Goal: Task Accomplishment & Management: Use online tool/utility

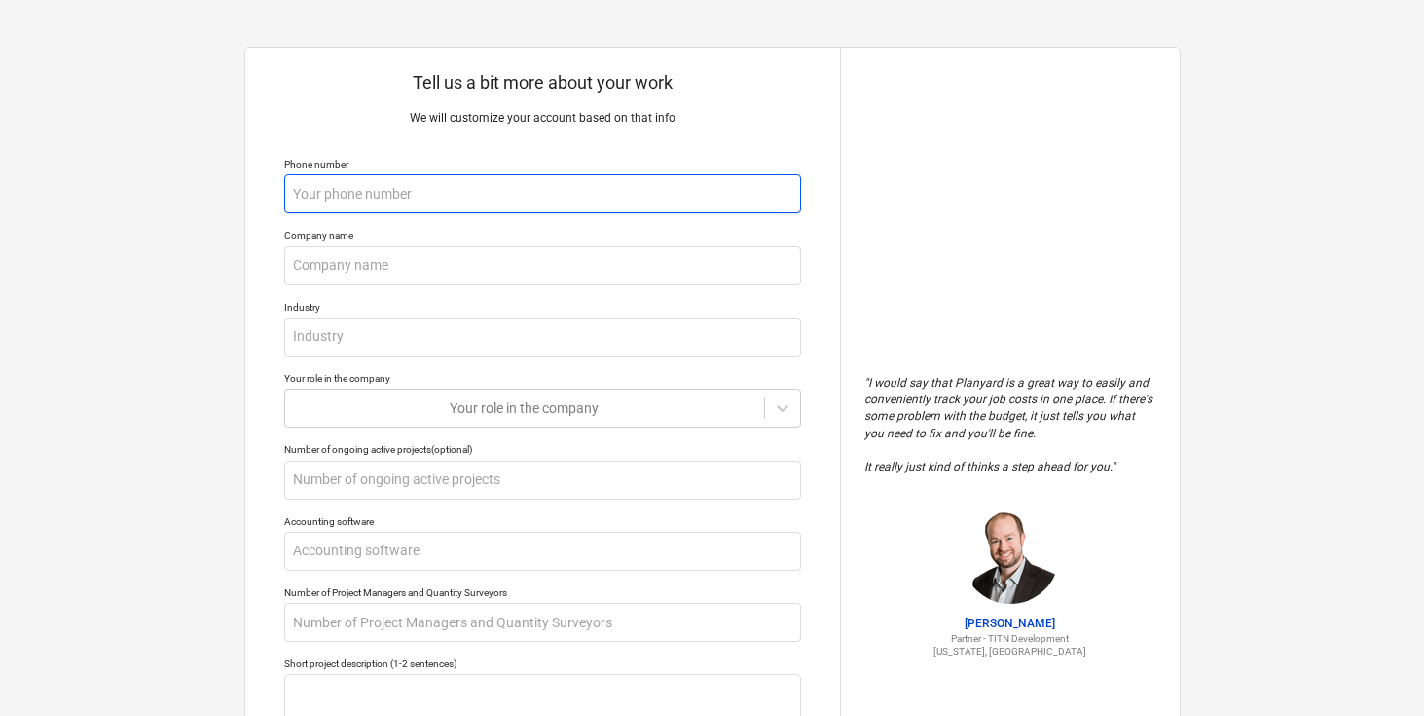
click at [728, 198] on input "text" at bounding box center [542, 193] width 517 height 39
type textarea "x"
type input "9"
type textarea "x"
type input "99"
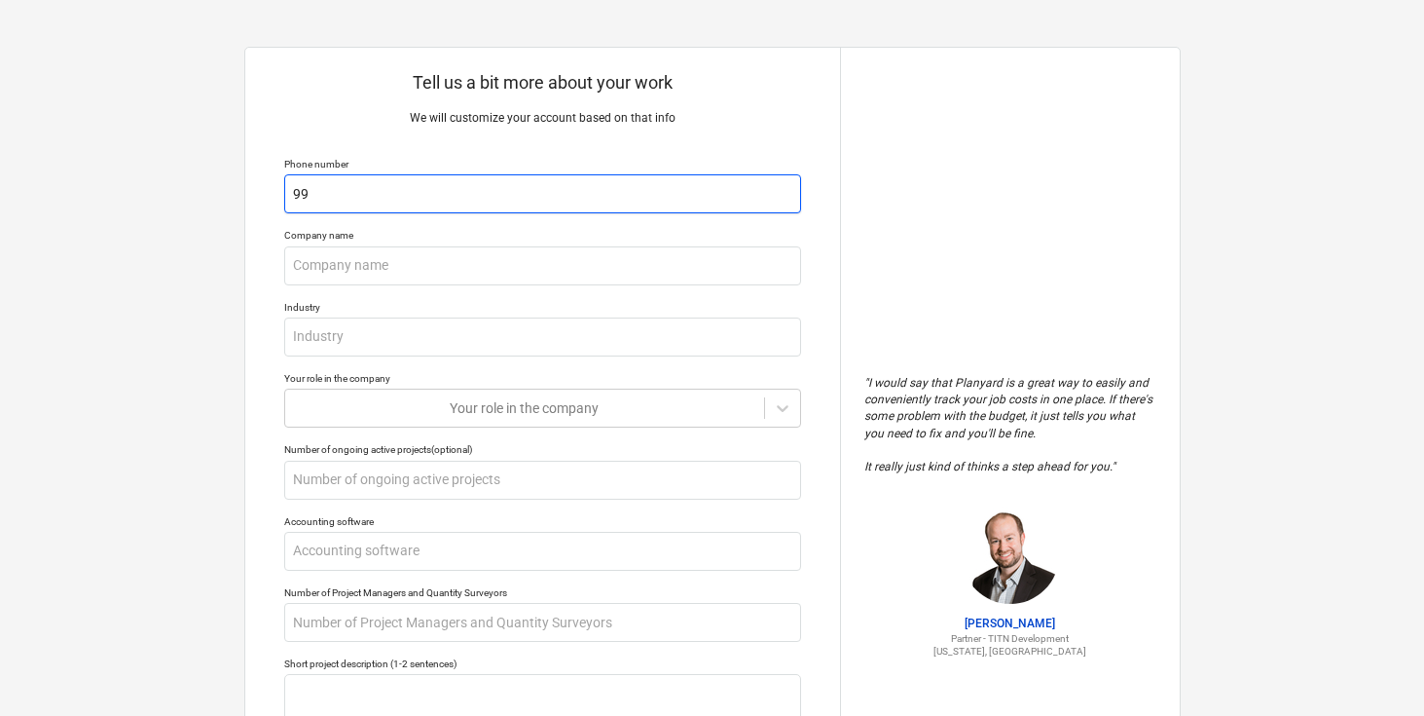
type textarea "x"
type input "999"
type textarea "x"
type input "9999"
type textarea "x"
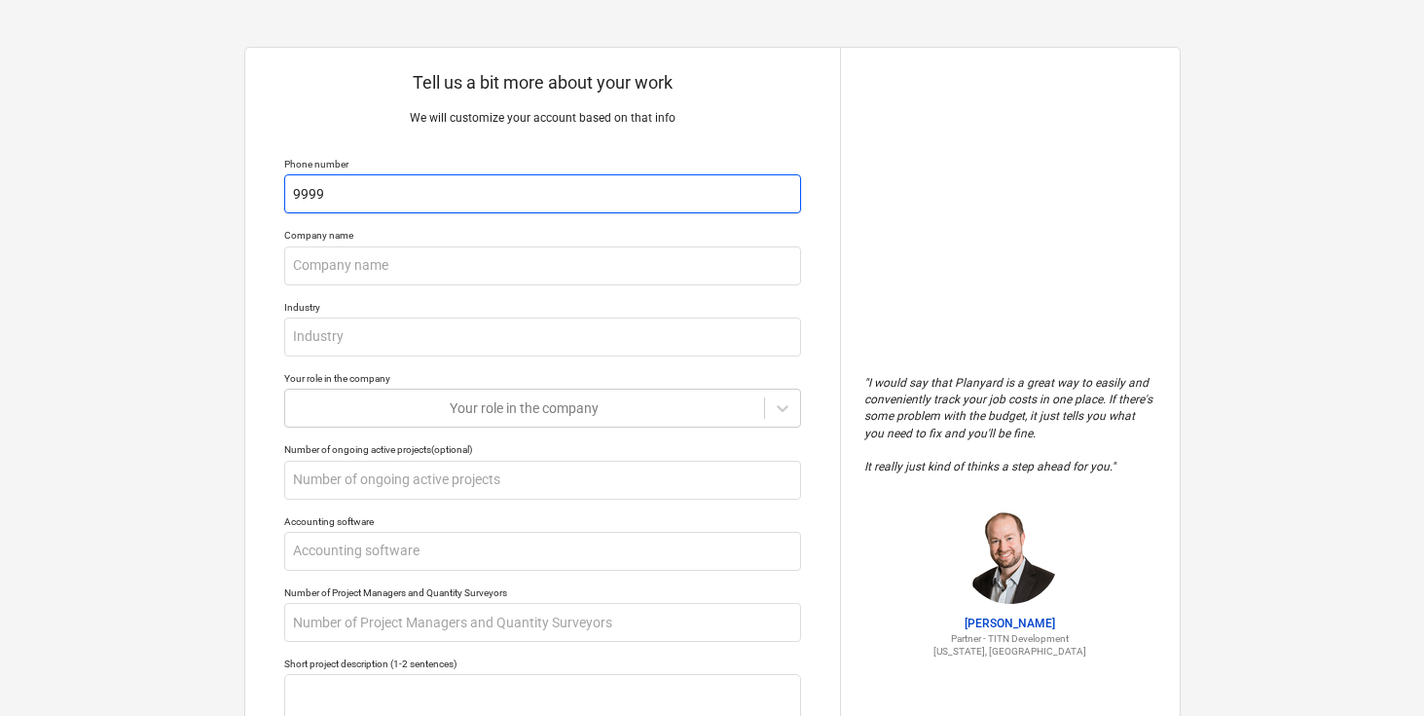
type input "99999"
type textarea "x"
type input "999999"
type textarea "x"
type input "9999999"
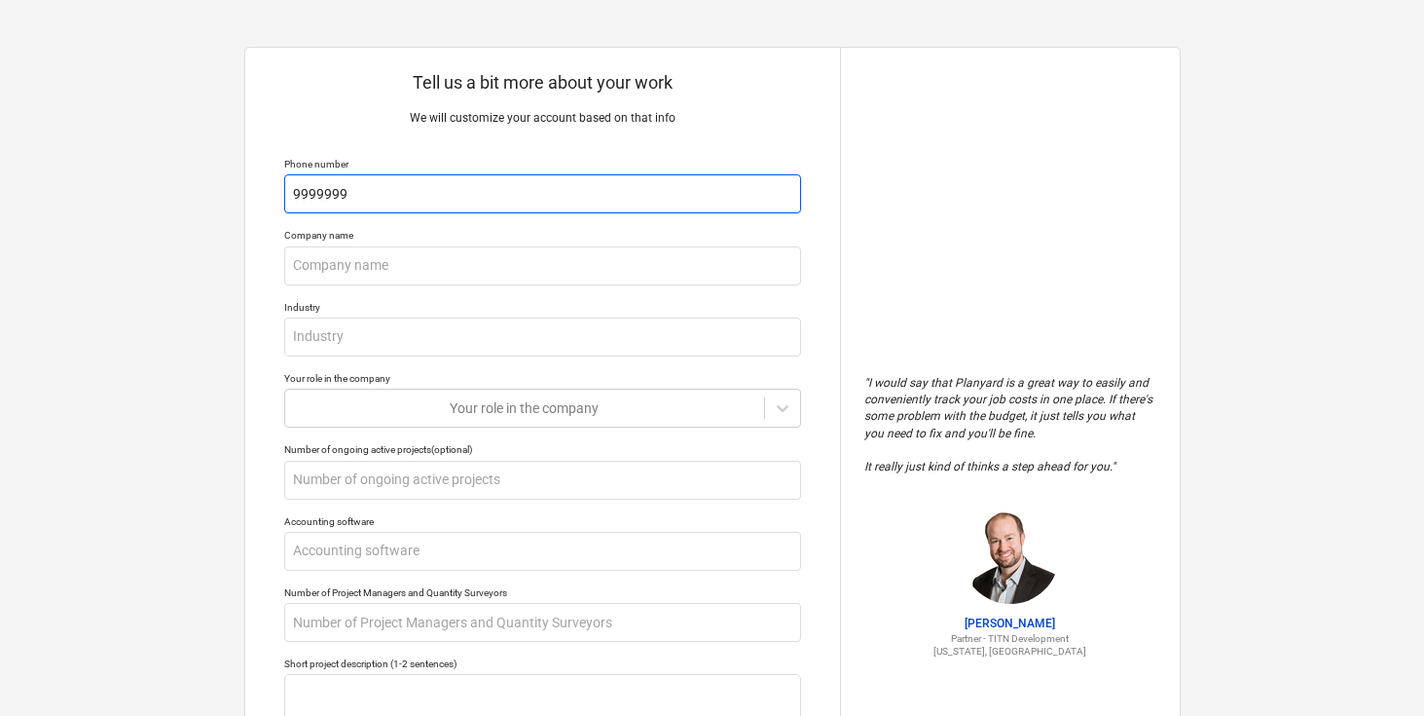
type textarea "x"
type input "99999999"
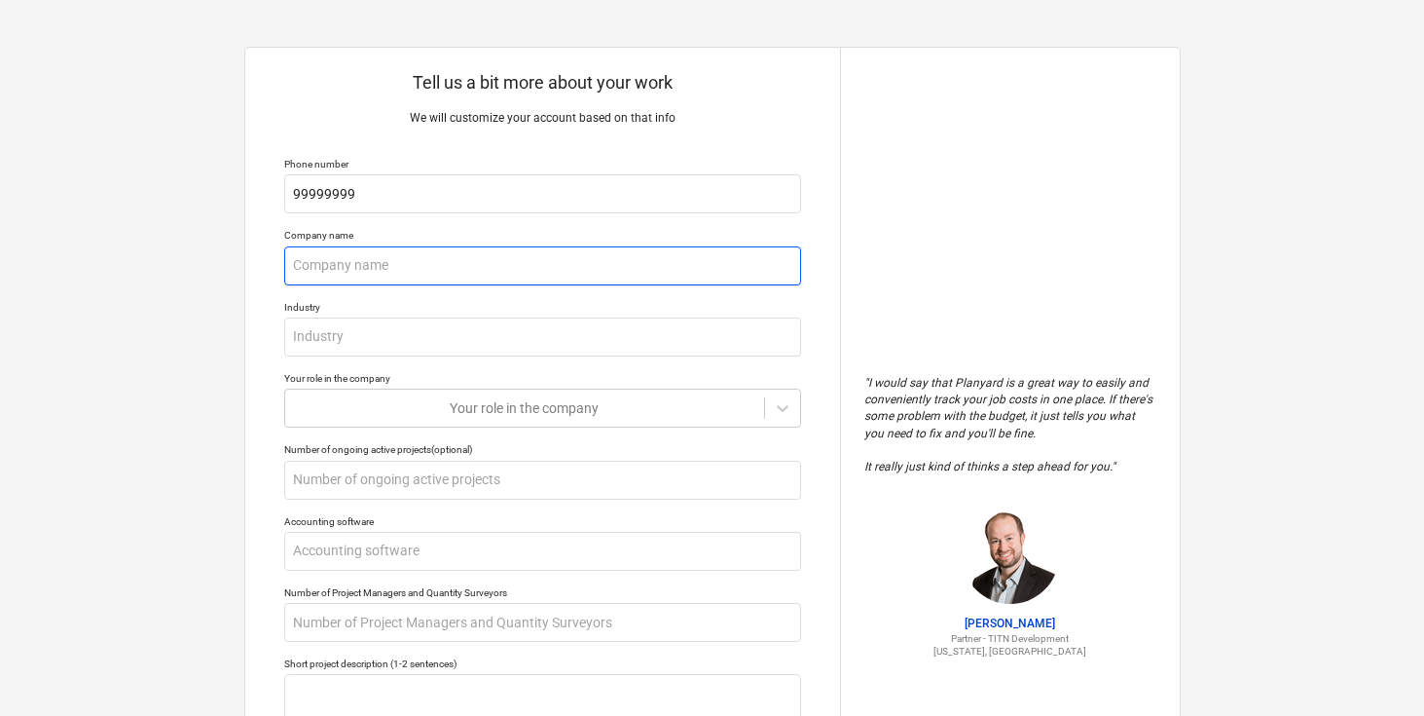
click at [614, 272] on input "text" at bounding box center [542, 265] width 517 height 39
type textarea "x"
type input "co"
type textarea "x"
type input "com"
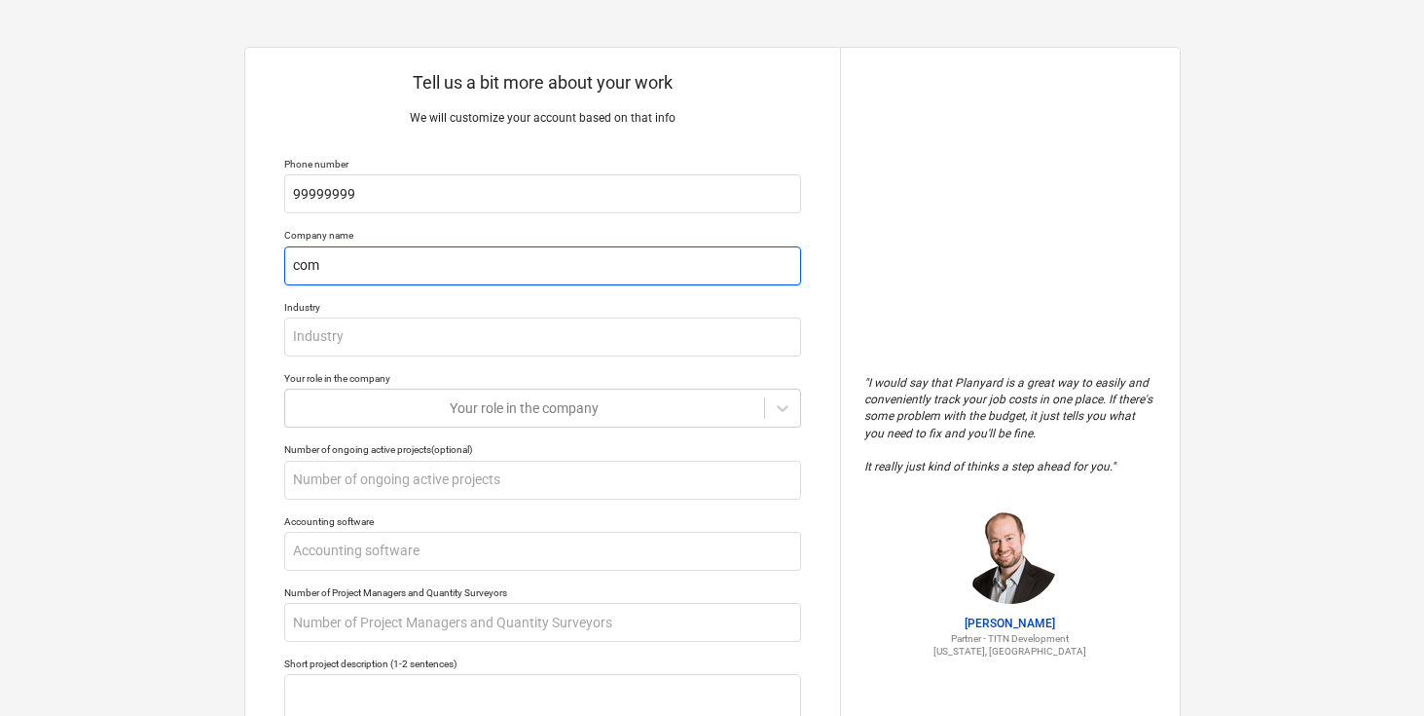
type textarea "x"
type input "comp"
type textarea "x"
type input "compa"
type textarea "x"
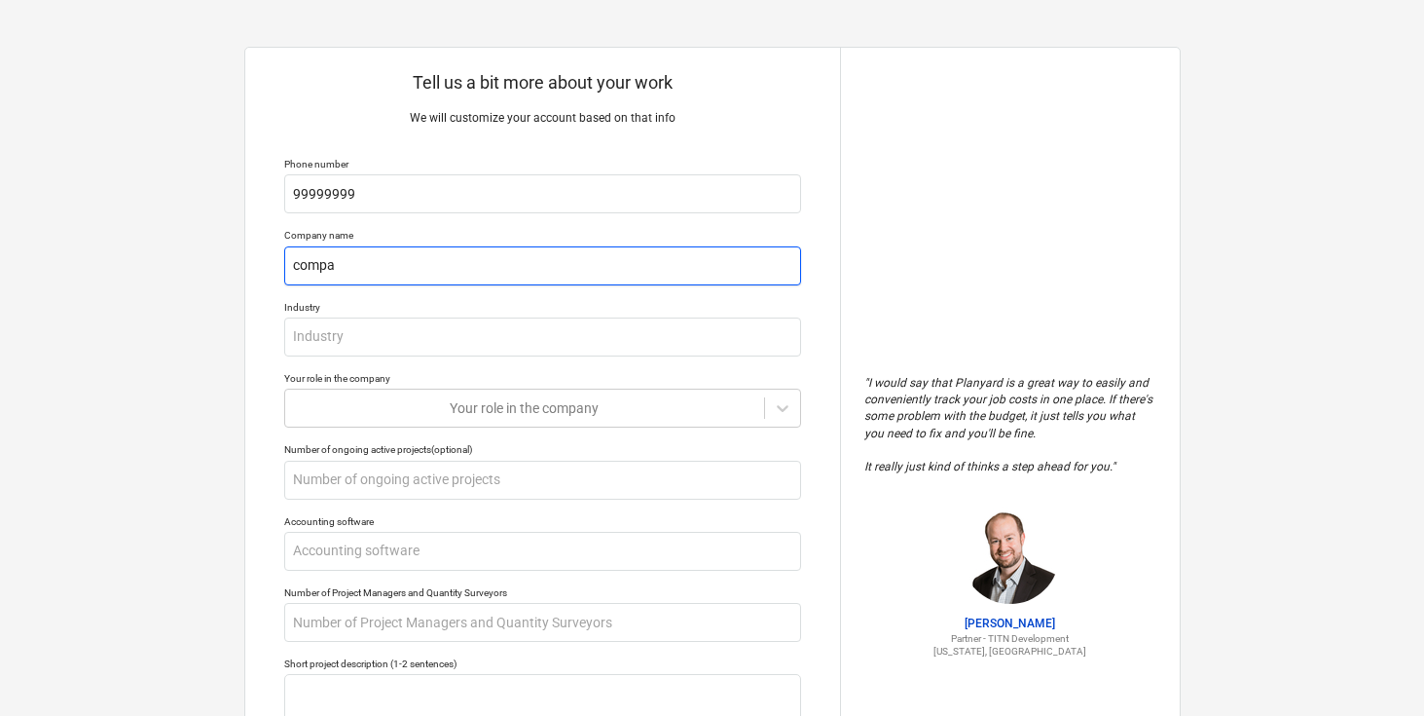
type input "compan"
type textarea "x"
type input "company"
type textarea "x"
type input "te"
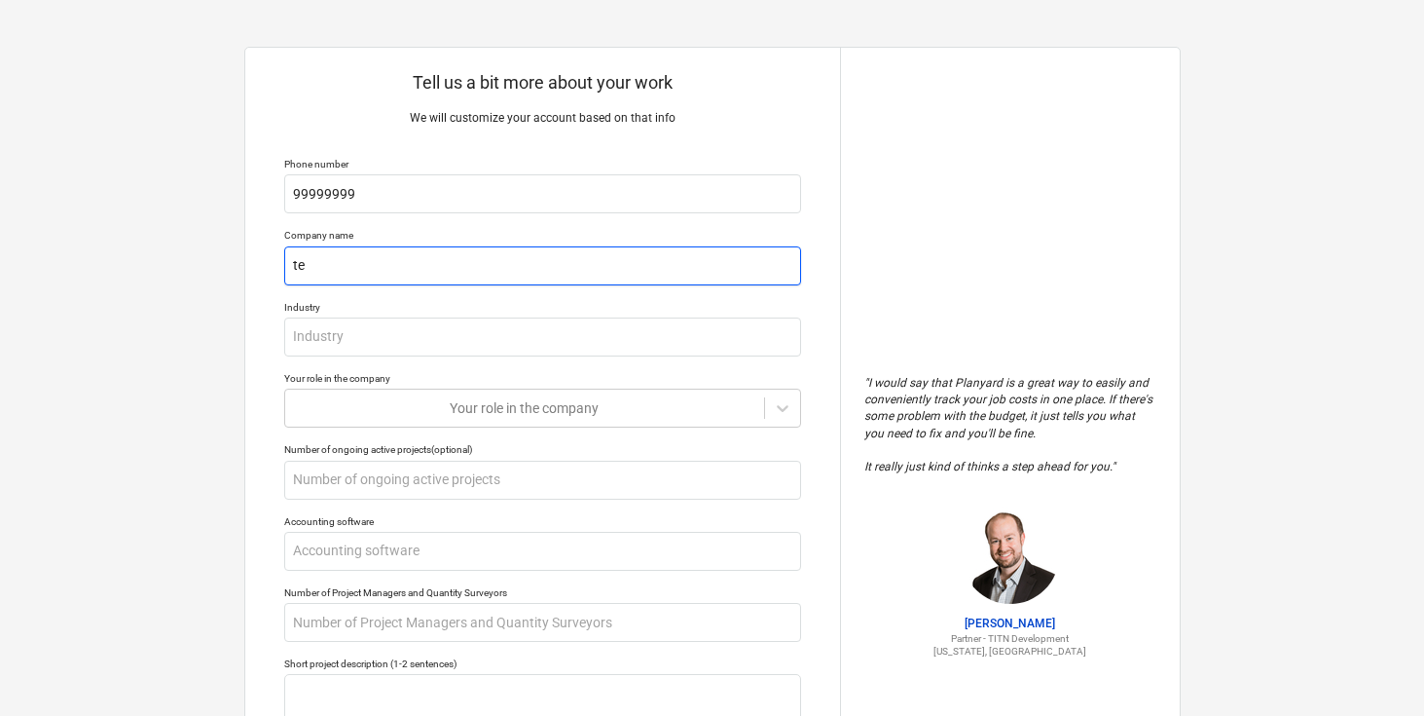
type textarea "x"
type input "test"
type textarea "x"
type input "test"
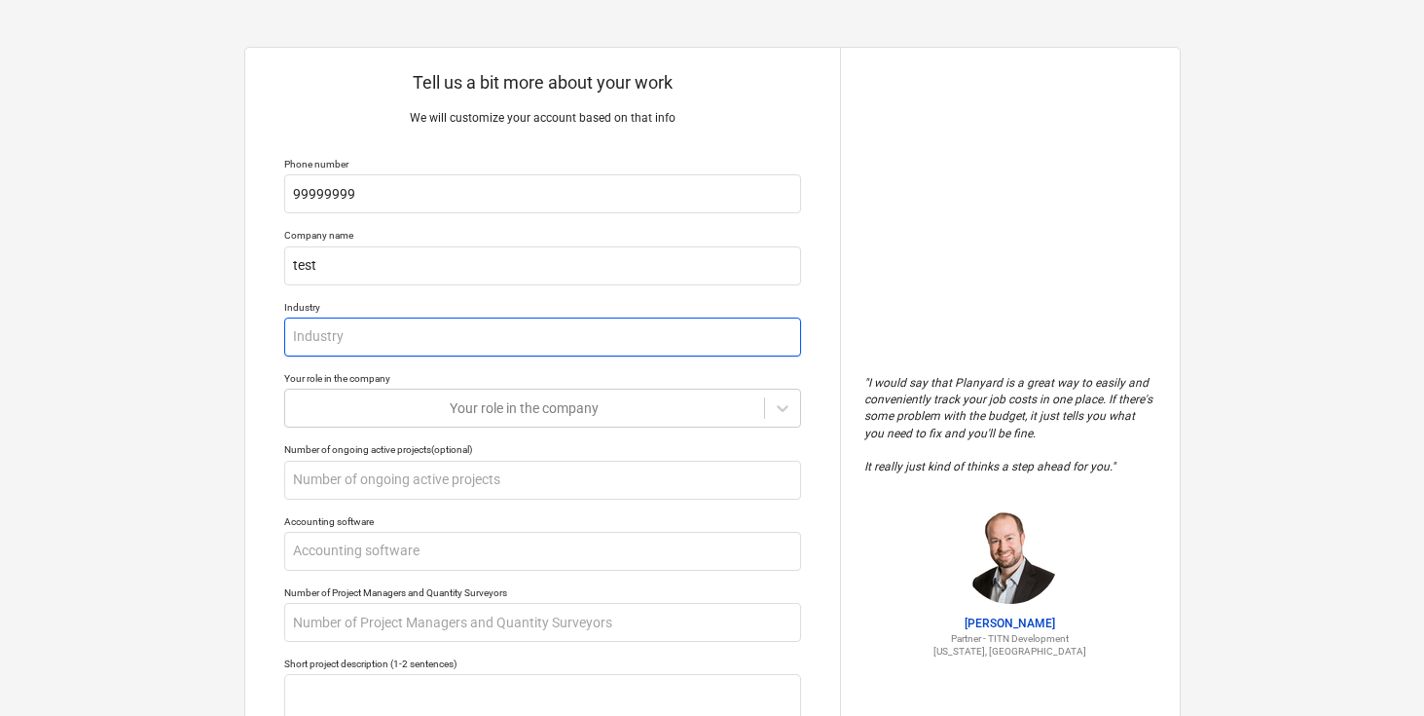
click at [572, 348] on input "text" at bounding box center [542, 336] width 517 height 39
type textarea "x"
type input "t"
type textarea "x"
type input "te"
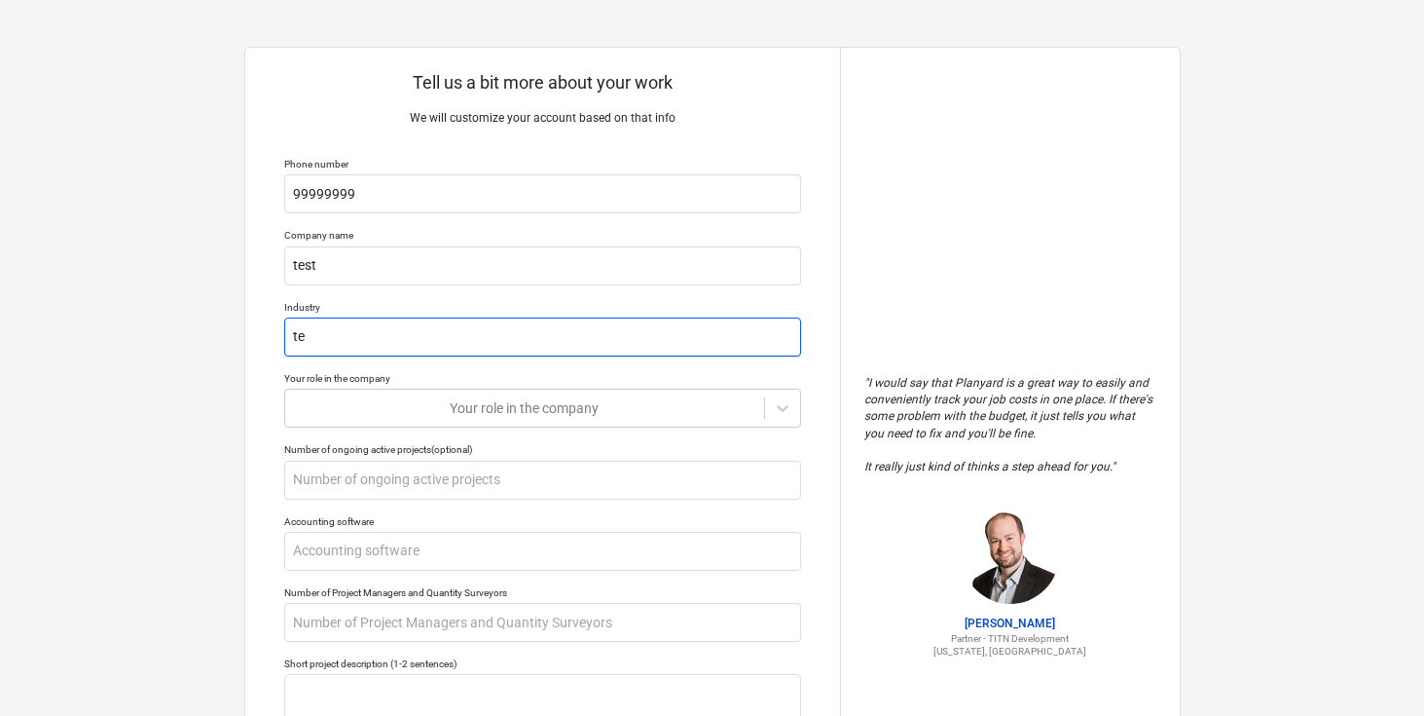
type textarea "x"
type input "test"
type textarea "x"
type input "test"
click at [589, 407] on div "Your role in the company" at bounding box center [524, 407] width 479 height 27
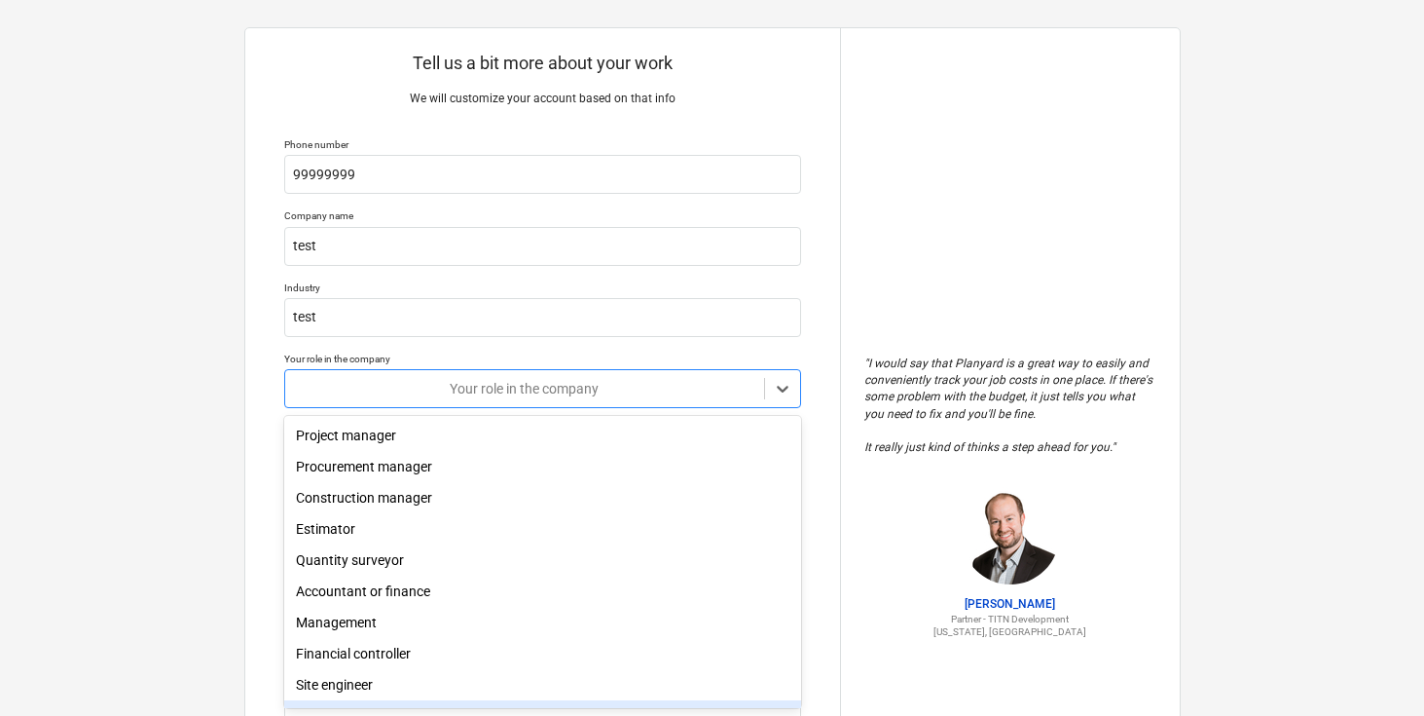
scroll to position [63, 0]
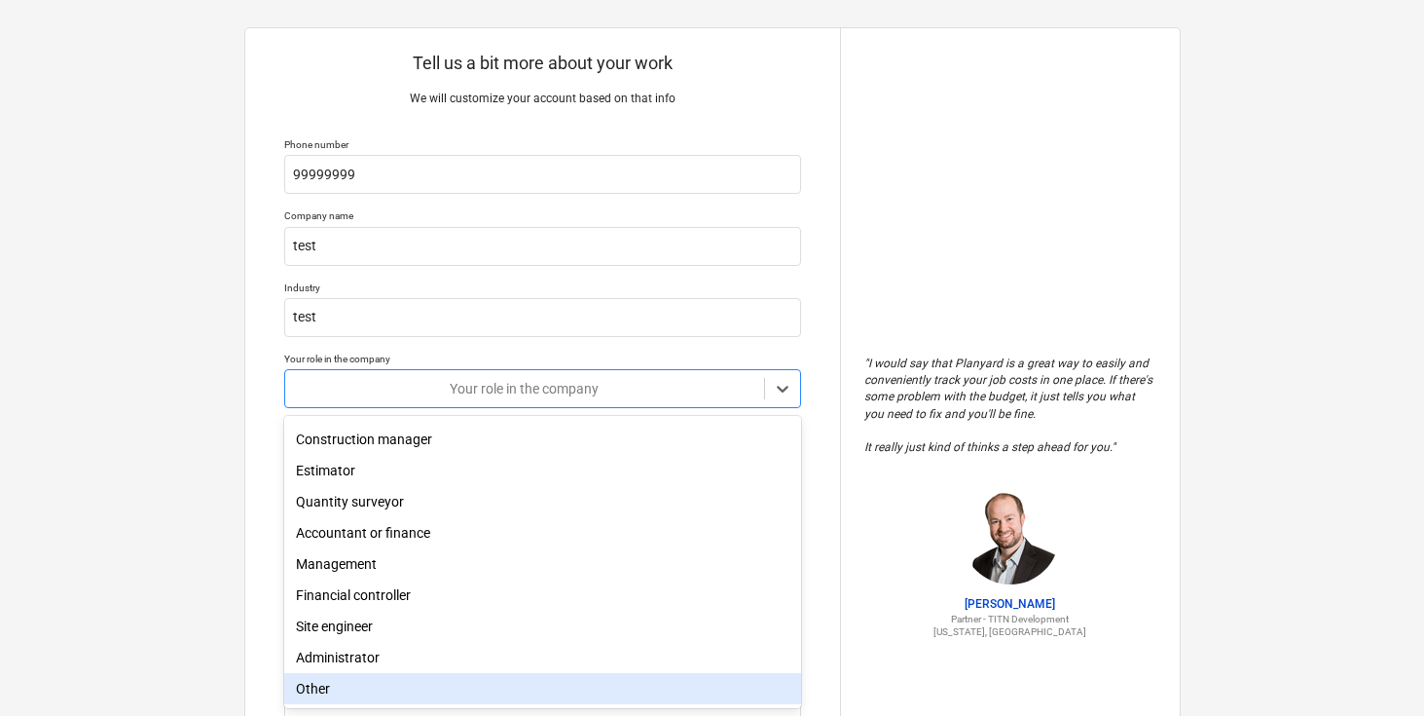
click at [383, 685] on div "Other" at bounding box center [542, 688] width 517 height 31
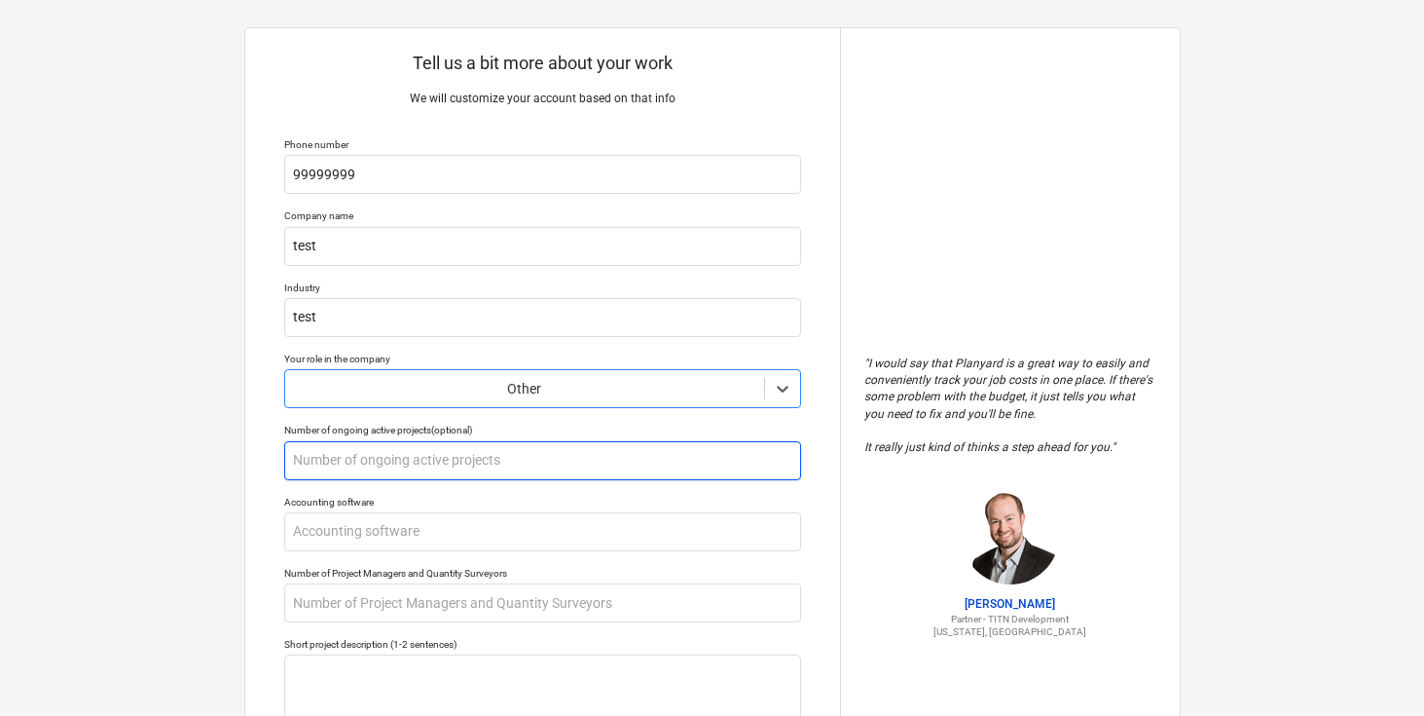
click at [470, 465] on input "text" at bounding box center [542, 460] width 517 height 39
type textarea "x"
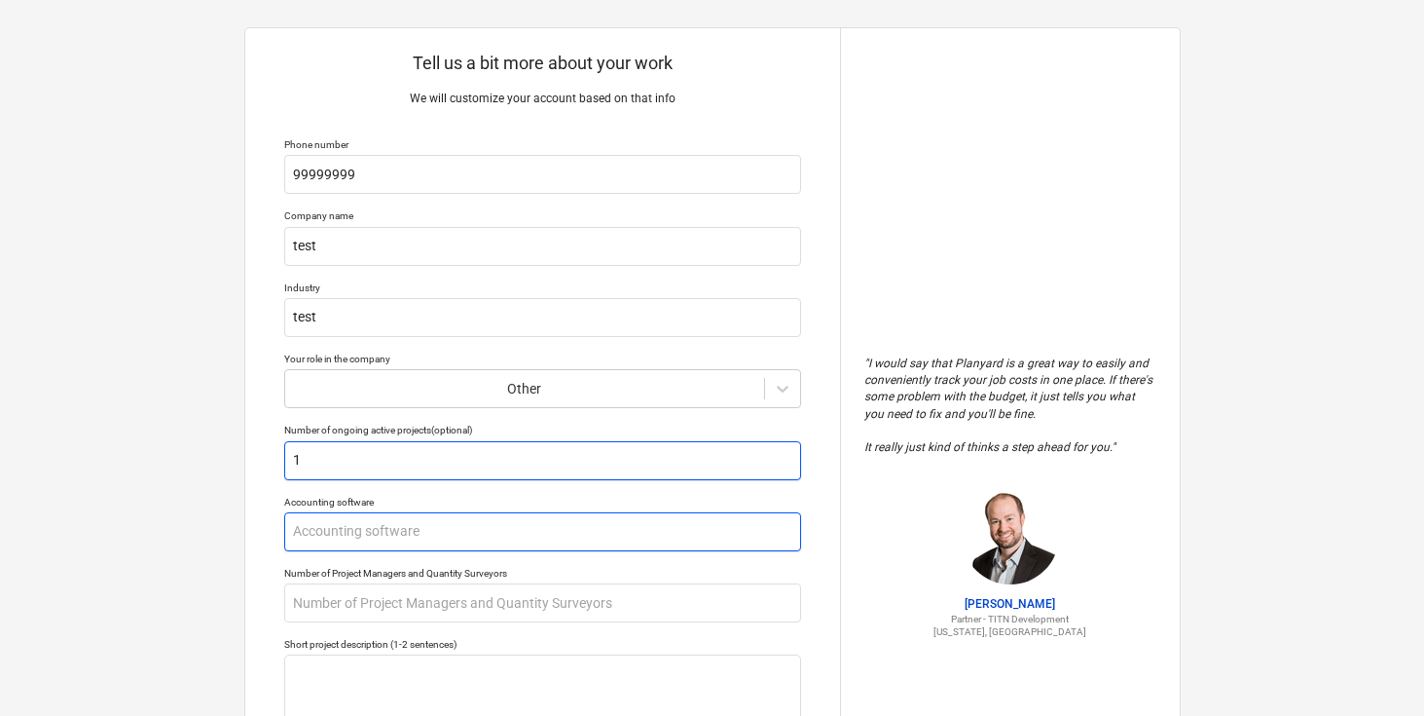
type input "1"
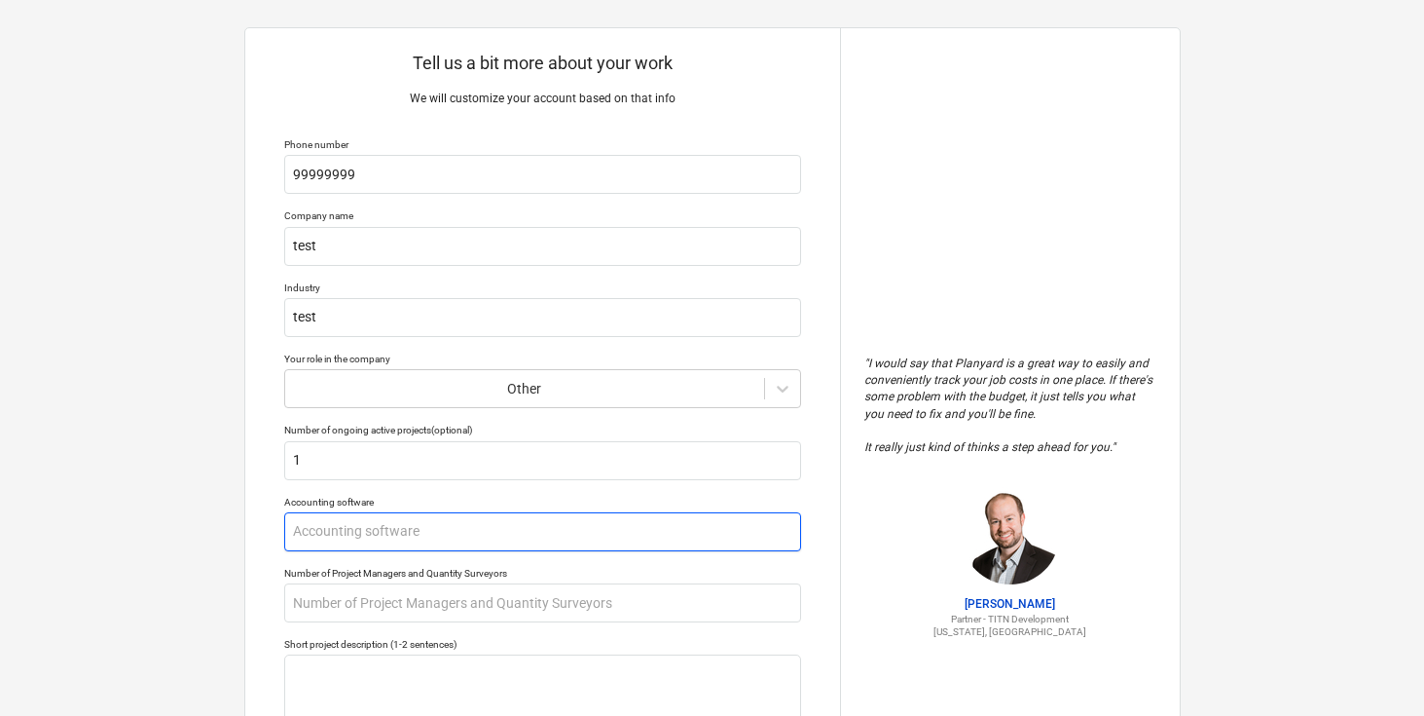
click at [453, 535] on input "text" at bounding box center [542, 531] width 517 height 39
type textarea "x"
type input "n"
type textarea "x"
type input "no"
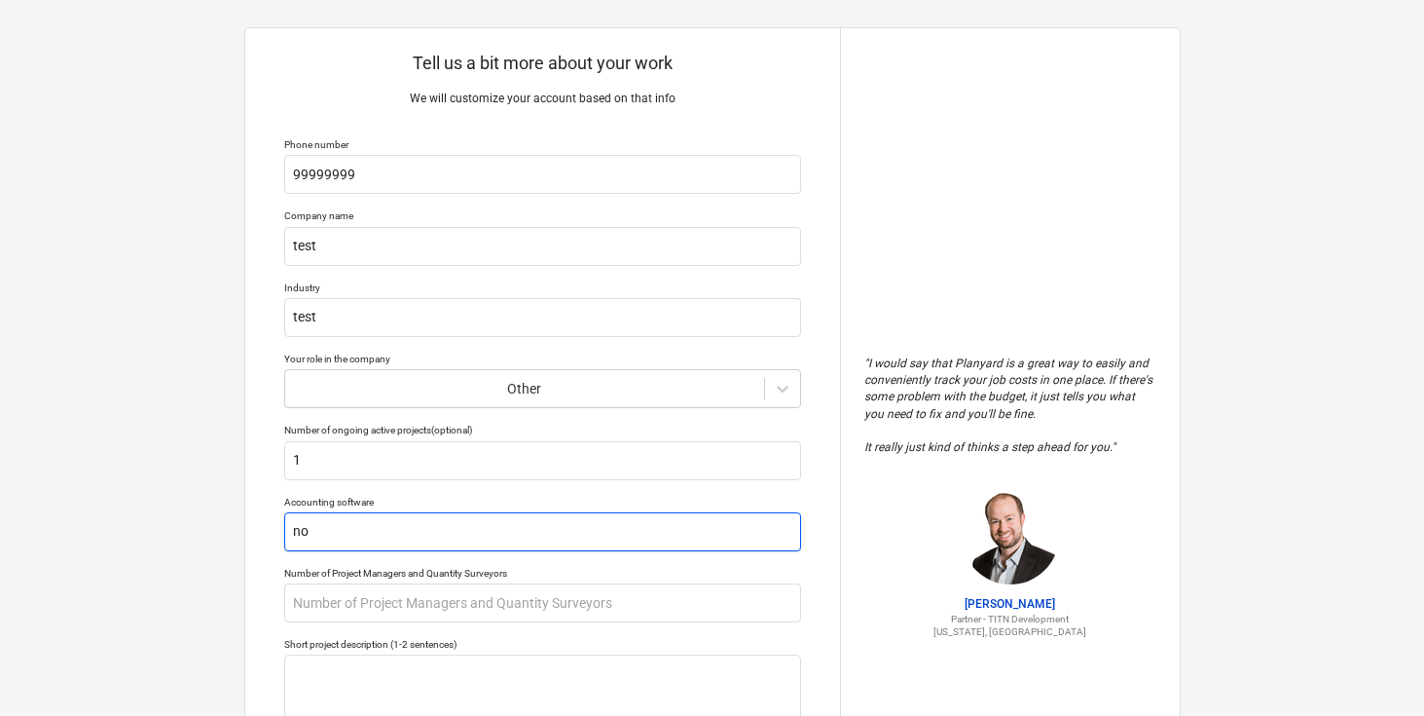
type textarea "x"
type input "non"
type textarea "x"
type input "none"
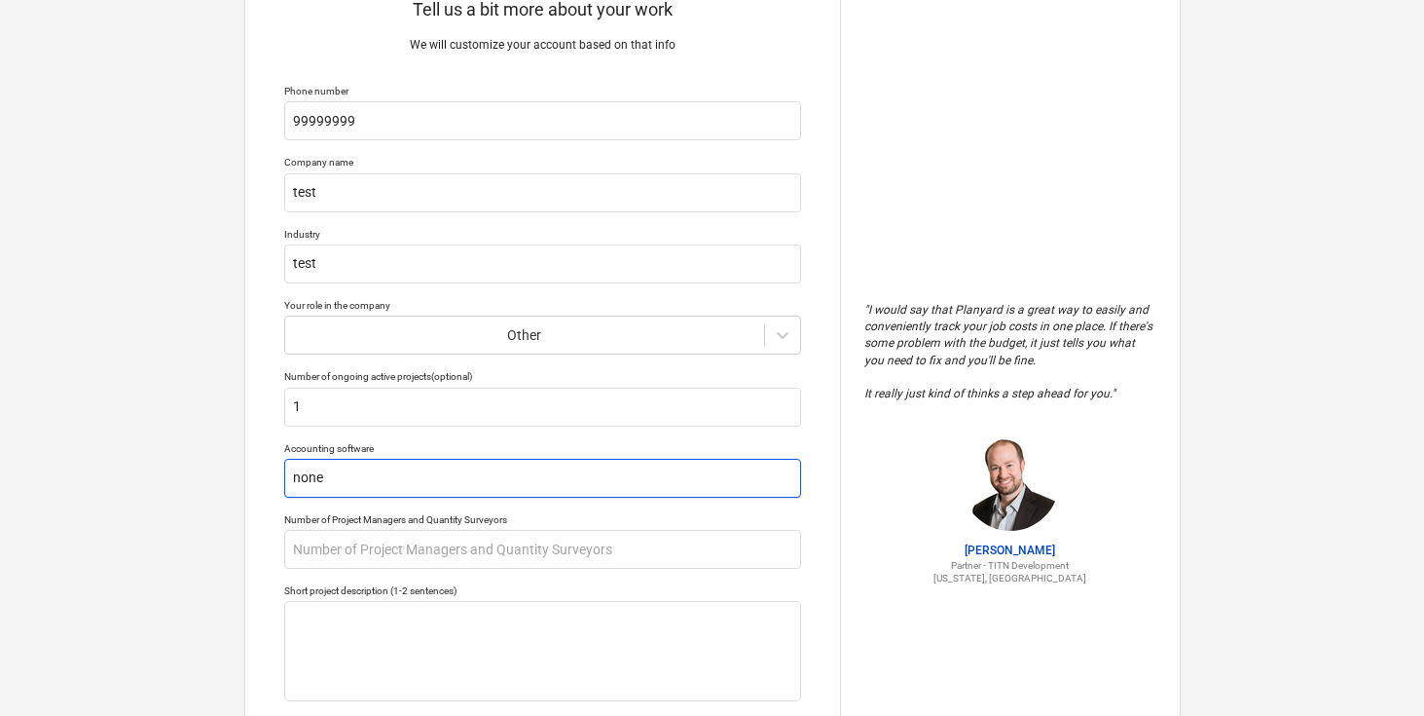
scroll to position [74, 0]
type textarea "x"
type input "non"
type textarea "x"
type input "no"
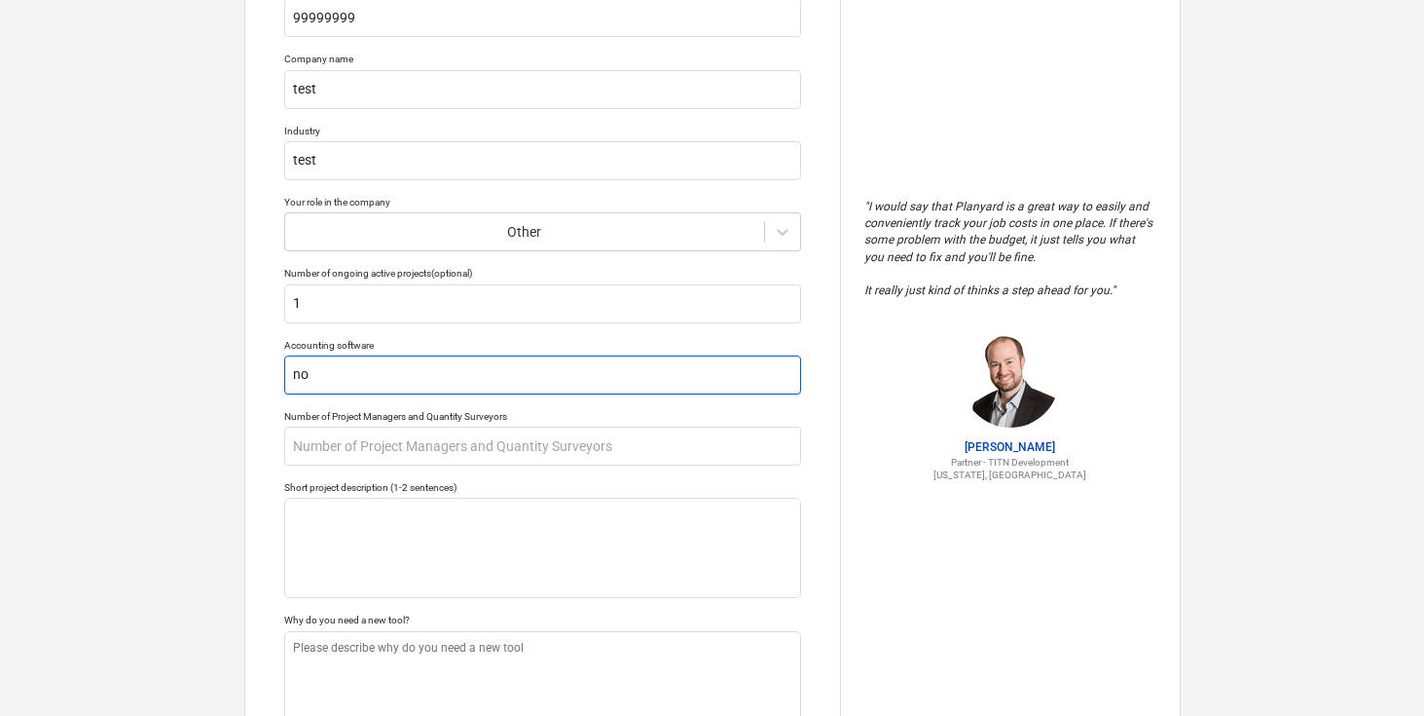
scroll to position [177, 0]
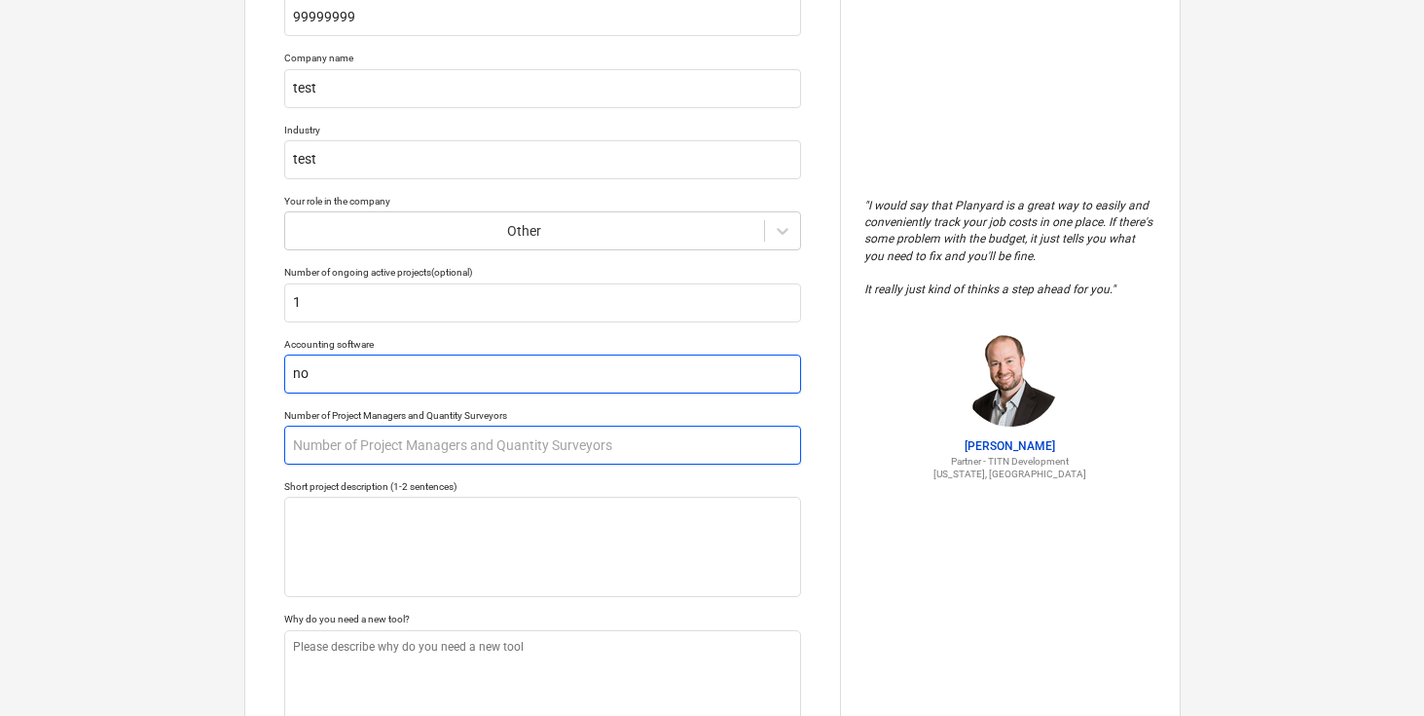
type textarea "x"
type input "n"
type textarea "x"
type input "t"
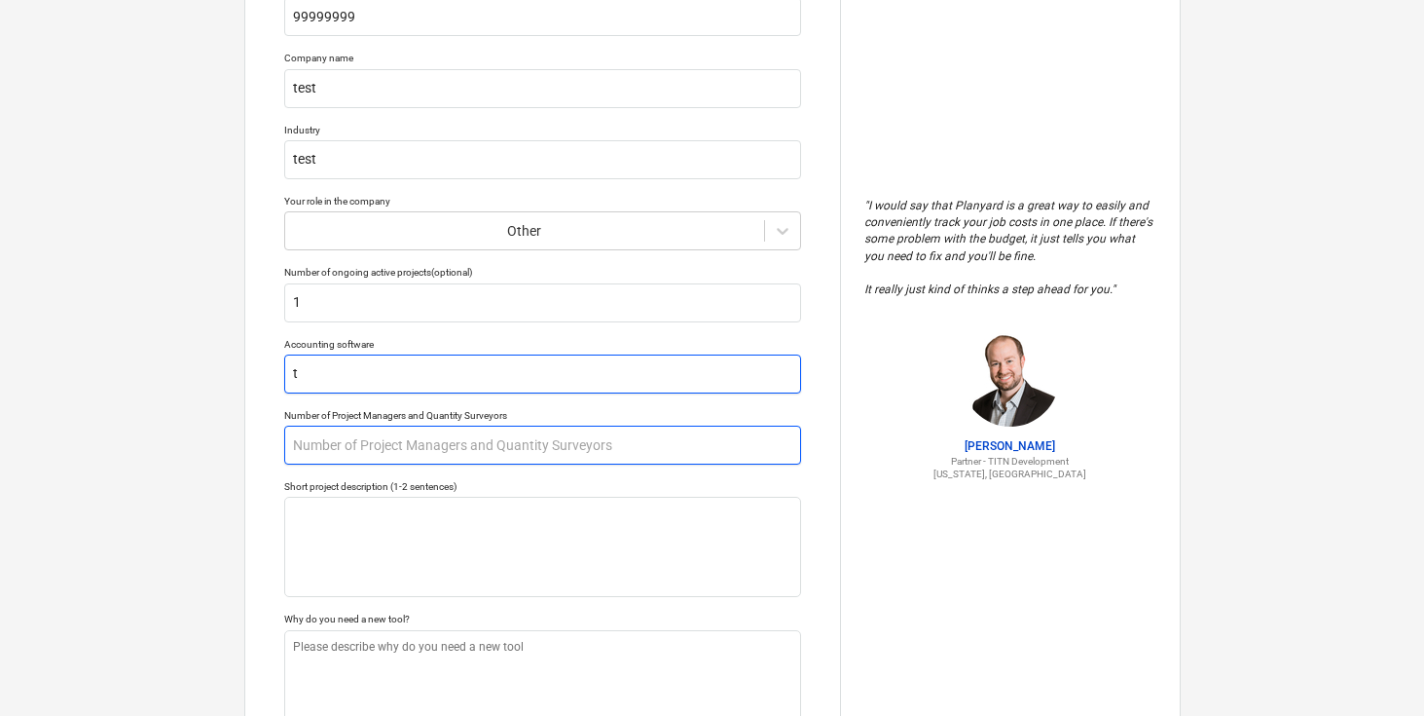
type textarea "x"
type input "te"
type textarea "x"
type input "test"
type textarea "x"
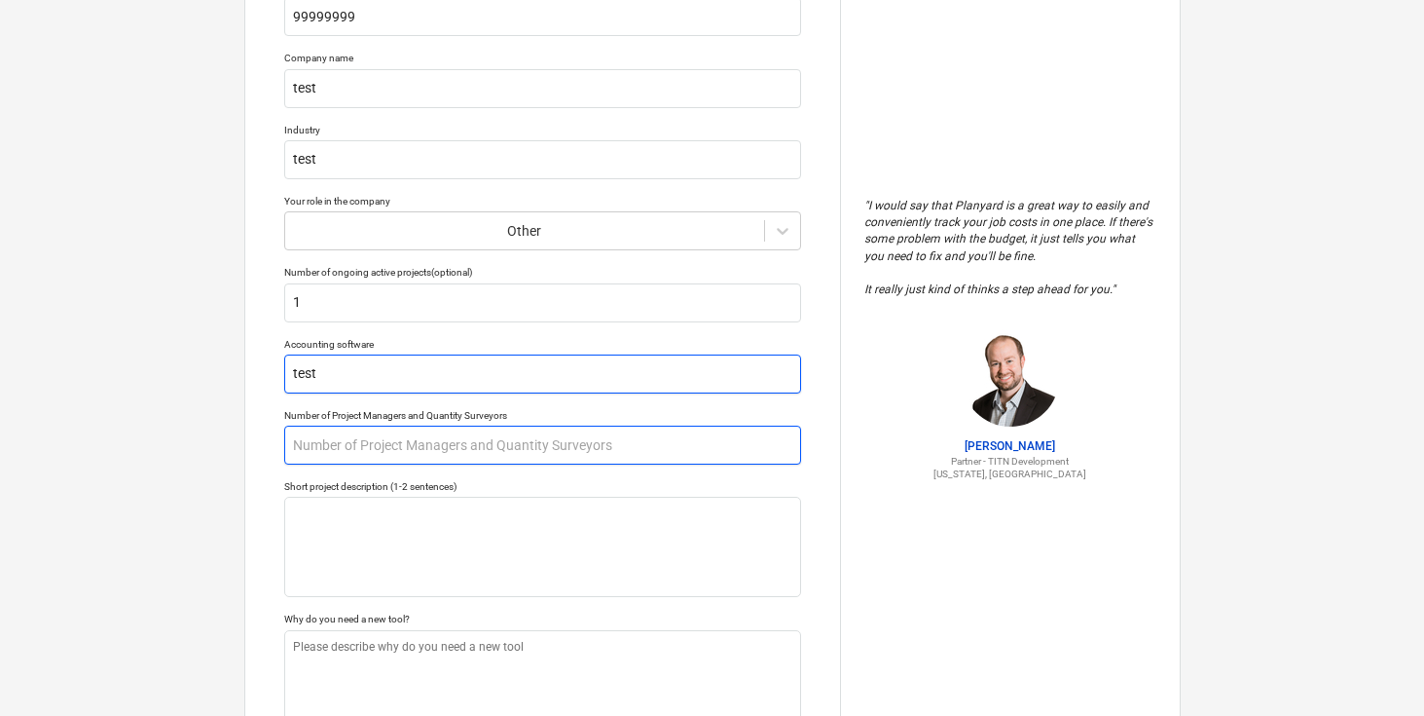
type input "test"
click at [484, 434] on input "text" at bounding box center [542, 444] width 517 height 39
type textarea "x"
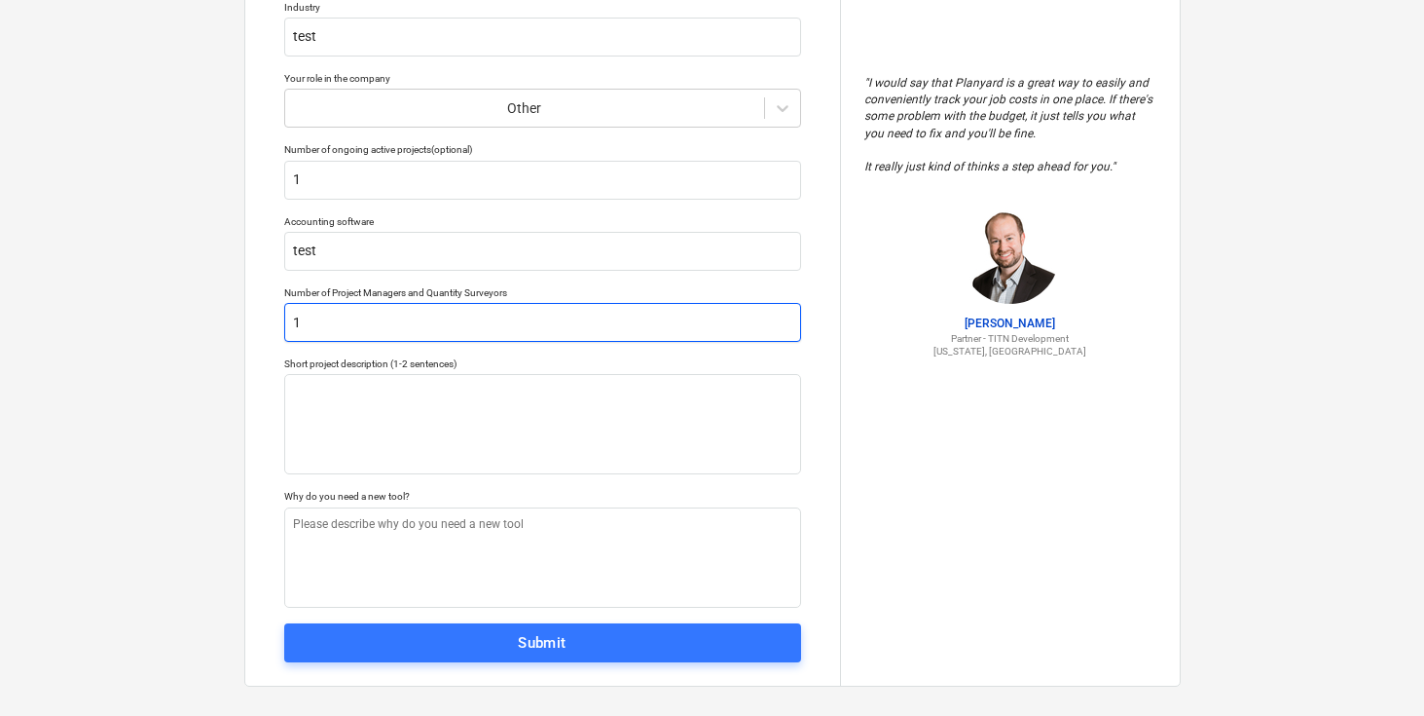
scroll to position [317, 0]
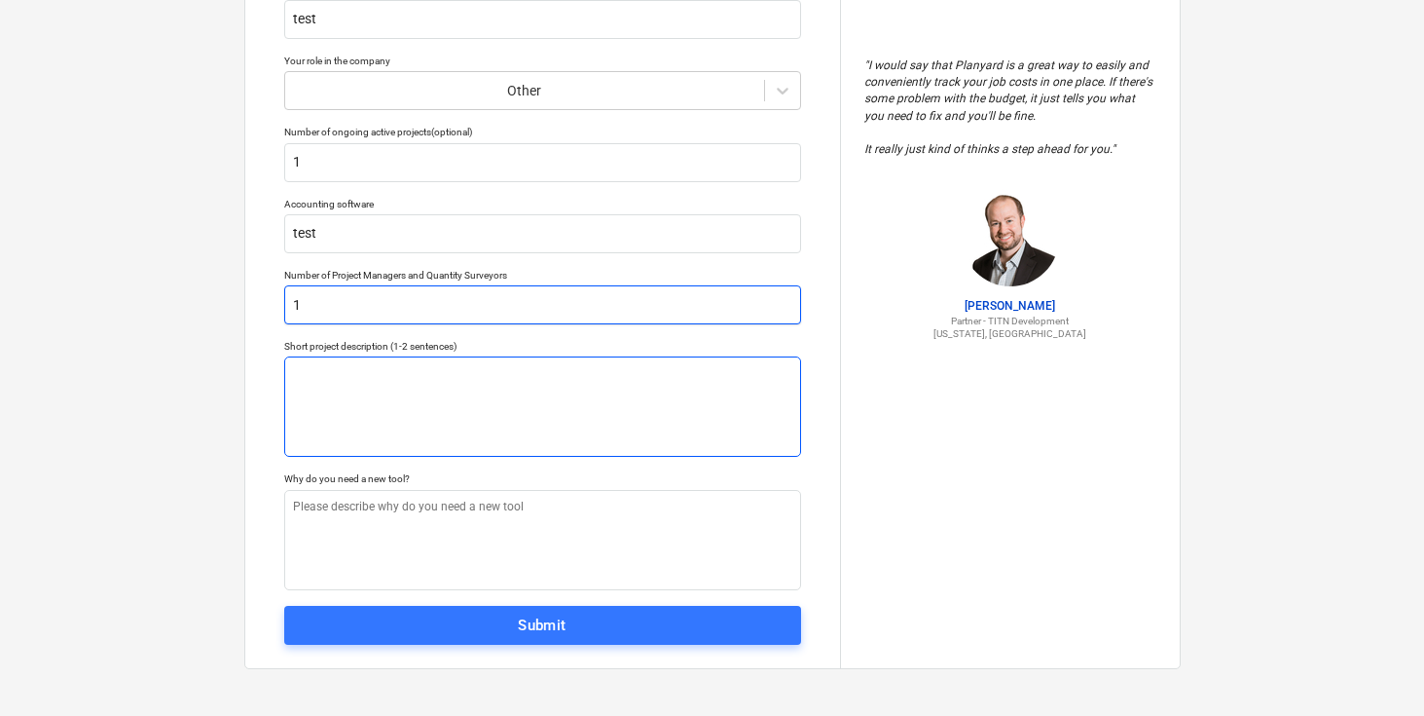
type input "1"
click at [487, 380] on textarea at bounding box center [542, 406] width 517 height 100
type textarea "x"
type textarea "t"
type textarea "x"
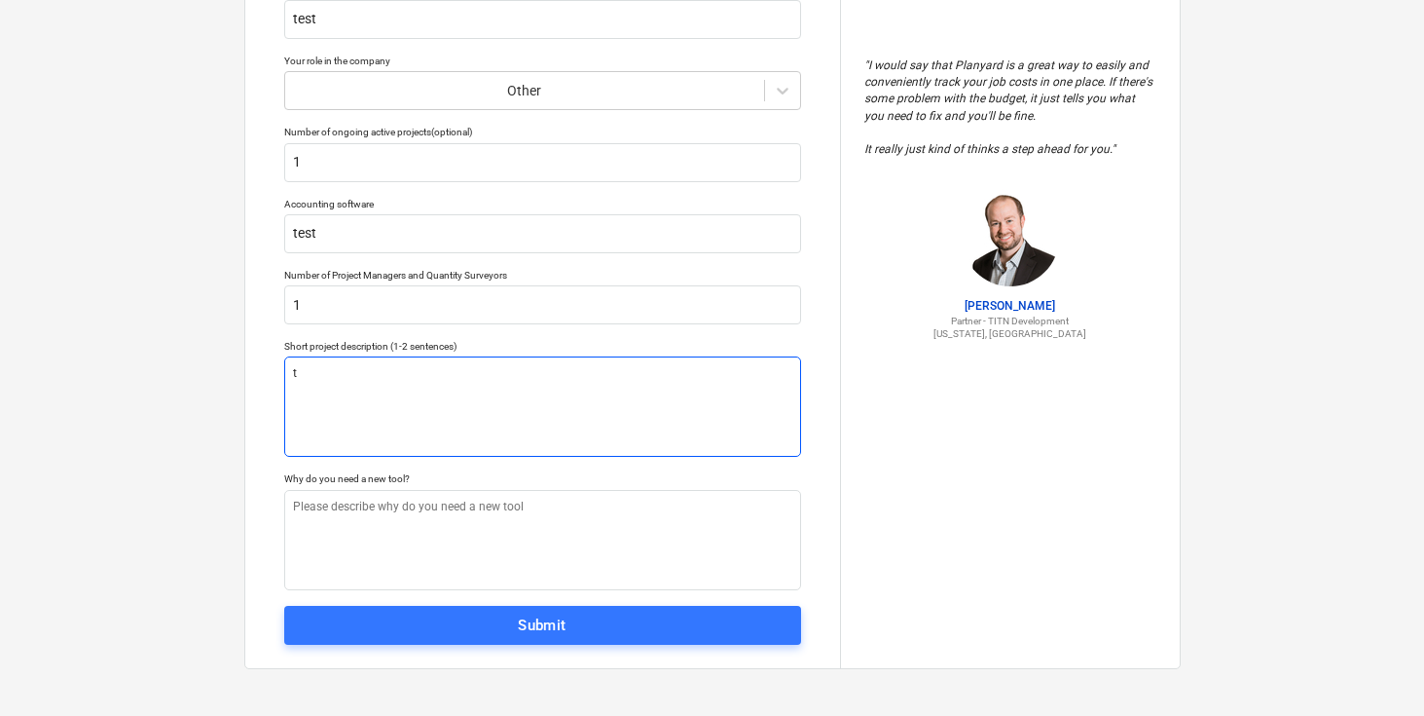
type textarea "te"
type textarea "x"
type textarea "tes"
type textarea "x"
type textarea "tes"
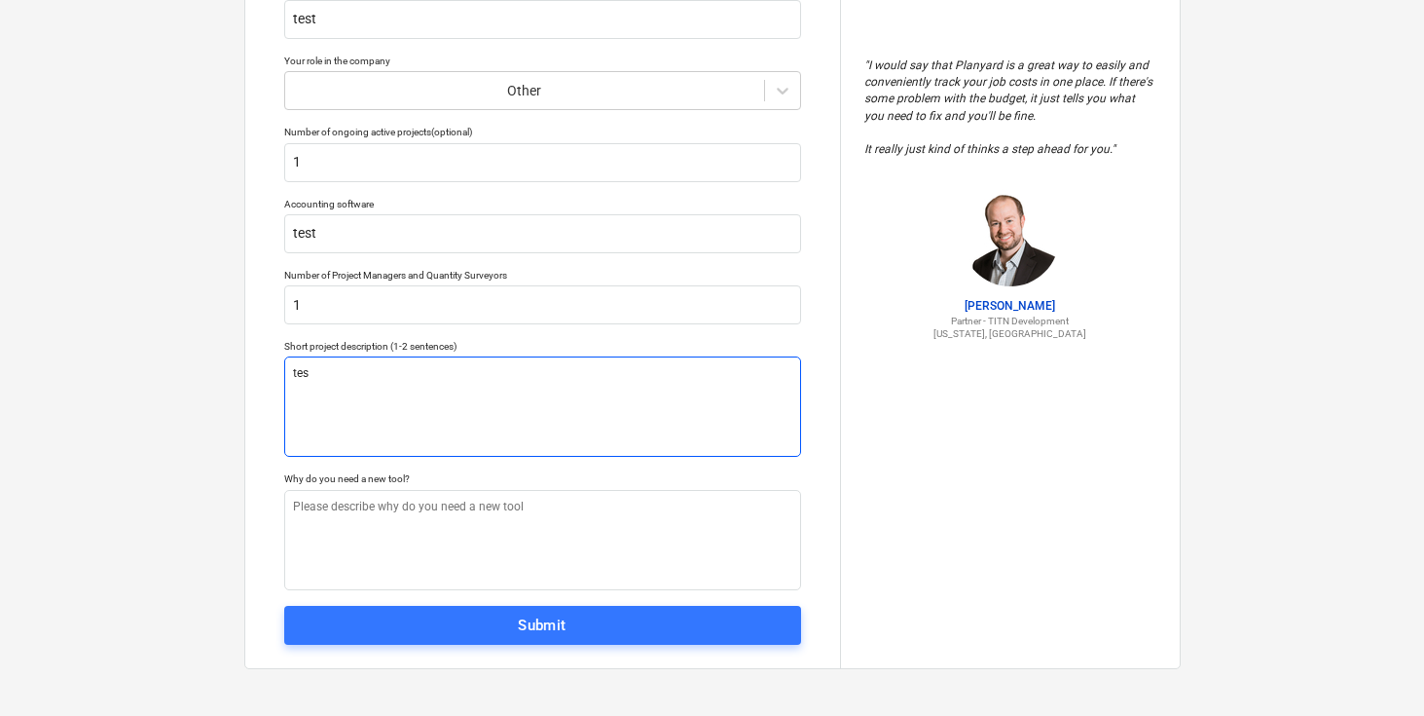
type textarea "x"
type textarea "tes t"
type textarea "x"
type textarea "tes te"
type textarea "x"
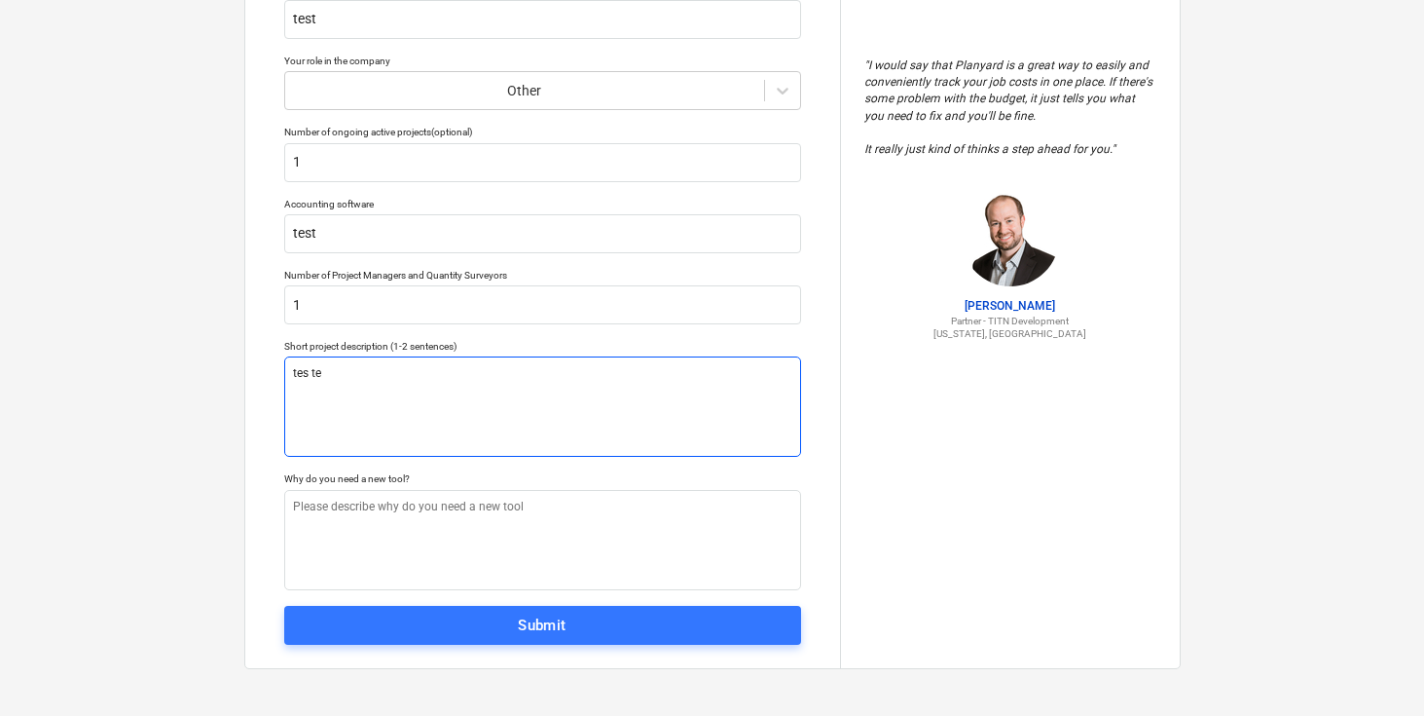
type textarea "tes t"
type textarea "x"
type textarea "tes"
type textarea "x"
type textarea "tes"
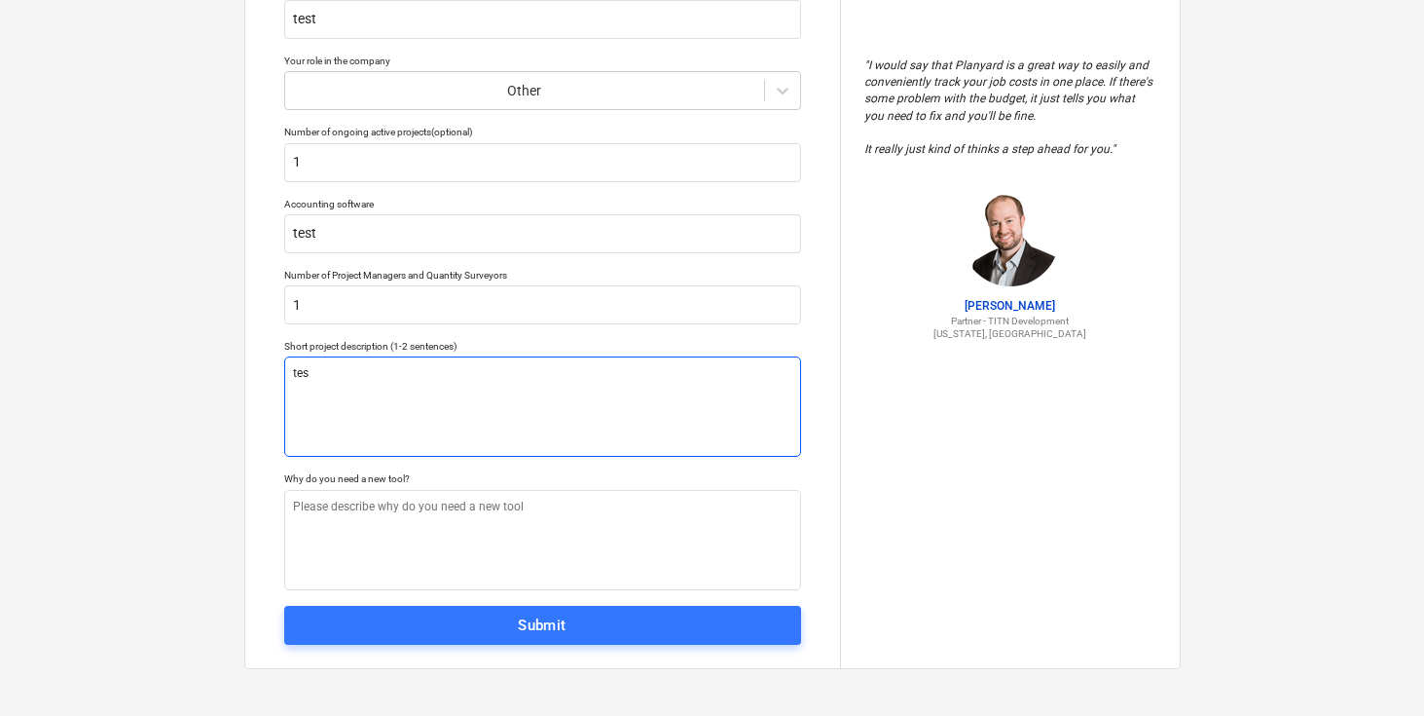
type textarea "x"
type textarea "te"
type textarea "x"
type textarea "tes"
type textarea "x"
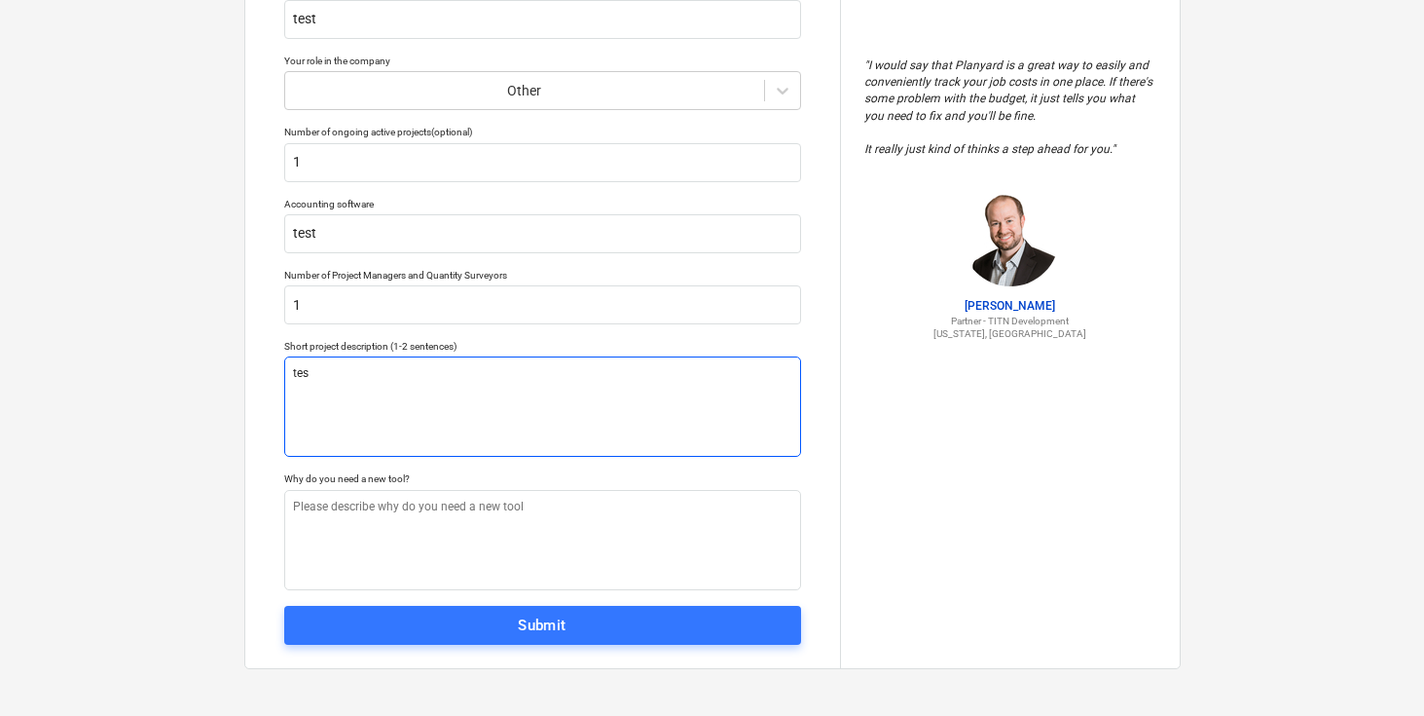
type textarea "test"
type textarea "x"
type textarea "test"
type textarea "x"
type textarea "test te"
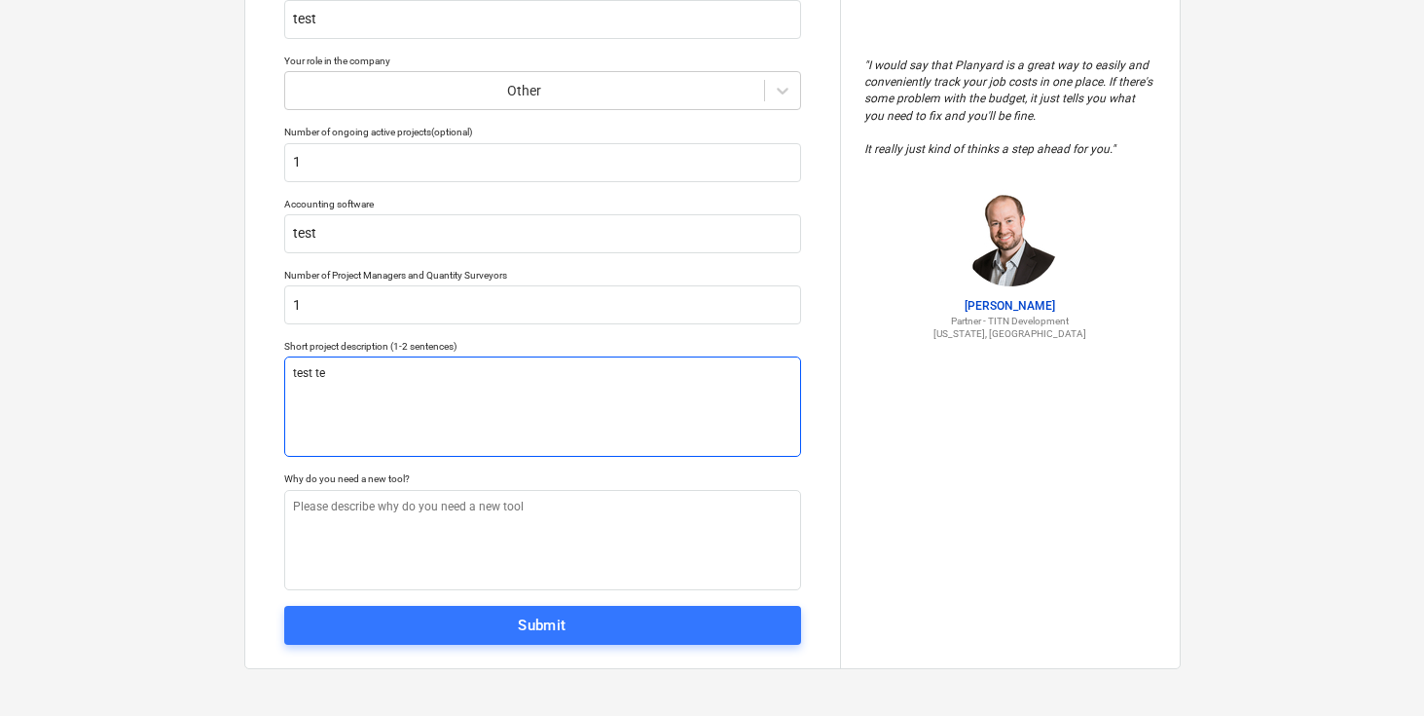
type textarea "x"
type textarea "test tes"
type textarea "x"
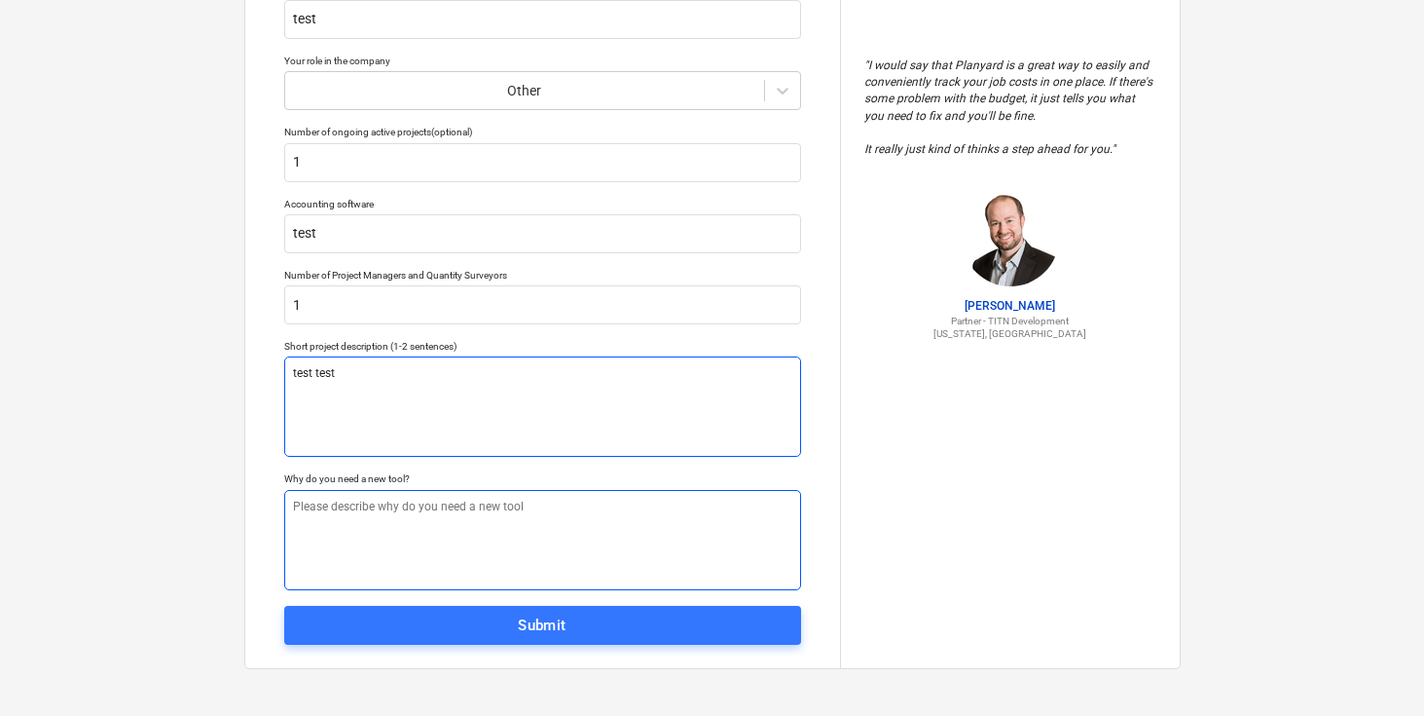
type textarea "test test"
click at [519, 508] on textarea at bounding box center [542, 540] width 517 height 100
type textarea "x"
type textarea "t"
type textarea "x"
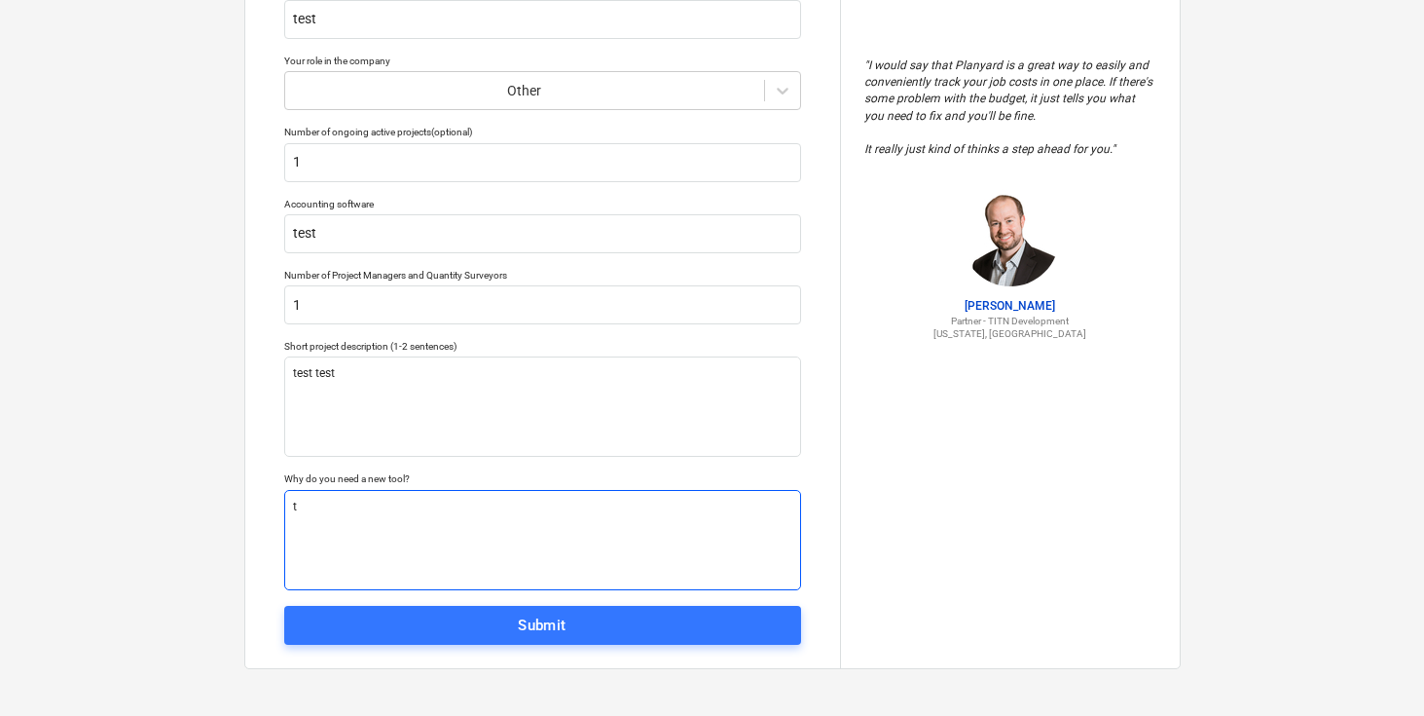
type textarea "te"
type textarea "x"
type textarea "test"
type textarea "x"
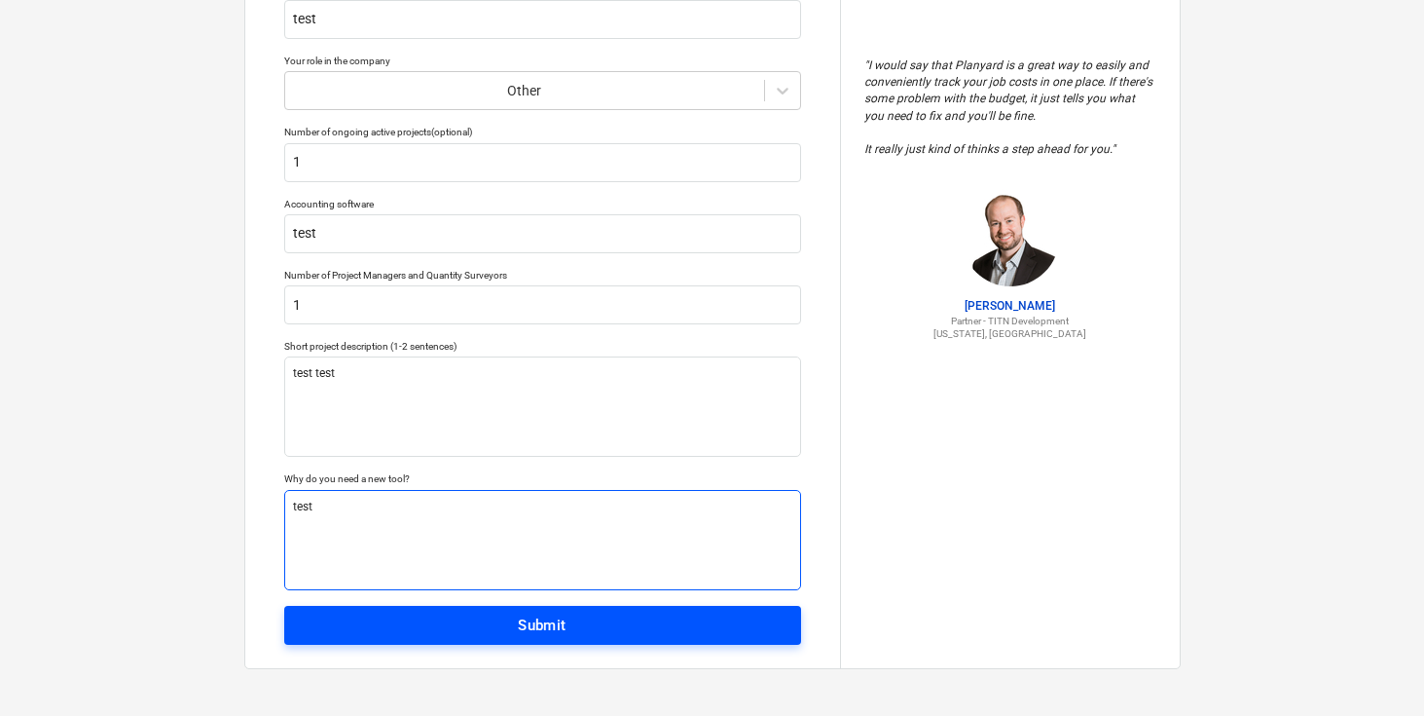
type textarea "test"
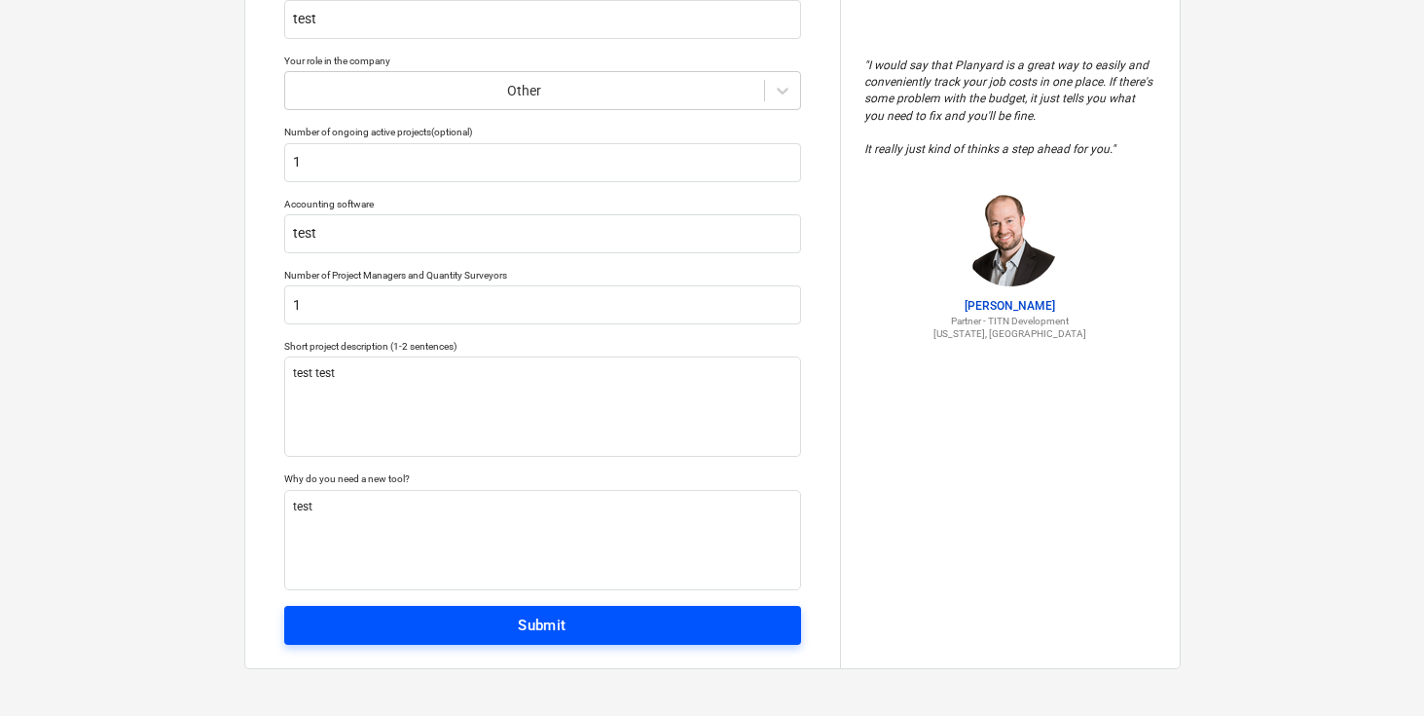
click at [592, 629] on span "Submit" at bounding box center [543, 624] width 474 height 25
type textarea "x"
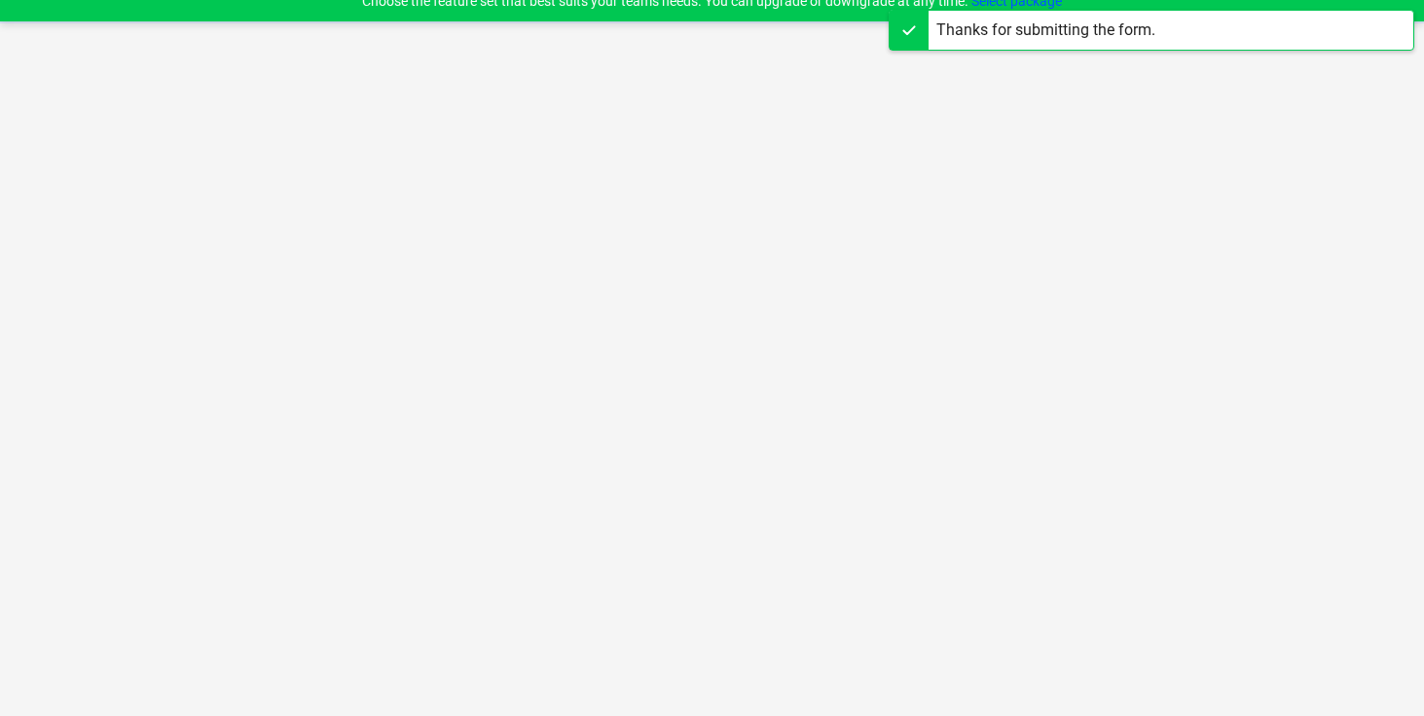
scroll to position [18, 0]
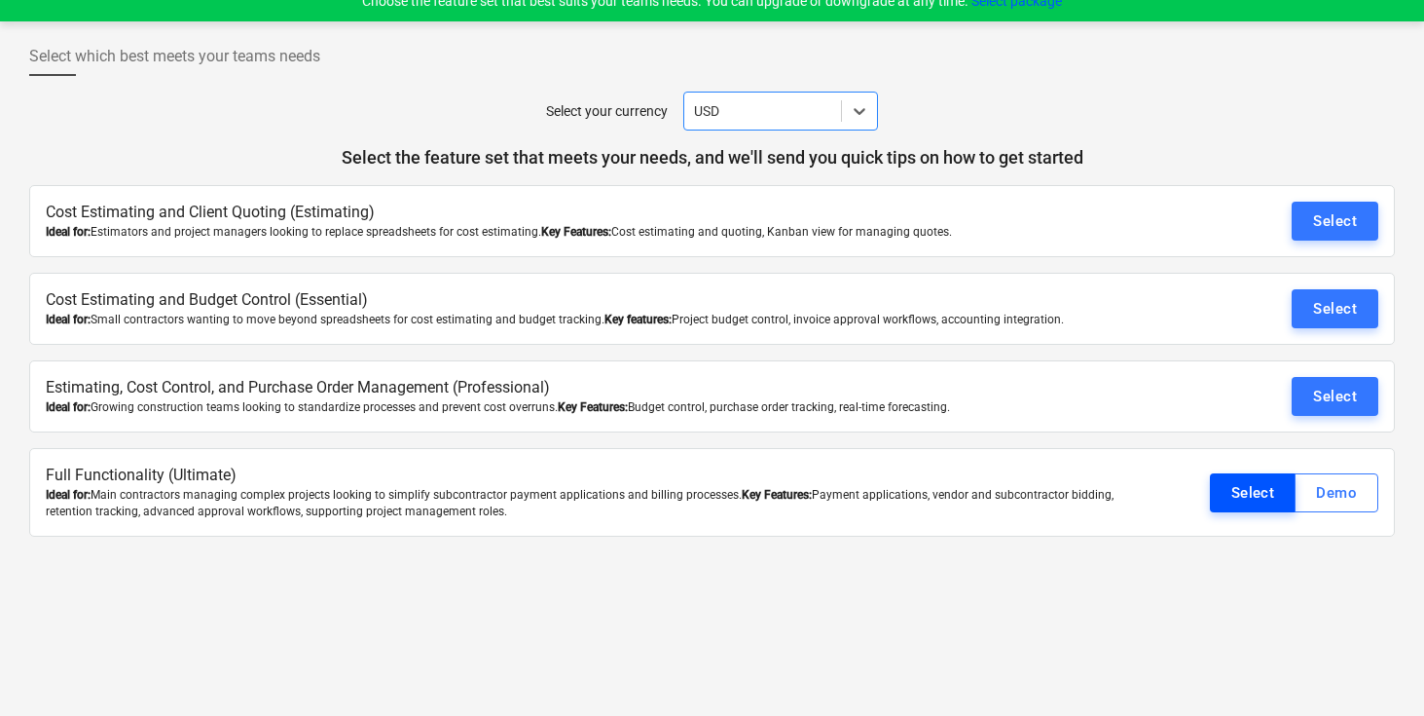
click at [1241, 497] on div "Select" at bounding box center [1254, 492] width 44 height 25
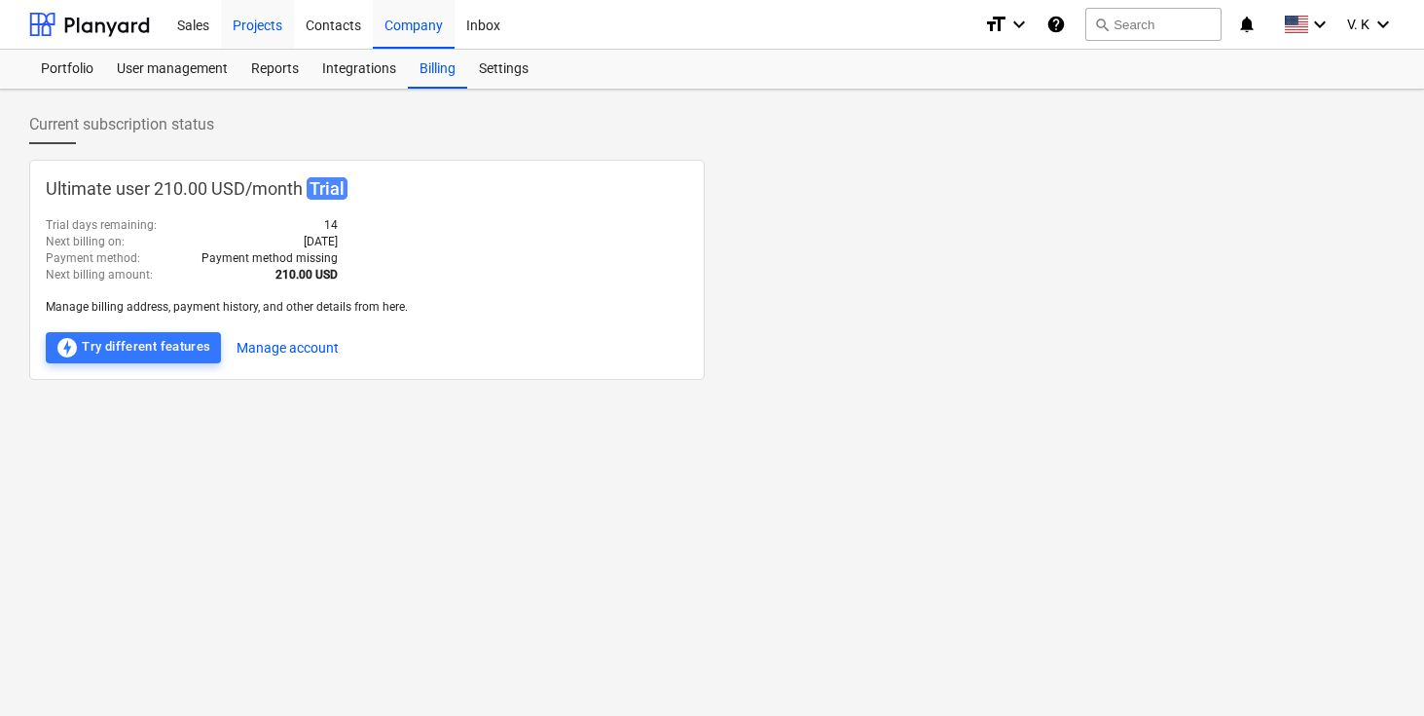
click at [286, 20] on div "Projects" at bounding box center [257, 24] width 73 height 50
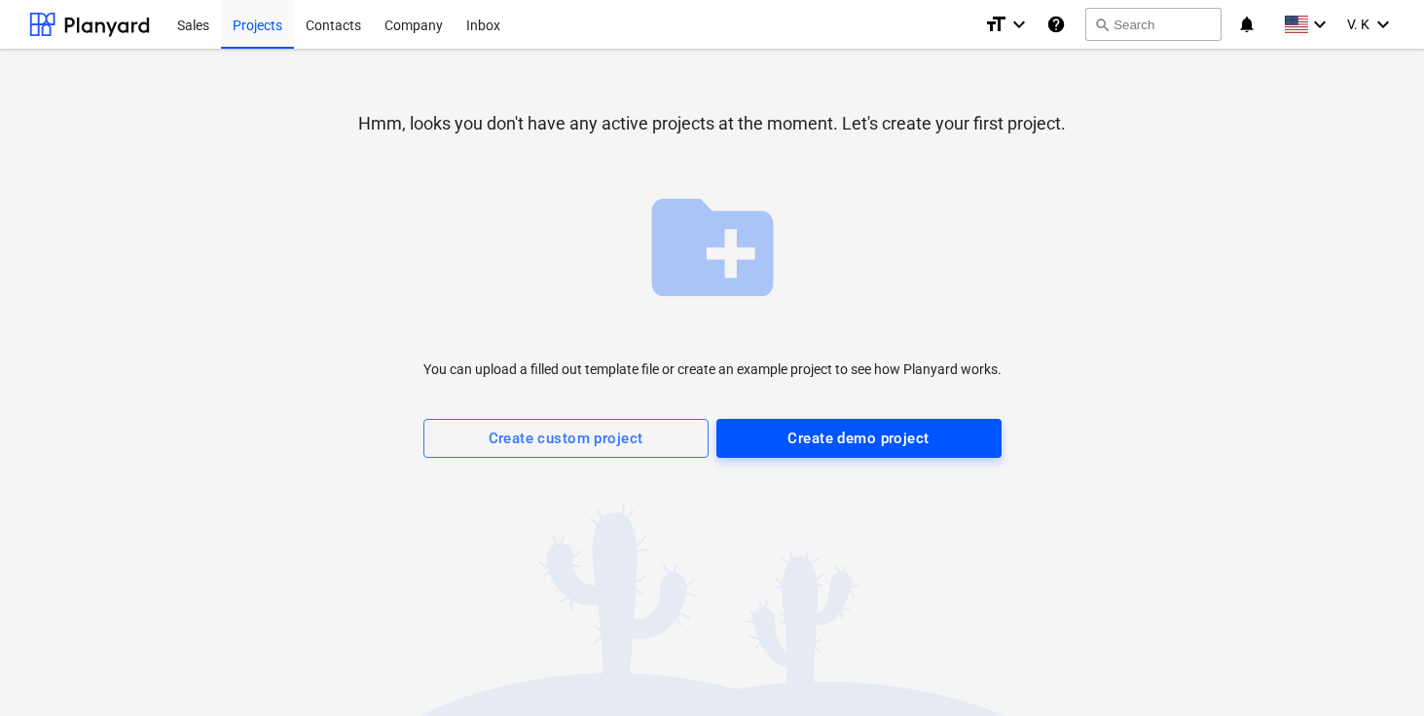
click at [825, 448] on div "Create demo project" at bounding box center [858, 437] width 141 height 25
click at [839, 429] on div "Create demo project" at bounding box center [858, 437] width 141 height 25
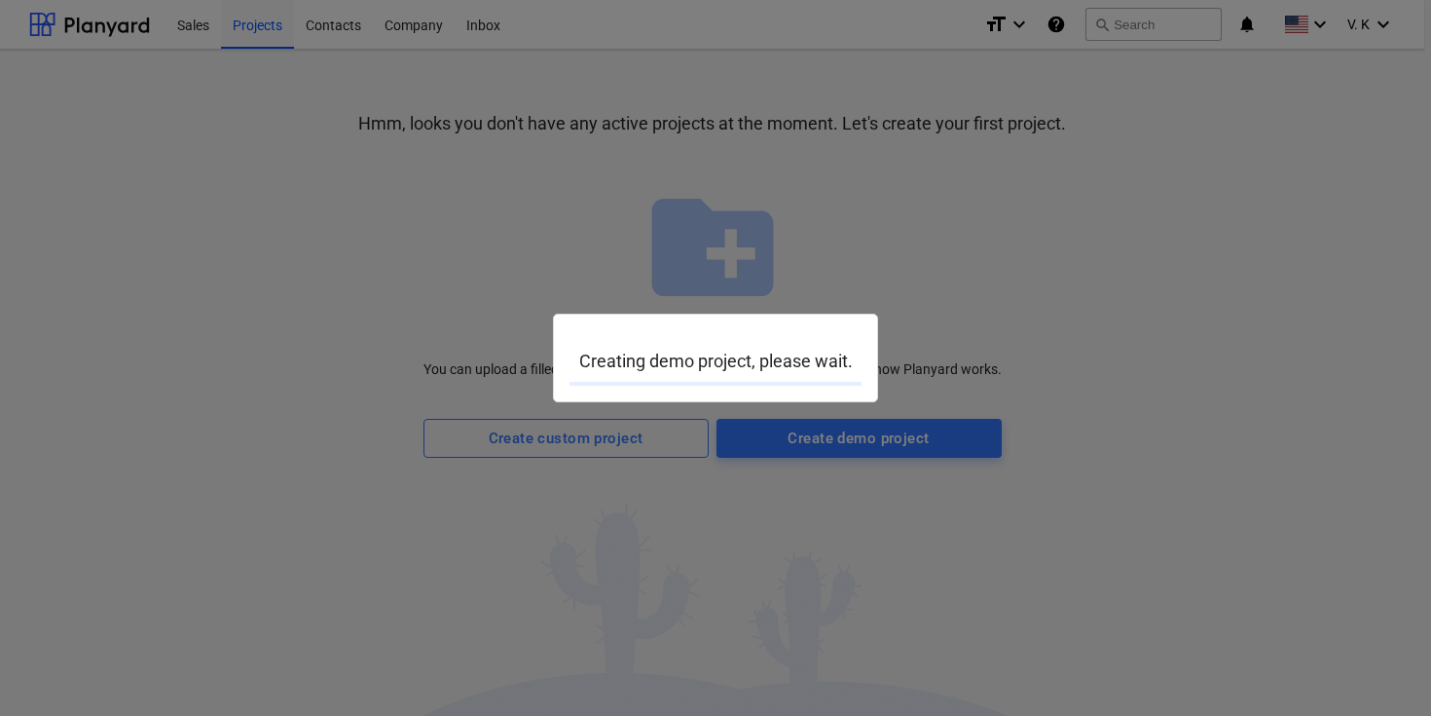
click at [716, 263] on div at bounding box center [715, 358] width 1431 height 716
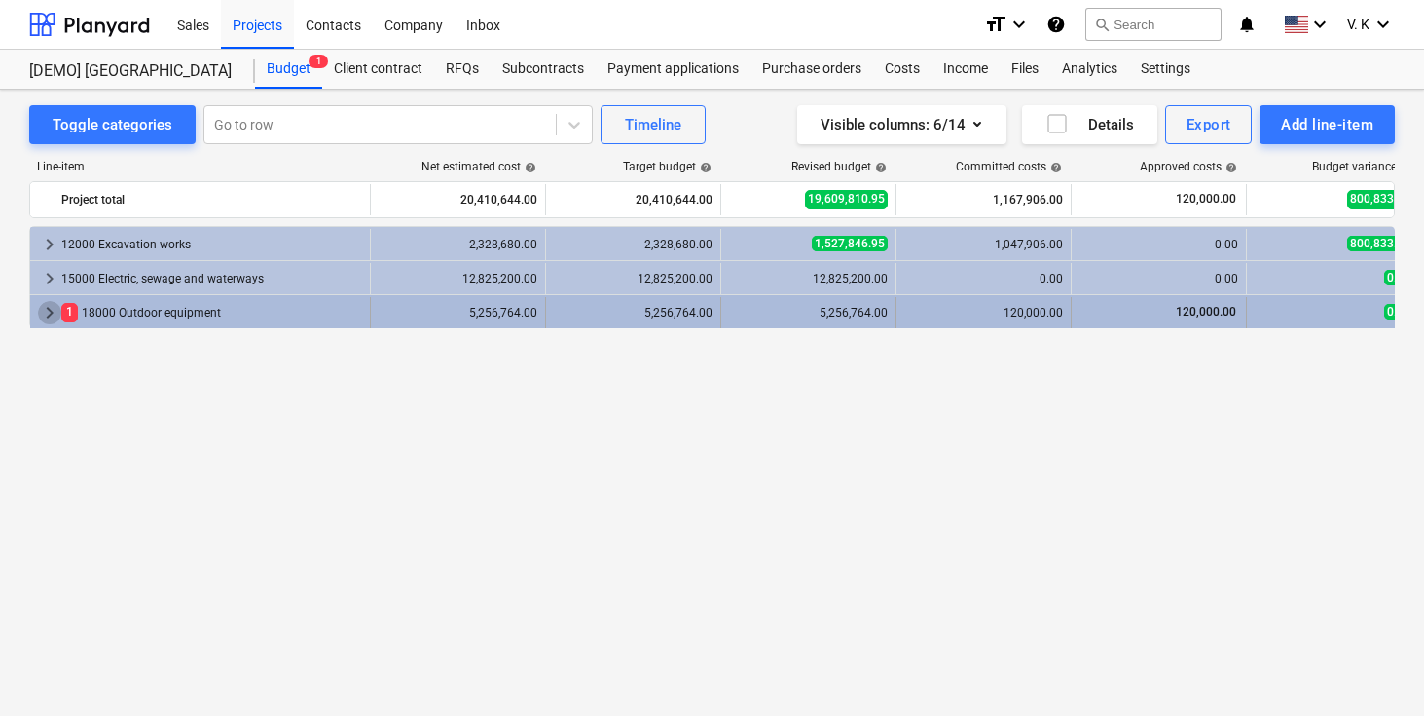
click at [40, 317] on span "keyboard_arrow_right" at bounding box center [49, 312] width 23 height 23
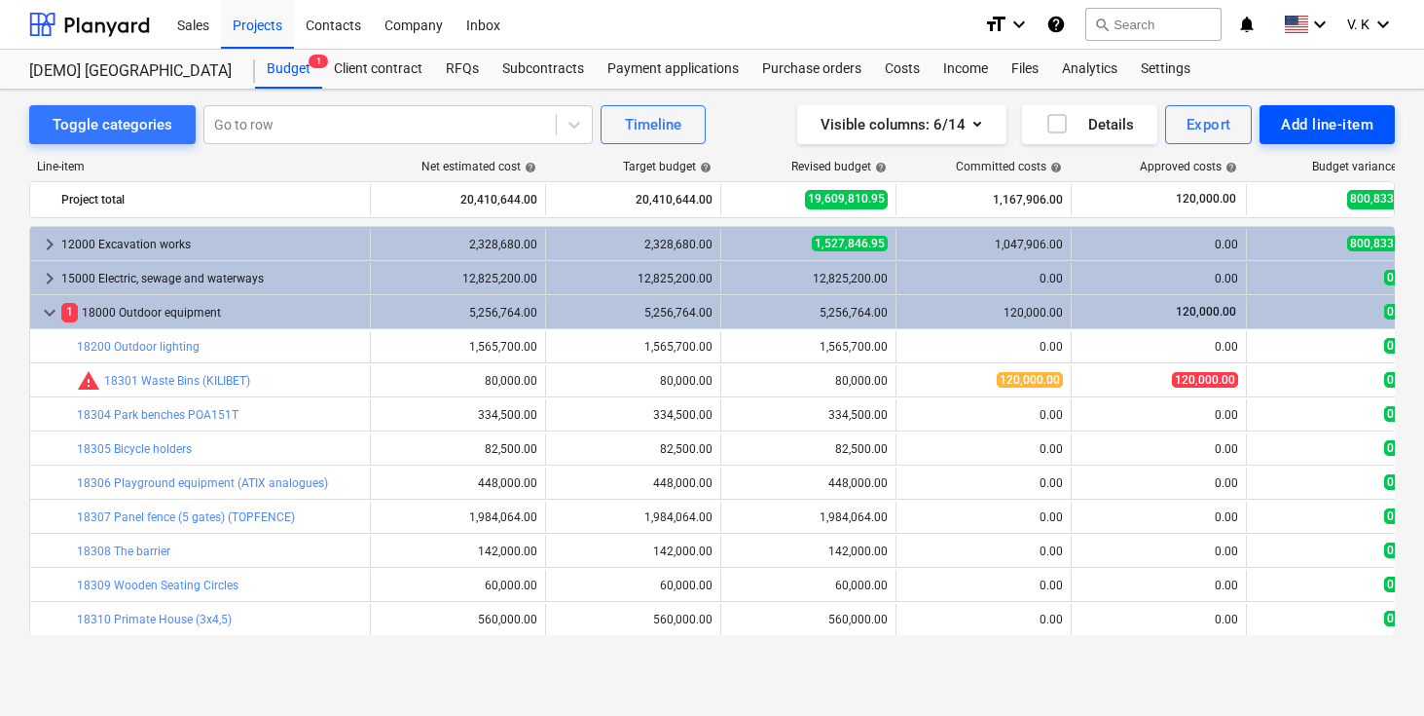
click at [1341, 130] on div "Add line-item" at bounding box center [1327, 124] width 92 height 25
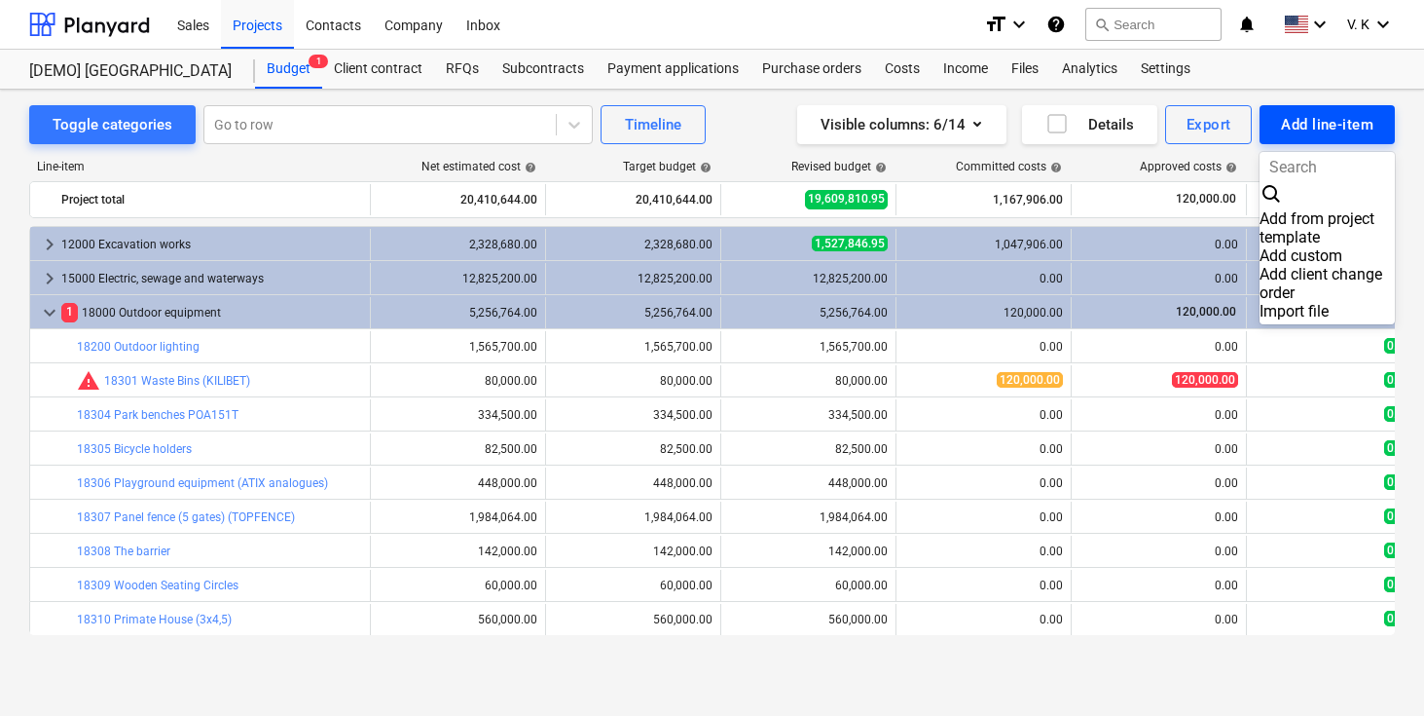
click at [1341, 130] on div at bounding box center [712, 358] width 1424 height 716
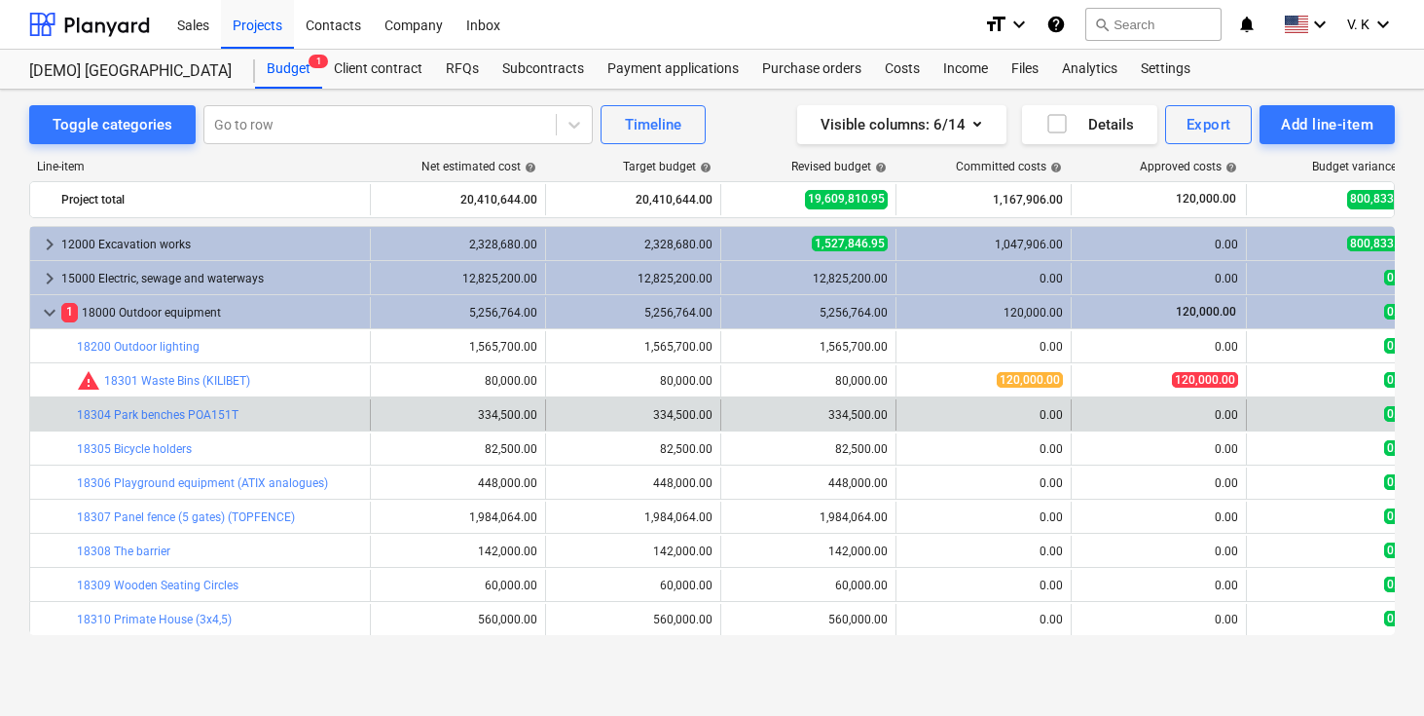
scroll to position [0, 77]
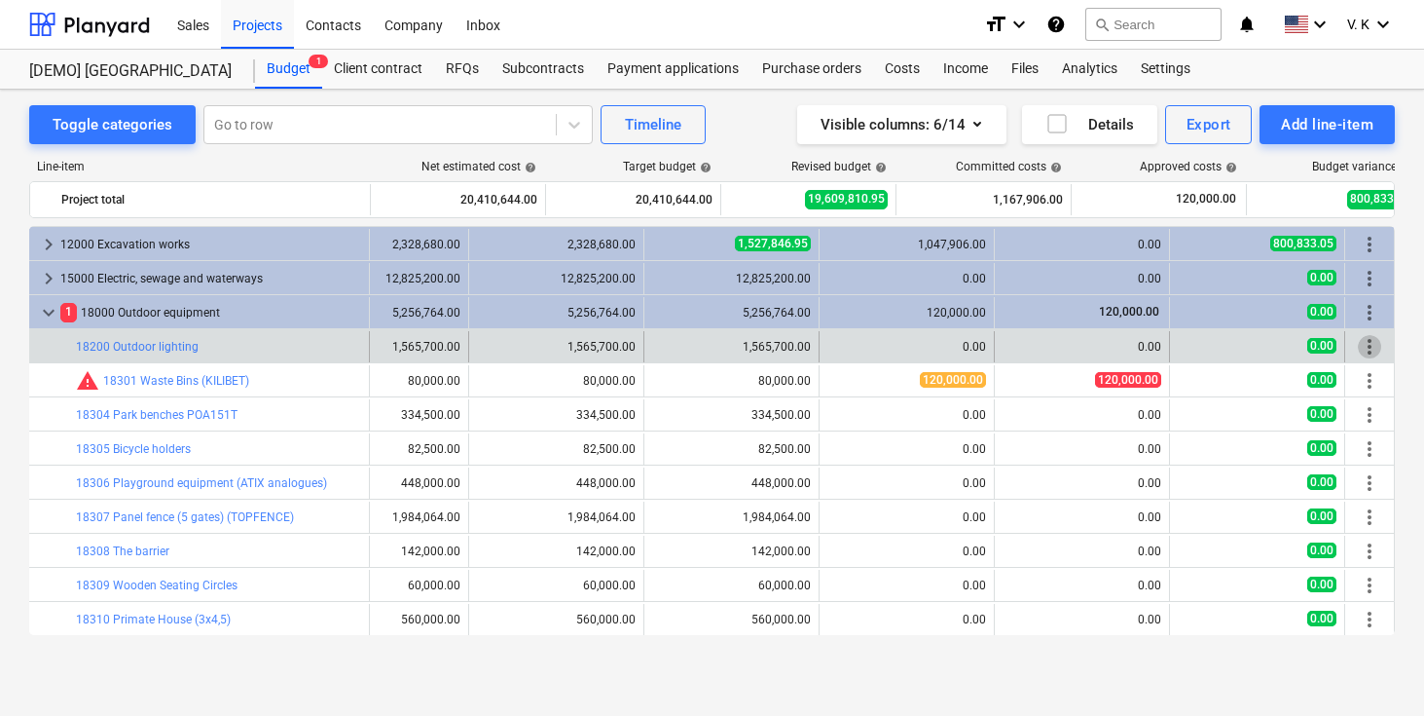
click at [1371, 354] on span "more_vert" at bounding box center [1369, 346] width 23 height 23
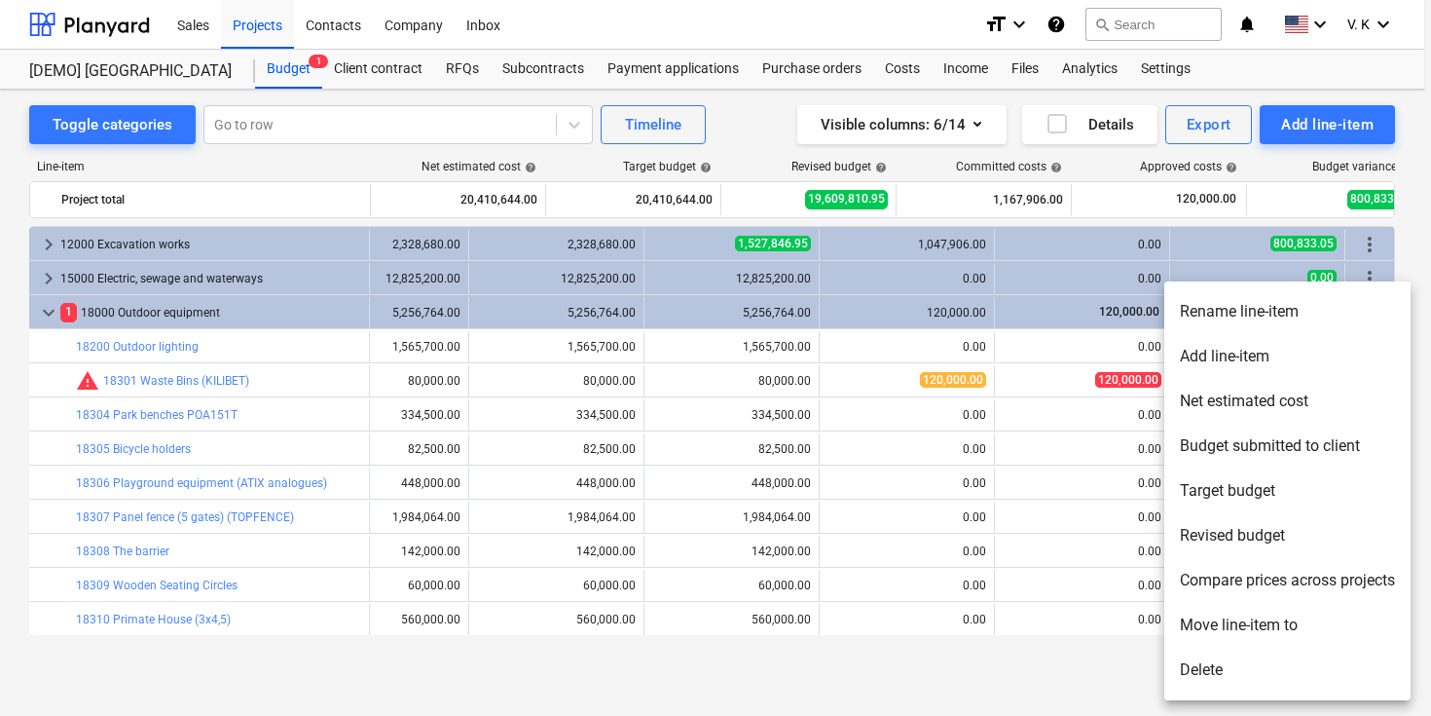
click at [1089, 651] on div at bounding box center [715, 358] width 1431 height 716
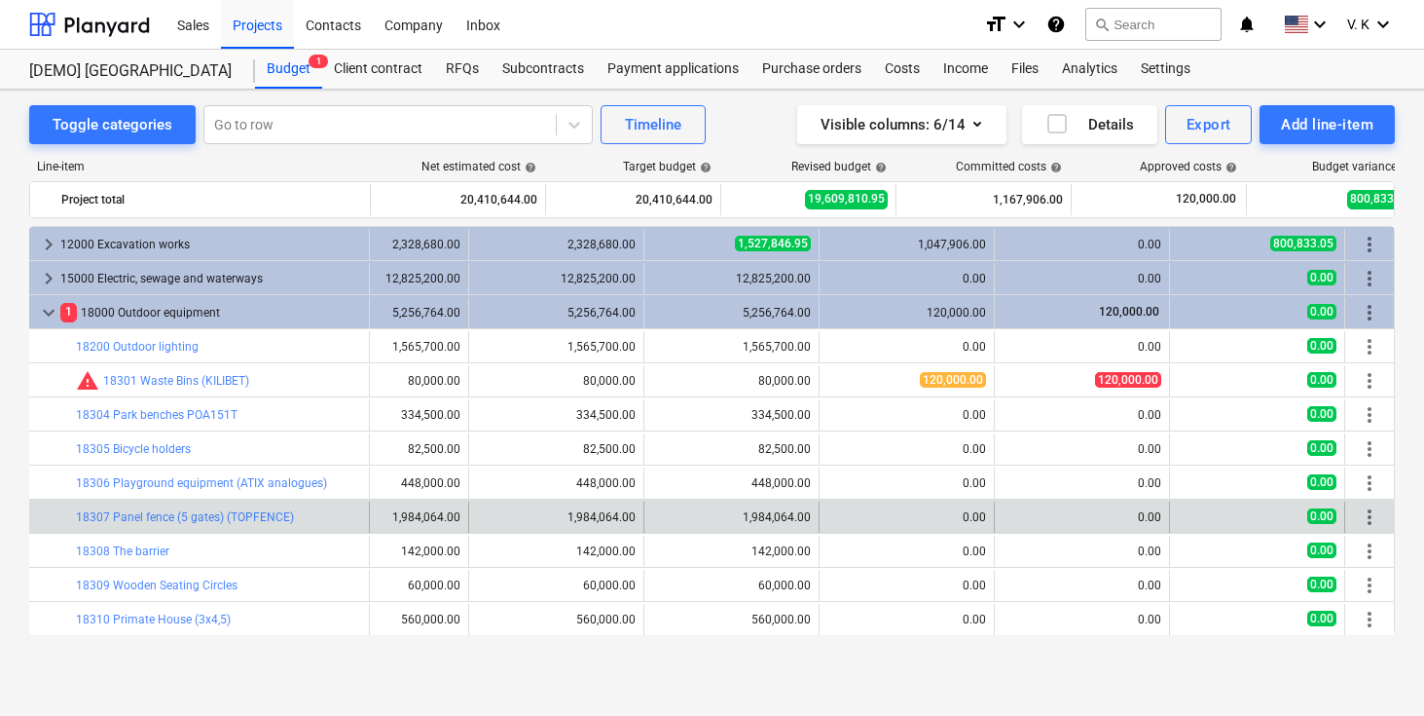
scroll to position [0, 0]
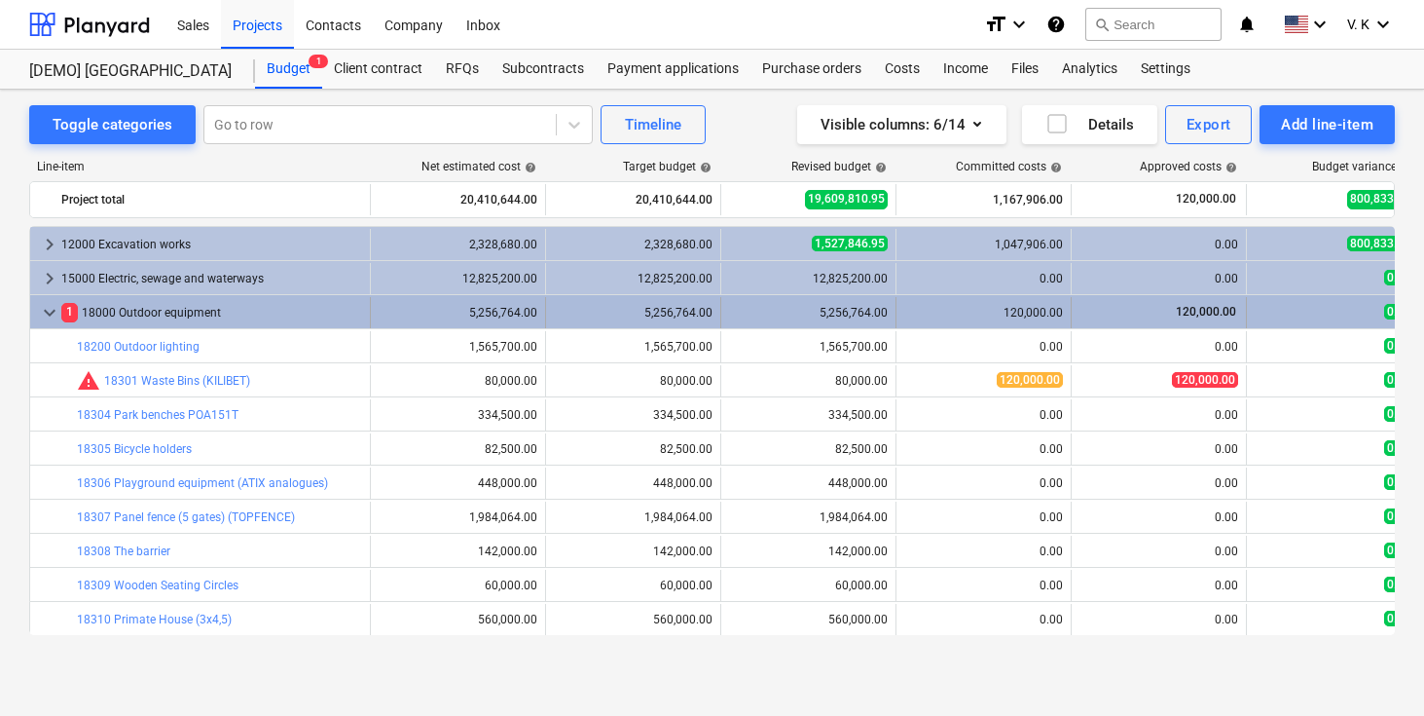
click at [45, 320] on span "keyboard_arrow_down" at bounding box center [49, 312] width 23 height 23
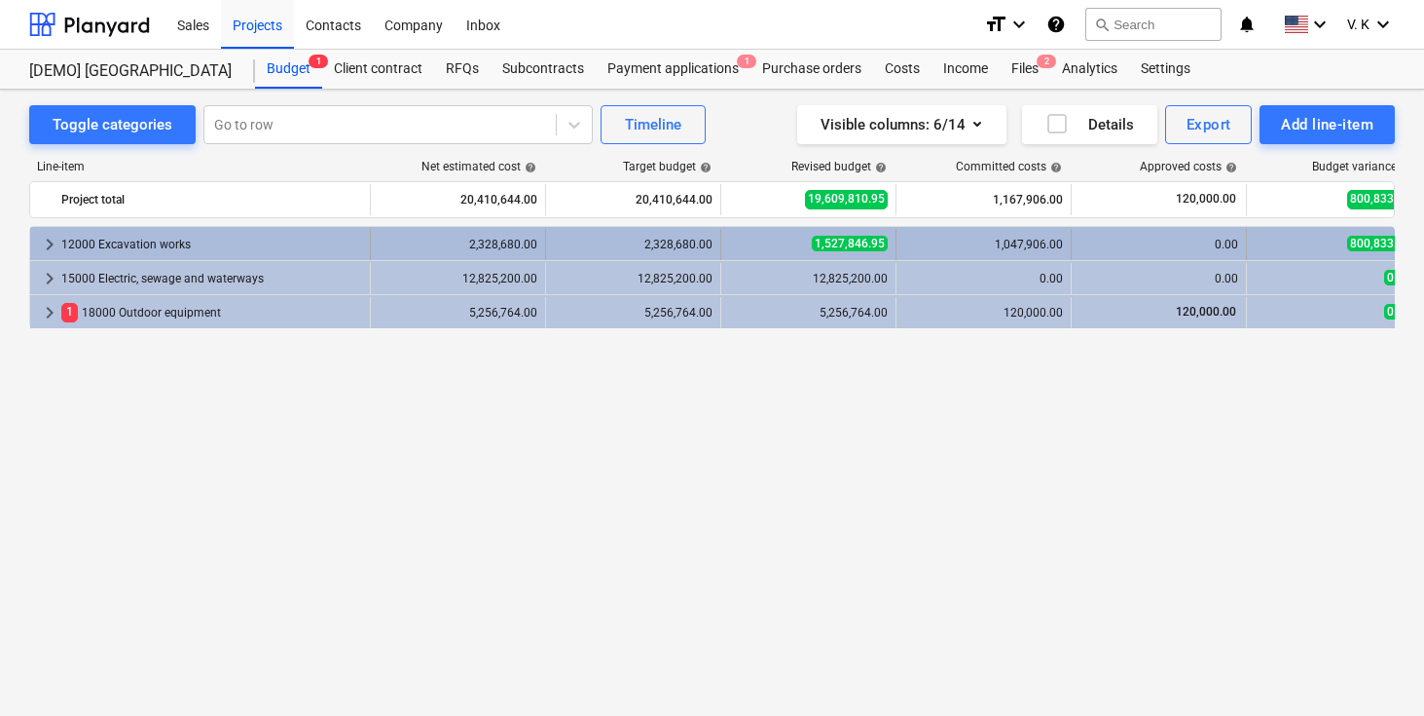
click at [47, 239] on span "keyboard_arrow_right" at bounding box center [49, 244] width 23 height 23
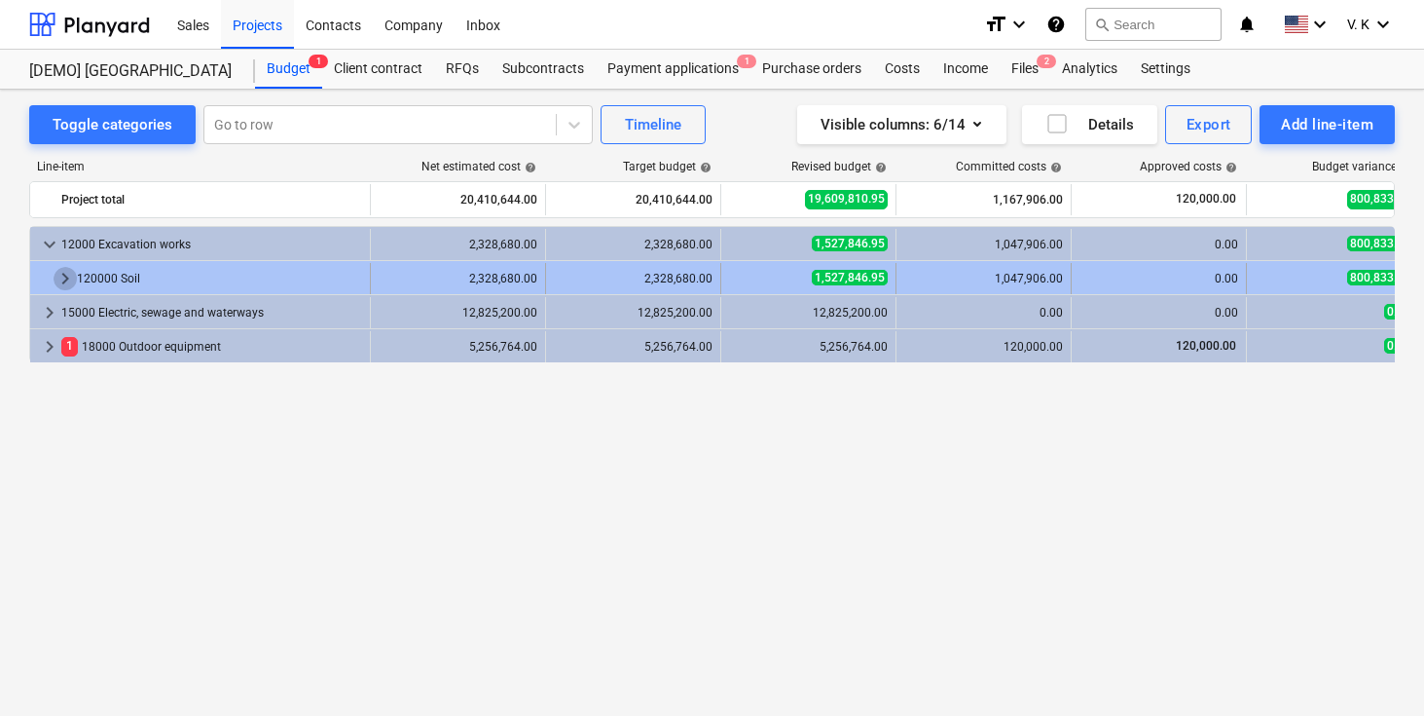
click at [72, 278] on span "keyboard_arrow_right" at bounding box center [65, 278] width 23 height 23
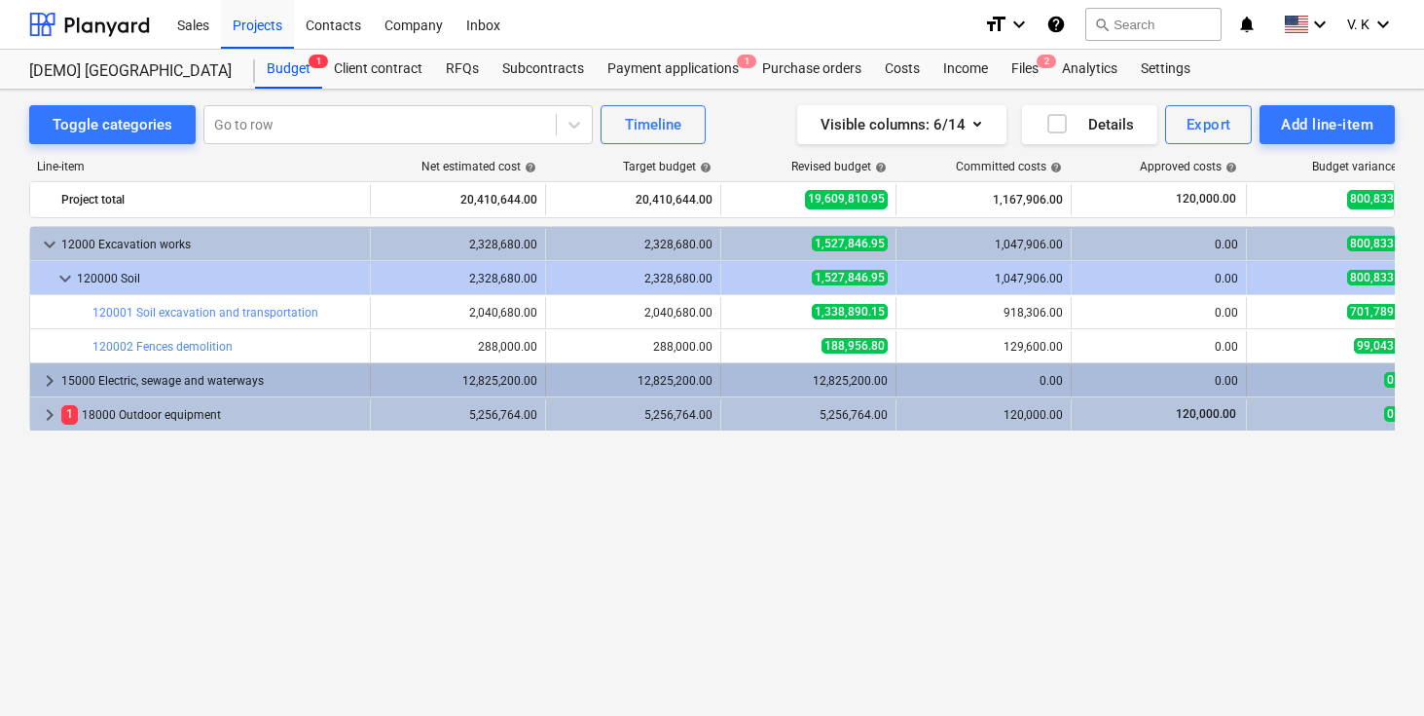
click at [52, 380] on span "keyboard_arrow_right" at bounding box center [49, 380] width 23 height 23
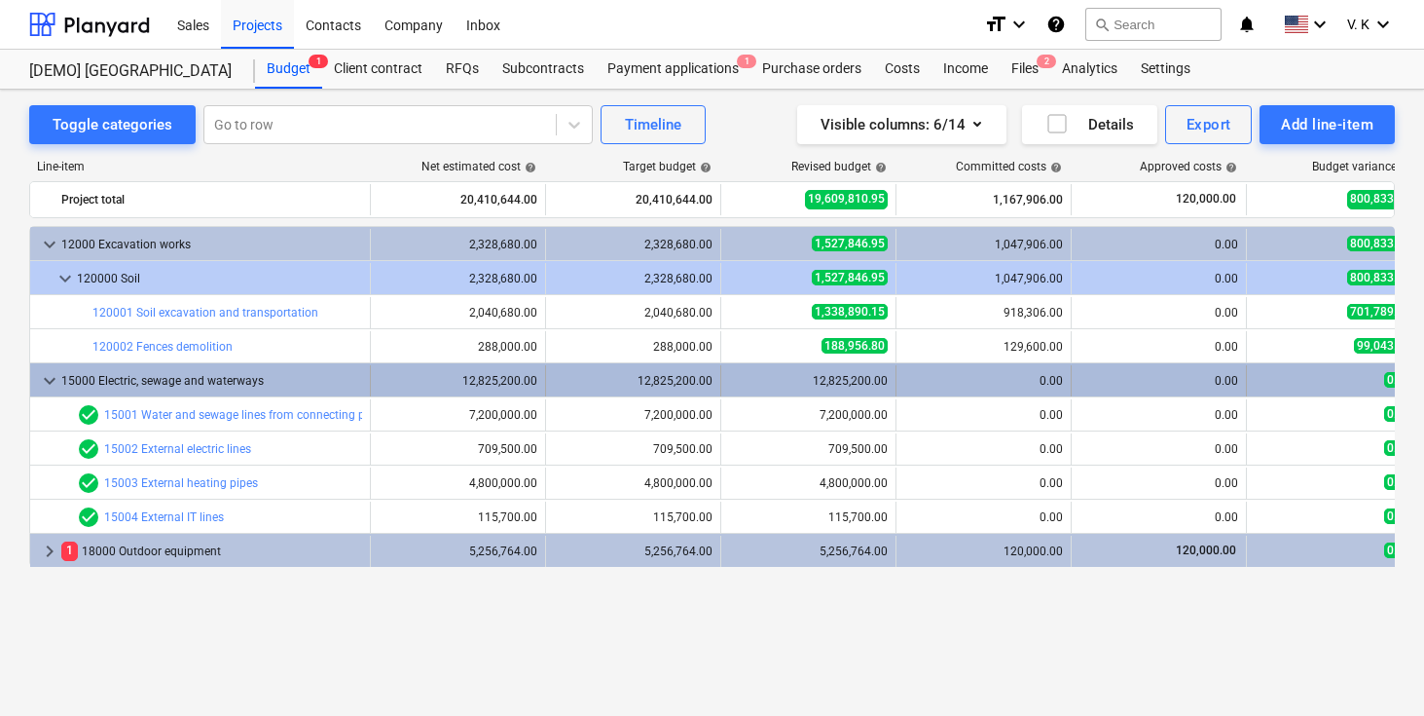
click at [48, 383] on span "keyboard_arrow_down" at bounding box center [49, 380] width 23 height 23
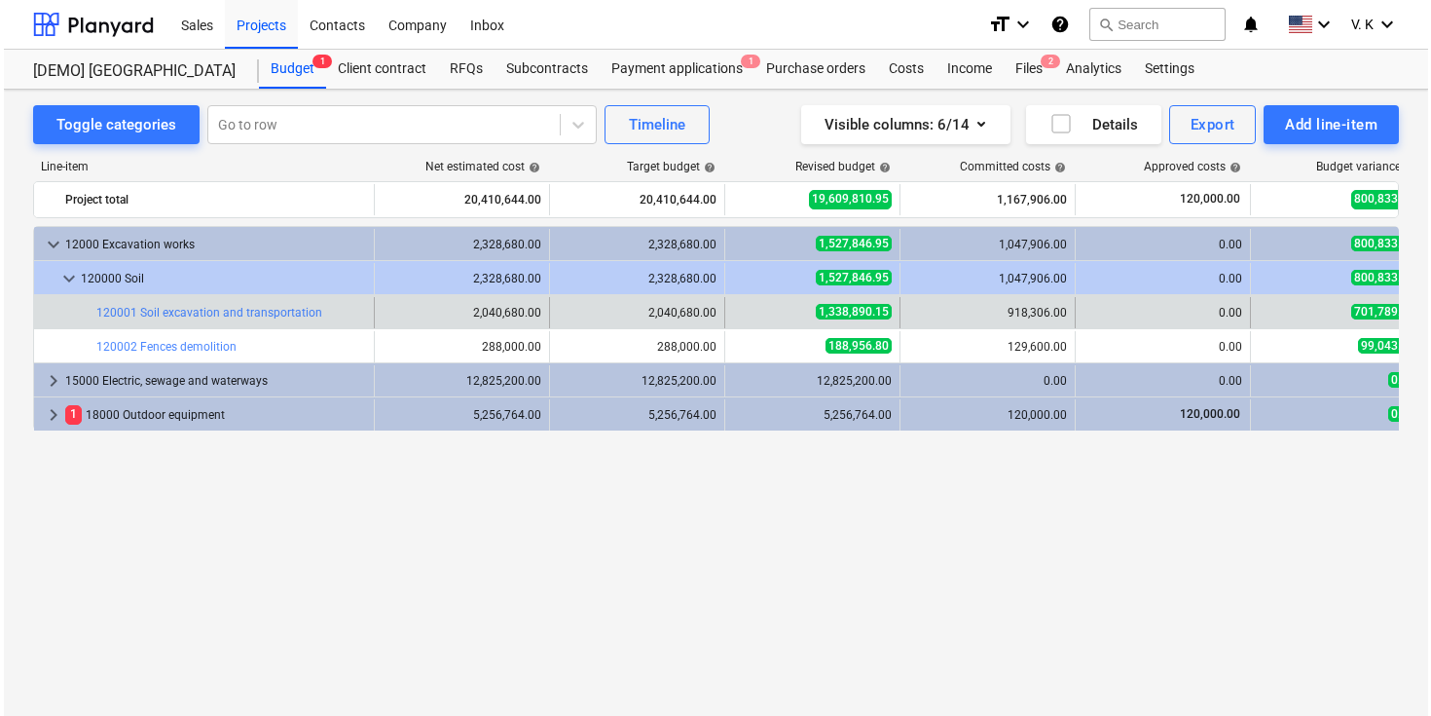
scroll to position [0, 77]
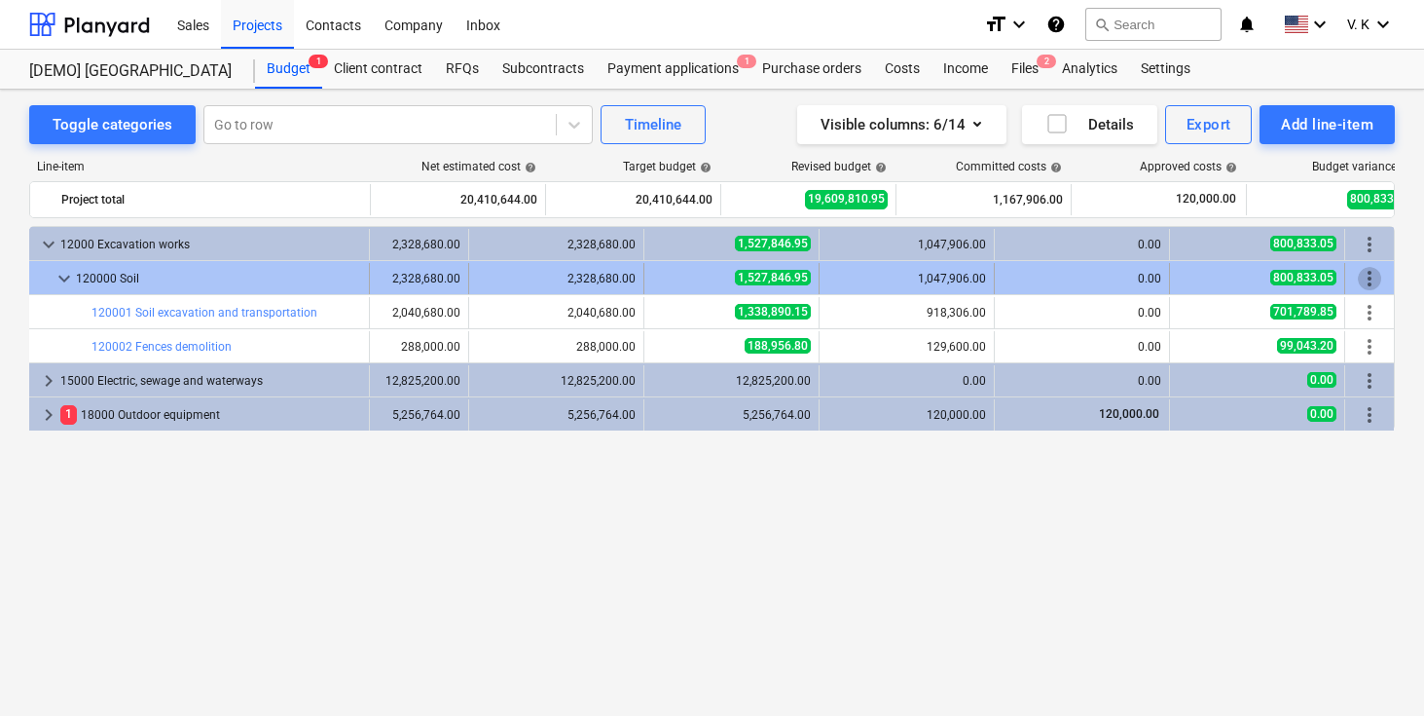
click at [1370, 276] on span "more_vert" at bounding box center [1369, 278] width 23 height 23
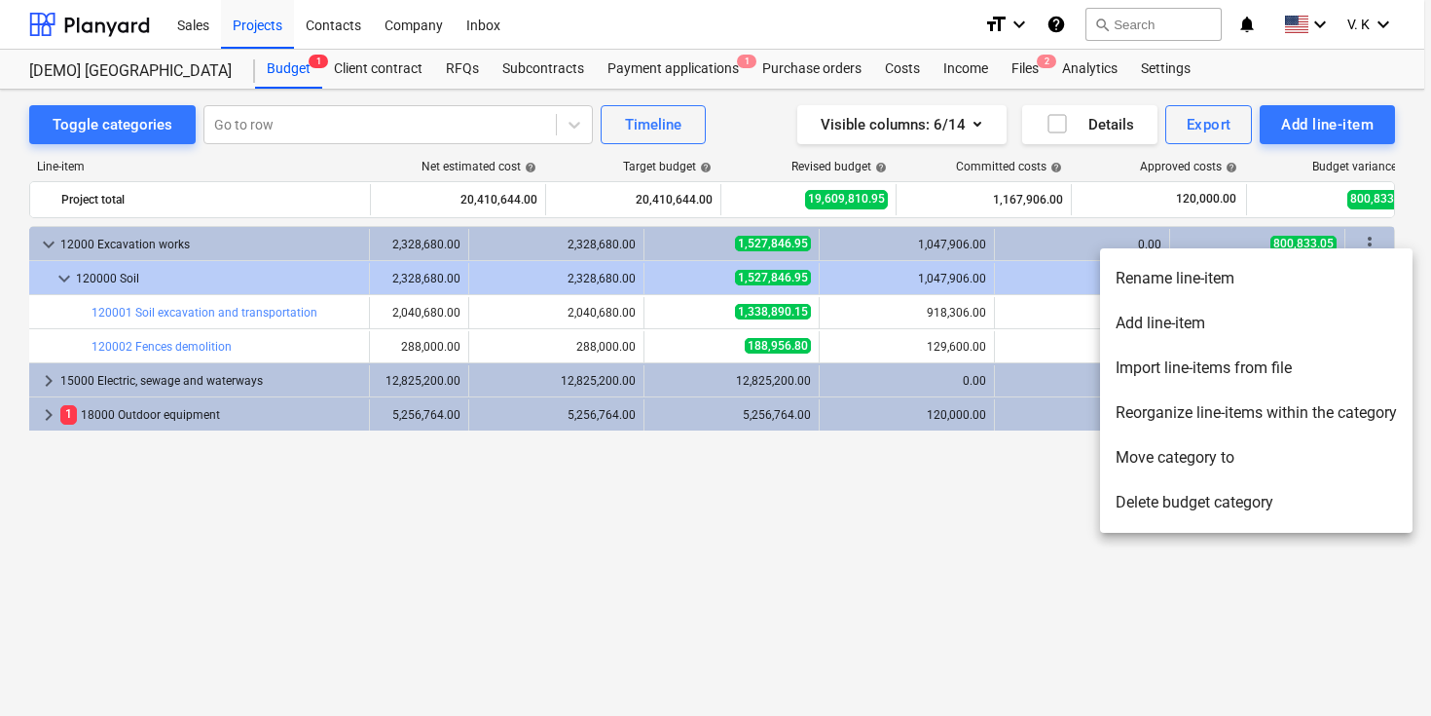
click at [1246, 319] on li "Add line-item" at bounding box center [1256, 323] width 313 height 45
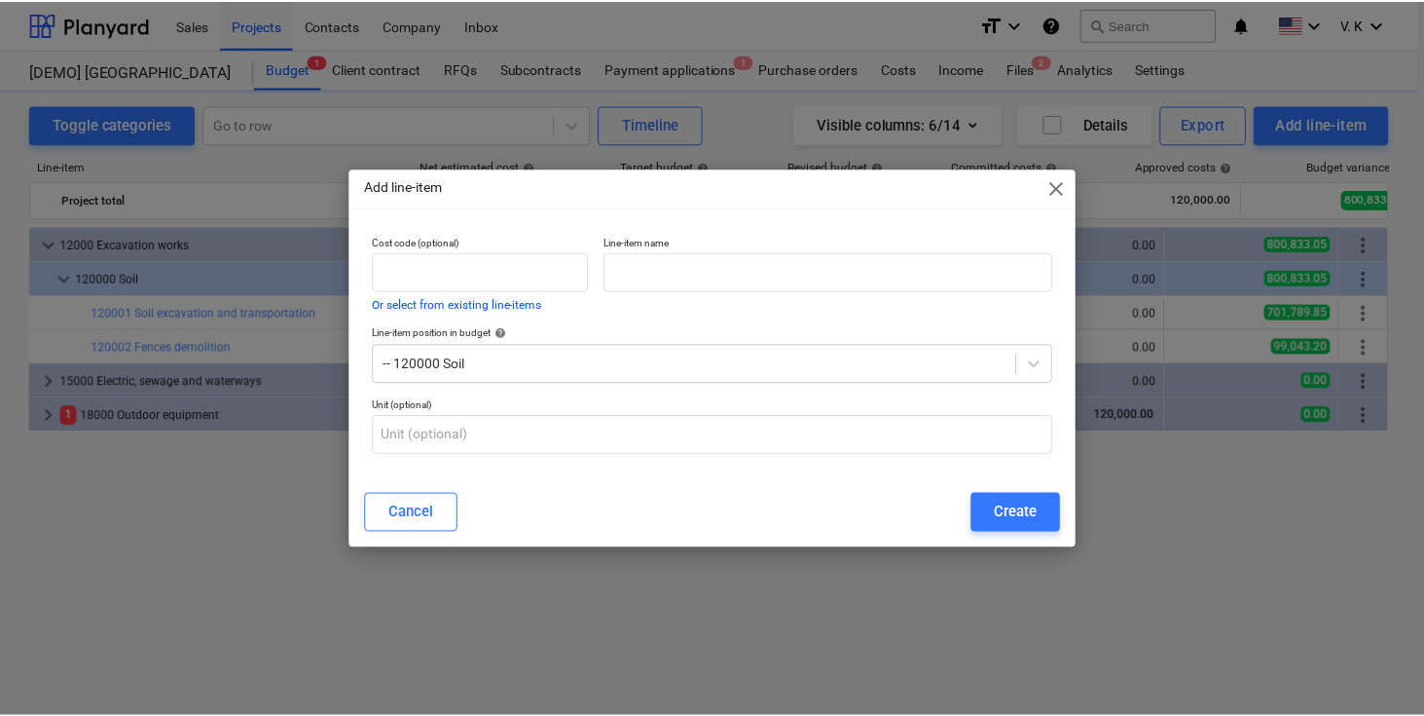
scroll to position [0, 70]
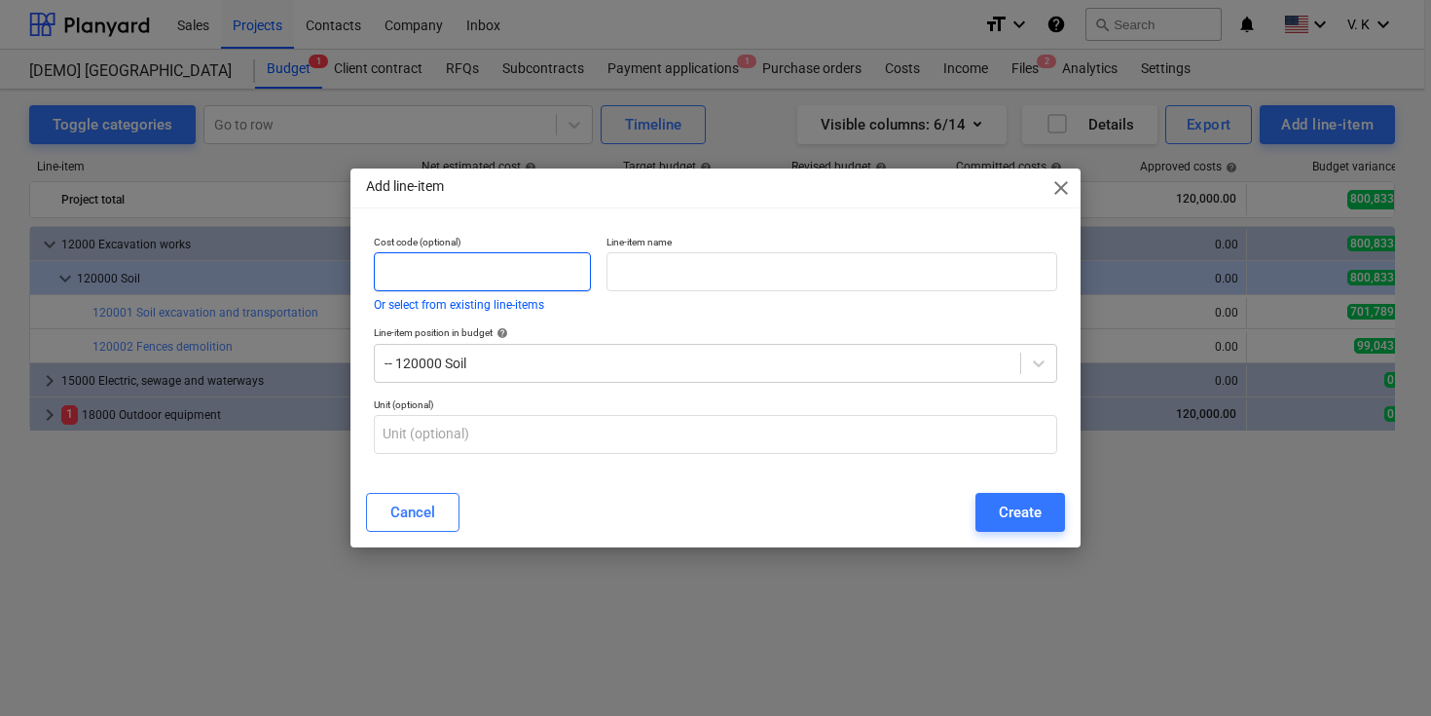
click at [505, 282] on input "text" at bounding box center [482, 271] width 217 height 39
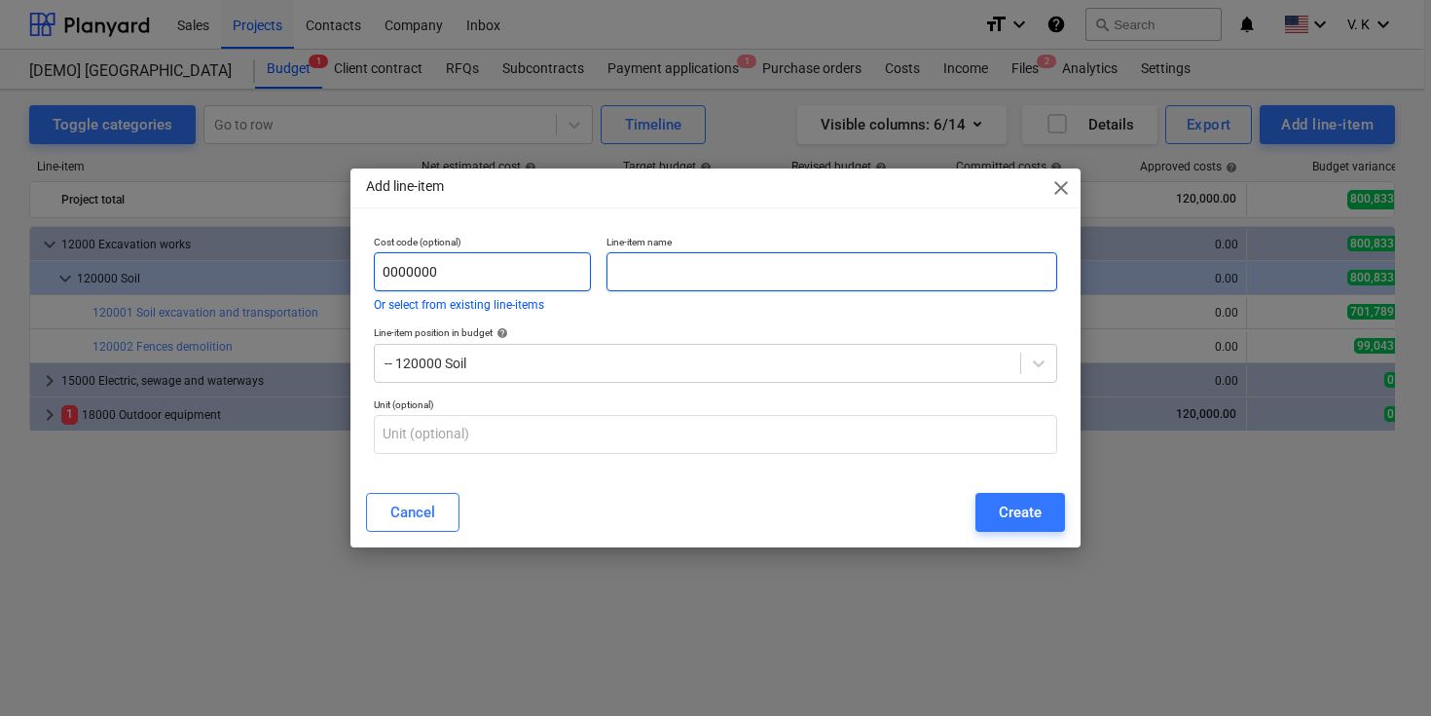
type input "0000000"
click at [670, 279] on input "text" at bounding box center [832, 271] width 451 height 39
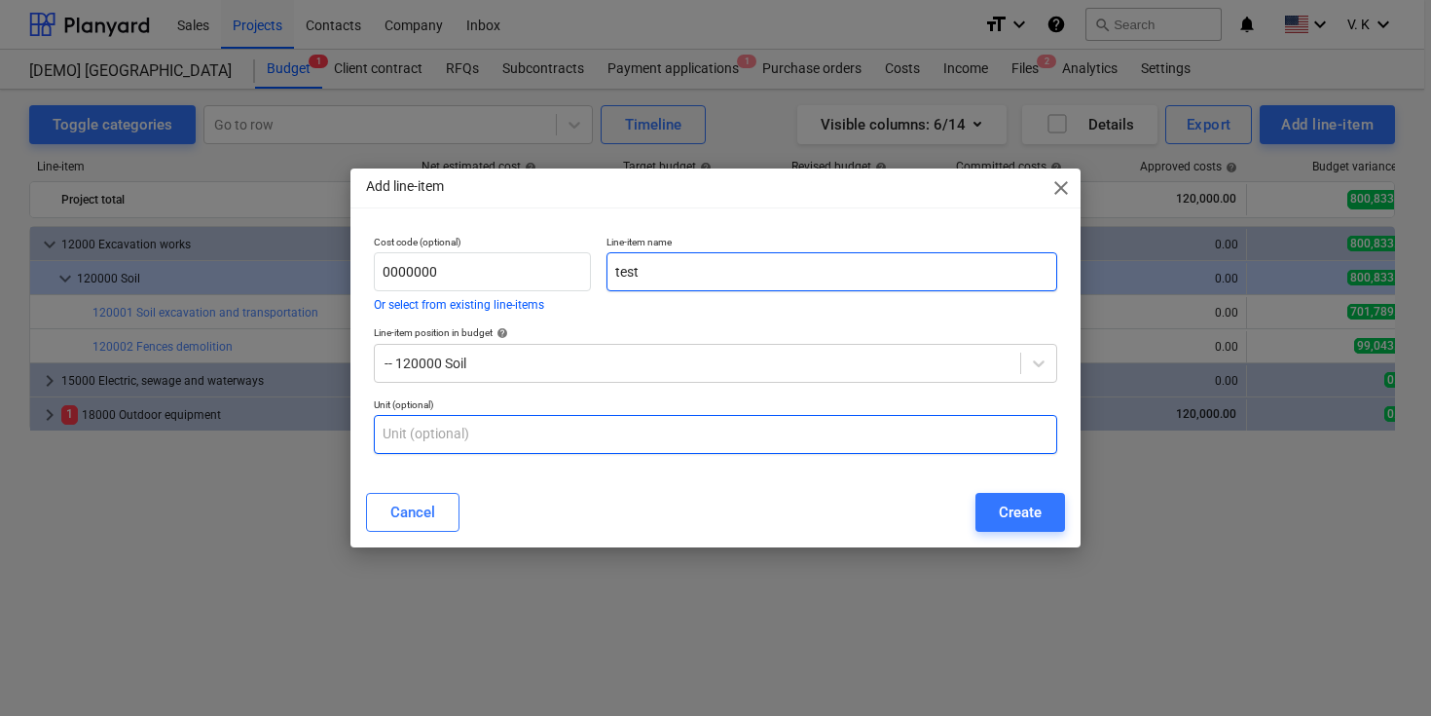
type input "test"
click at [457, 445] on input "text" at bounding box center [715, 434] width 683 height 39
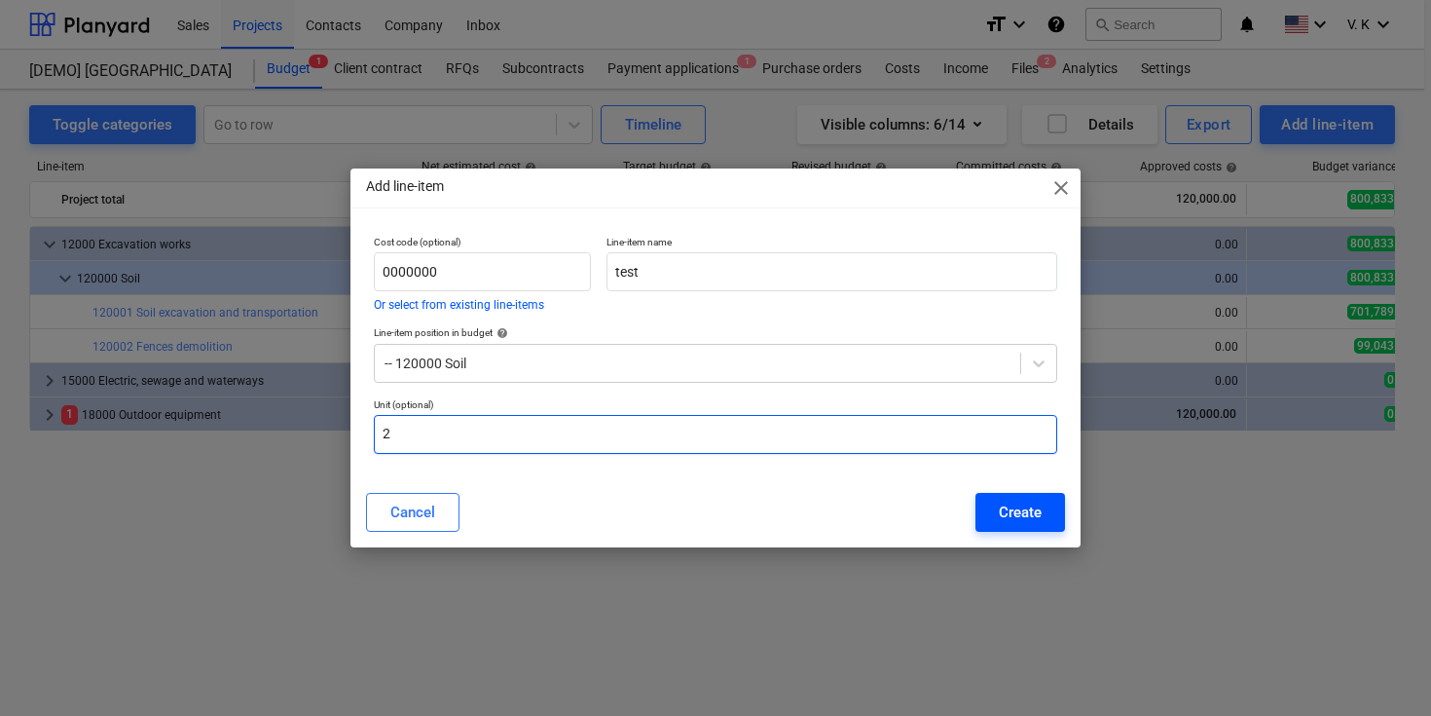
type input "2"
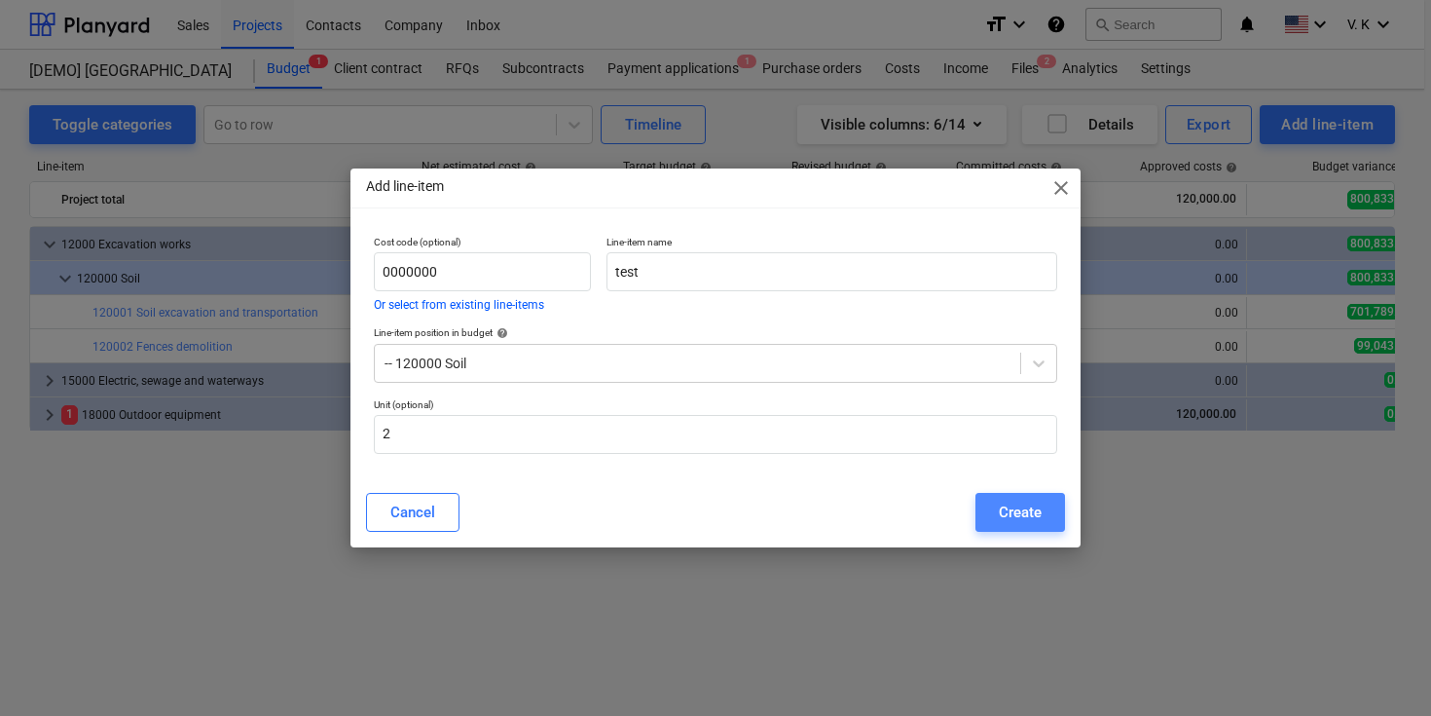
click at [1001, 508] on div "Create" at bounding box center [1020, 511] width 43 height 25
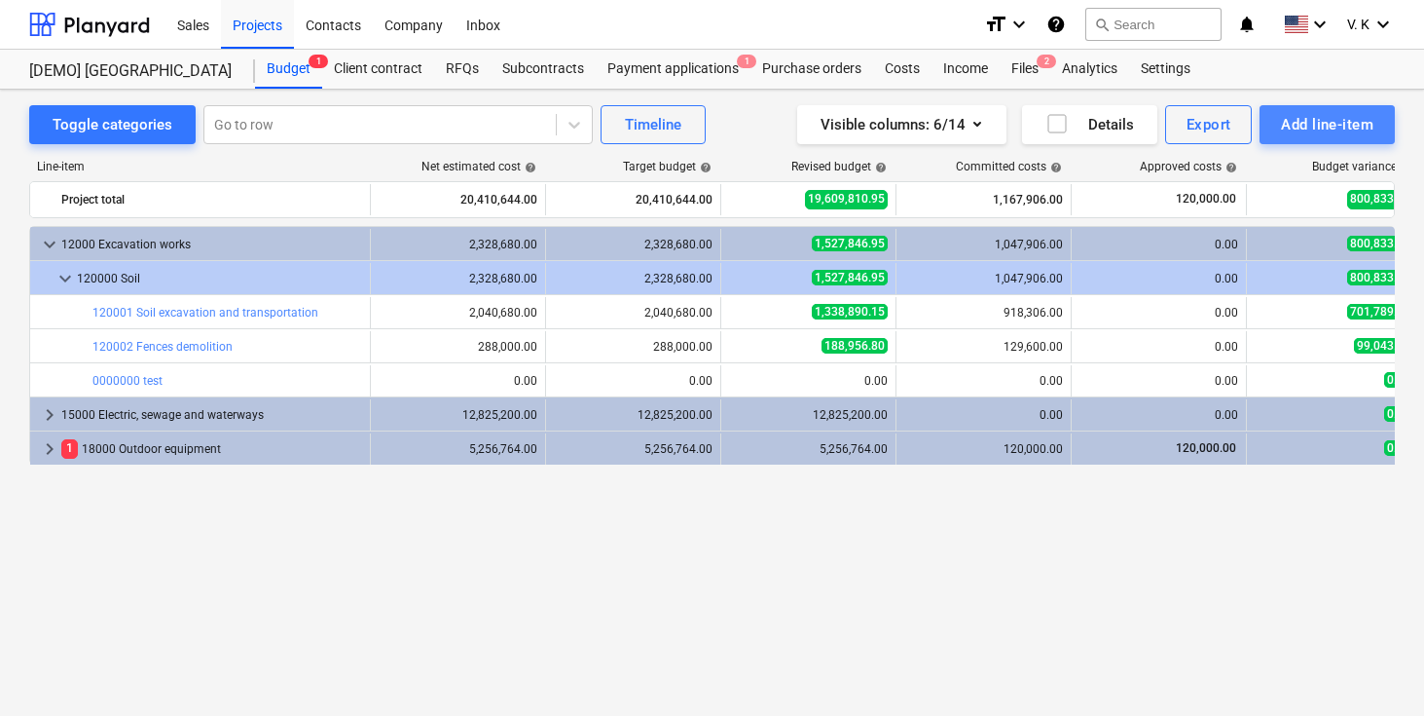
click at [1304, 124] on div "Add line-item" at bounding box center [1327, 124] width 92 height 25
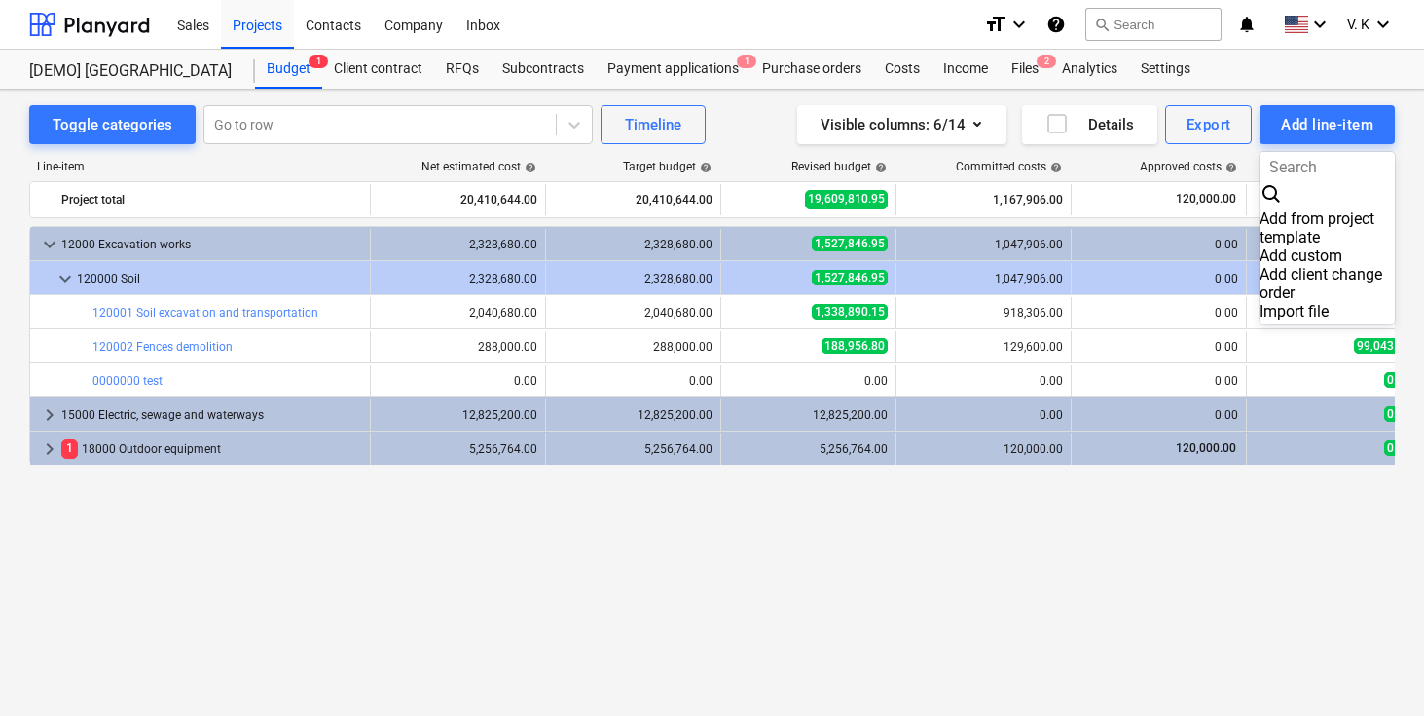
click at [1263, 246] on div "Add custom" at bounding box center [1327, 255] width 135 height 18
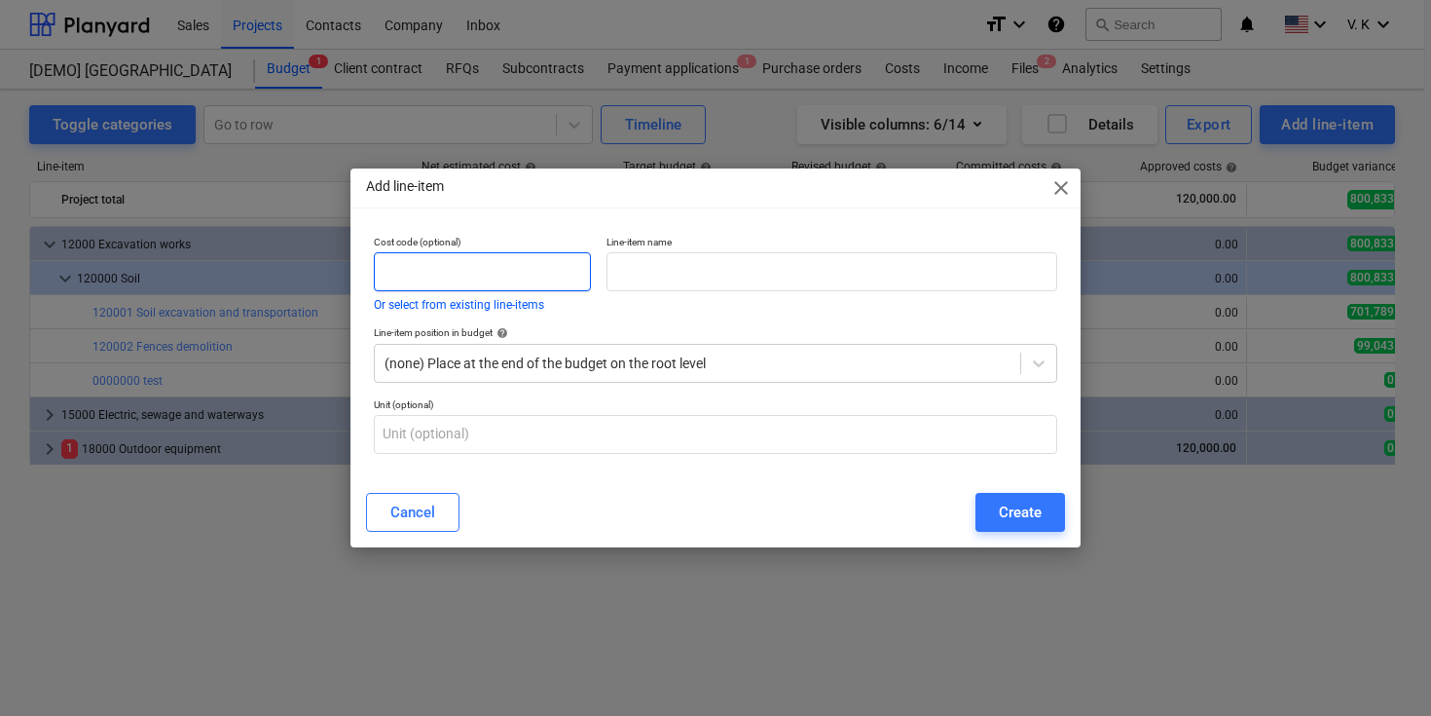
click at [545, 268] on input "text" at bounding box center [482, 271] width 217 height 39
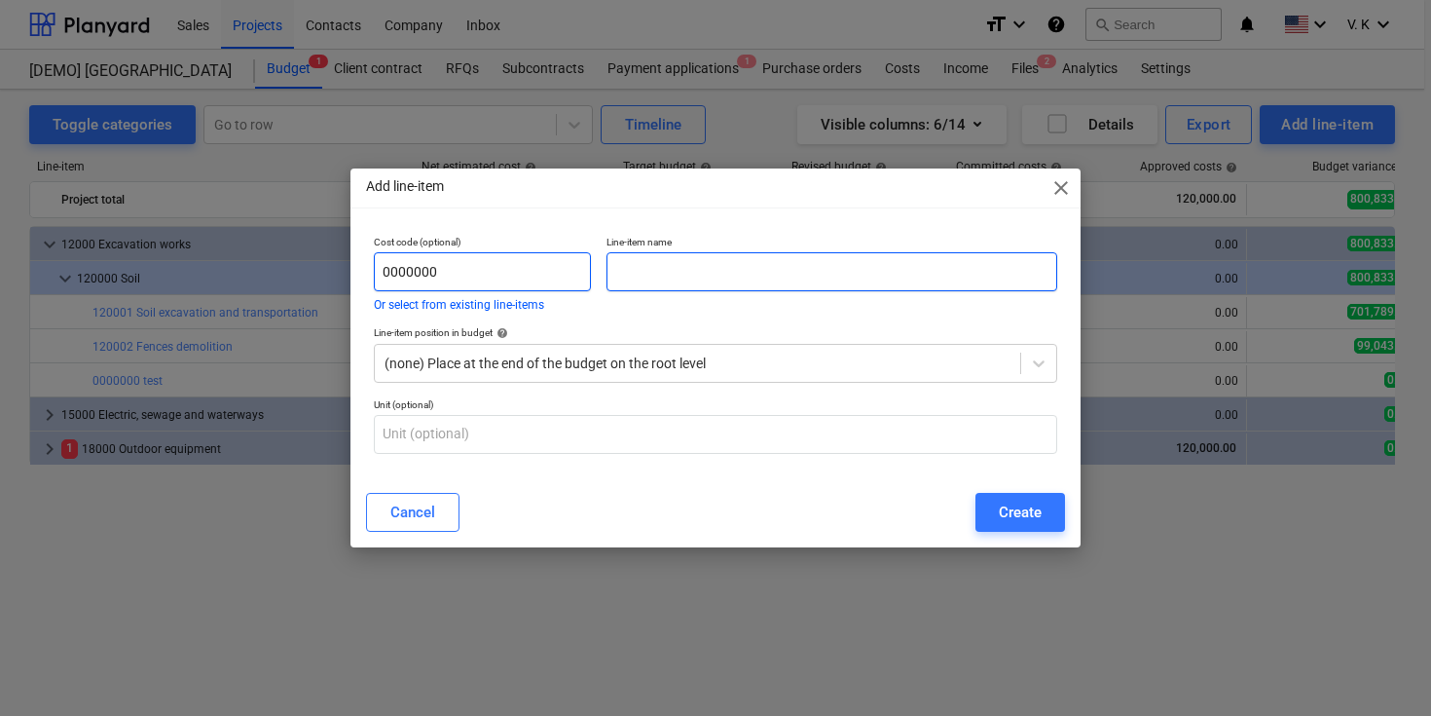
type input "0000000"
click at [677, 290] on input "text" at bounding box center [832, 271] width 451 height 39
type input "t"
type input "2test"
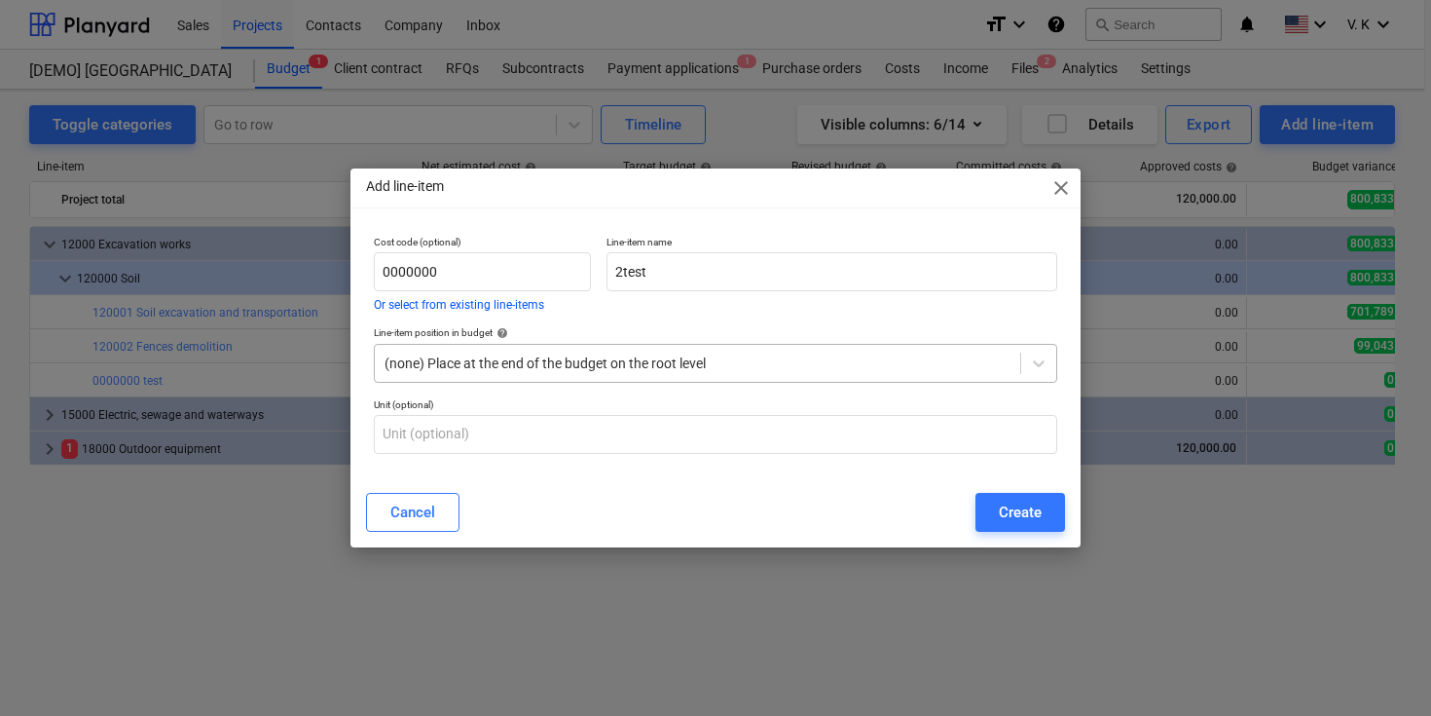
click at [720, 366] on div at bounding box center [698, 362] width 626 height 19
click at [720, 365] on div at bounding box center [698, 362] width 626 height 19
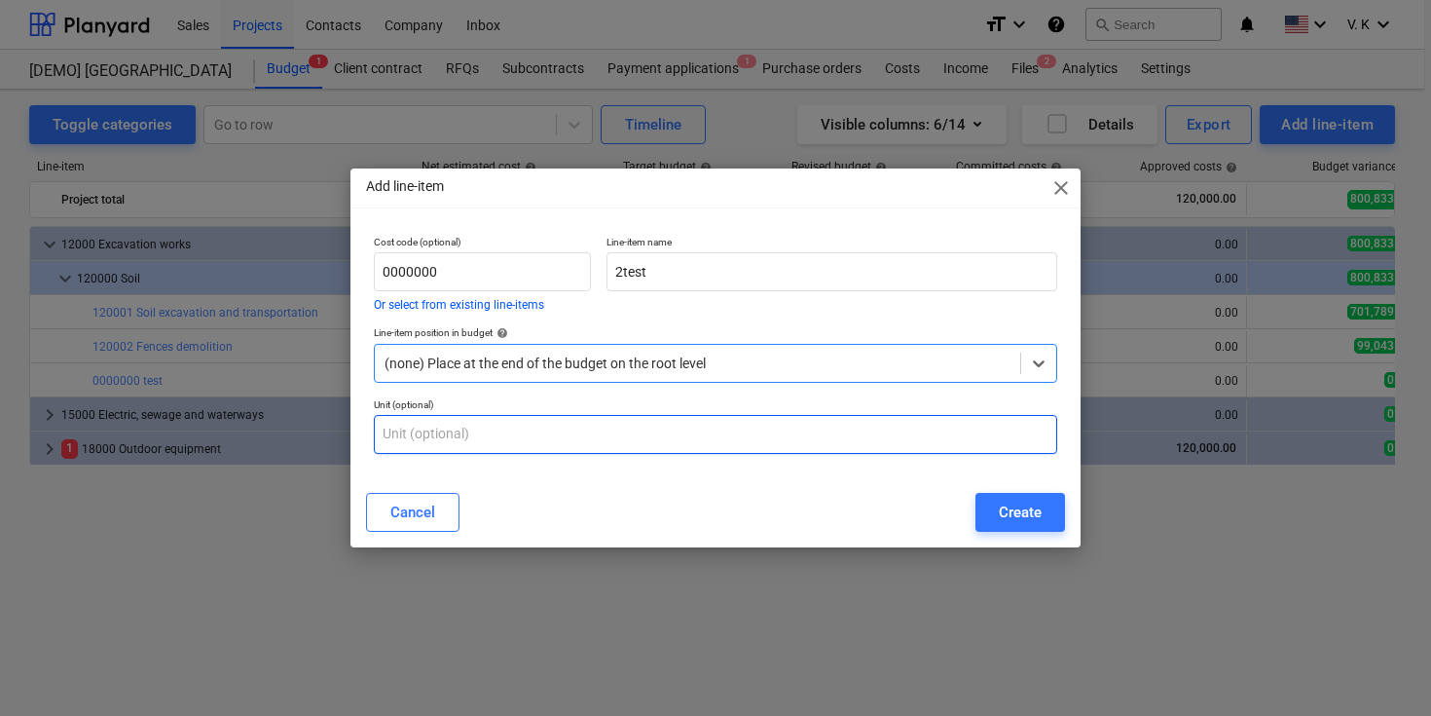
click at [670, 440] on input "text" at bounding box center [715, 434] width 683 height 39
type input "22"
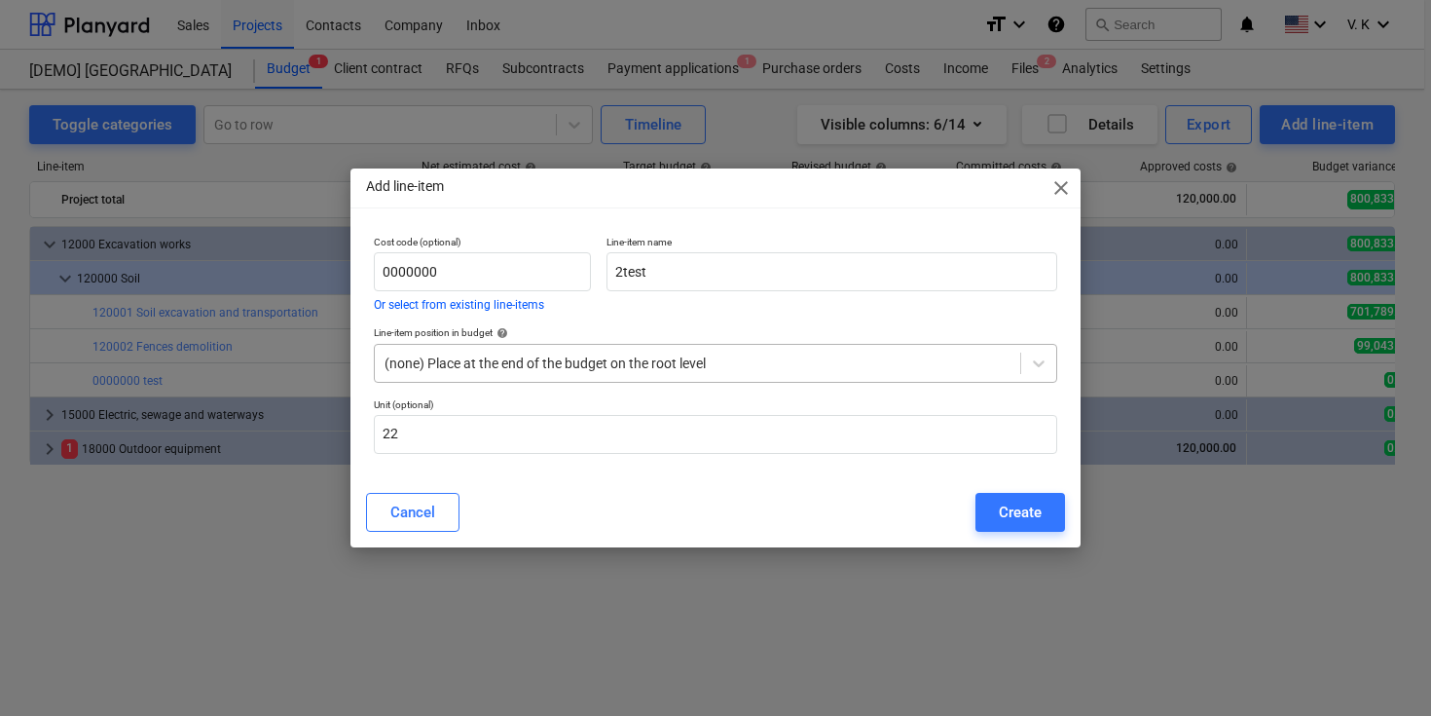
click at [723, 365] on div at bounding box center [698, 362] width 626 height 19
click at [1063, 191] on span "close" at bounding box center [1061, 187] width 23 height 23
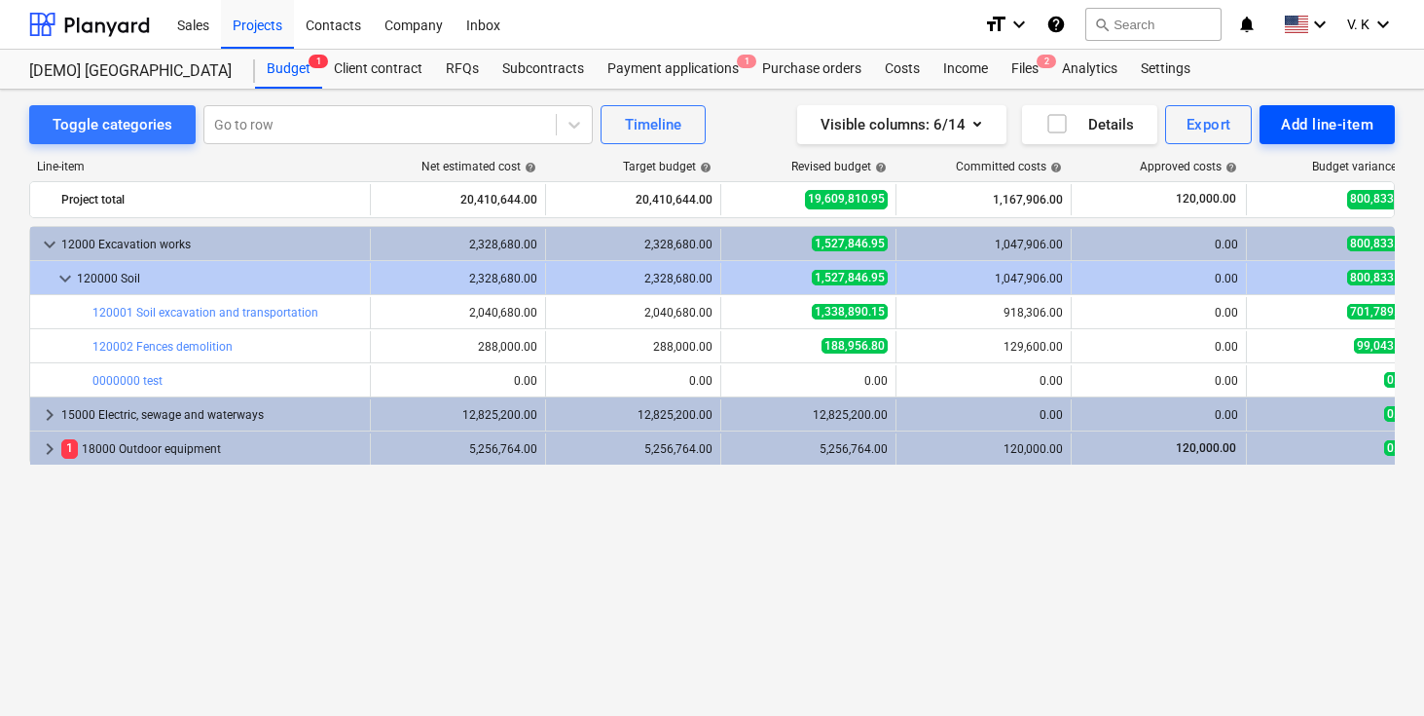
click at [1332, 127] on div "Add line-item" at bounding box center [1327, 124] width 92 height 25
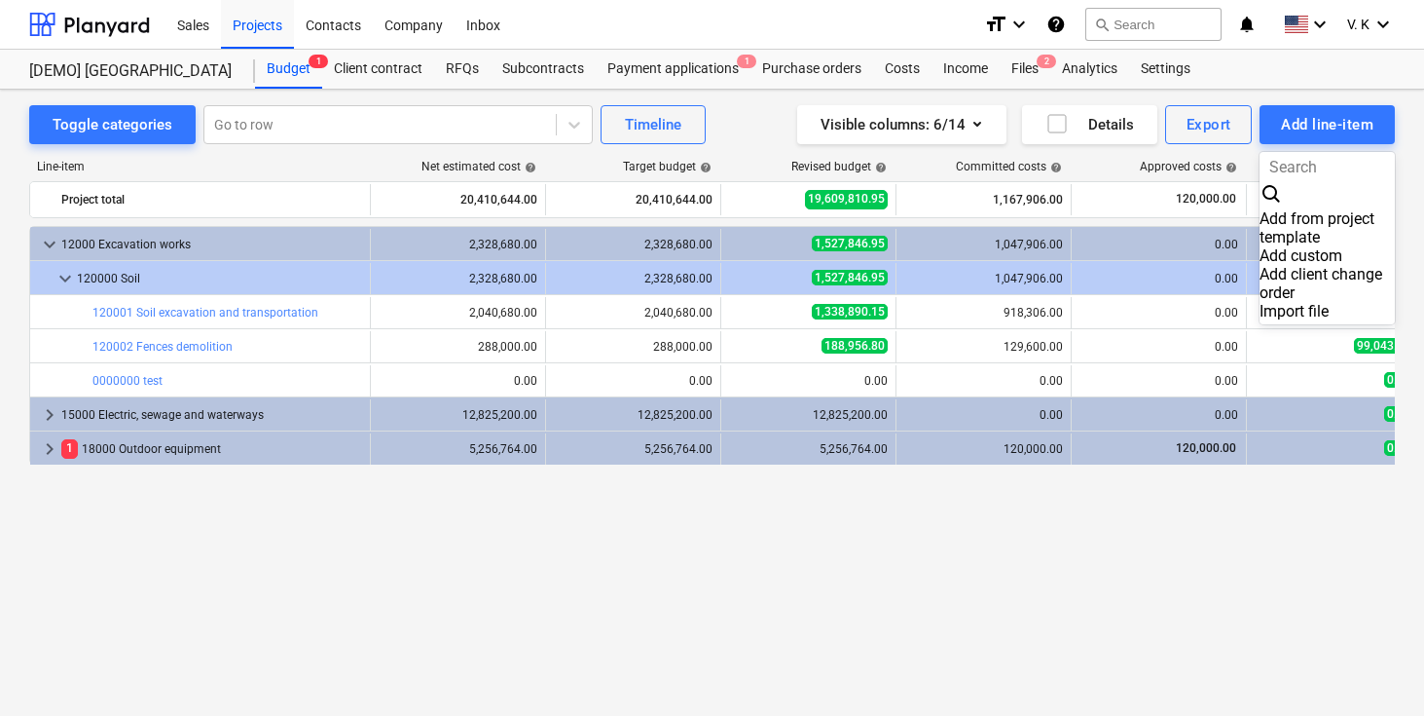
click at [1284, 246] on div "Add custom" at bounding box center [1327, 255] width 135 height 18
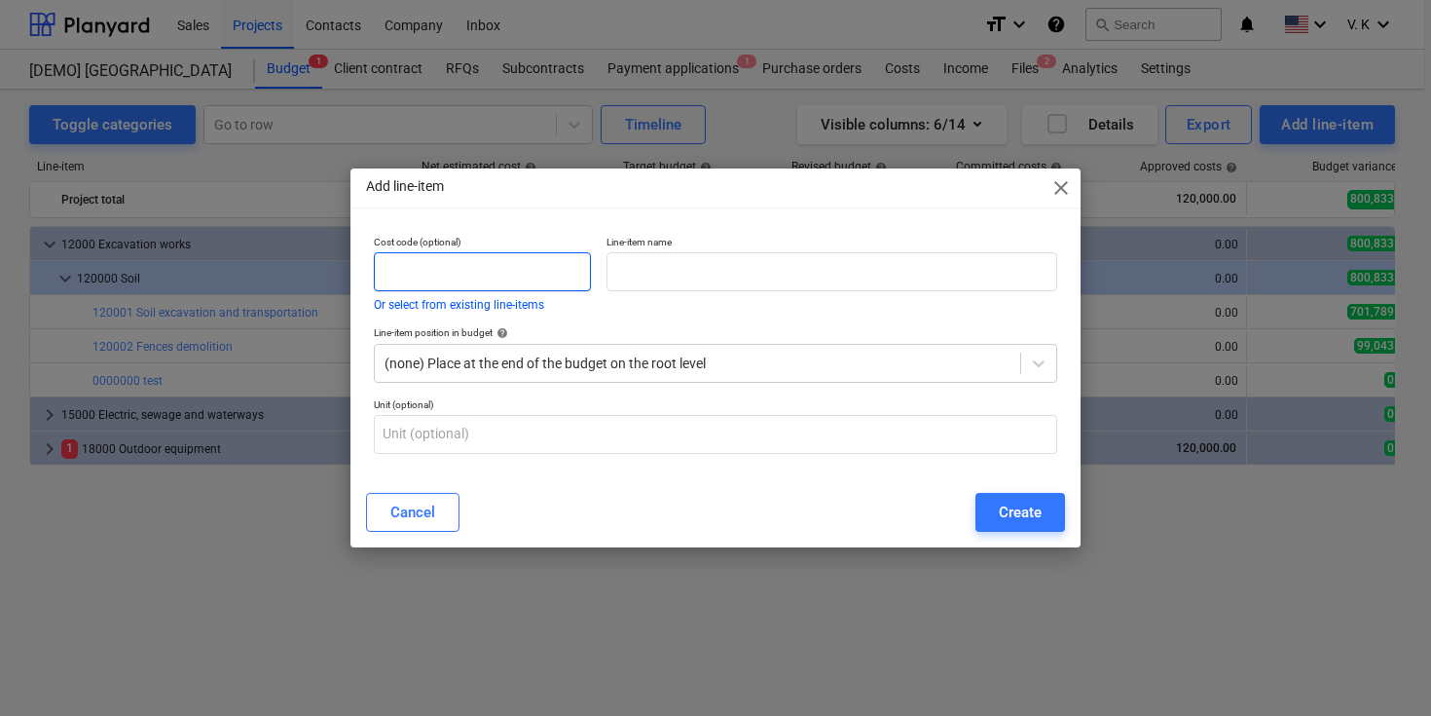
click at [535, 263] on input "text" at bounding box center [482, 271] width 217 height 39
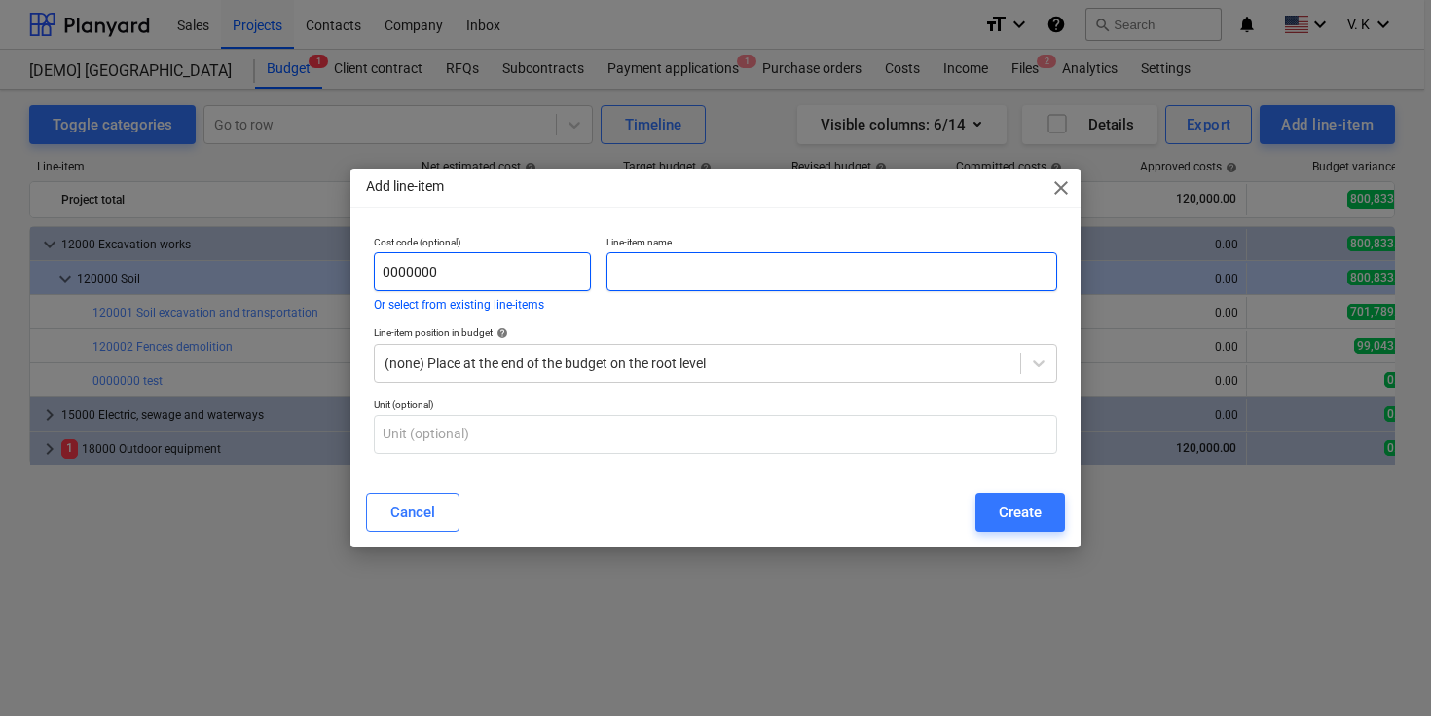
type input "0000000"
click at [669, 278] on input "text" at bounding box center [832, 271] width 451 height 39
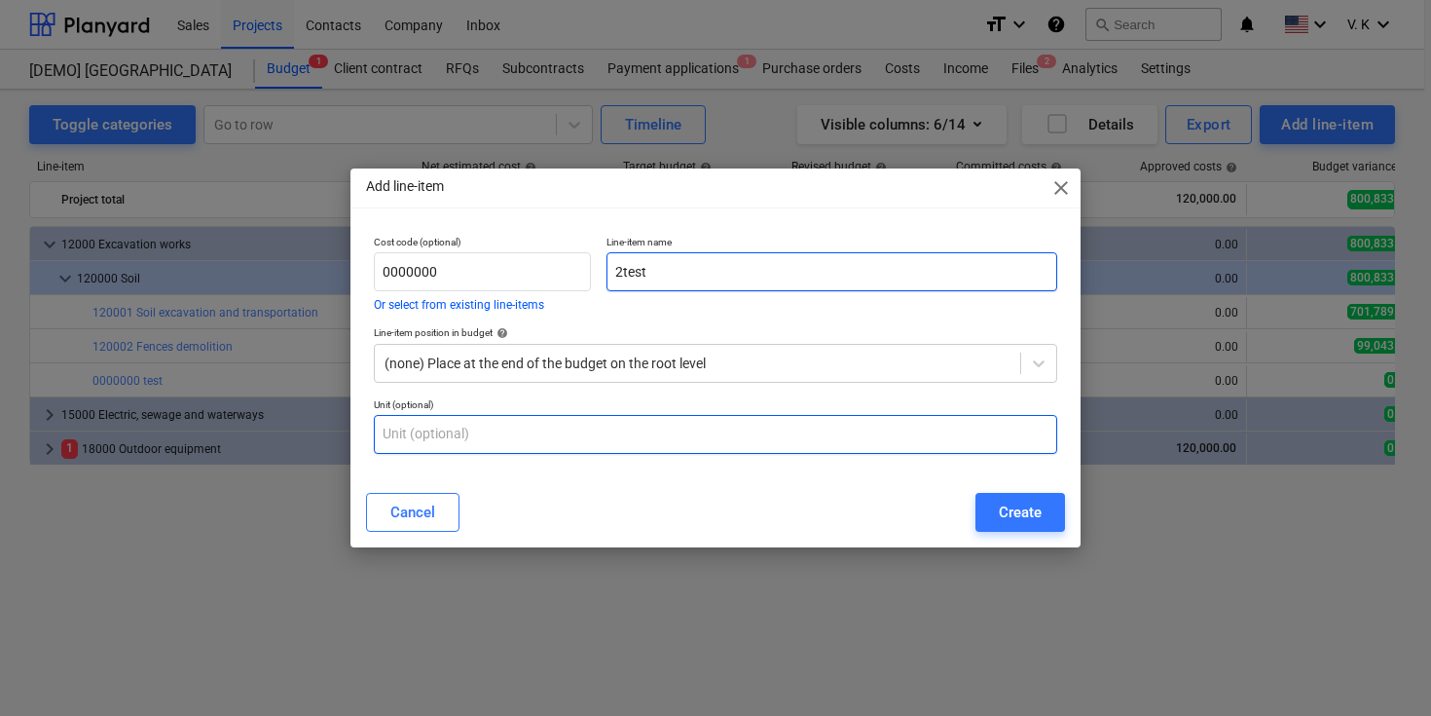
type input "2test"
click at [630, 438] on input "text" at bounding box center [715, 434] width 683 height 39
type input "22"
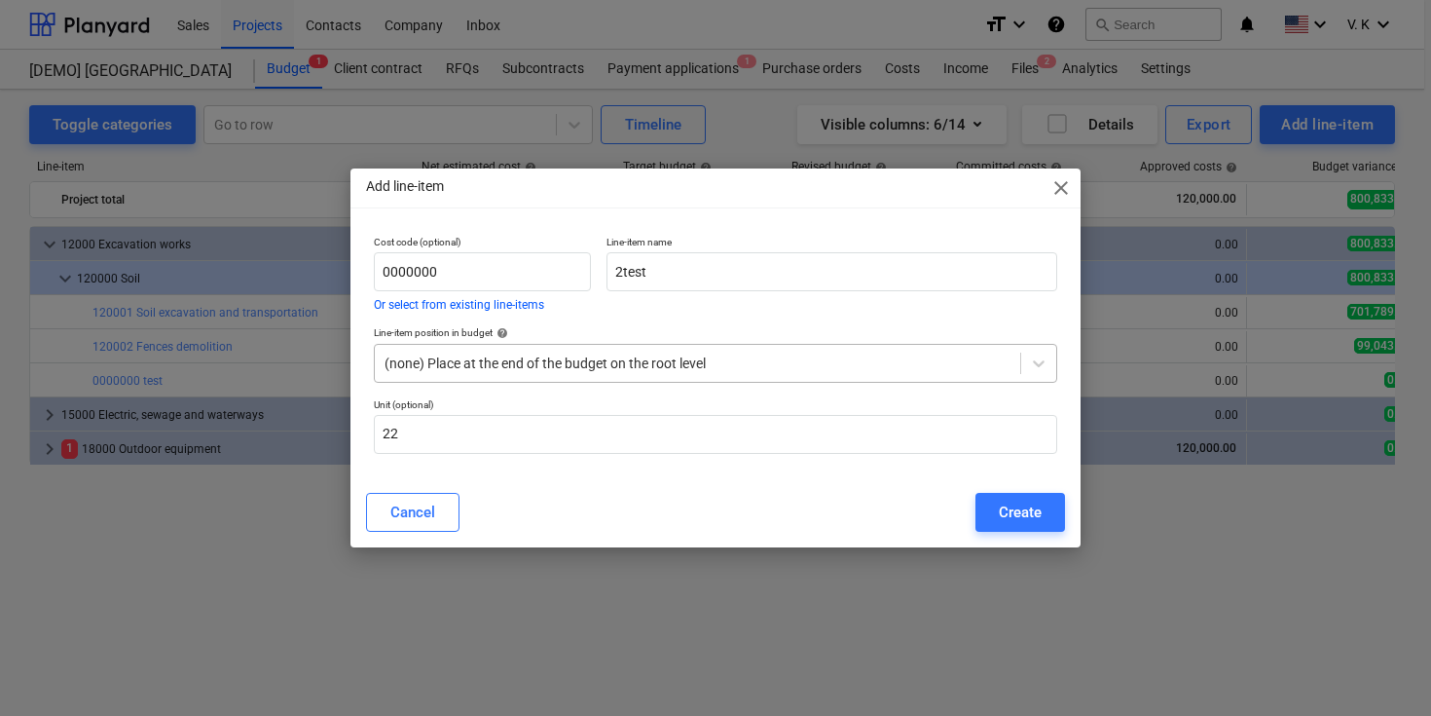
click at [642, 368] on div at bounding box center [698, 362] width 626 height 19
click at [1000, 519] on div "Create" at bounding box center [1020, 511] width 43 height 25
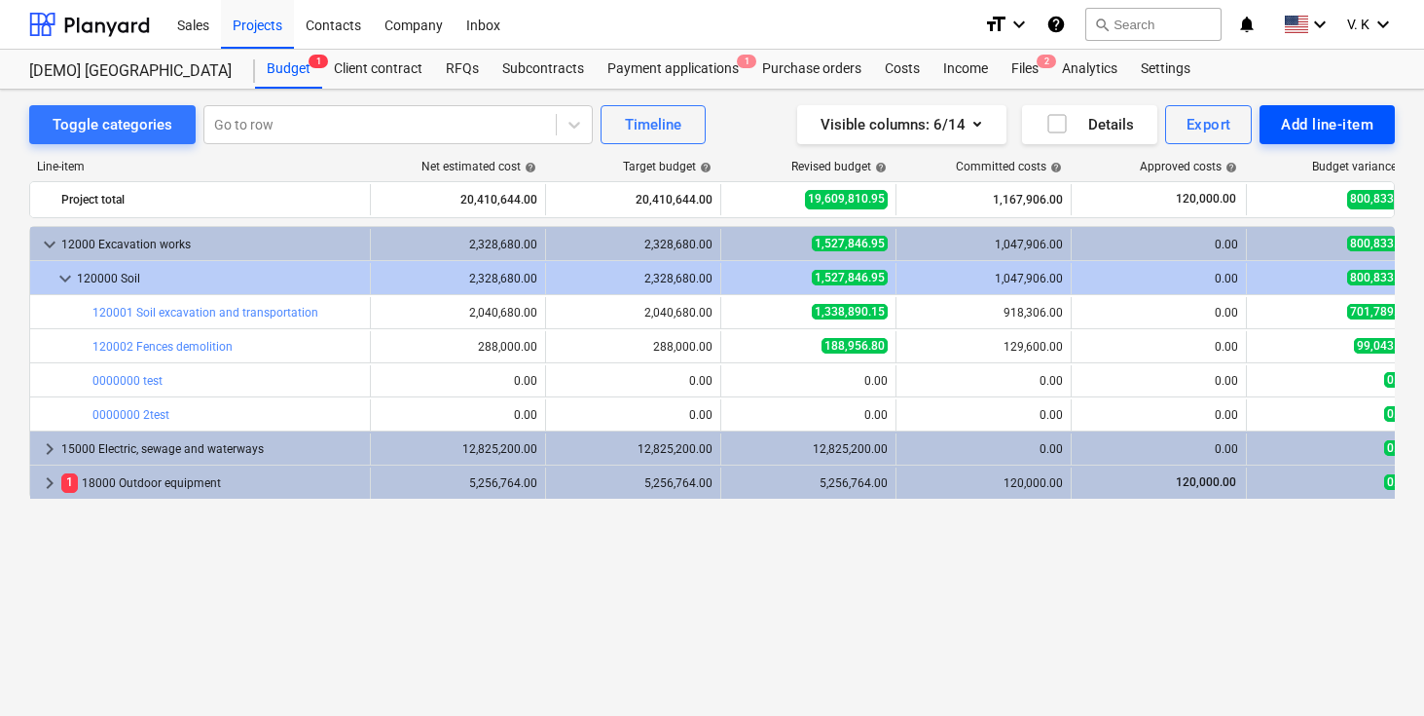
click at [1342, 135] on div "Add line-item" at bounding box center [1327, 124] width 92 height 25
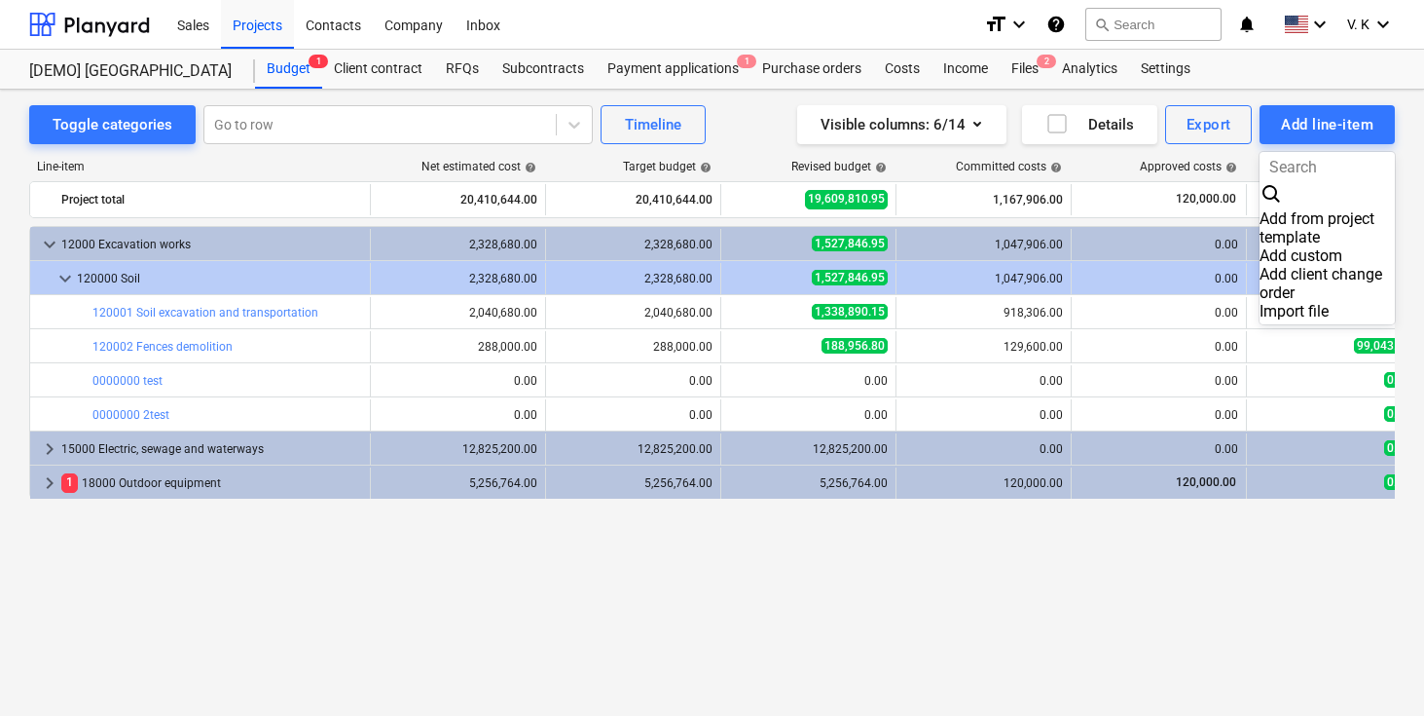
click at [1276, 246] on div "Add custom" at bounding box center [1327, 255] width 135 height 18
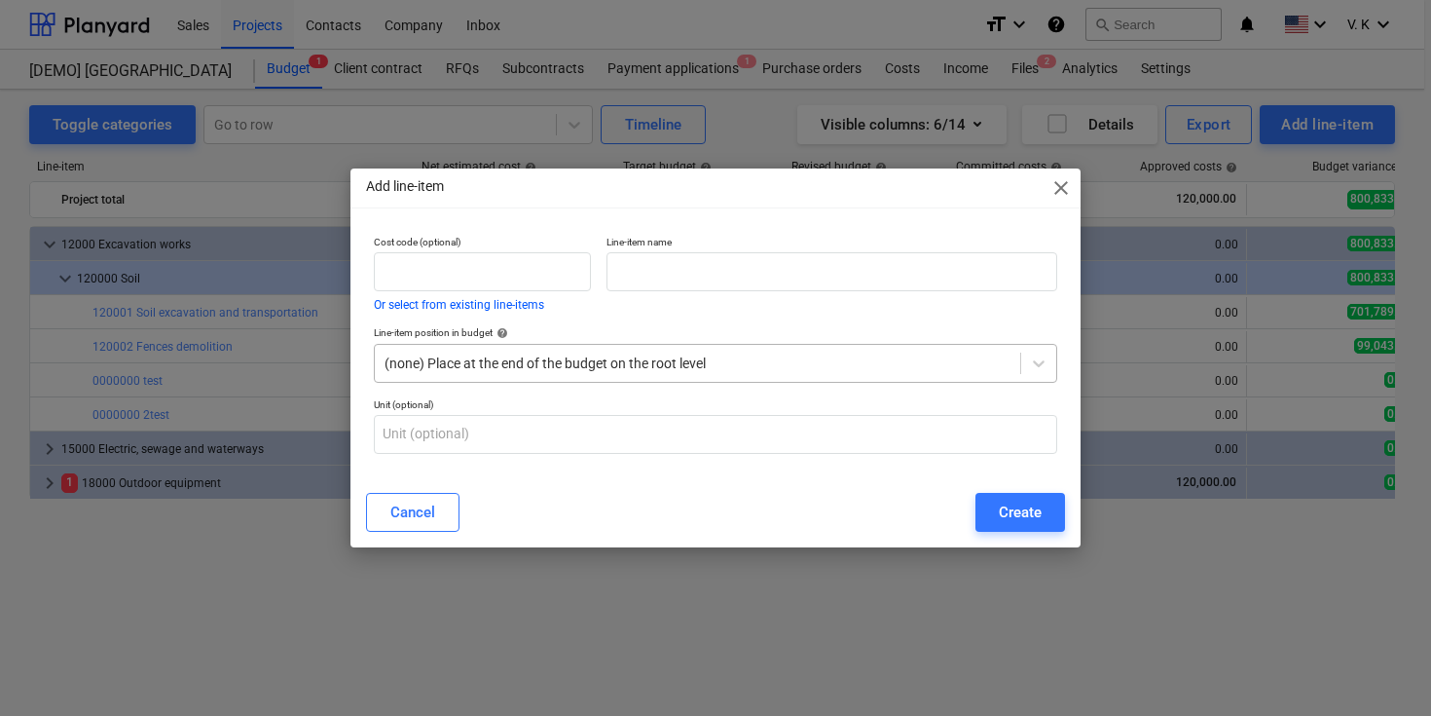
click at [644, 367] on div at bounding box center [698, 362] width 626 height 19
click at [473, 282] on input "text" at bounding box center [482, 271] width 217 height 39
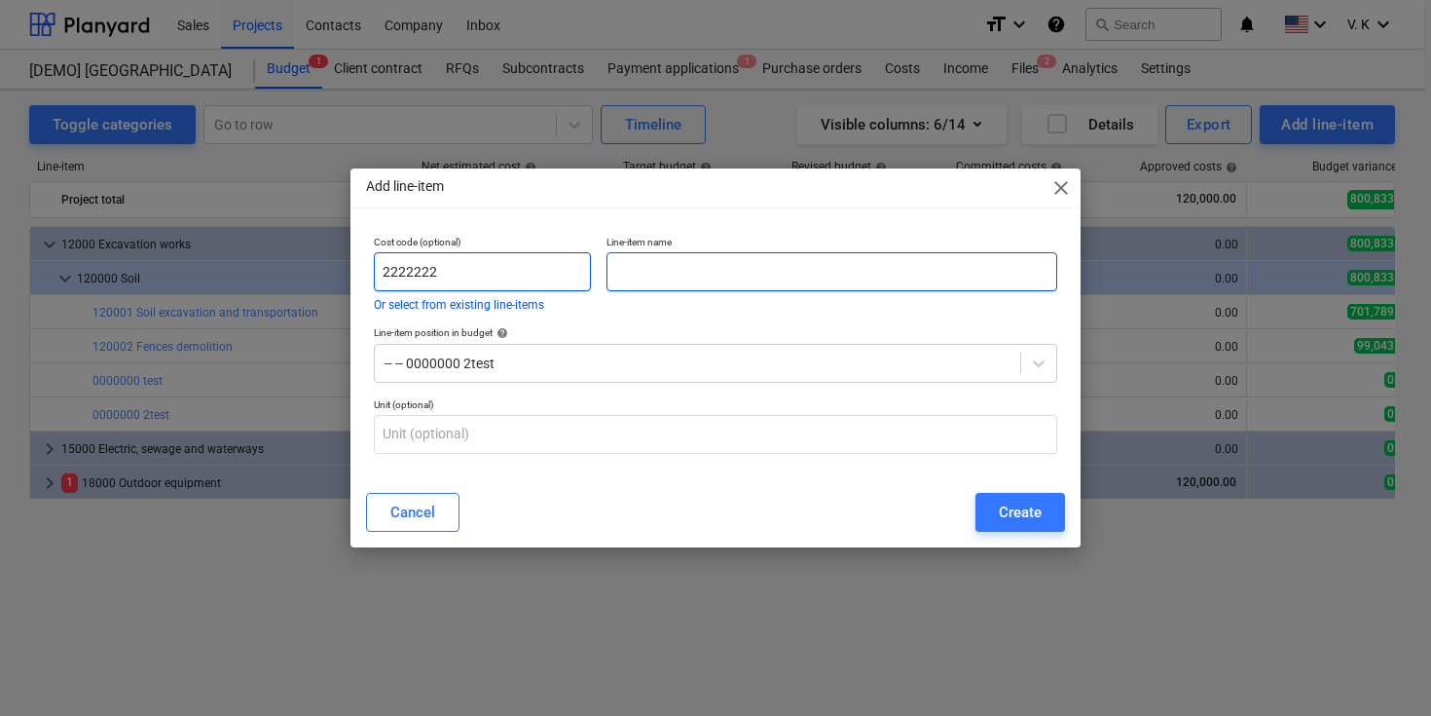
type input "2222222"
click at [686, 281] on input "text" at bounding box center [832, 271] width 451 height 39
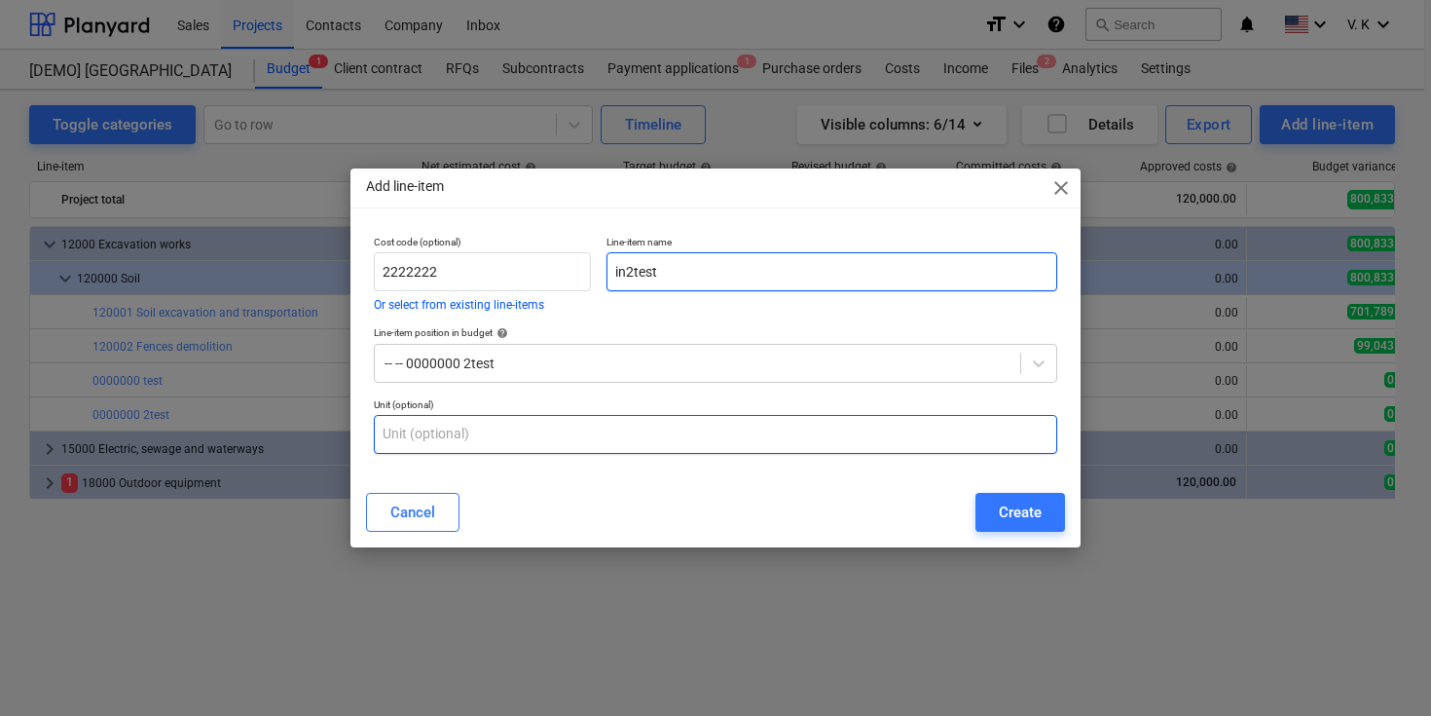
type input "in2test"
click at [609, 447] on input "text" at bounding box center [715, 434] width 683 height 39
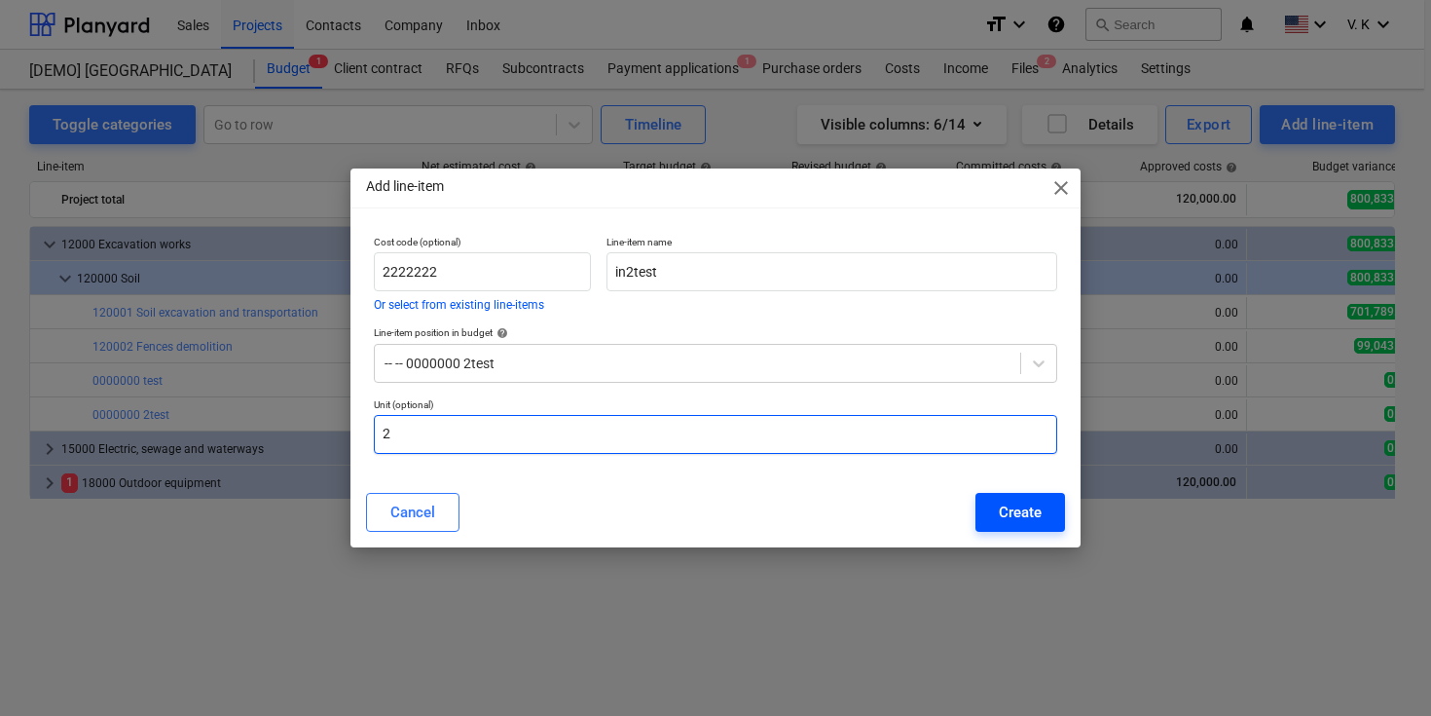
type input "2"
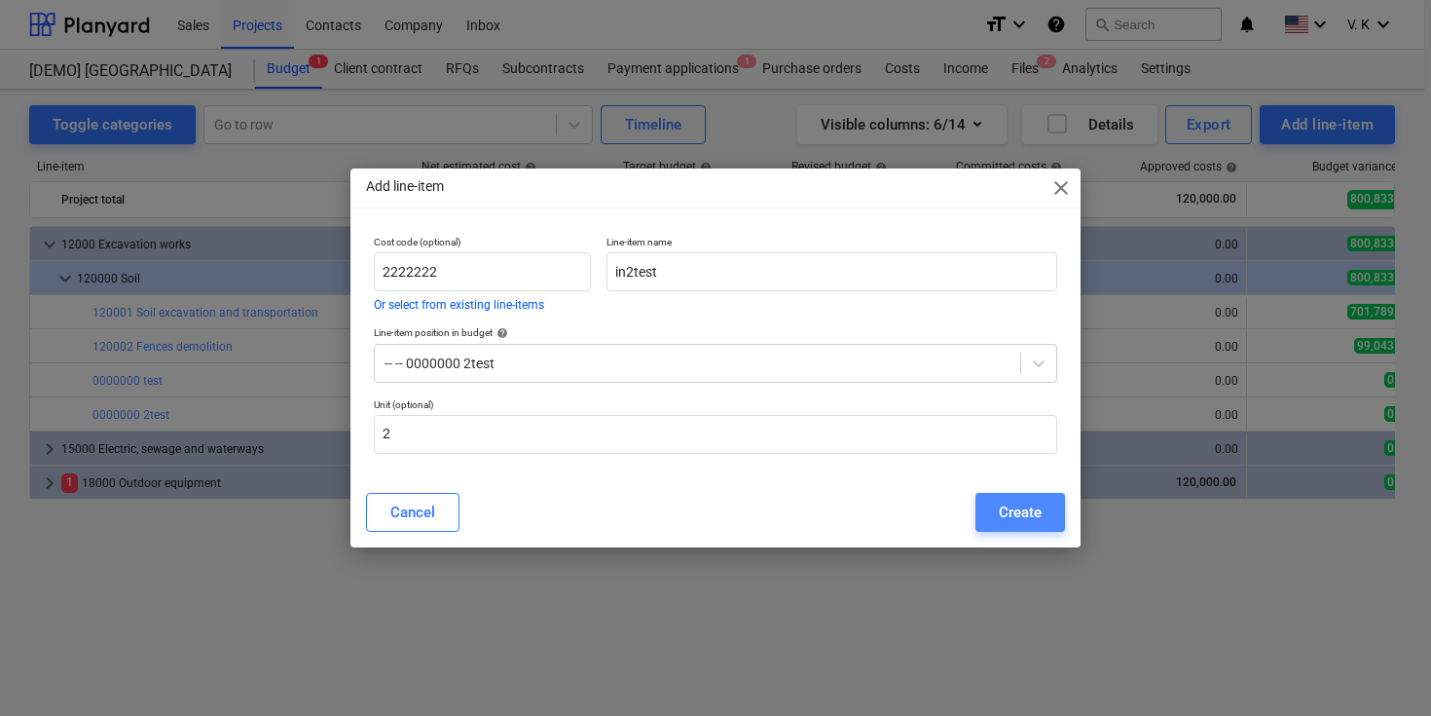
click at [999, 511] on div "Create" at bounding box center [1020, 511] width 43 height 25
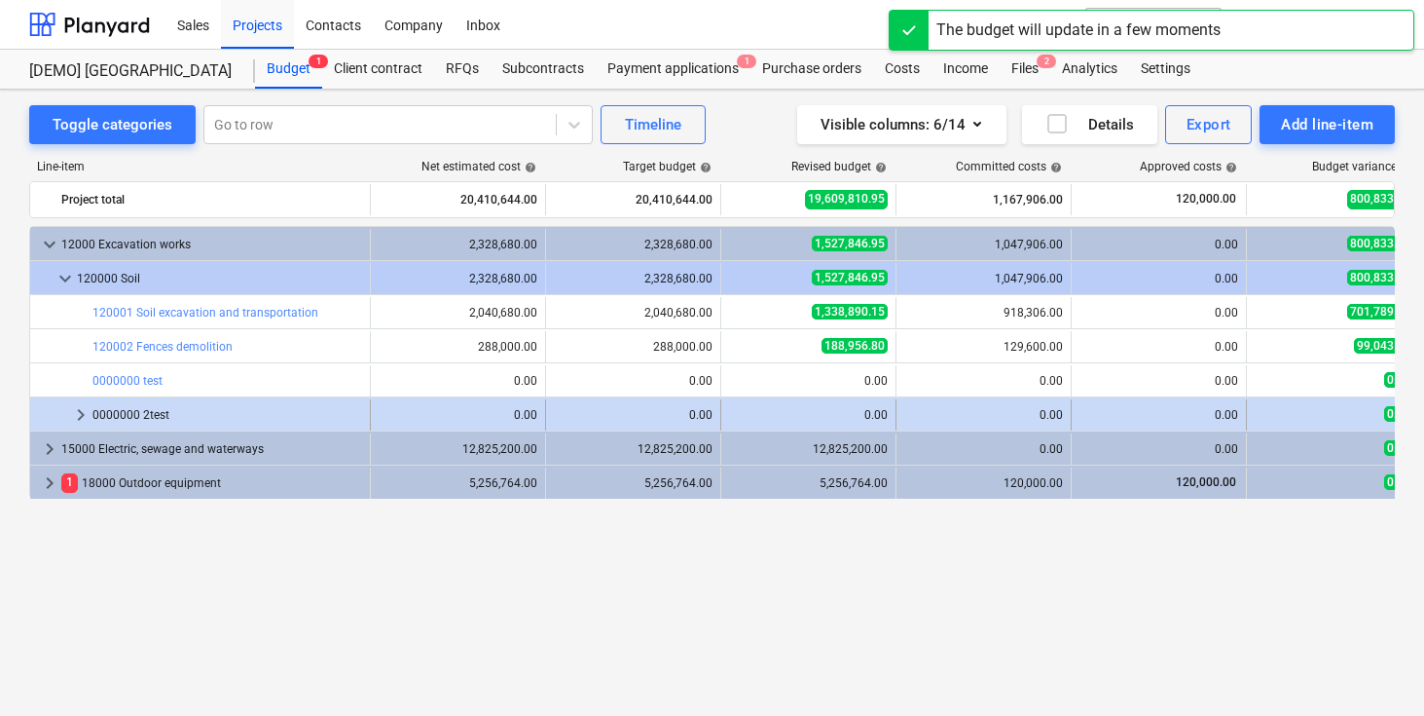
click at [79, 417] on span "keyboard_arrow_right" at bounding box center [80, 414] width 23 height 23
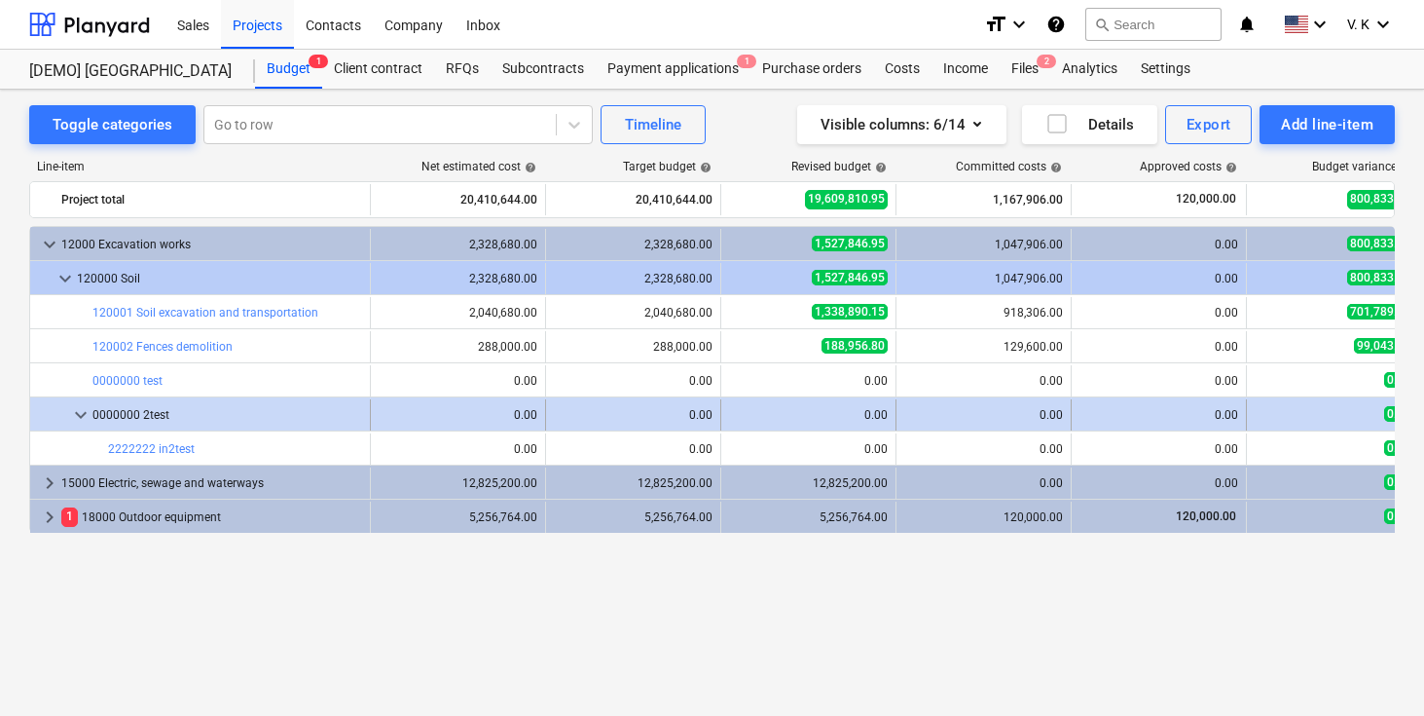
scroll to position [0, 77]
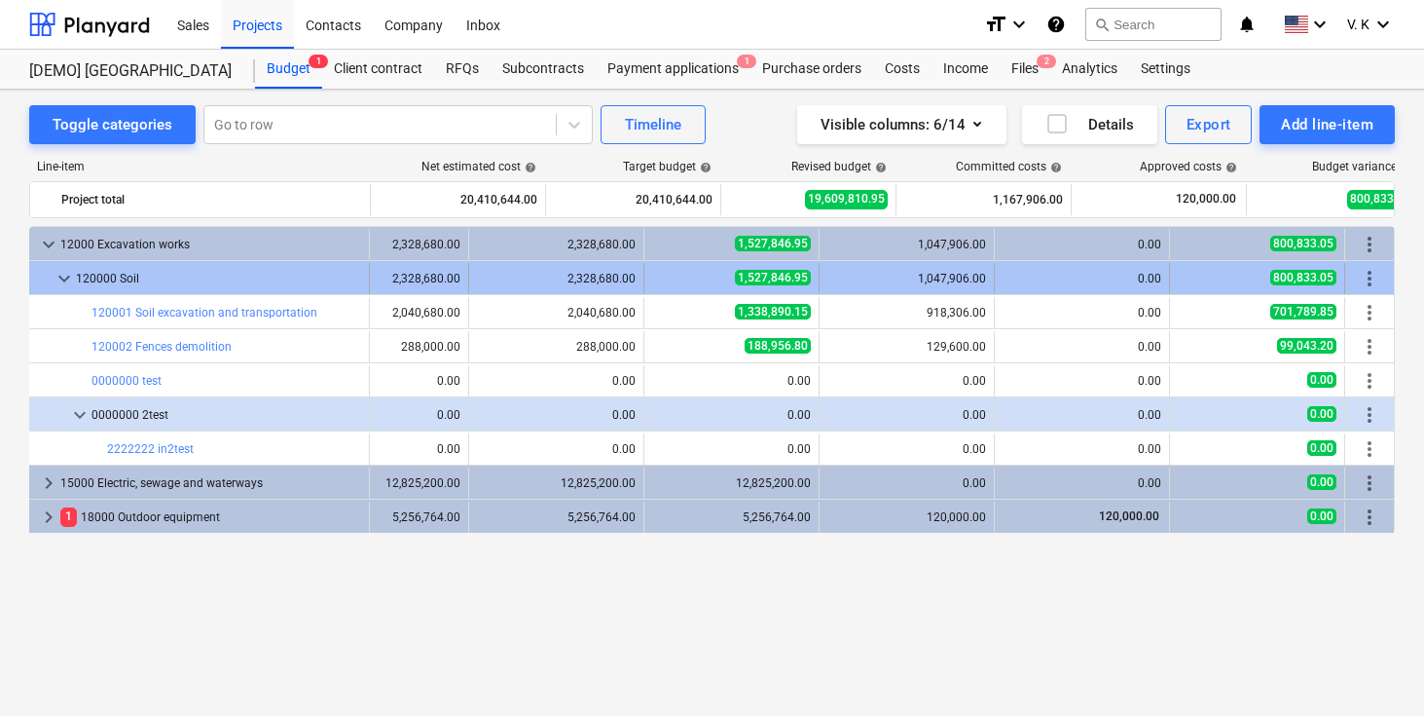
click at [1367, 282] on span "more_vert" at bounding box center [1369, 278] width 23 height 23
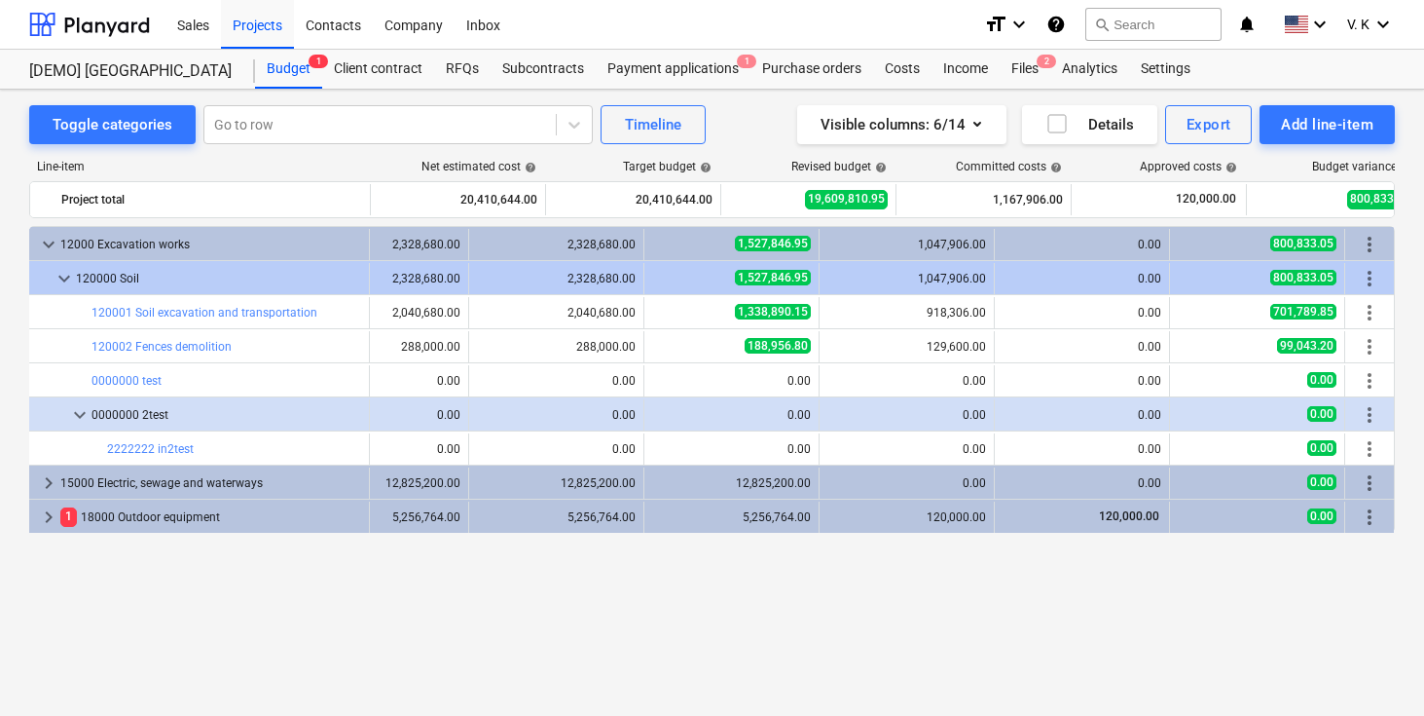
scroll to position [0, 70]
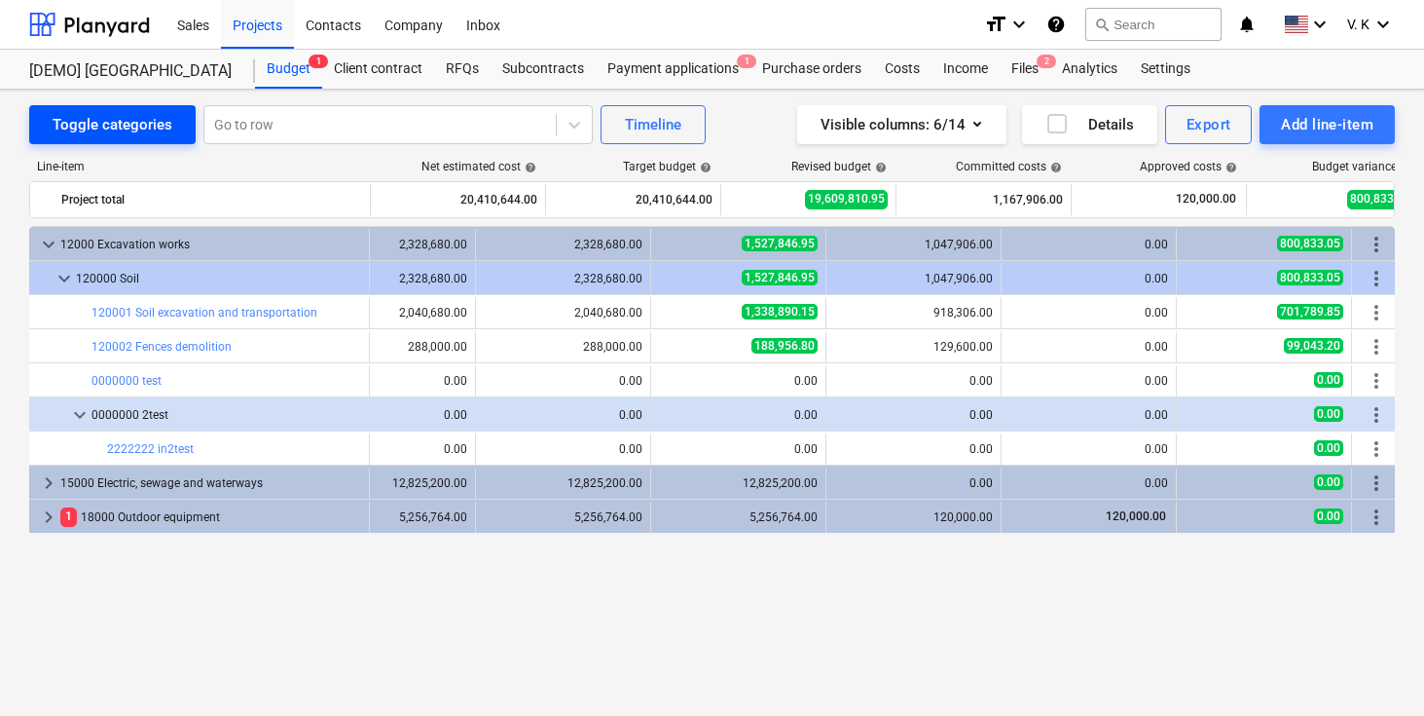
click at [130, 124] on div "Toggle categories" at bounding box center [113, 124] width 120 height 25
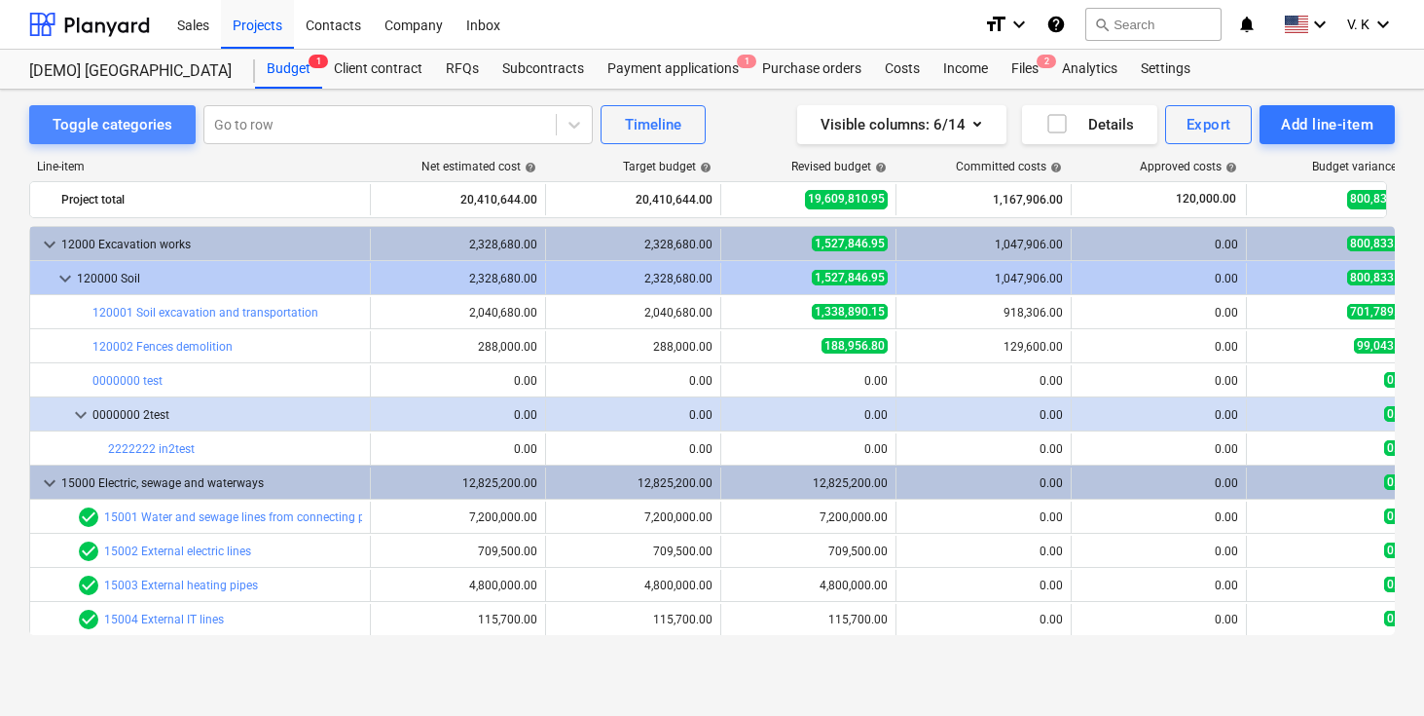
click at [130, 124] on div "Toggle categories" at bounding box center [113, 124] width 120 height 25
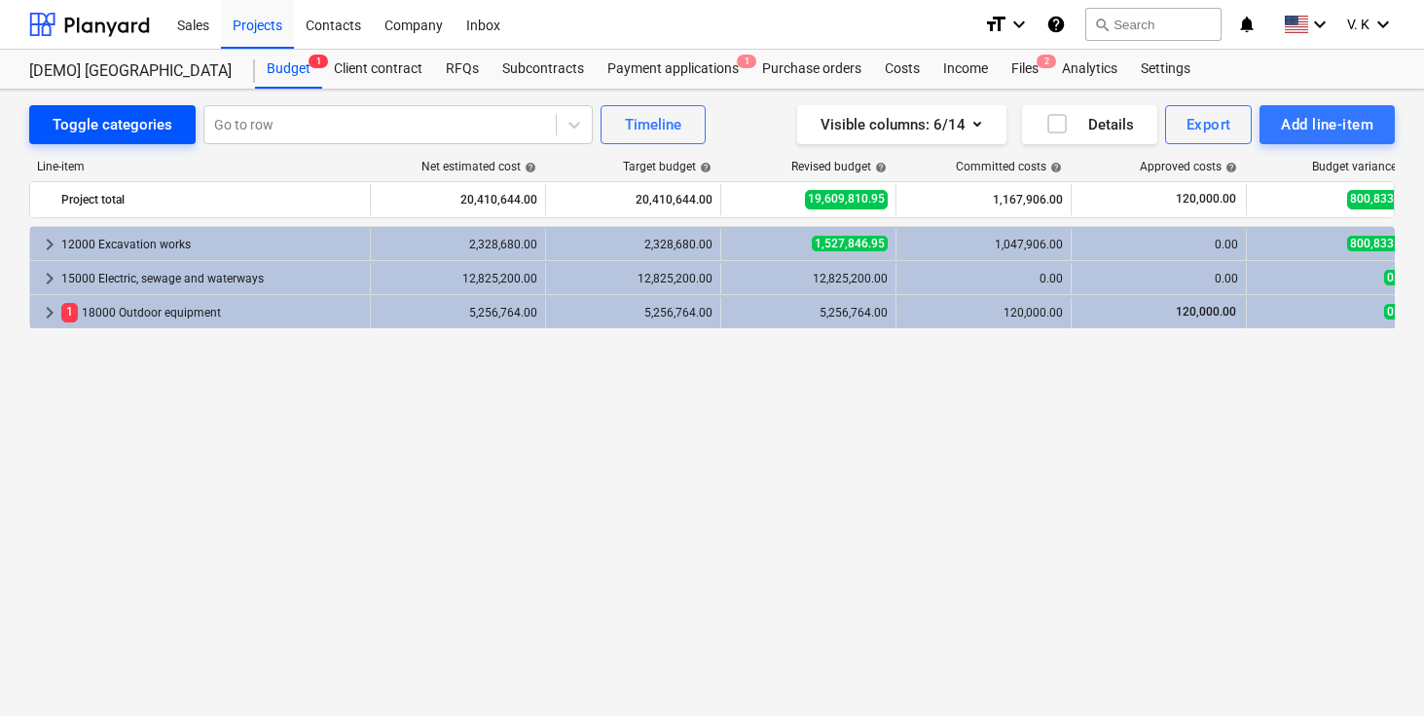
click at [130, 124] on div "Toggle categories" at bounding box center [113, 124] width 120 height 25
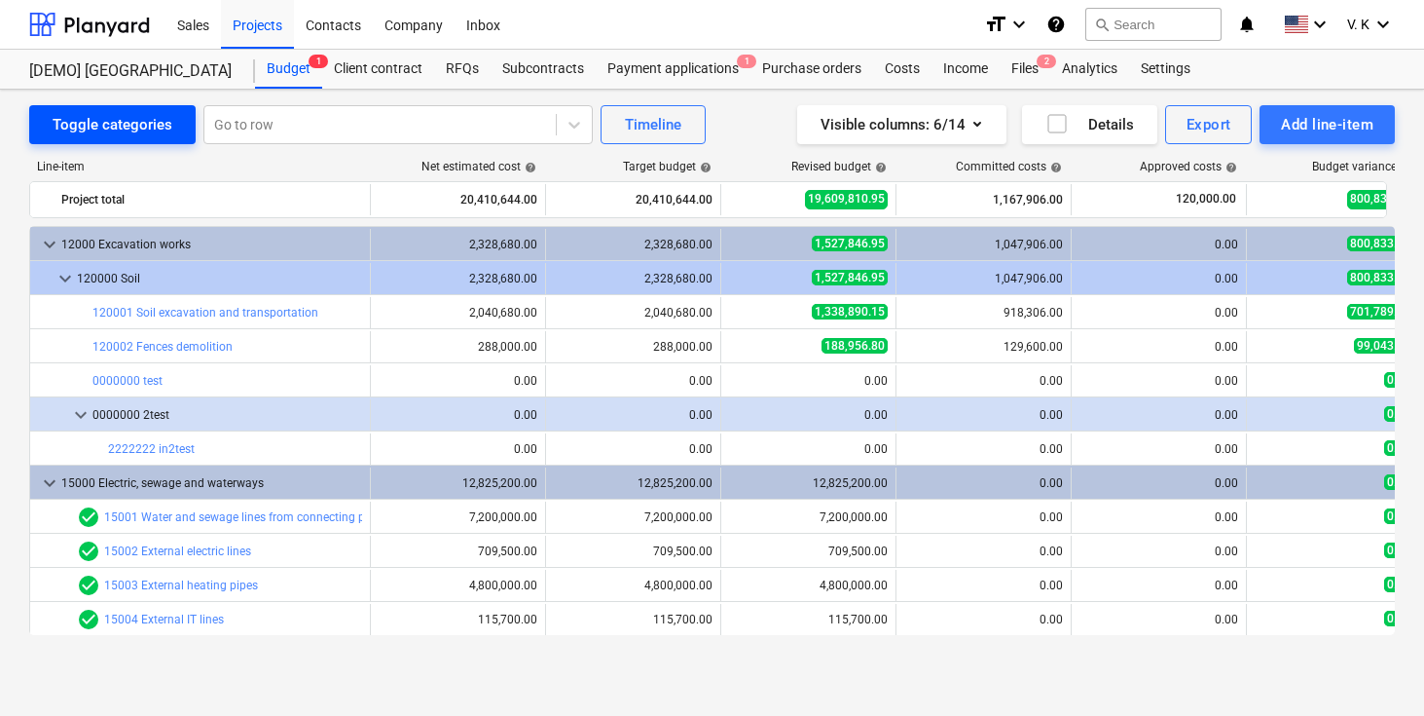
click at [130, 124] on div "Toggle categories" at bounding box center [113, 124] width 120 height 25
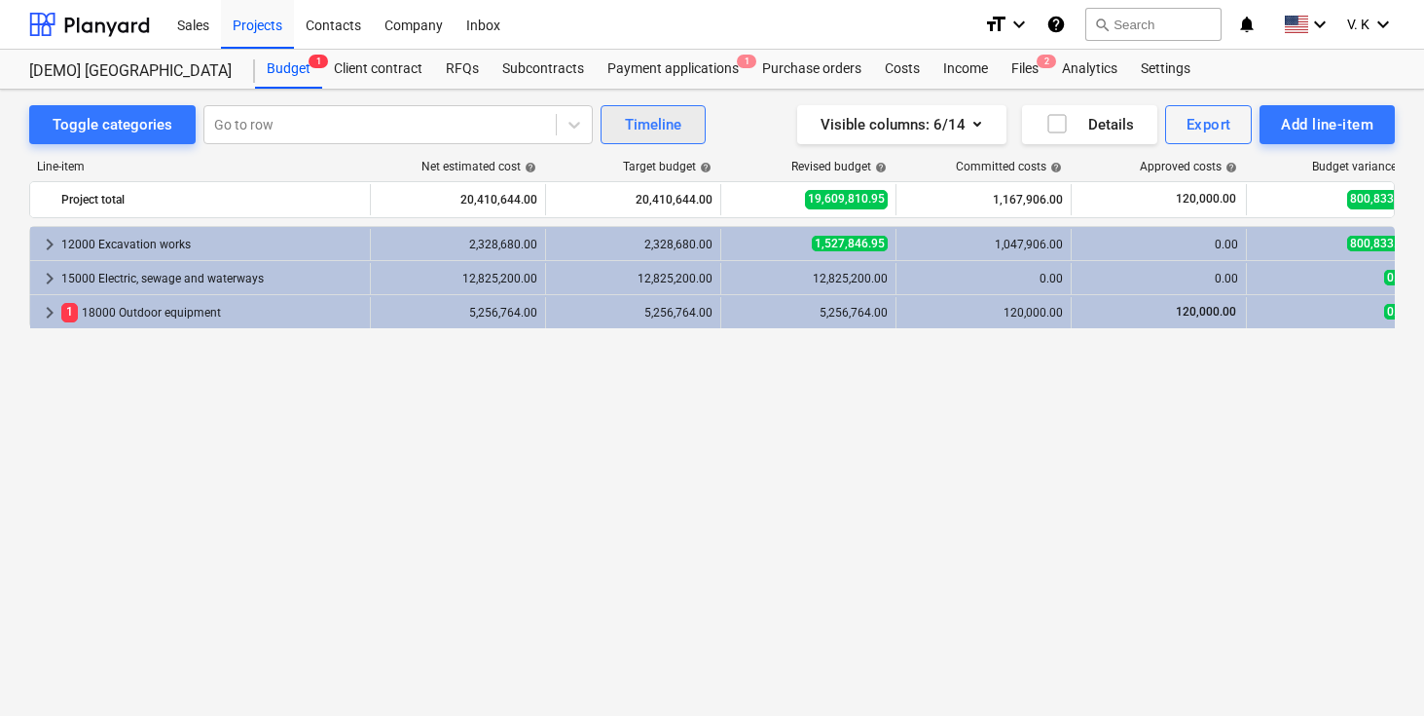
click at [652, 133] on div "Timeline" at bounding box center [653, 124] width 56 height 25
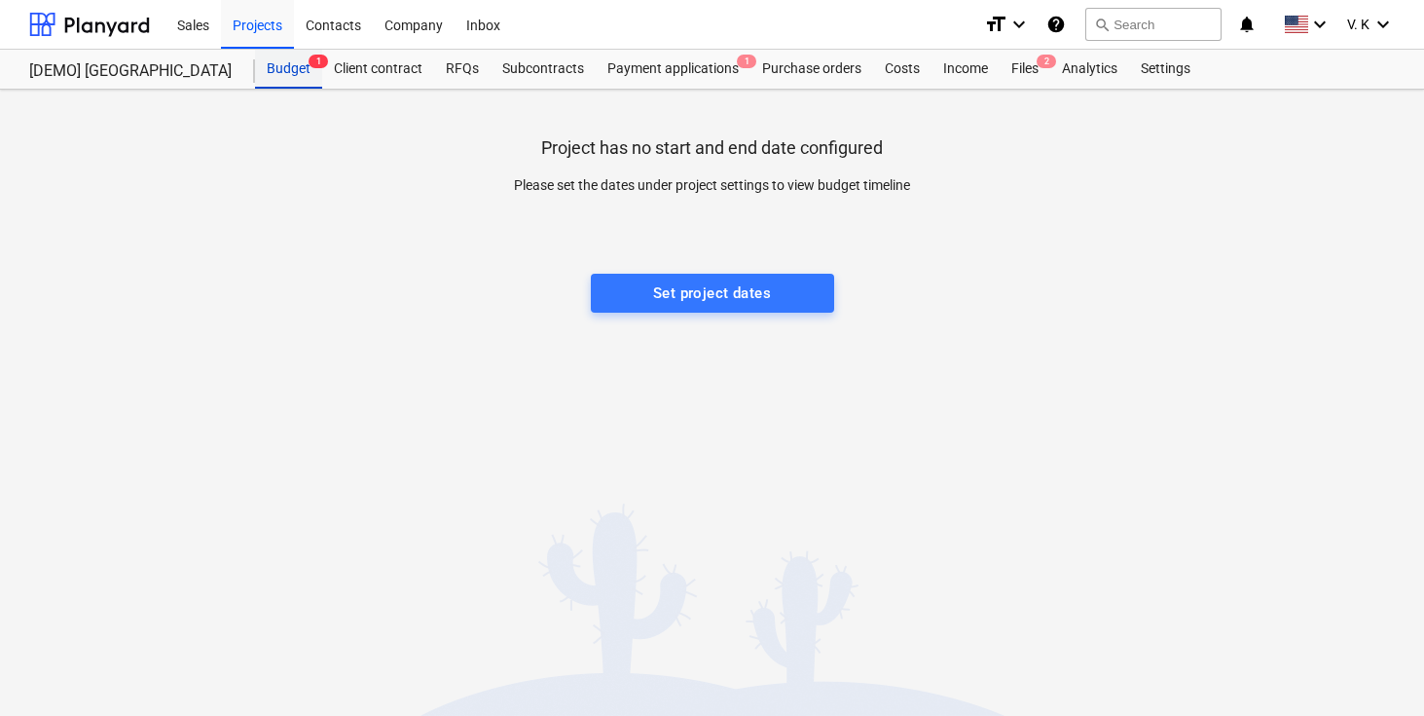
click at [298, 71] on div "Budget 1" at bounding box center [288, 69] width 67 height 39
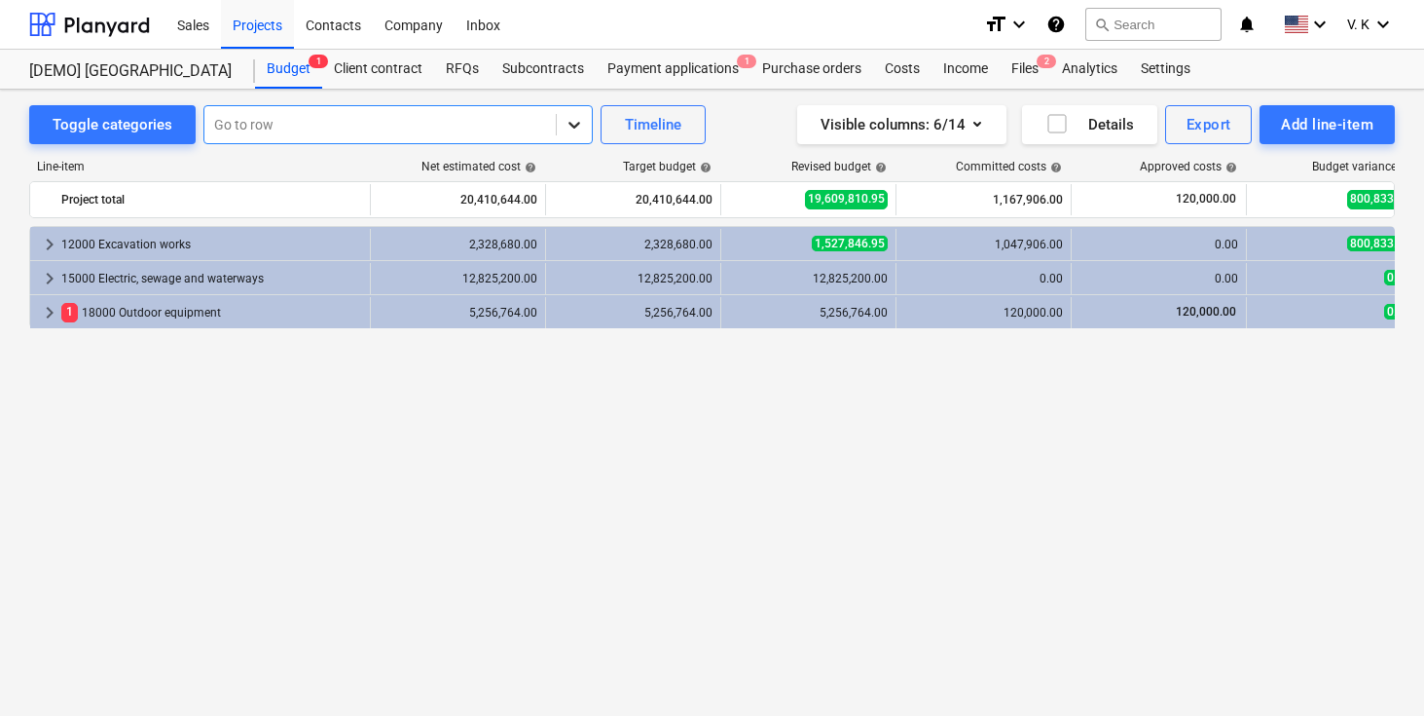
click at [569, 123] on icon at bounding box center [574, 124] width 19 height 19
click at [663, 481] on div "keyboard_arrow_right 12000 Excavation works 2,328,680.00 2,328,680.00 1,527,846…" at bounding box center [712, 430] width 1366 height 409
click at [617, 435] on div "keyboard_arrow_right 12000 Excavation works 2,328,680.00 2,328,680.00 1,527,846…" at bounding box center [712, 430] width 1366 height 409
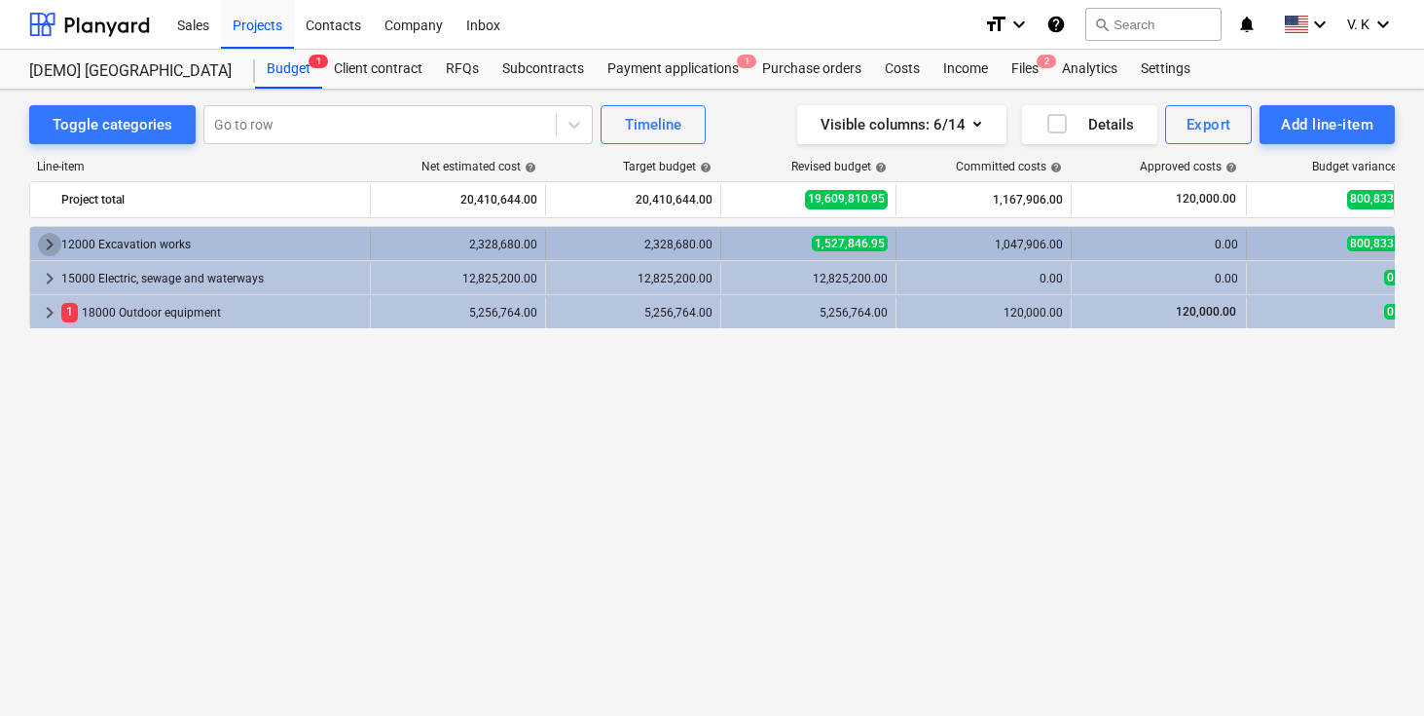
click at [47, 248] on span "keyboard_arrow_right" at bounding box center [49, 244] width 23 height 23
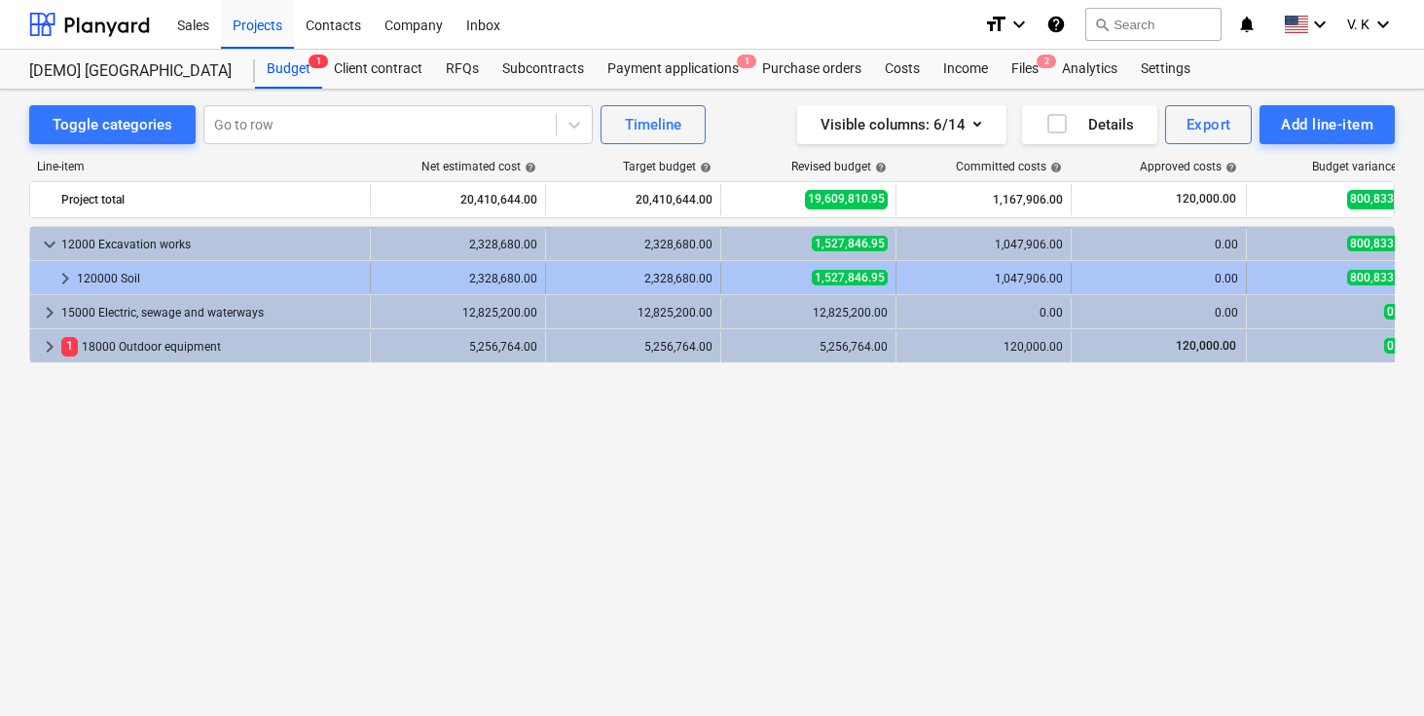
click at [60, 277] on span "keyboard_arrow_right" at bounding box center [65, 278] width 23 height 23
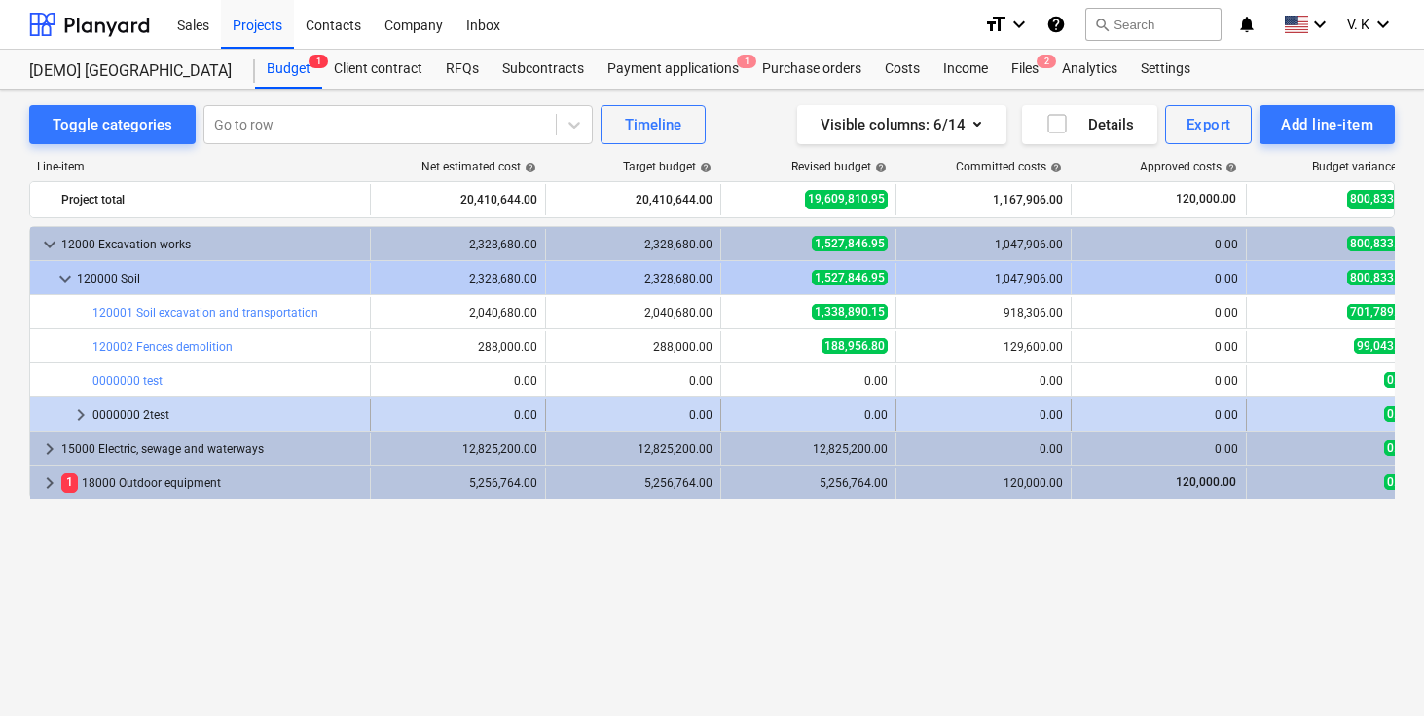
click at [81, 421] on span "keyboard_arrow_right" at bounding box center [80, 414] width 23 height 23
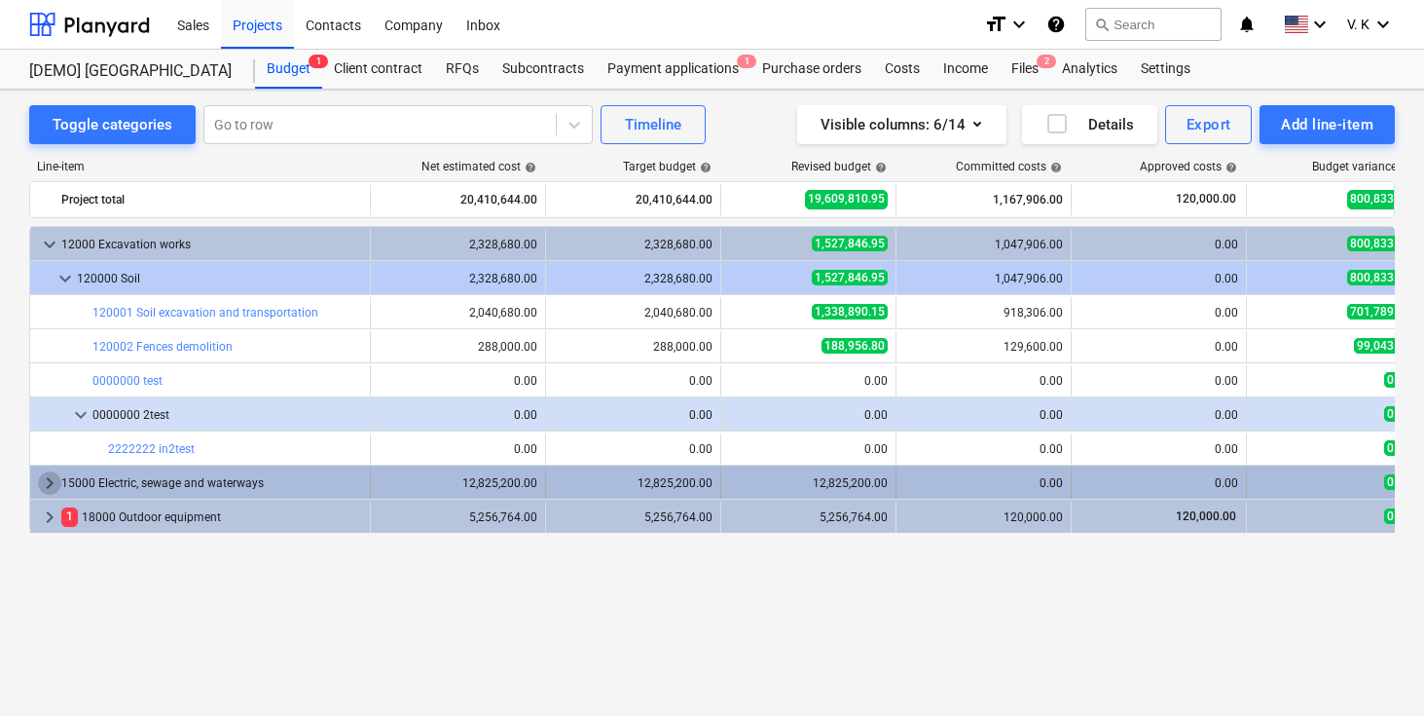
click at [54, 477] on span "keyboard_arrow_right" at bounding box center [49, 482] width 23 height 23
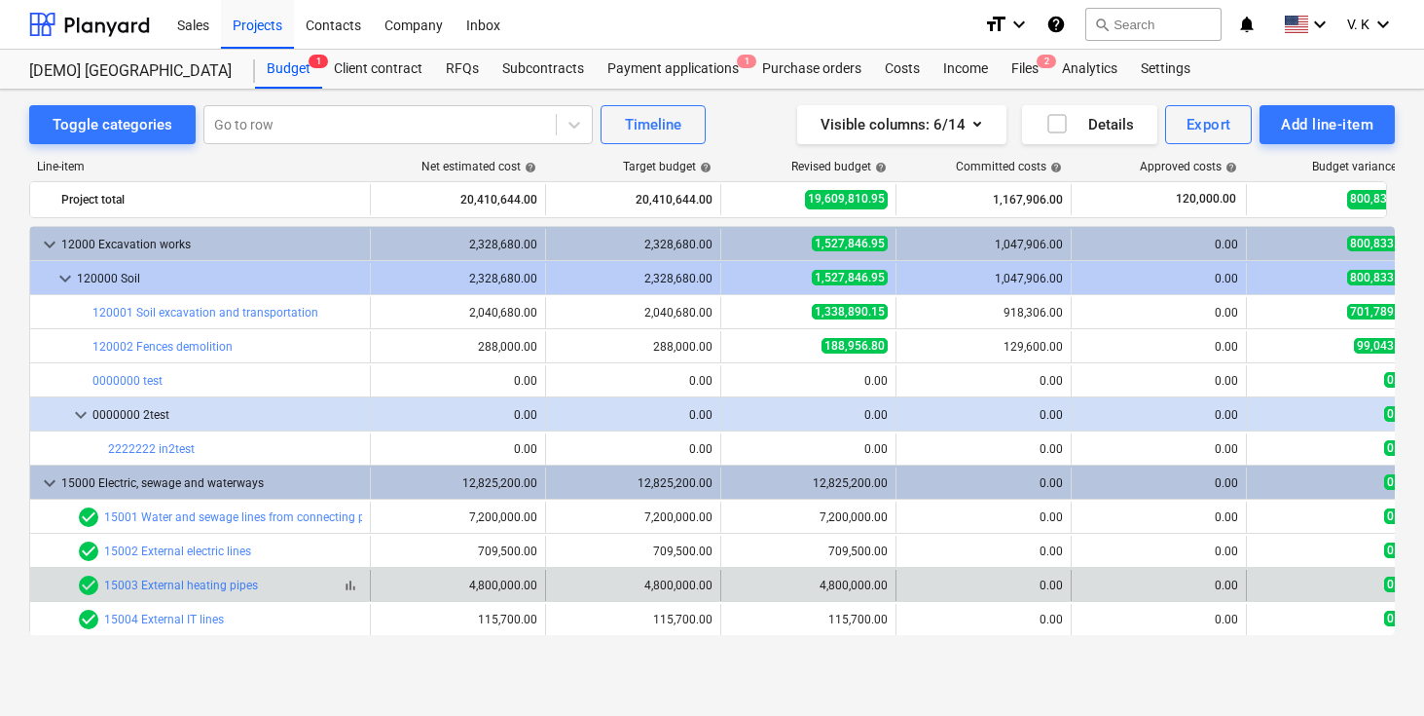
scroll to position [34, 0]
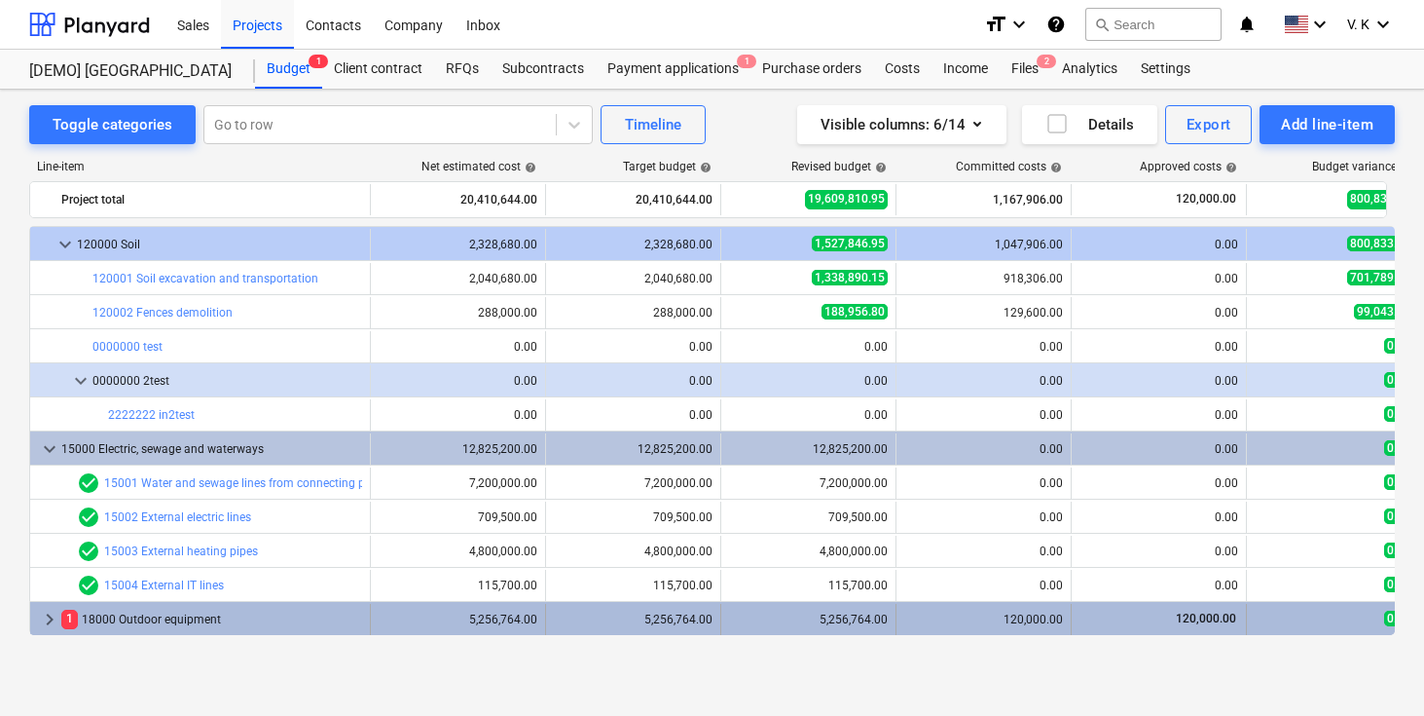
click at [54, 615] on span "keyboard_arrow_right" at bounding box center [49, 619] width 23 height 23
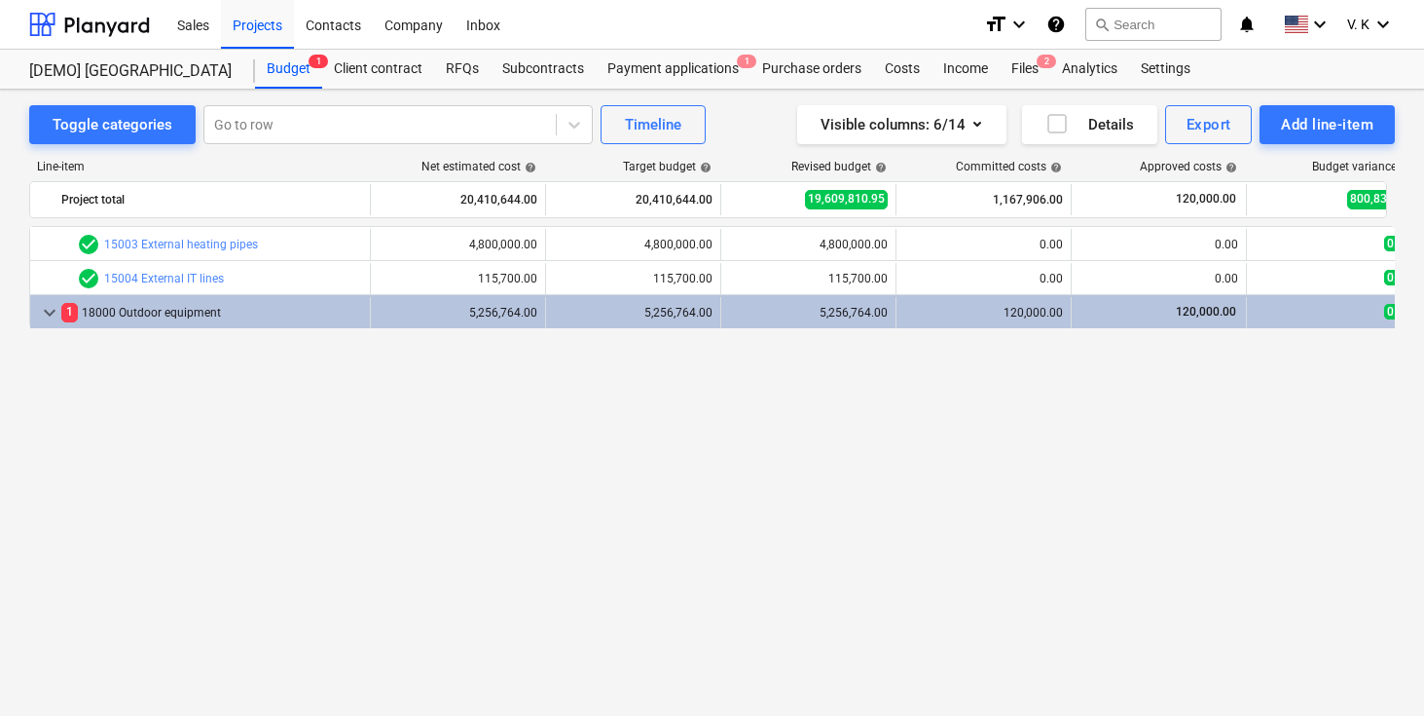
scroll to position [0, 0]
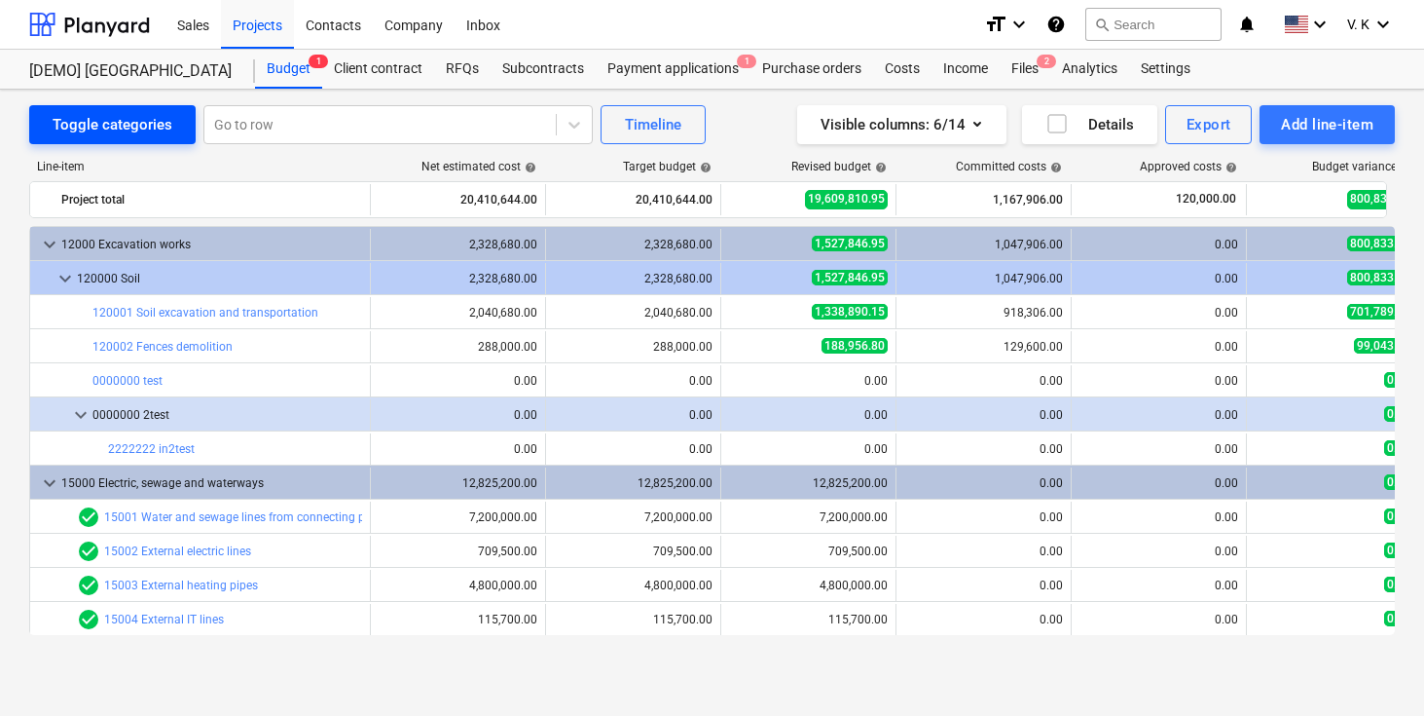
click at [95, 129] on div "Toggle categories" at bounding box center [113, 124] width 120 height 25
click at [91, 117] on div "Toggle categories" at bounding box center [113, 124] width 120 height 25
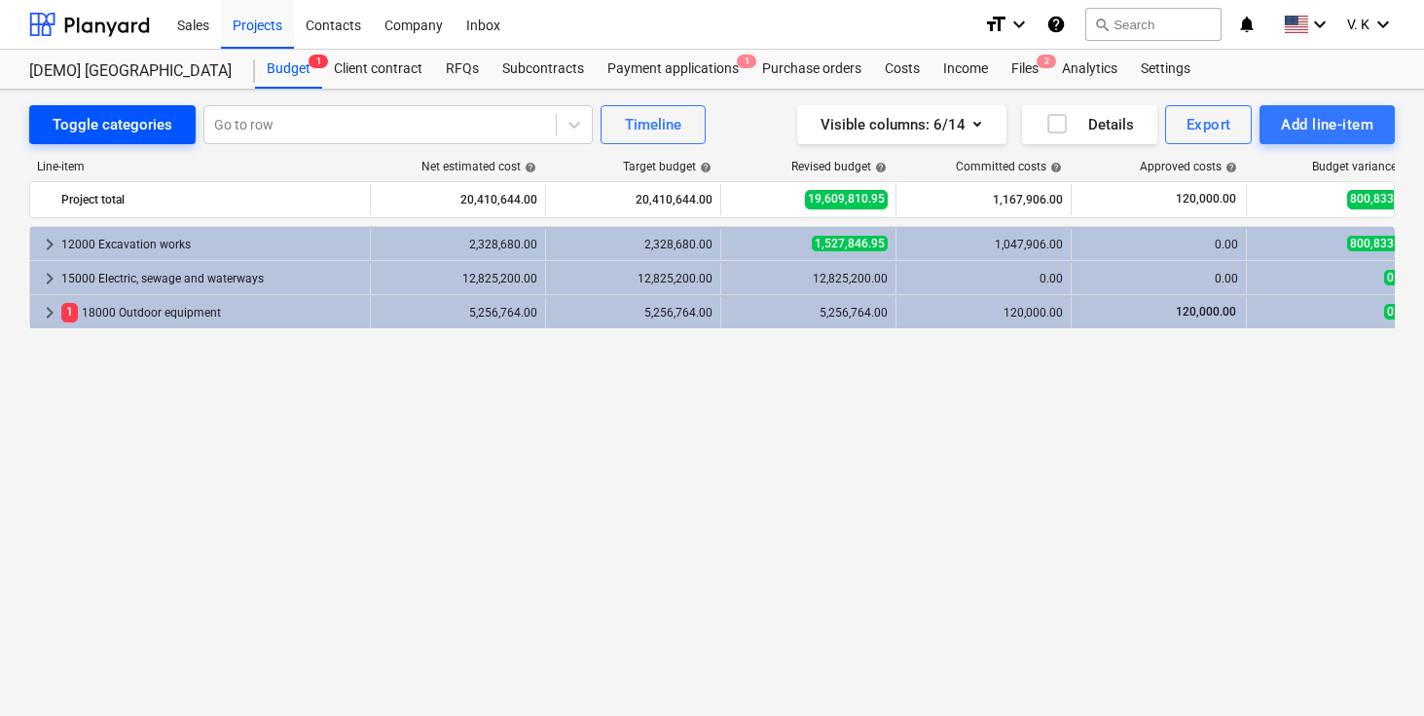
click at [91, 117] on div "Toggle categories" at bounding box center [113, 124] width 120 height 25
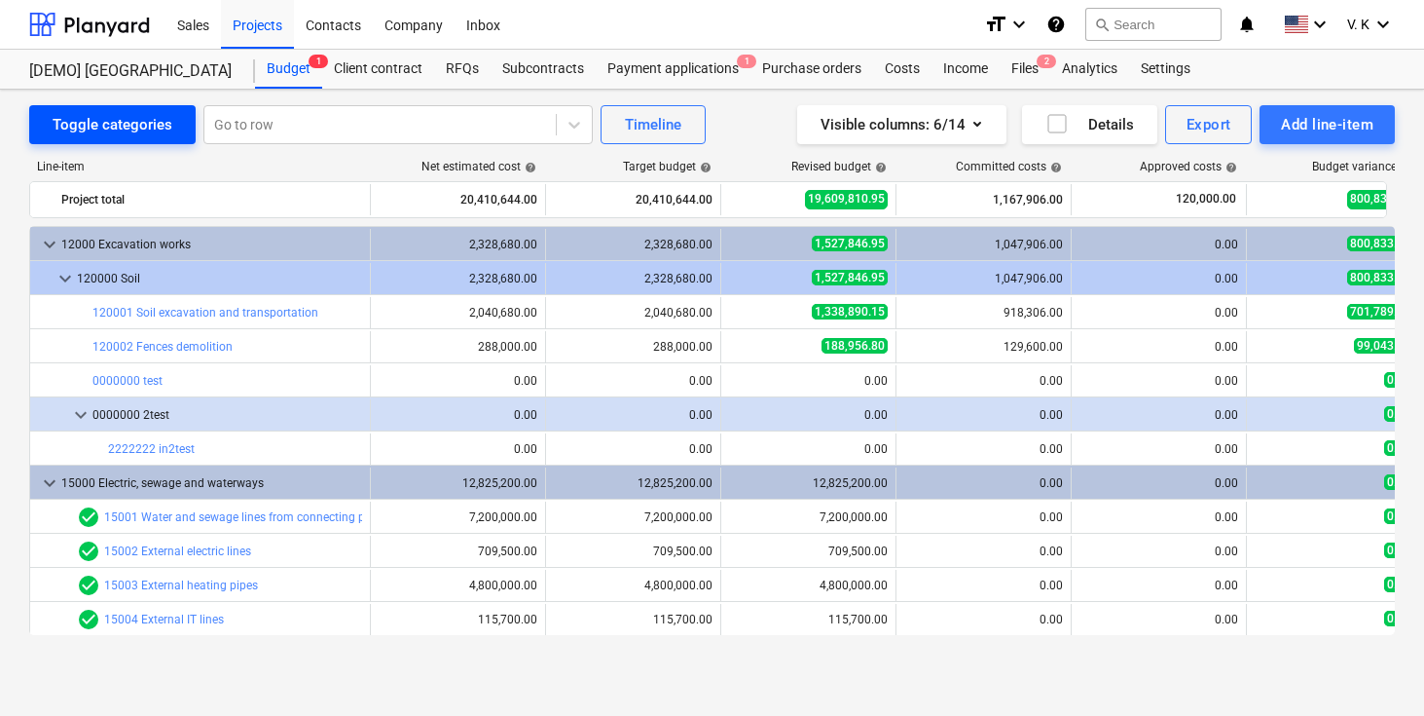
click at [91, 117] on div "Toggle categories" at bounding box center [113, 124] width 120 height 25
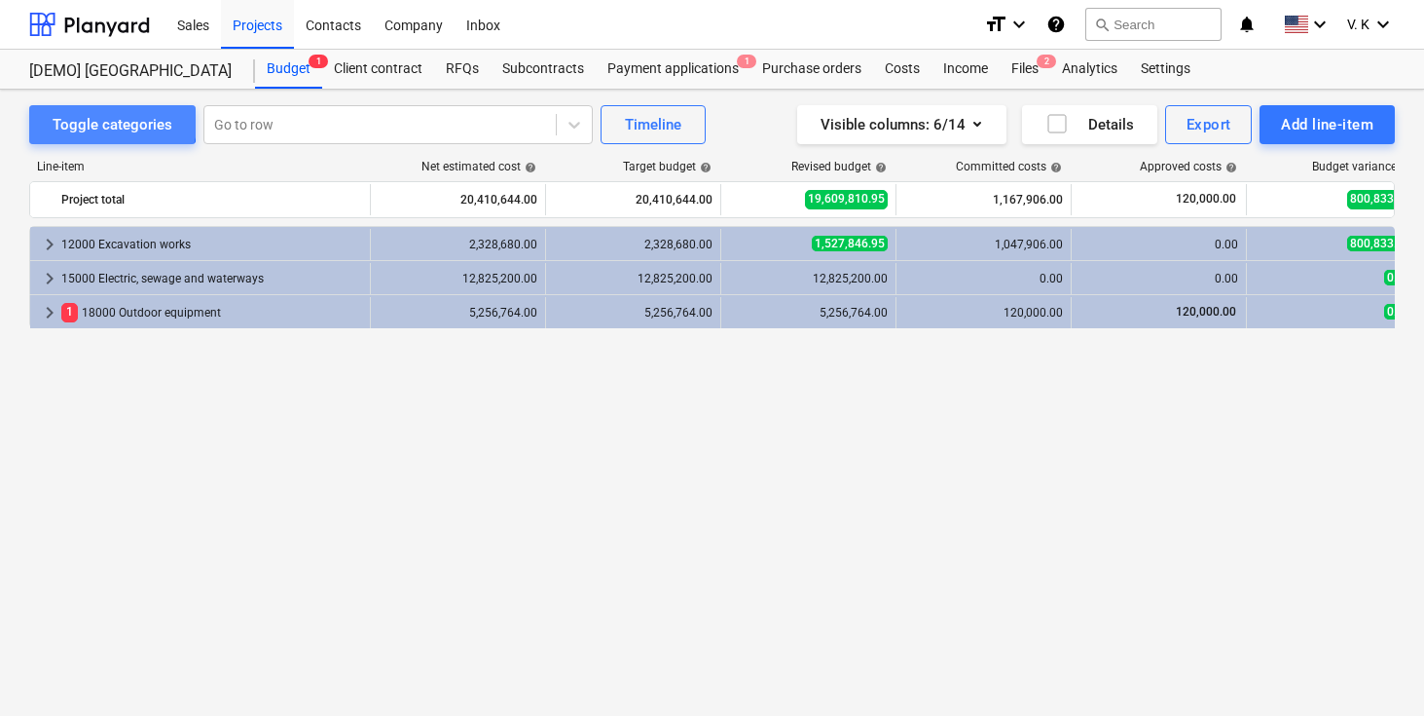
click at [91, 117] on div "Toggle categories" at bounding box center [113, 124] width 120 height 25
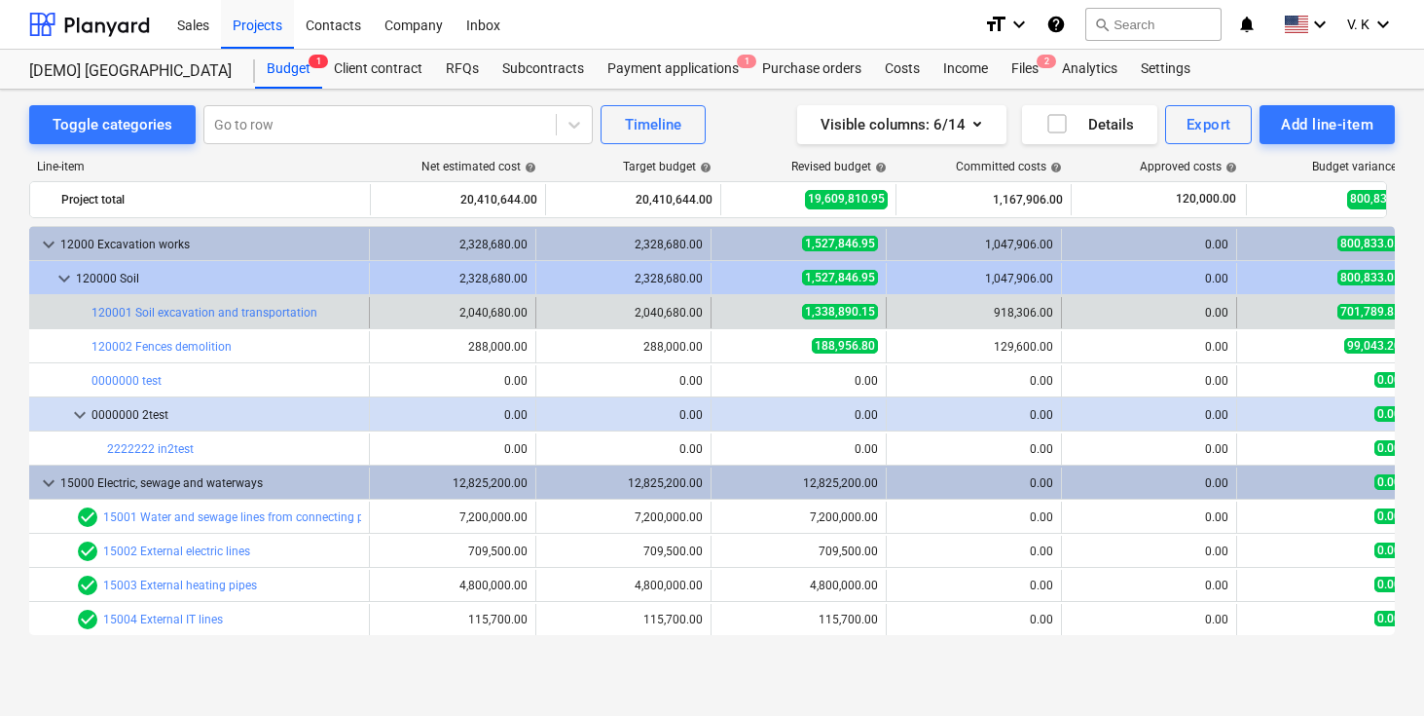
scroll to position [0, 84]
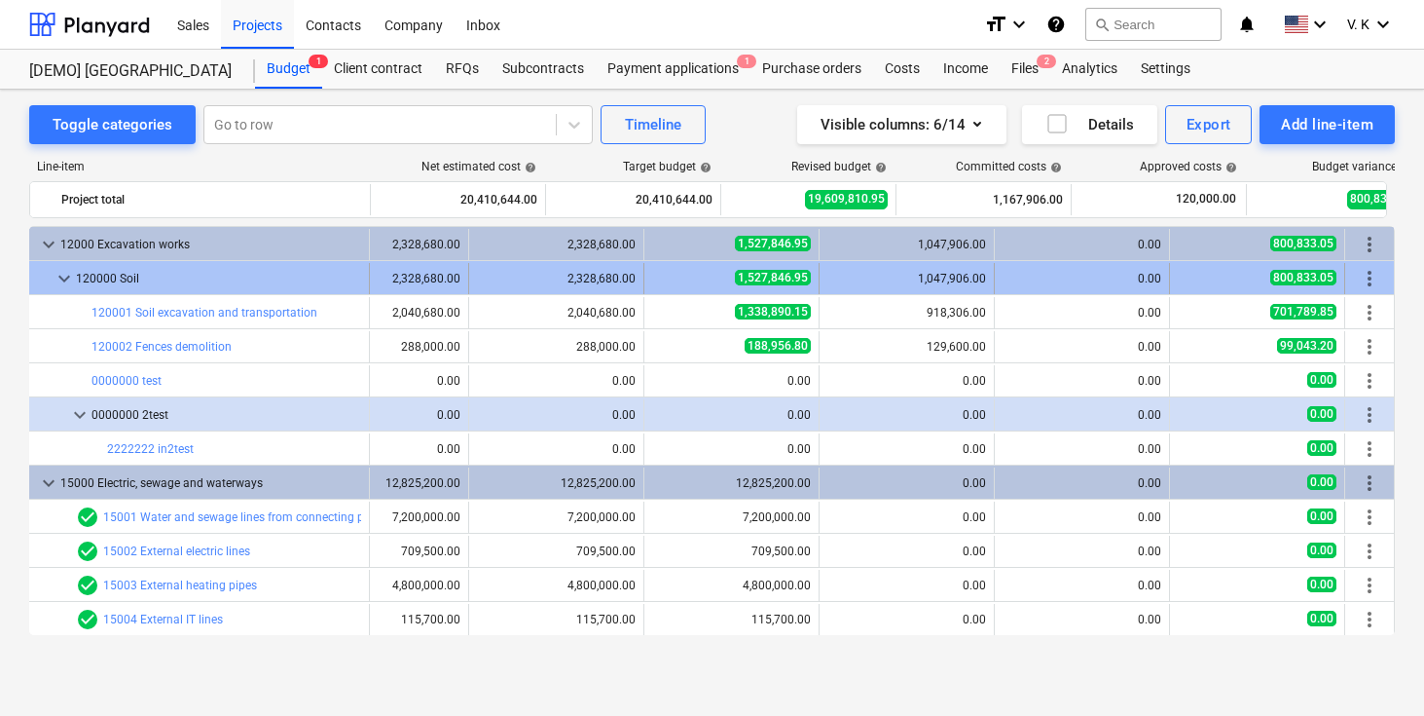
click at [1367, 286] on span "more_vert" at bounding box center [1369, 278] width 23 height 23
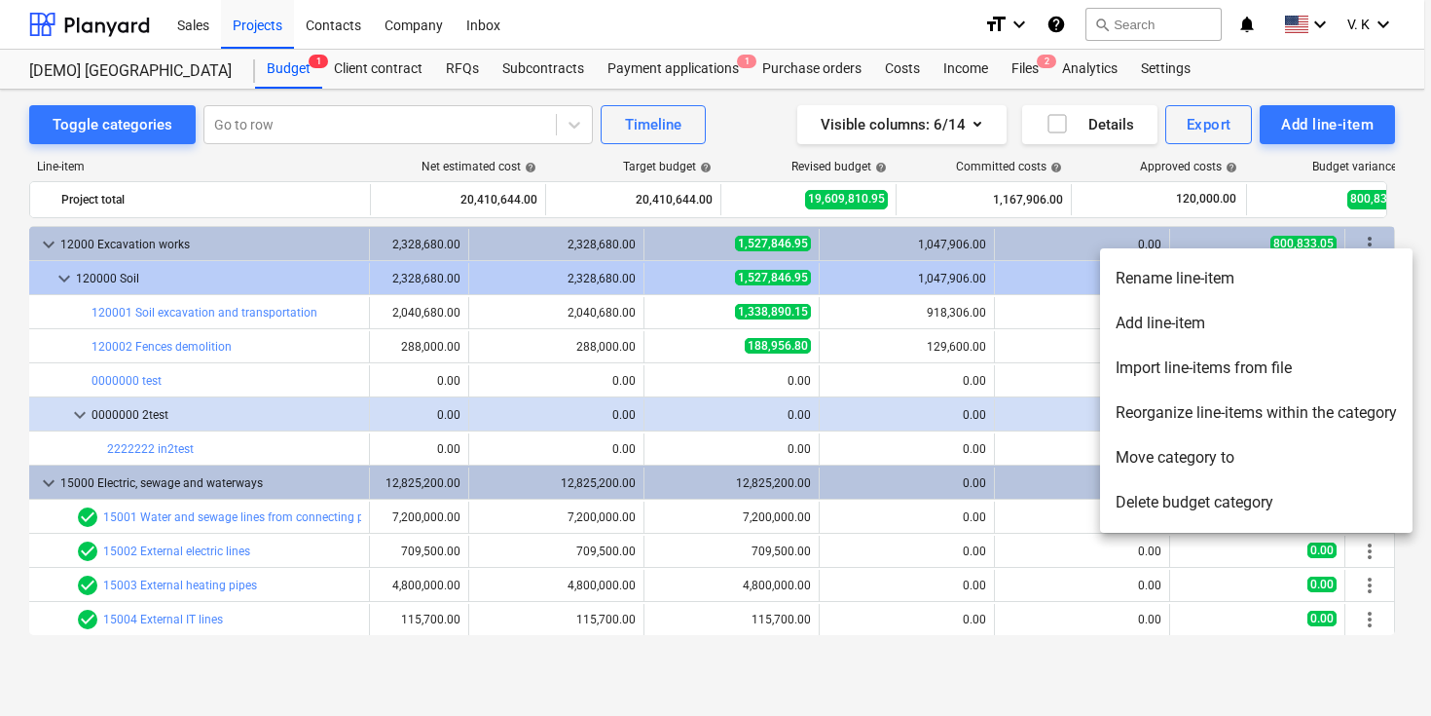
click at [1417, 133] on div at bounding box center [715, 358] width 1431 height 716
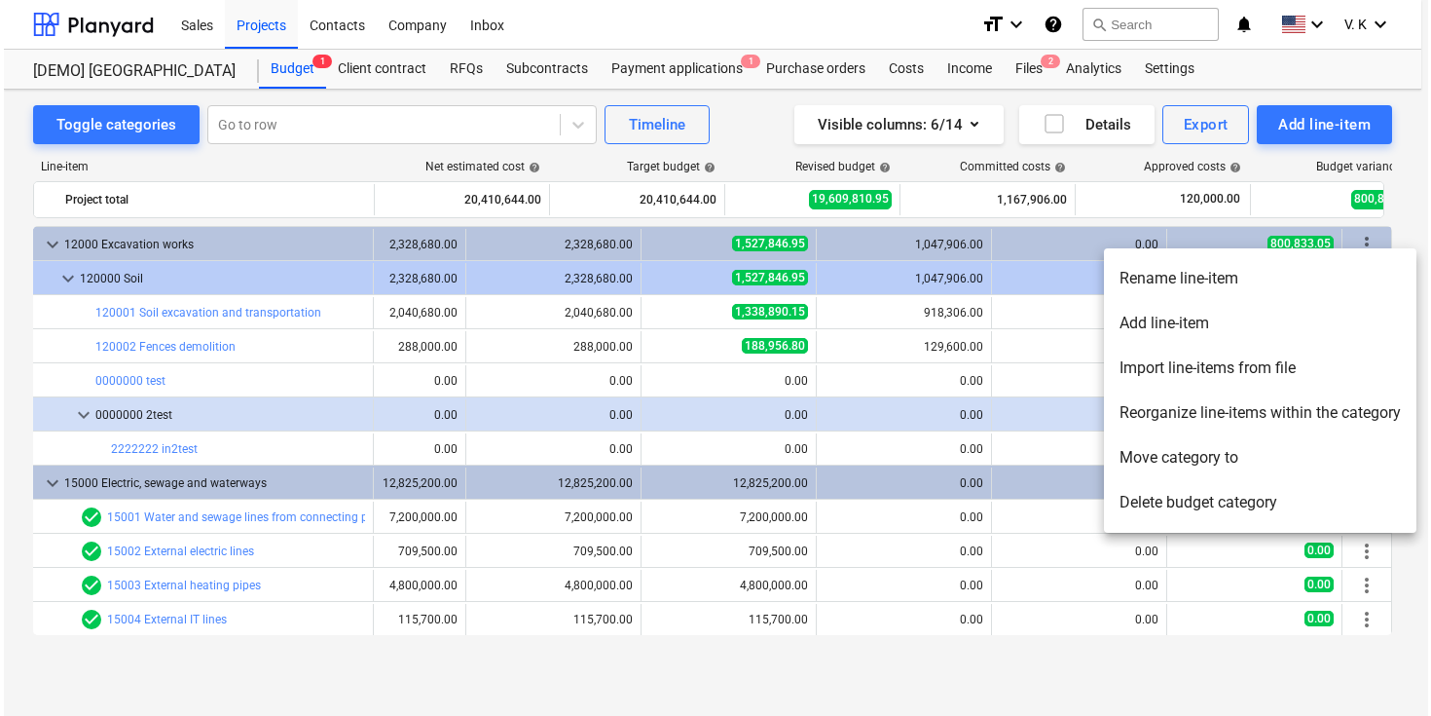
scroll to position [0, 77]
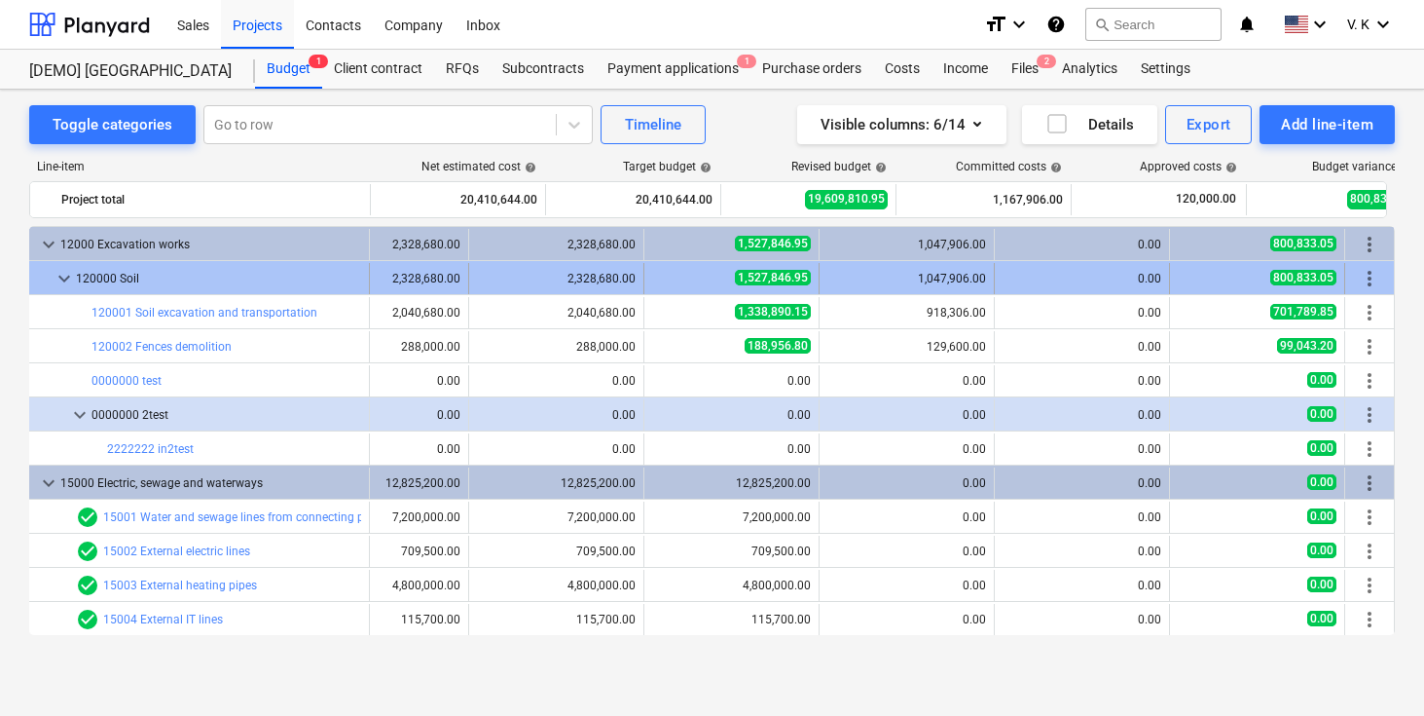
click at [1368, 283] on span "more_vert" at bounding box center [1369, 278] width 23 height 23
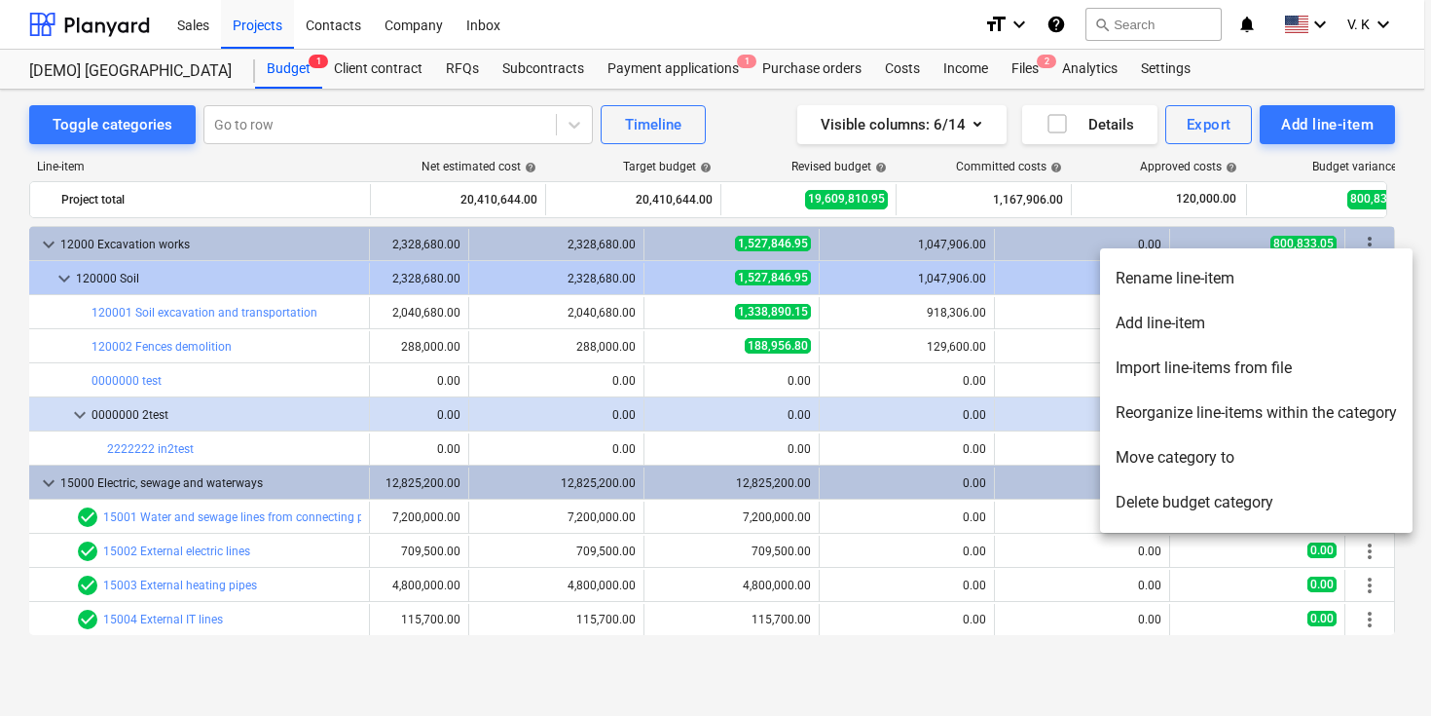
click at [1194, 327] on li "Add line-item" at bounding box center [1256, 323] width 313 height 45
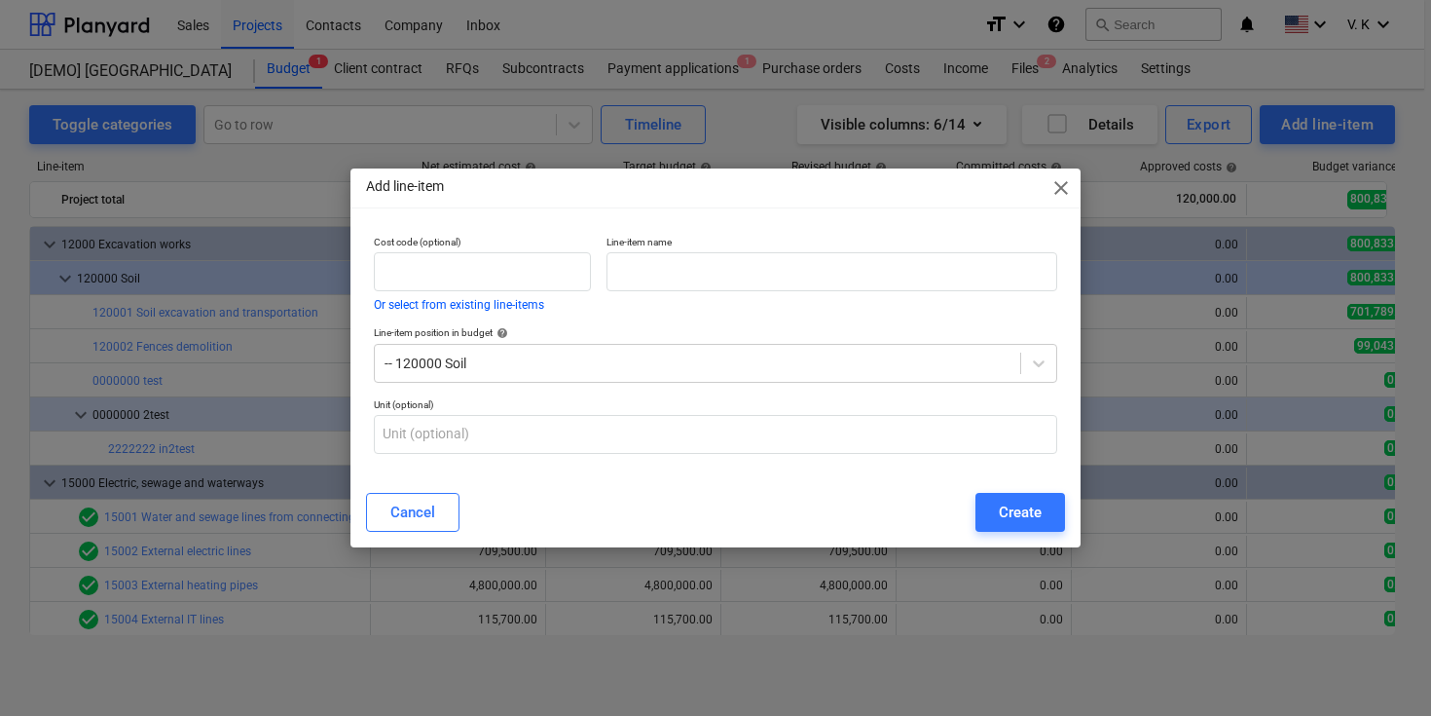
click at [1061, 194] on span "close" at bounding box center [1061, 187] width 23 height 23
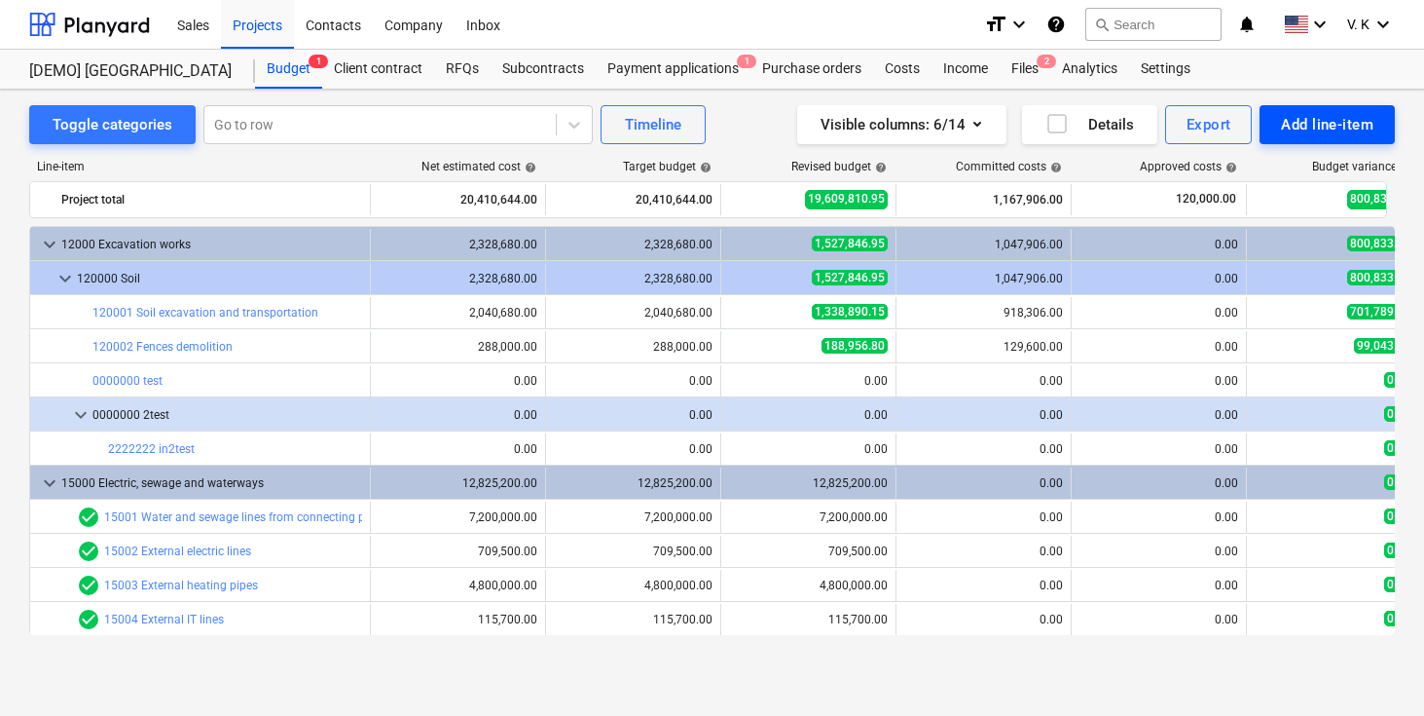
click at [1334, 129] on div "Add line-item" at bounding box center [1327, 124] width 92 height 25
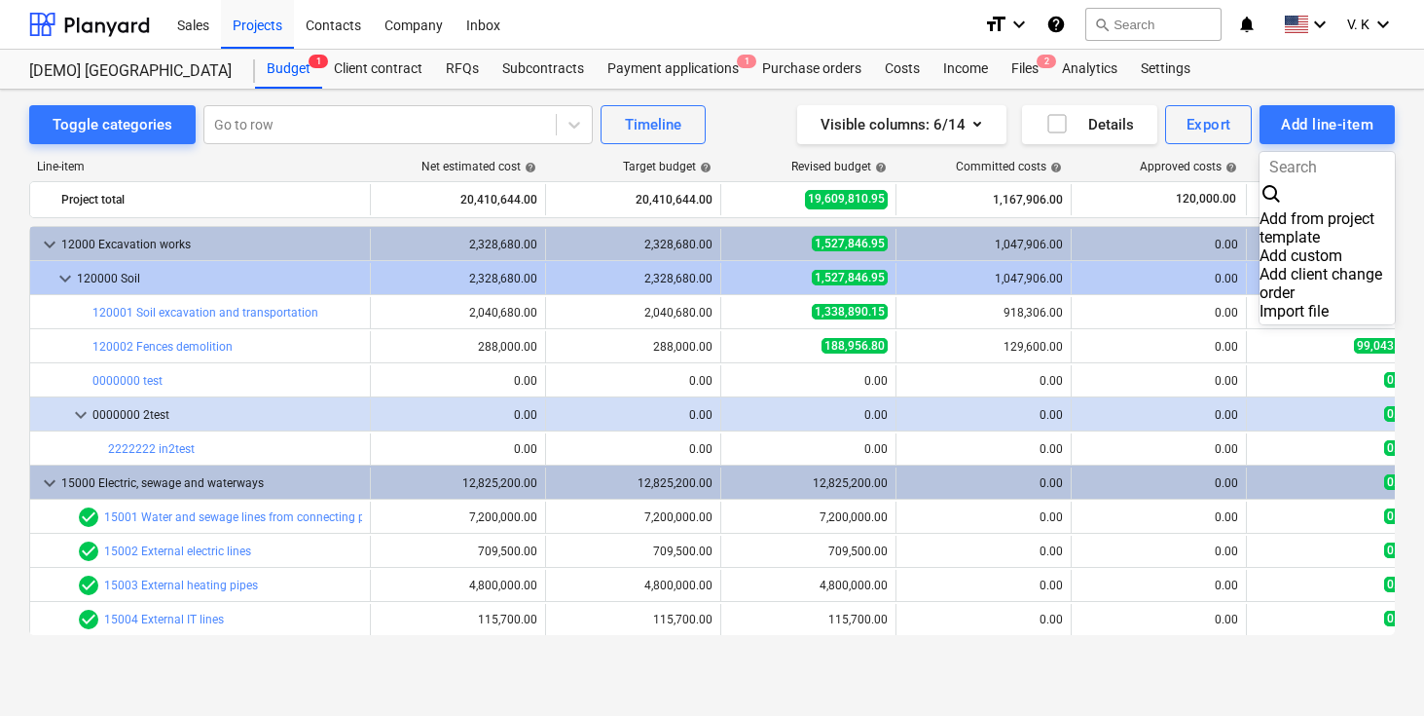
click at [1260, 246] on div "Add custom" at bounding box center [1327, 255] width 135 height 18
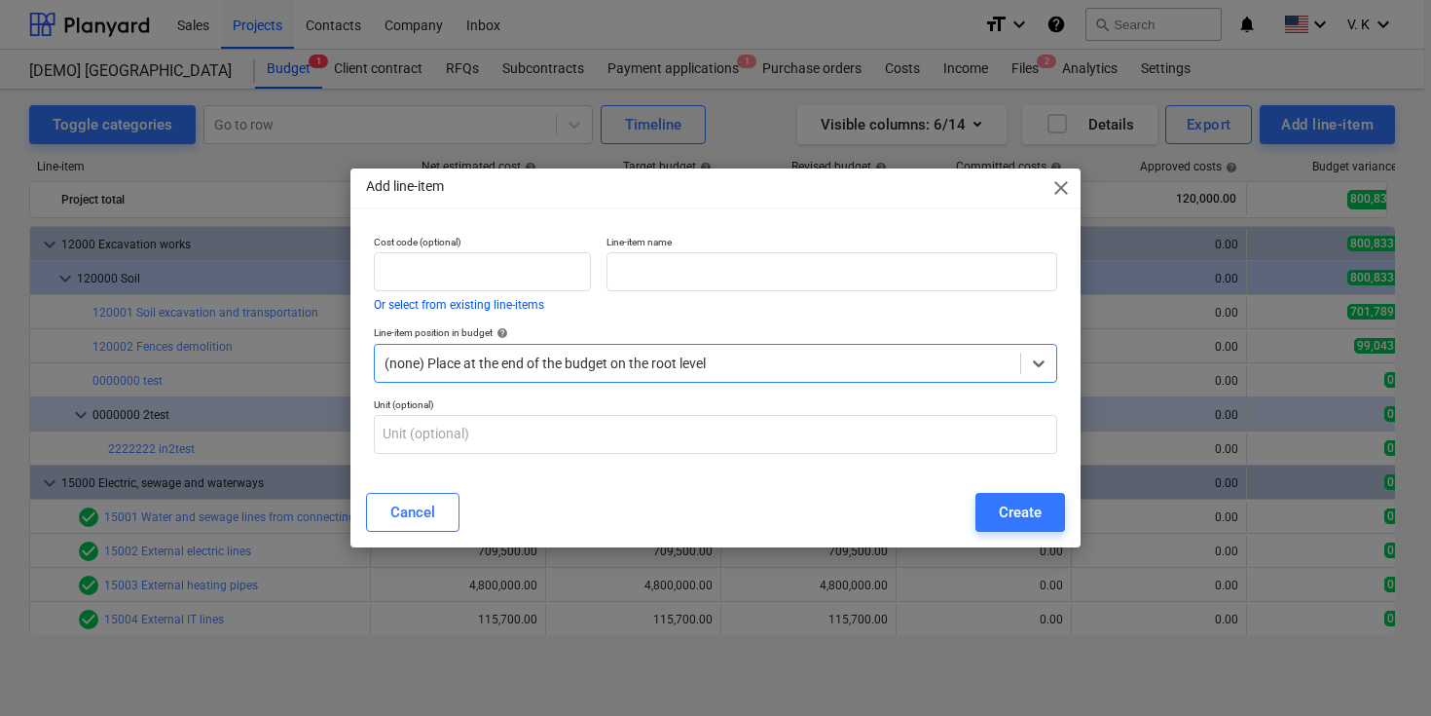
click at [462, 353] on div at bounding box center [698, 362] width 626 height 19
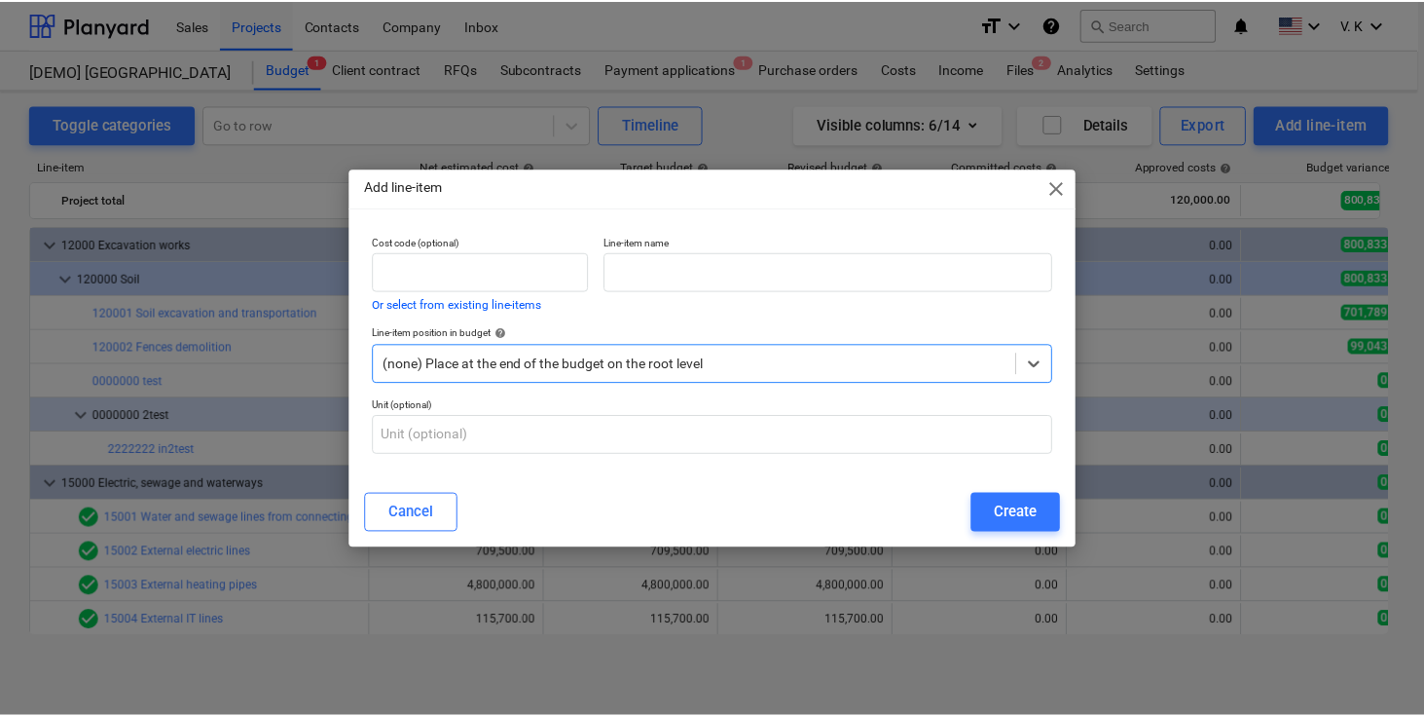
scroll to position [166, 0]
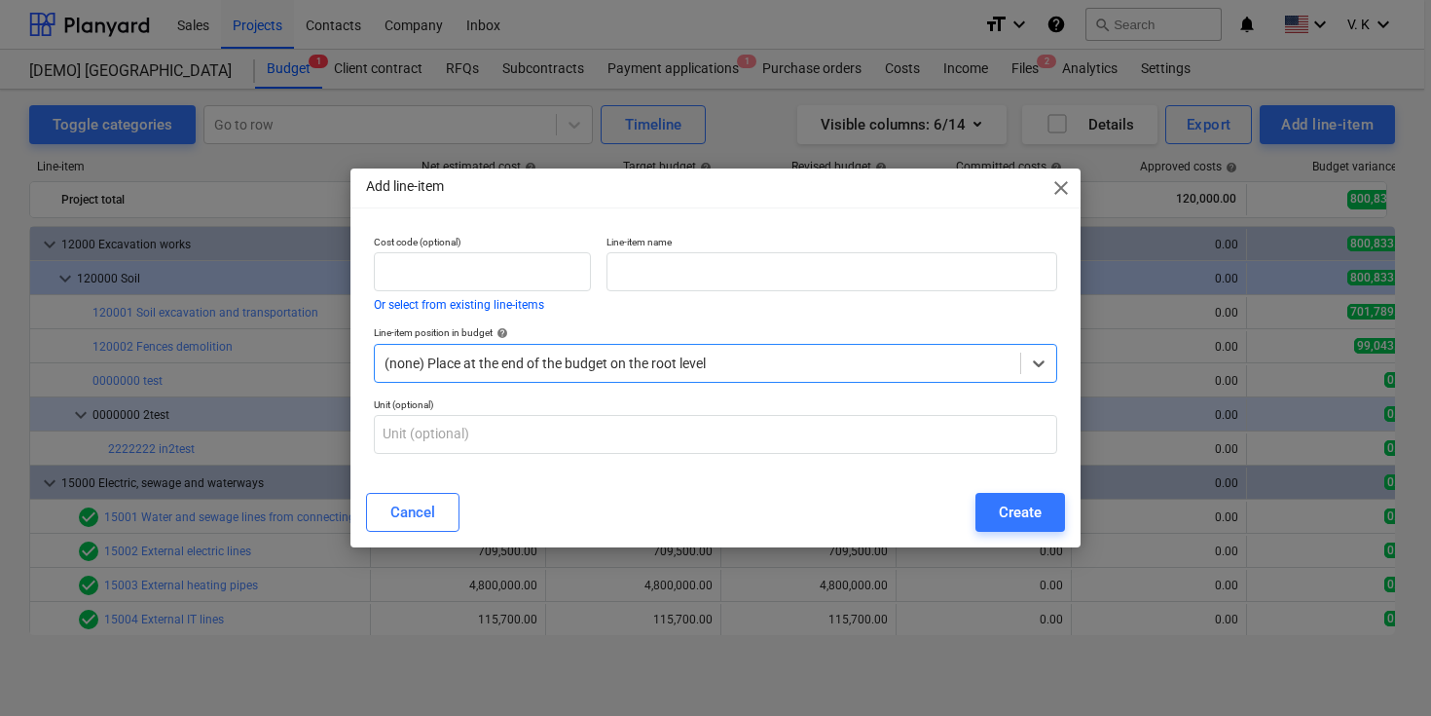
click at [445, 278] on input "text" at bounding box center [482, 271] width 217 height 39
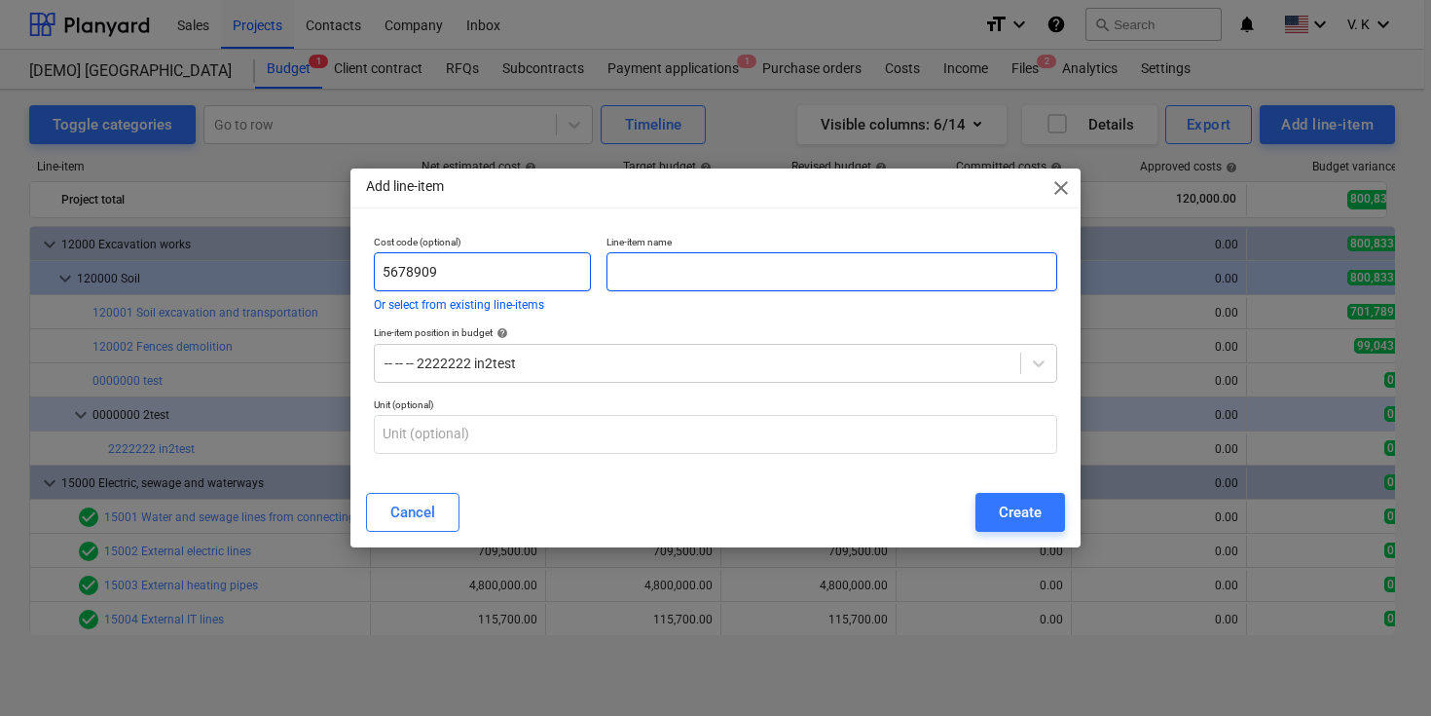
type input "5678909"
click at [877, 263] on input "text" at bounding box center [832, 271] width 451 height 39
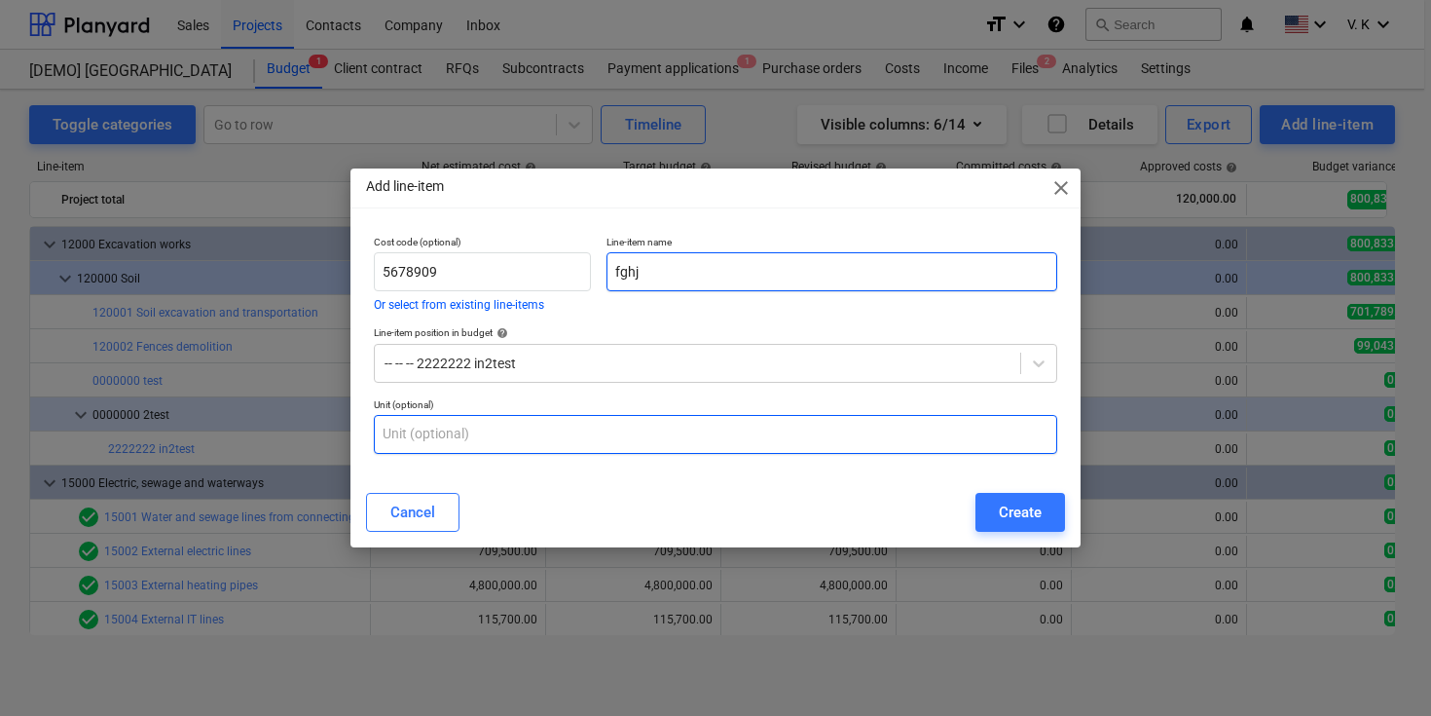
type input "fghj"
click at [449, 429] on input "text" at bounding box center [715, 434] width 683 height 39
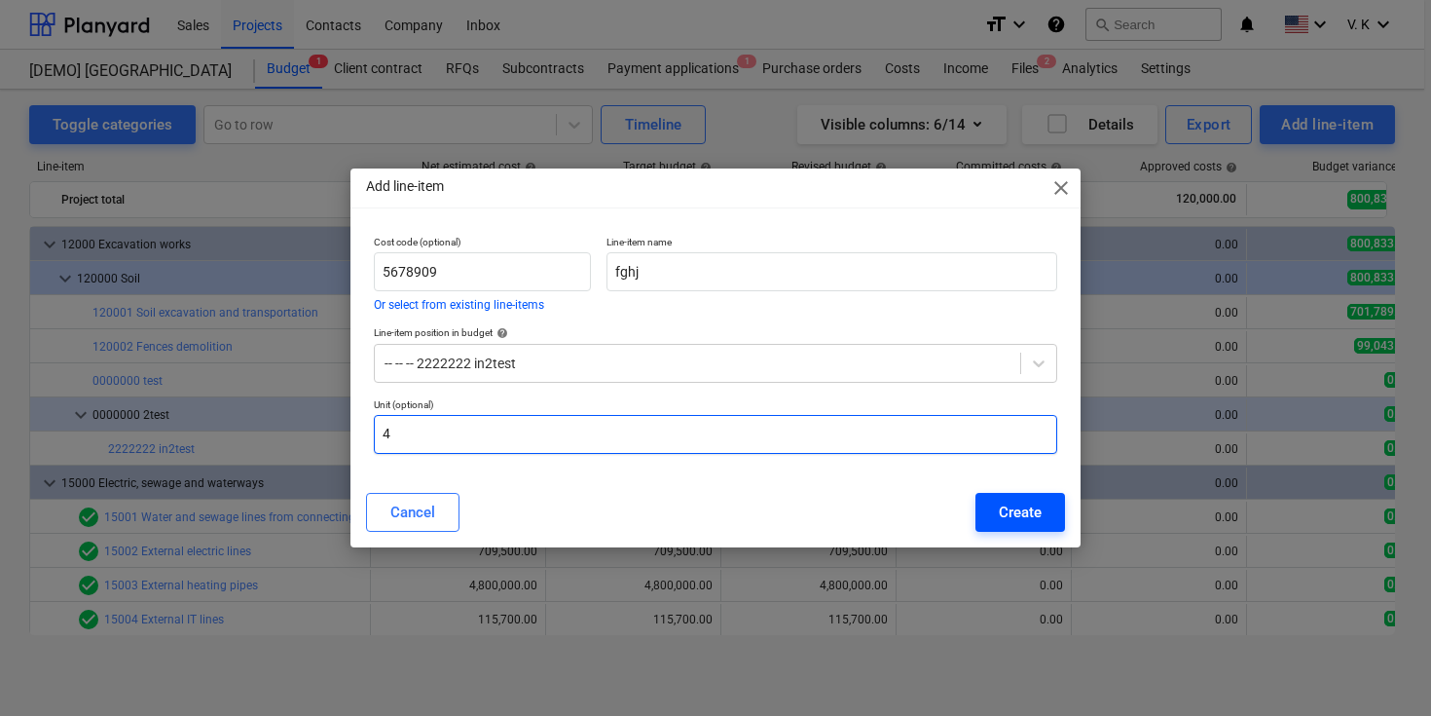
type input "4"
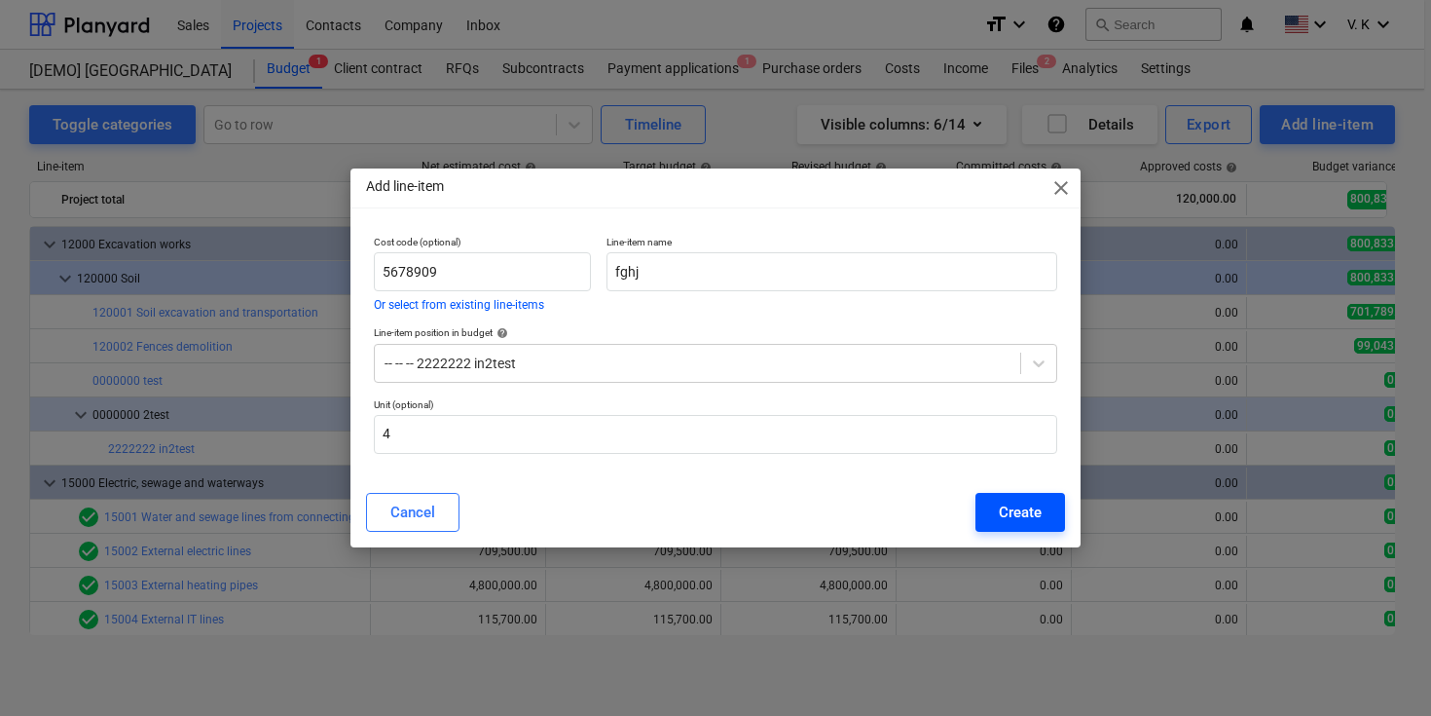
click at [997, 509] on button "Create" at bounding box center [1021, 512] width 90 height 39
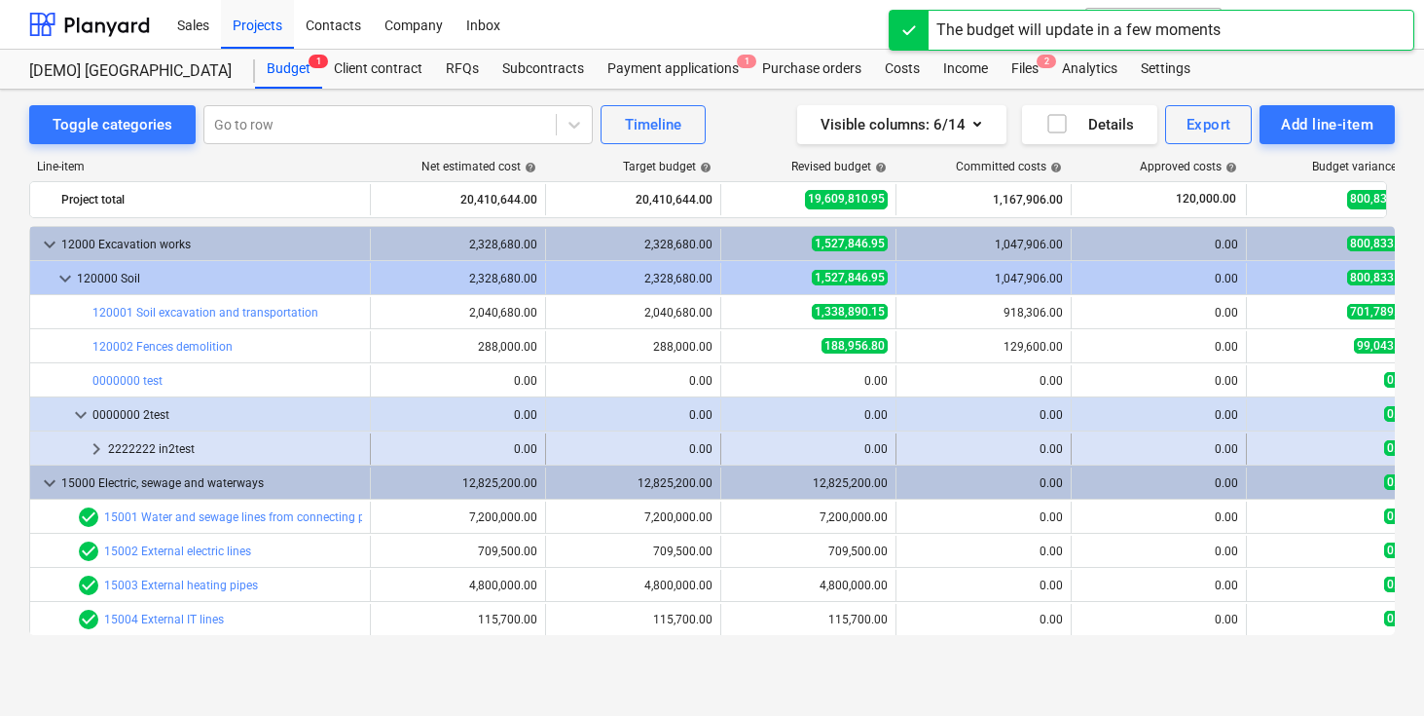
click at [101, 448] on span "keyboard_arrow_right" at bounding box center [96, 448] width 23 height 23
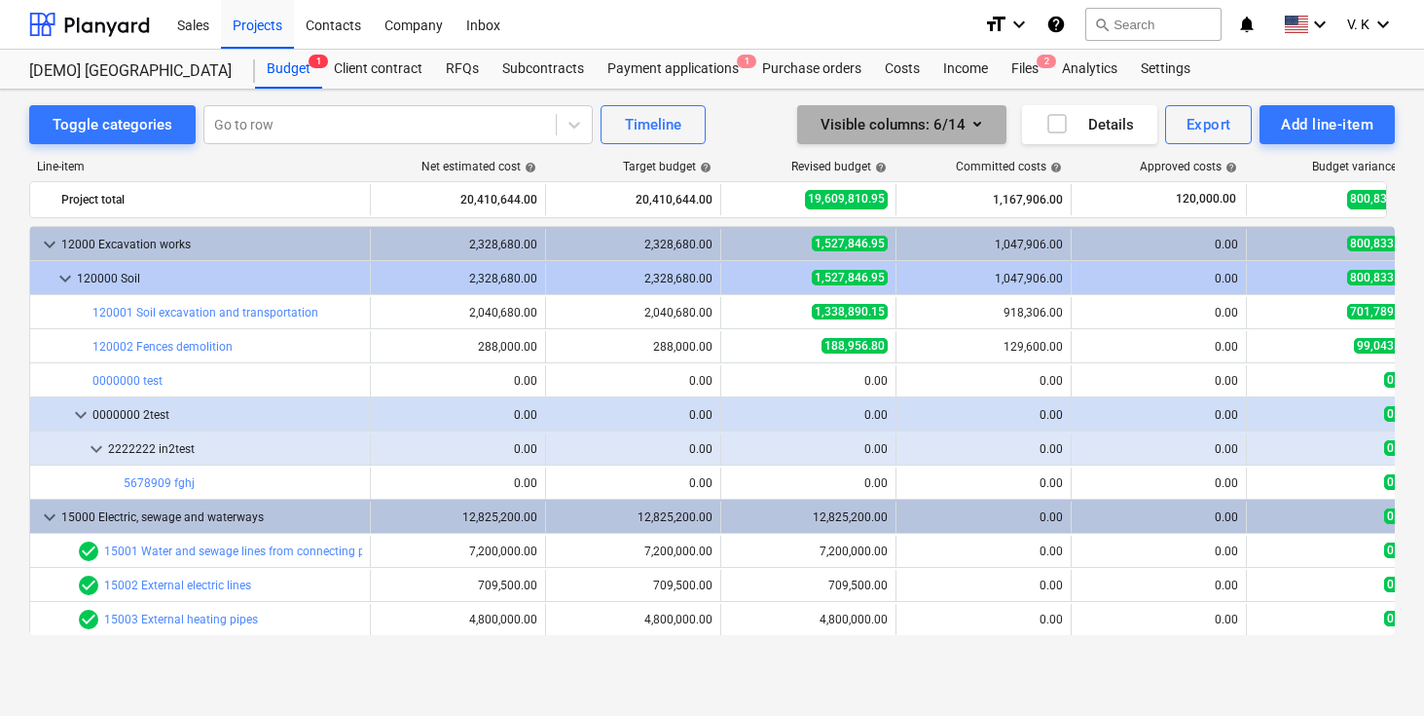
click at [979, 121] on icon "button" at bounding box center [977, 123] width 23 height 23
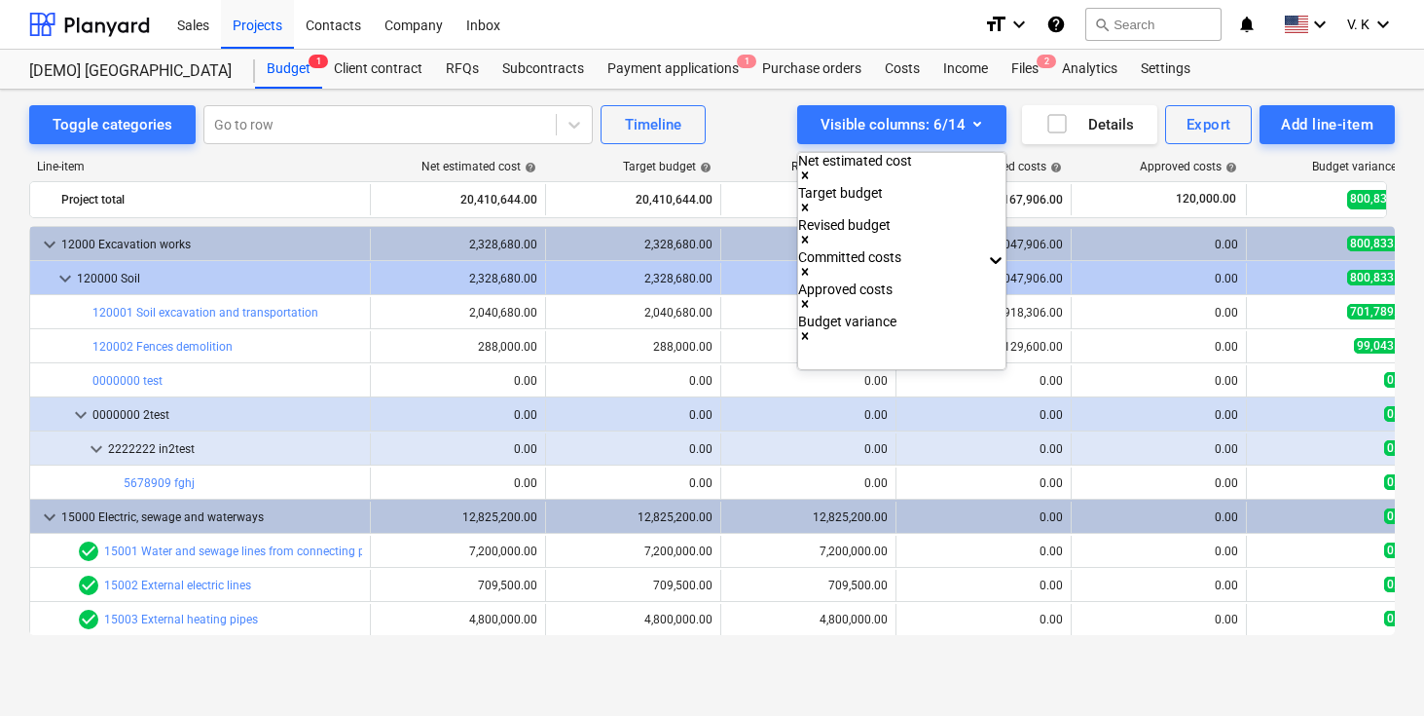
click at [975, 122] on div at bounding box center [712, 358] width 1424 height 716
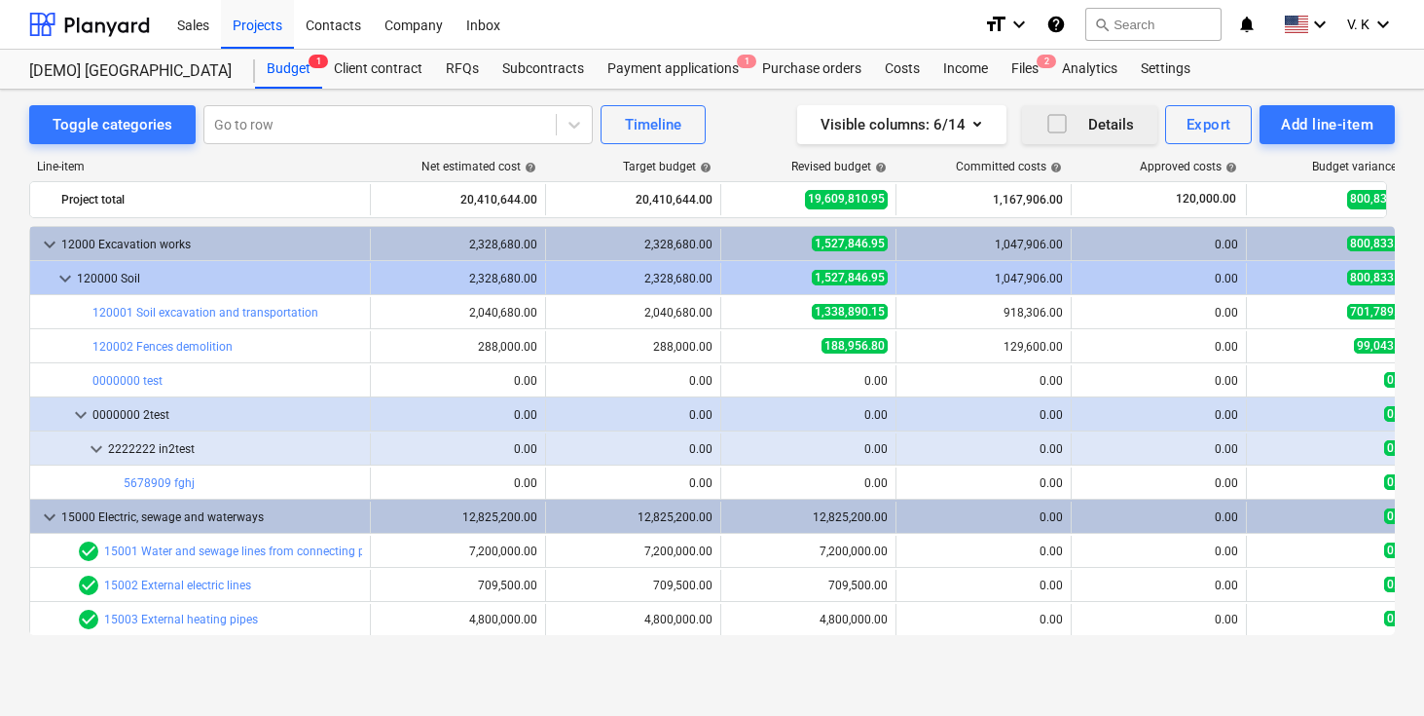
click at [1089, 134] on div "Details" at bounding box center [1090, 124] width 89 height 25
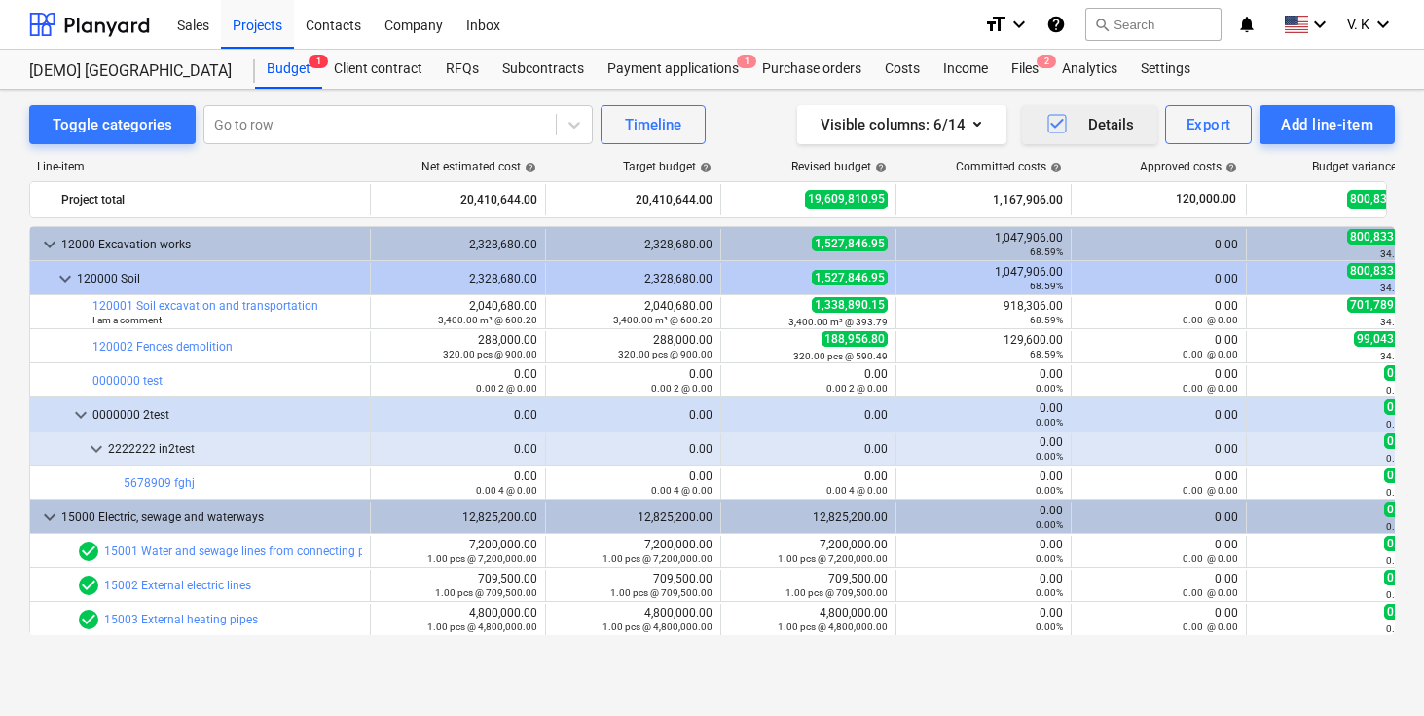
click at [1084, 129] on div "Details" at bounding box center [1090, 124] width 89 height 25
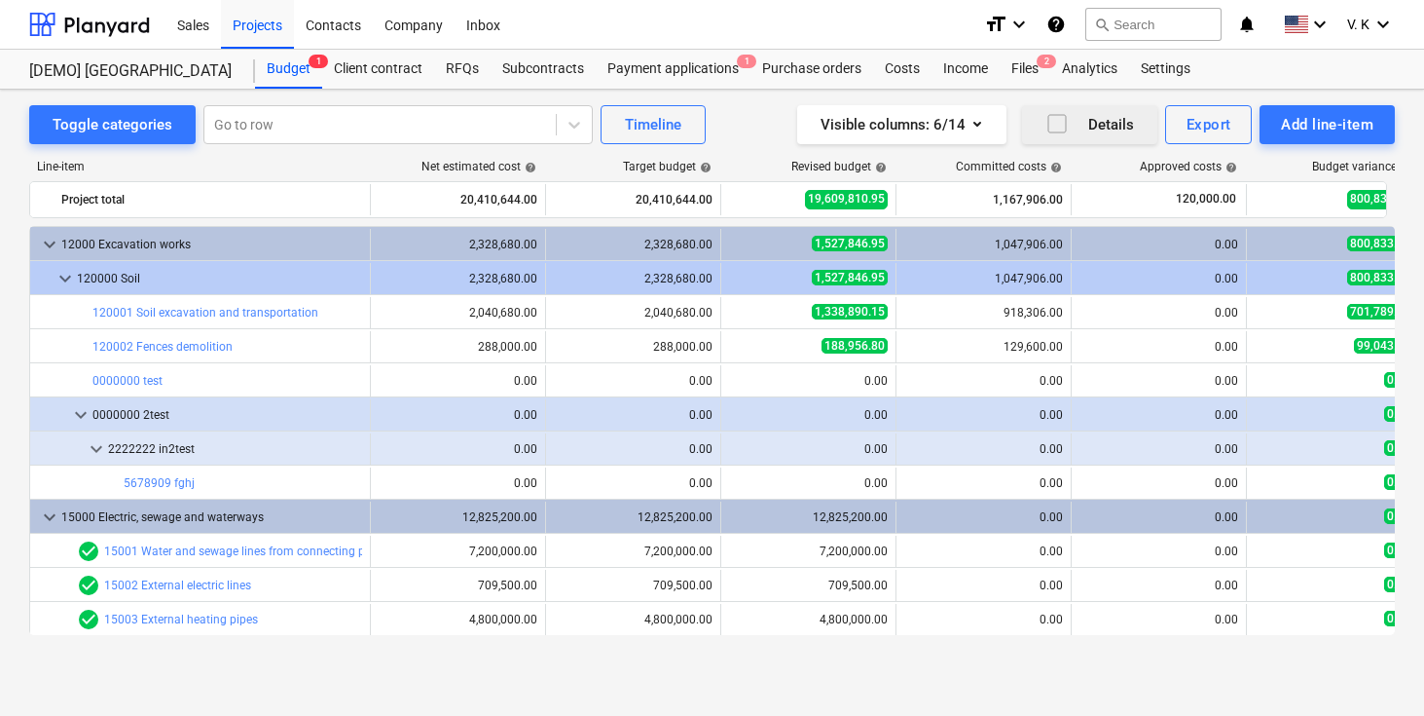
click at [1084, 129] on div "Details" at bounding box center [1090, 124] width 89 height 25
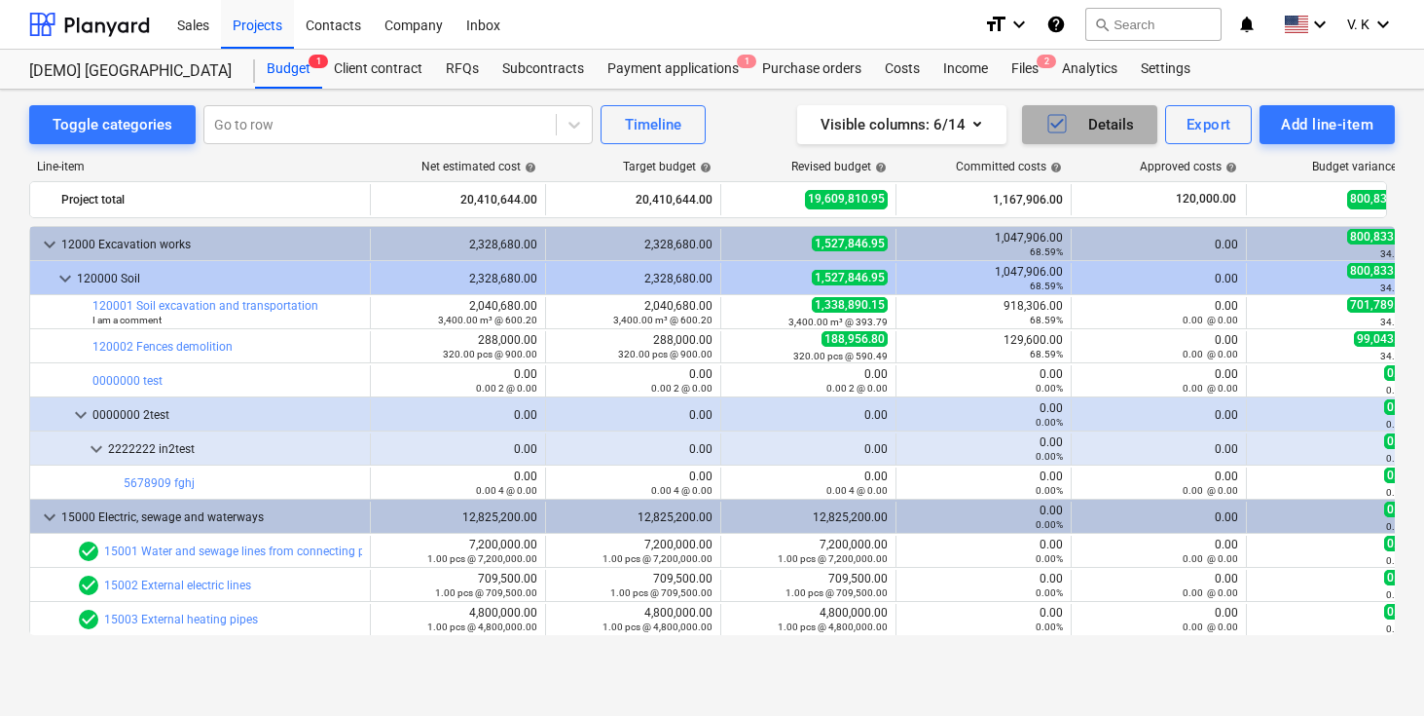
click at [1057, 129] on icon "button" at bounding box center [1057, 123] width 23 height 23
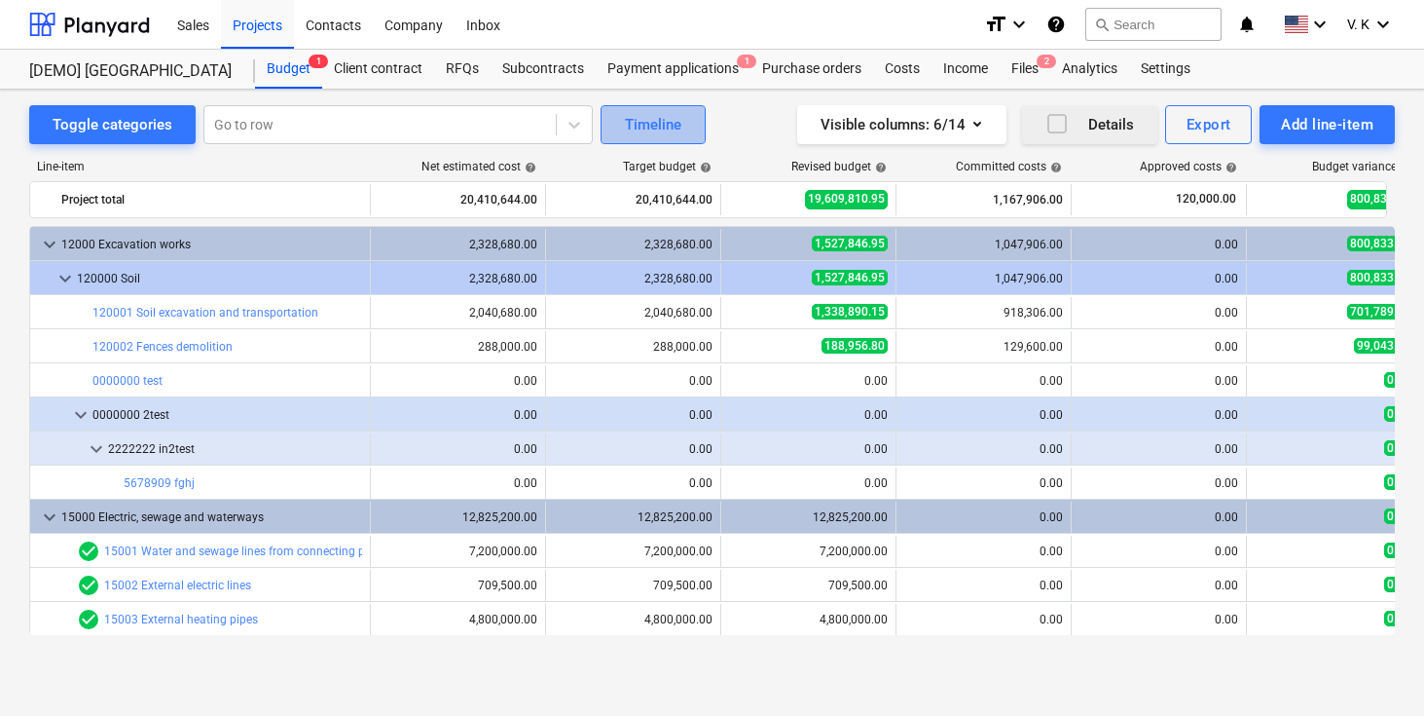
click at [656, 132] on div "Timeline" at bounding box center [653, 124] width 56 height 25
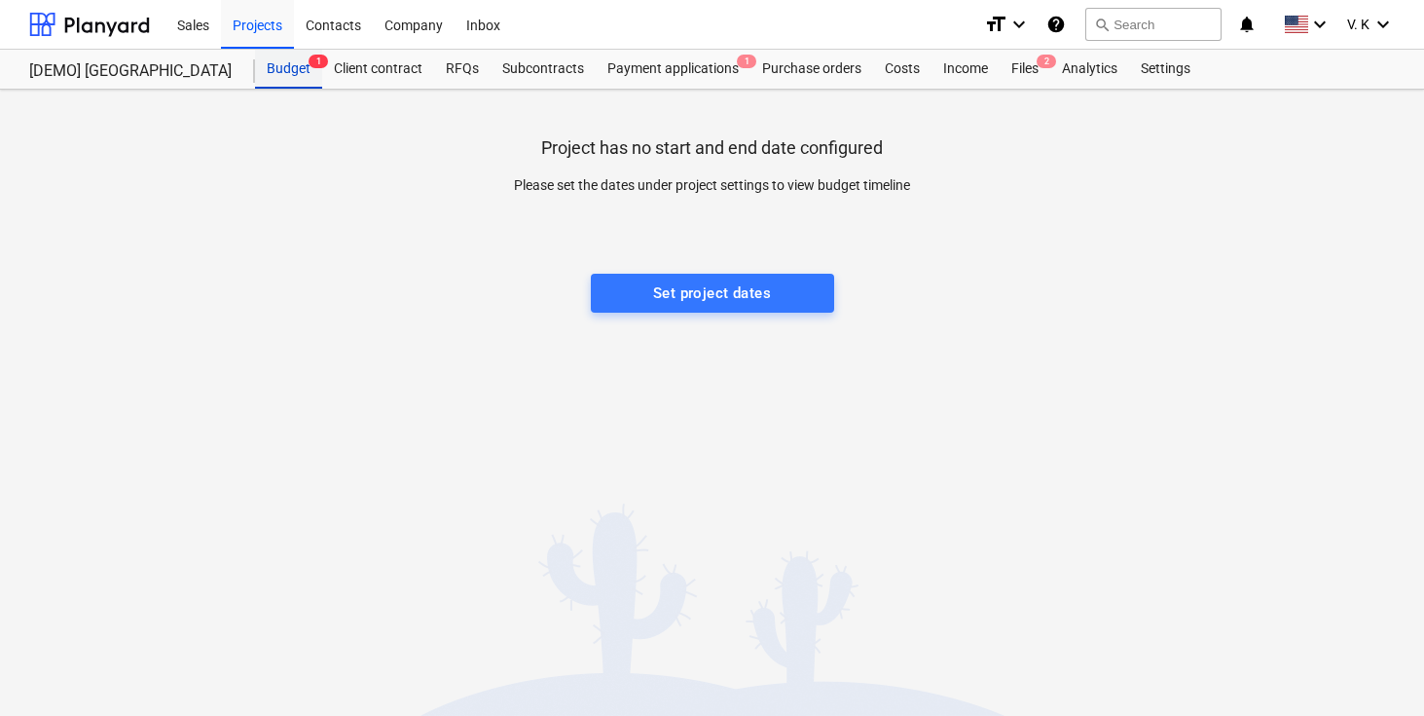
click at [300, 73] on div "Budget 1" at bounding box center [288, 69] width 67 height 39
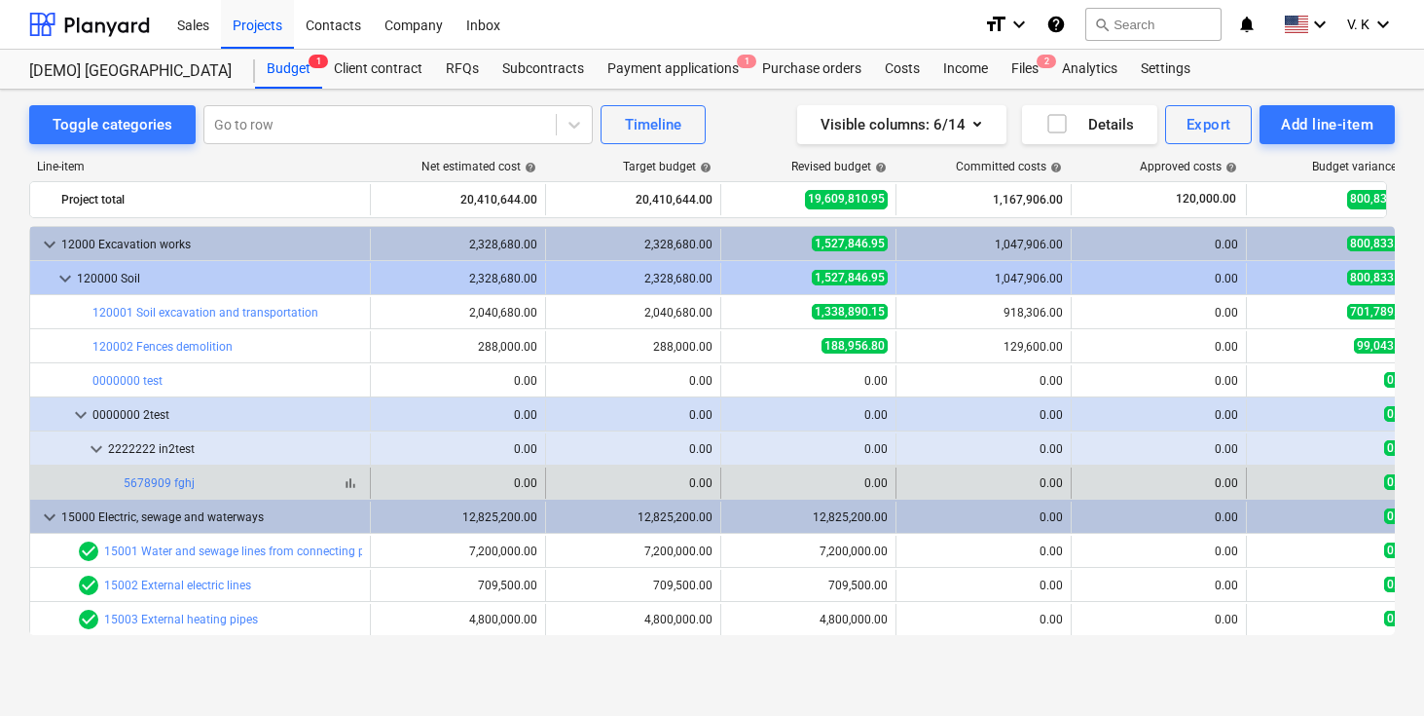
click at [339, 471] on div "bar_chart" at bounding box center [350, 482] width 23 height 23
click at [164, 485] on link "5678909 fghj" at bounding box center [159, 483] width 71 height 14
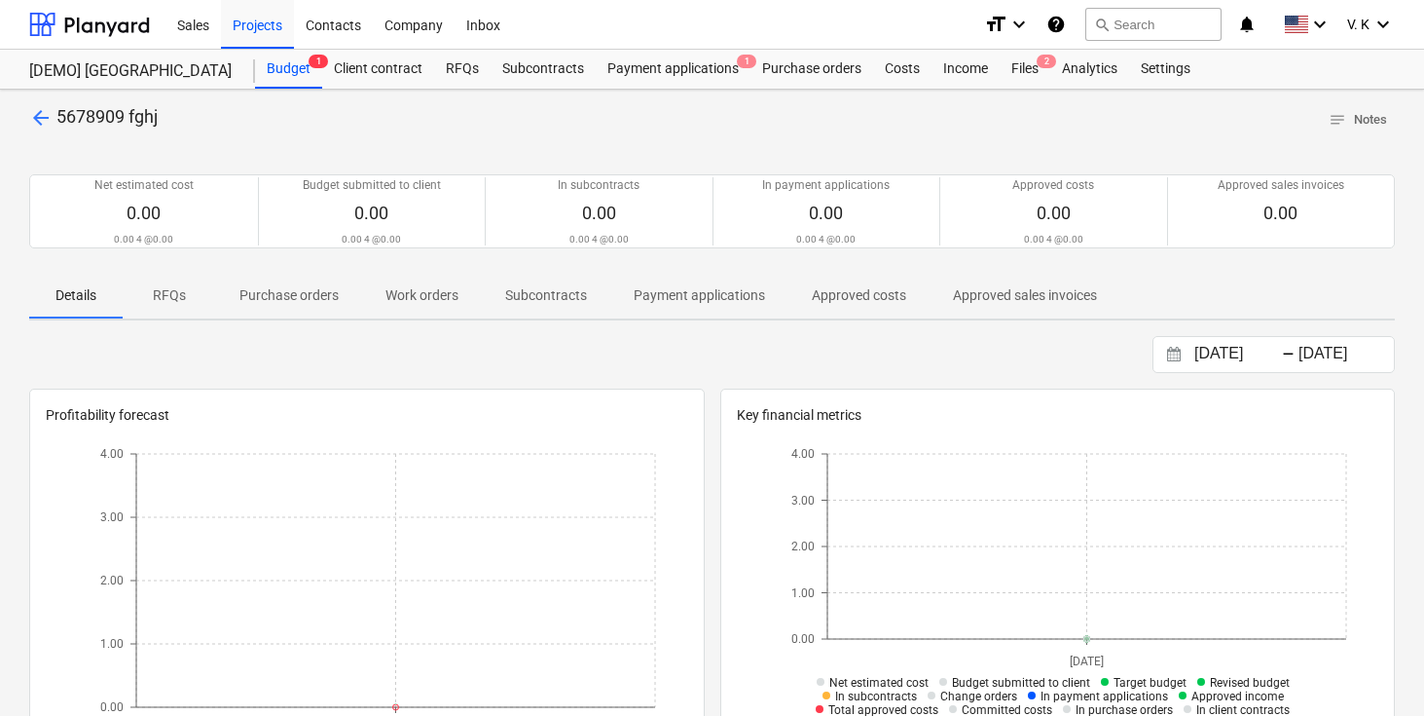
click at [51, 102] on div "arrow_back 5678909 fghj notes Notes Net estimated cost 0.00 0.00 4 @ 0.00 Budge…" at bounding box center [712, 691] width 1424 height 1203
click at [48, 126] on span "arrow_back" at bounding box center [40, 117] width 23 height 23
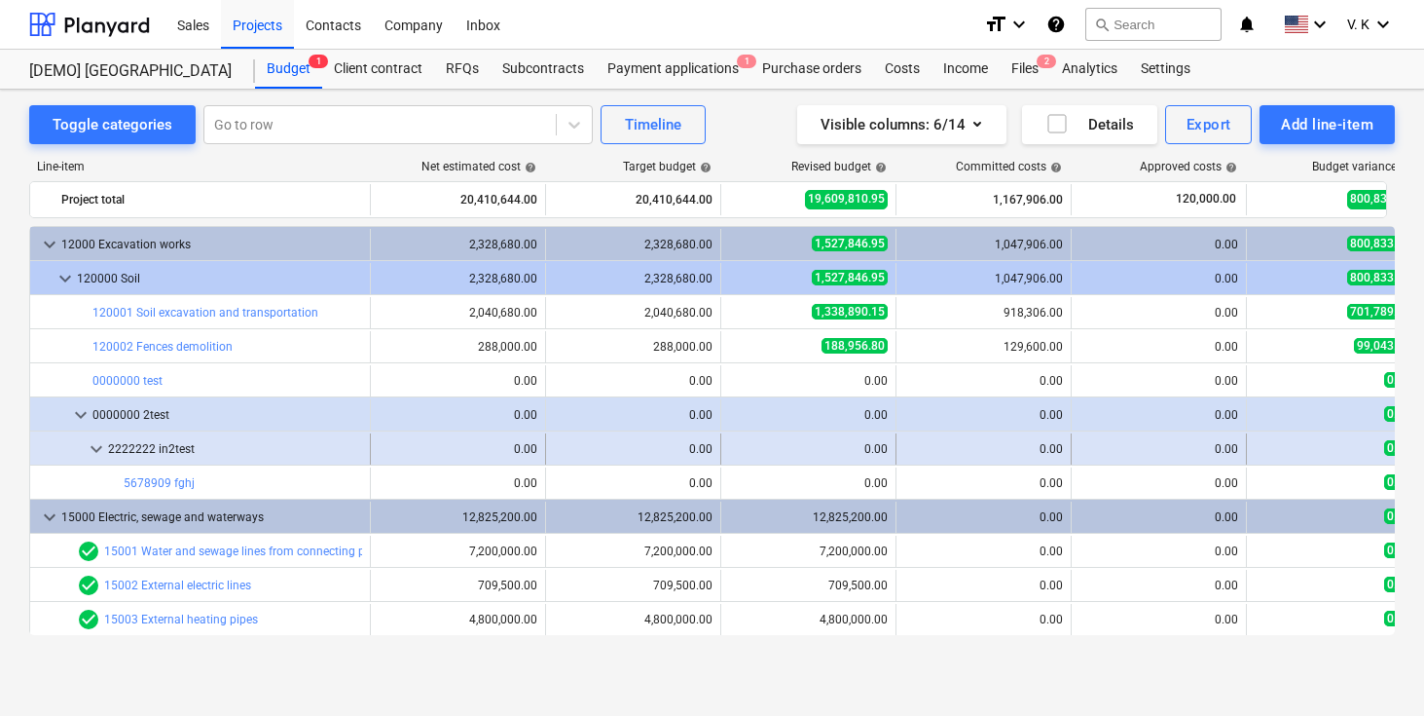
click at [85, 455] on span "keyboard_arrow_down" at bounding box center [96, 448] width 23 height 23
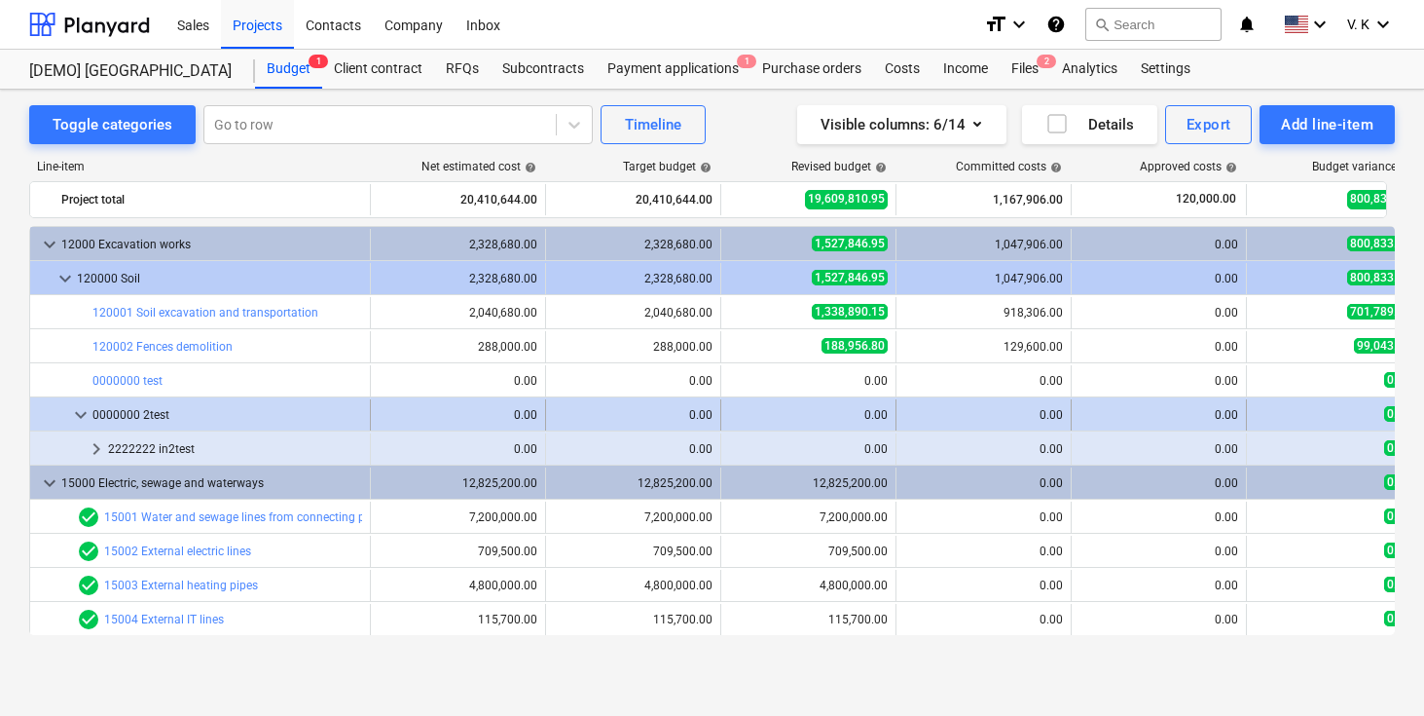
click at [82, 417] on span "keyboard_arrow_down" at bounding box center [80, 414] width 23 height 23
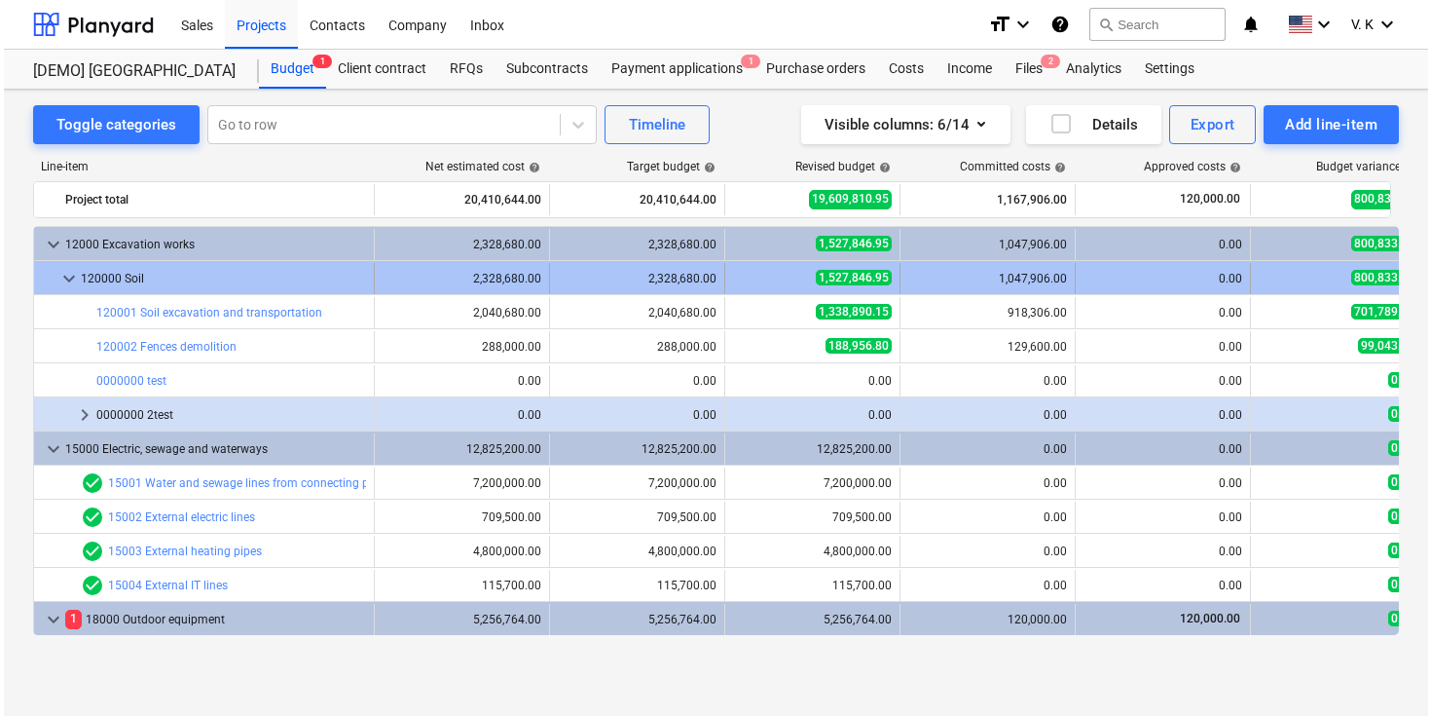
scroll to position [0, 84]
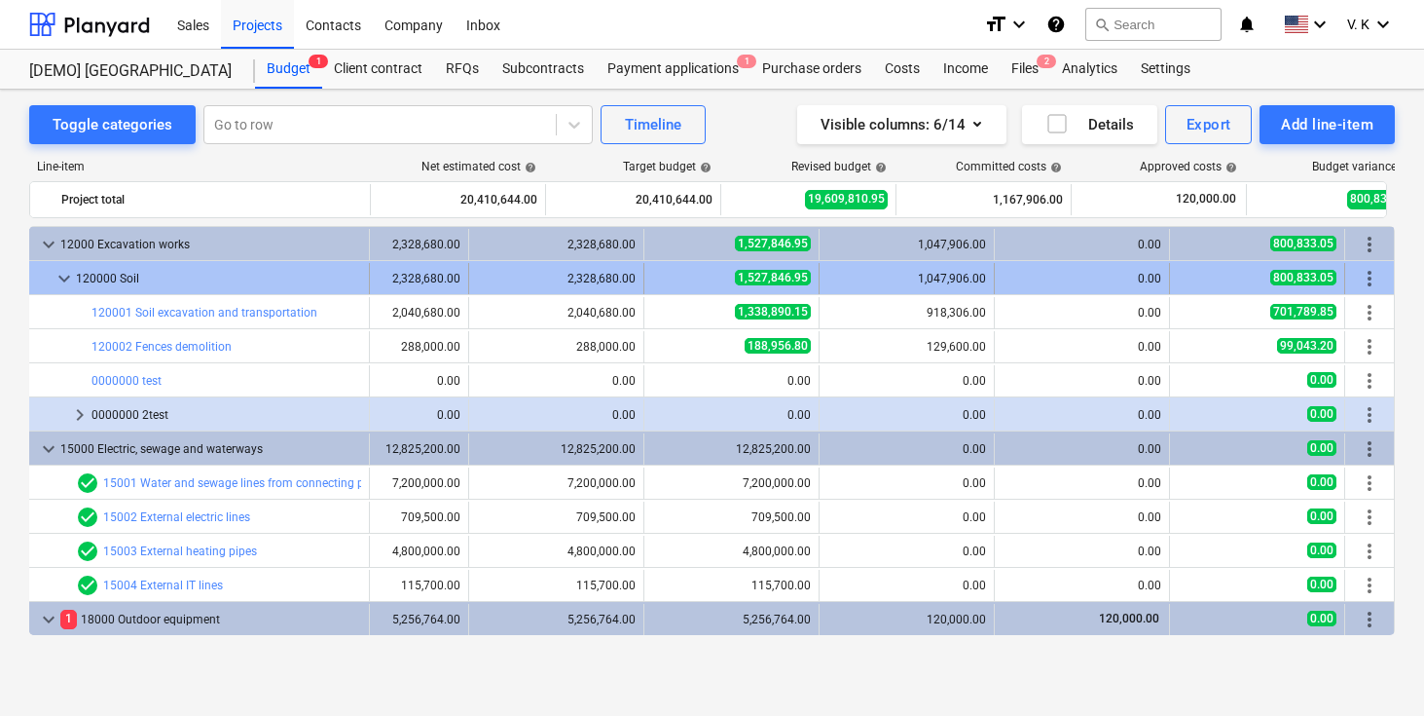
click at [1358, 276] on span "more_vert" at bounding box center [1369, 278] width 23 height 23
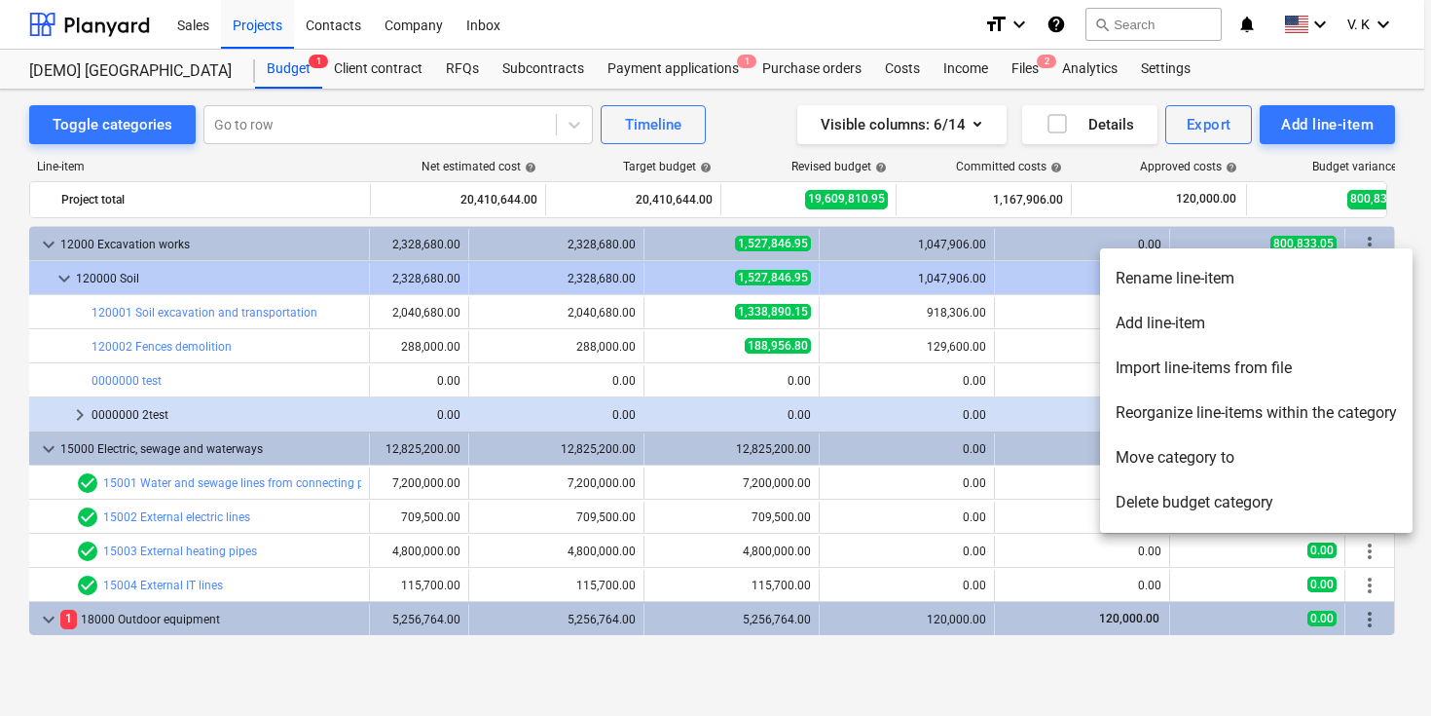
click at [1216, 275] on li "Rename line-item" at bounding box center [1256, 278] width 313 height 45
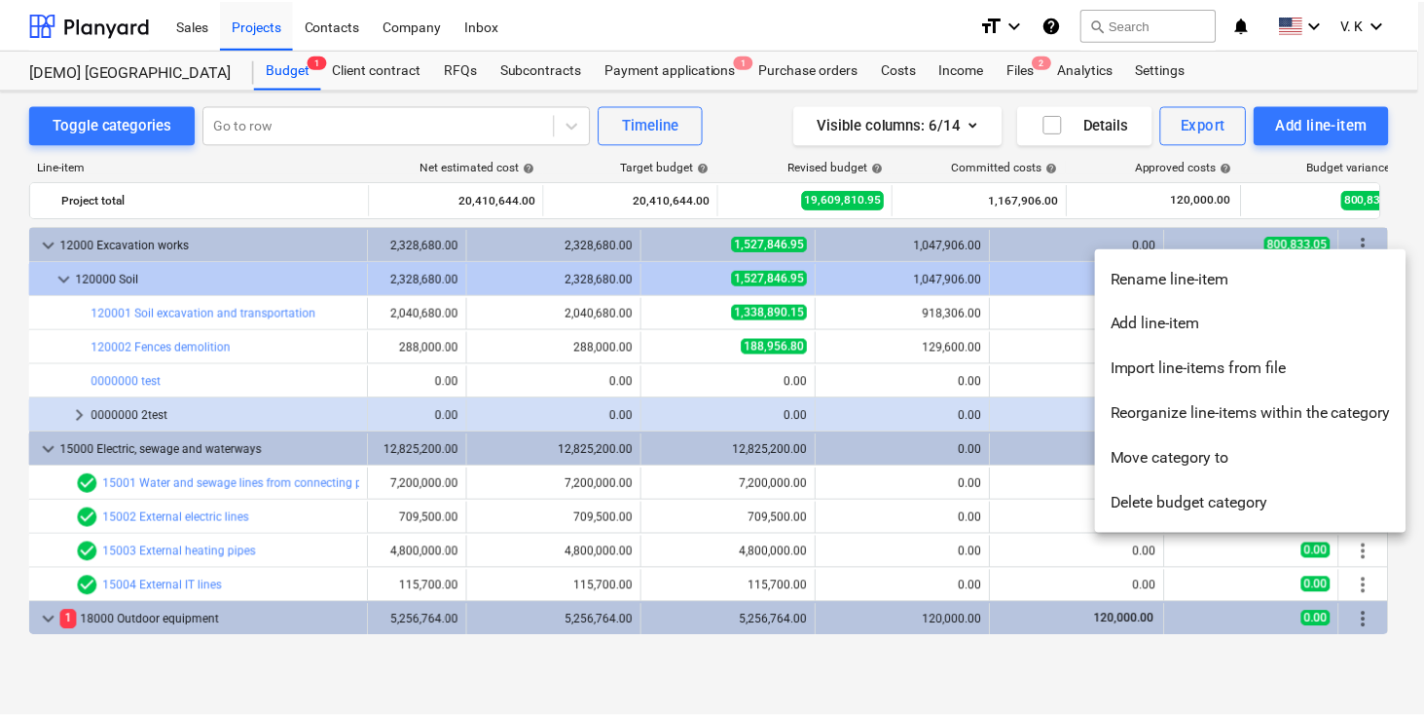
scroll to position [0, 77]
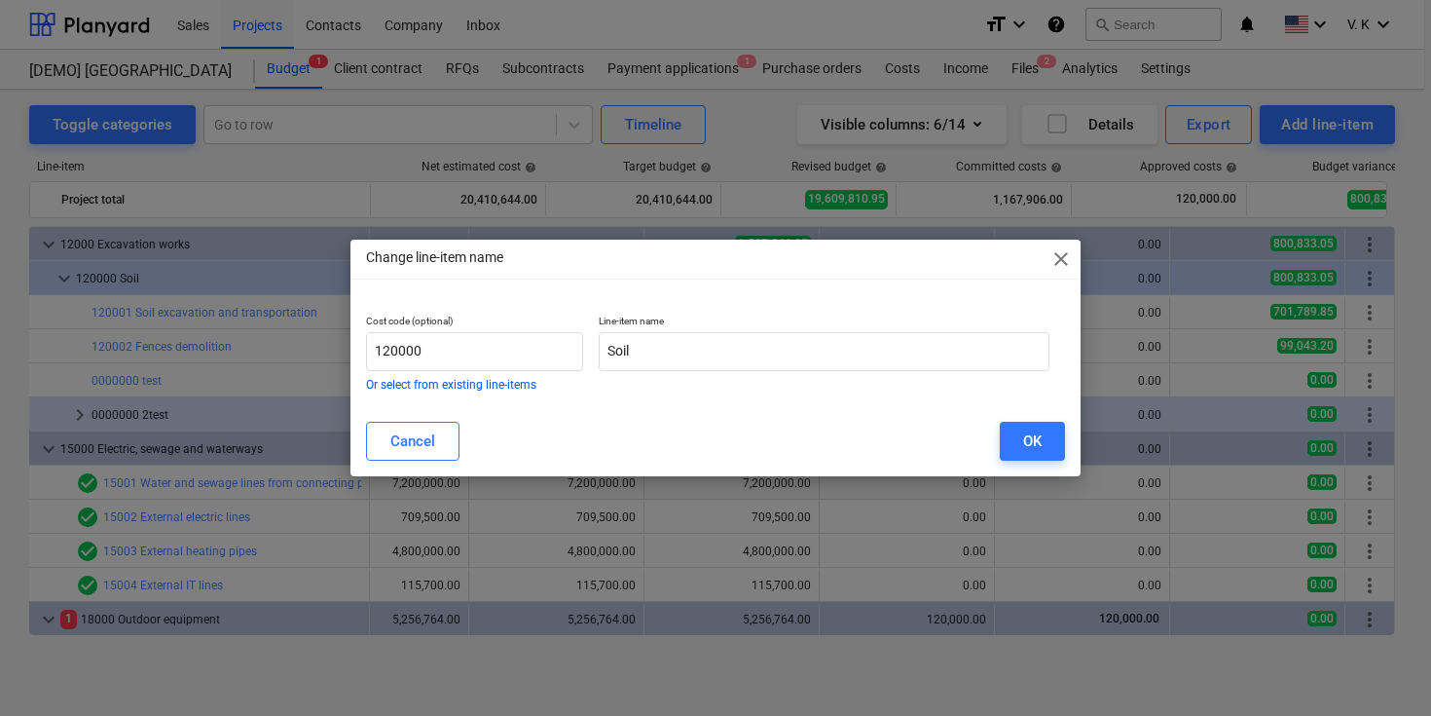
click at [1061, 264] on span "close" at bounding box center [1061, 258] width 23 height 23
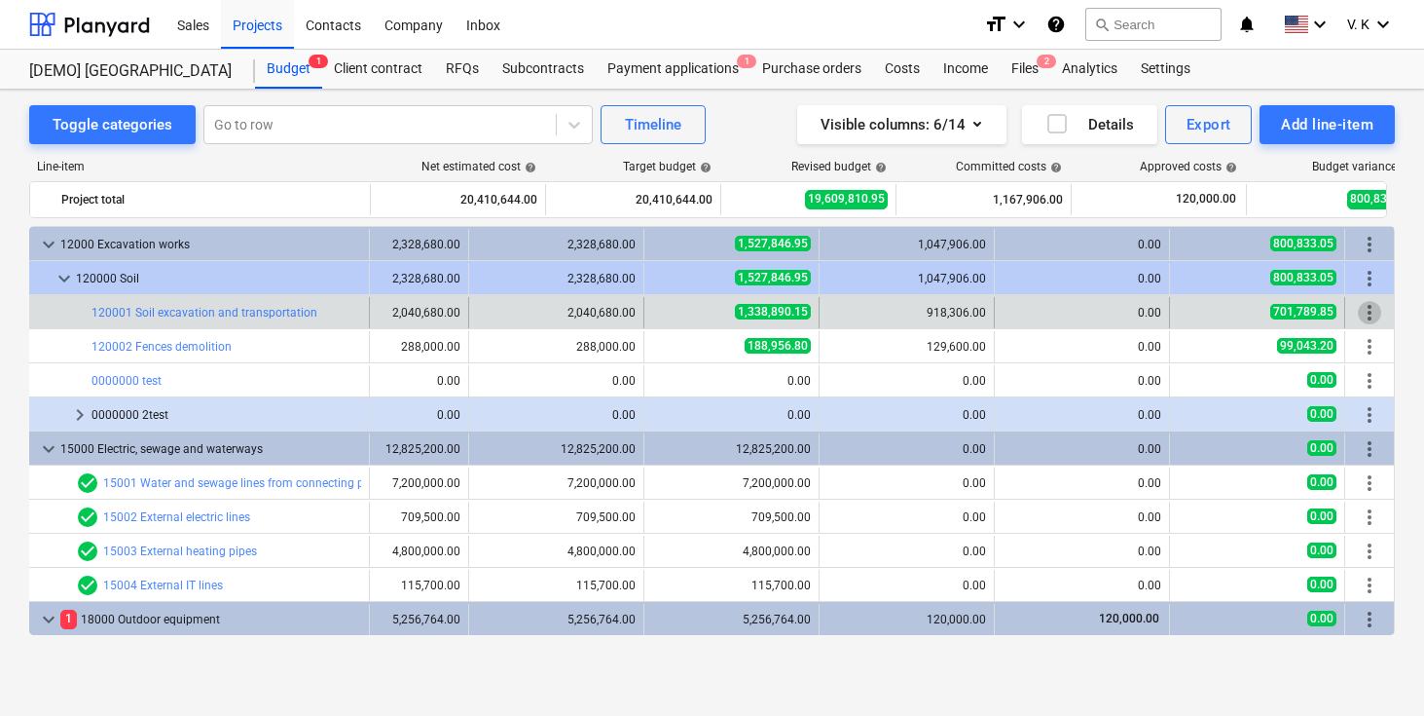
click at [1371, 318] on span "more_vert" at bounding box center [1369, 312] width 23 height 23
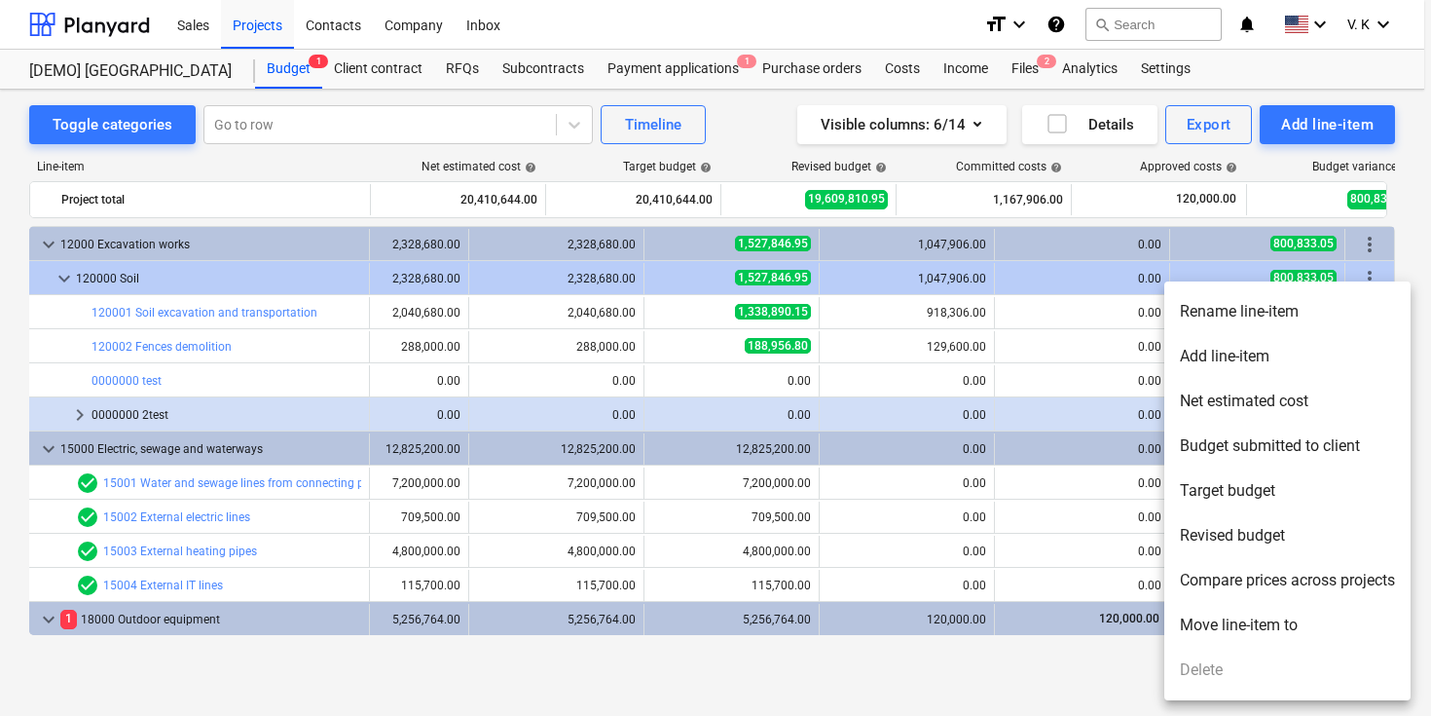
click at [1411, 235] on div at bounding box center [715, 358] width 1431 height 716
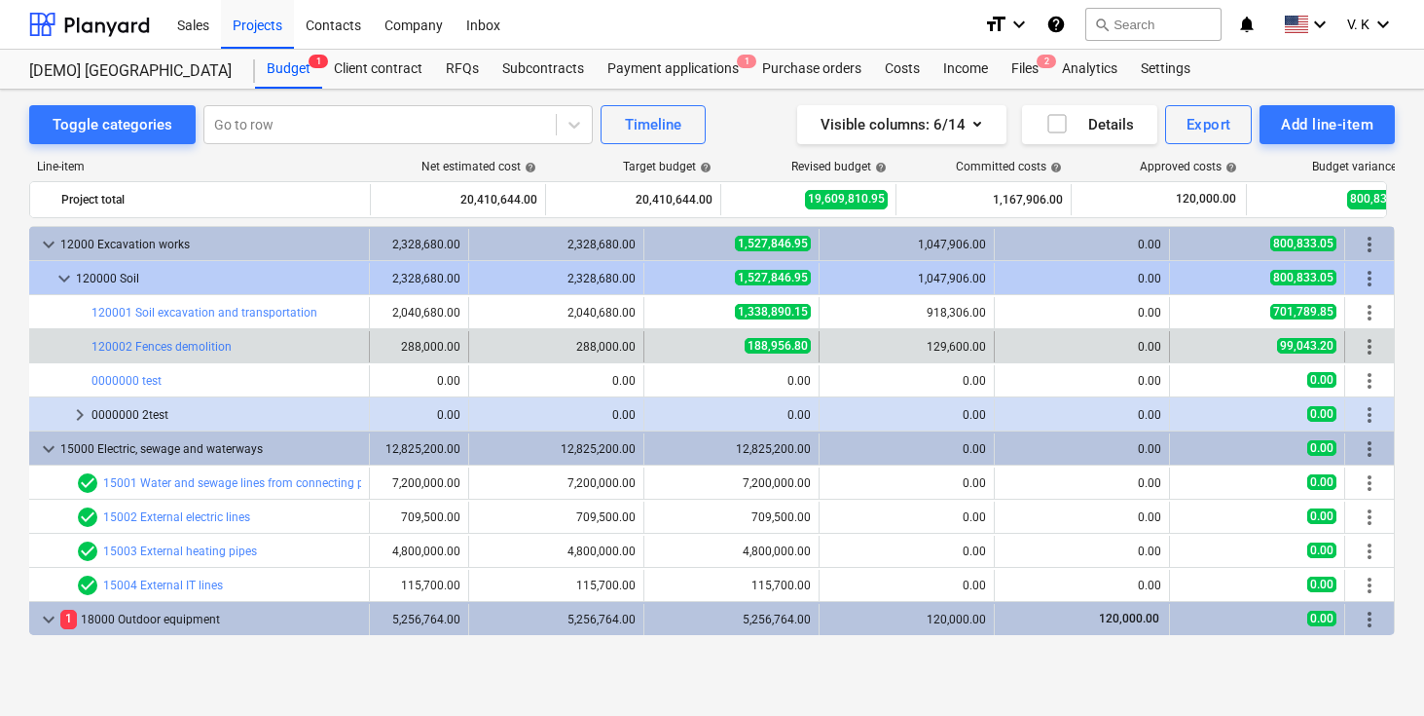
click at [1365, 347] on span "more_vert" at bounding box center [1369, 346] width 23 height 23
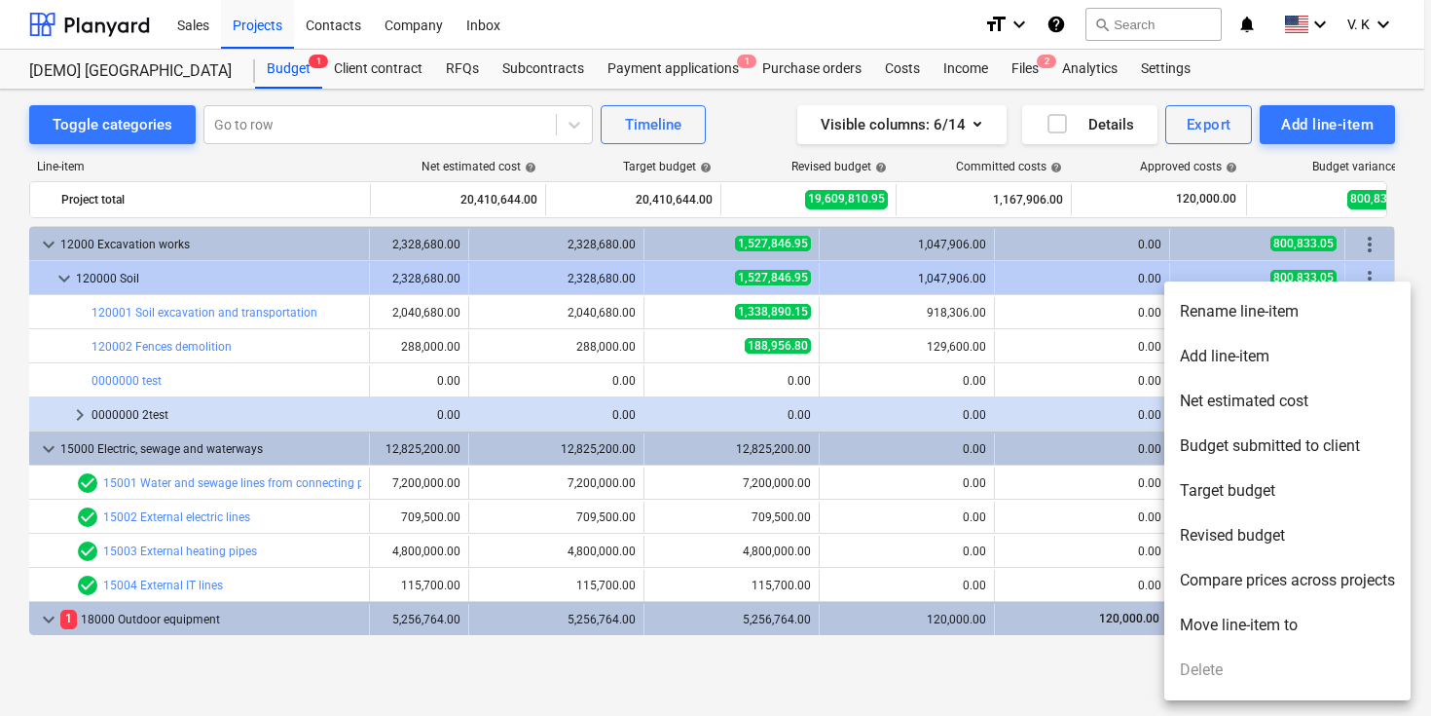
click at [1416, 231] on div at bounding box center [715, 358] width 1431 height 716
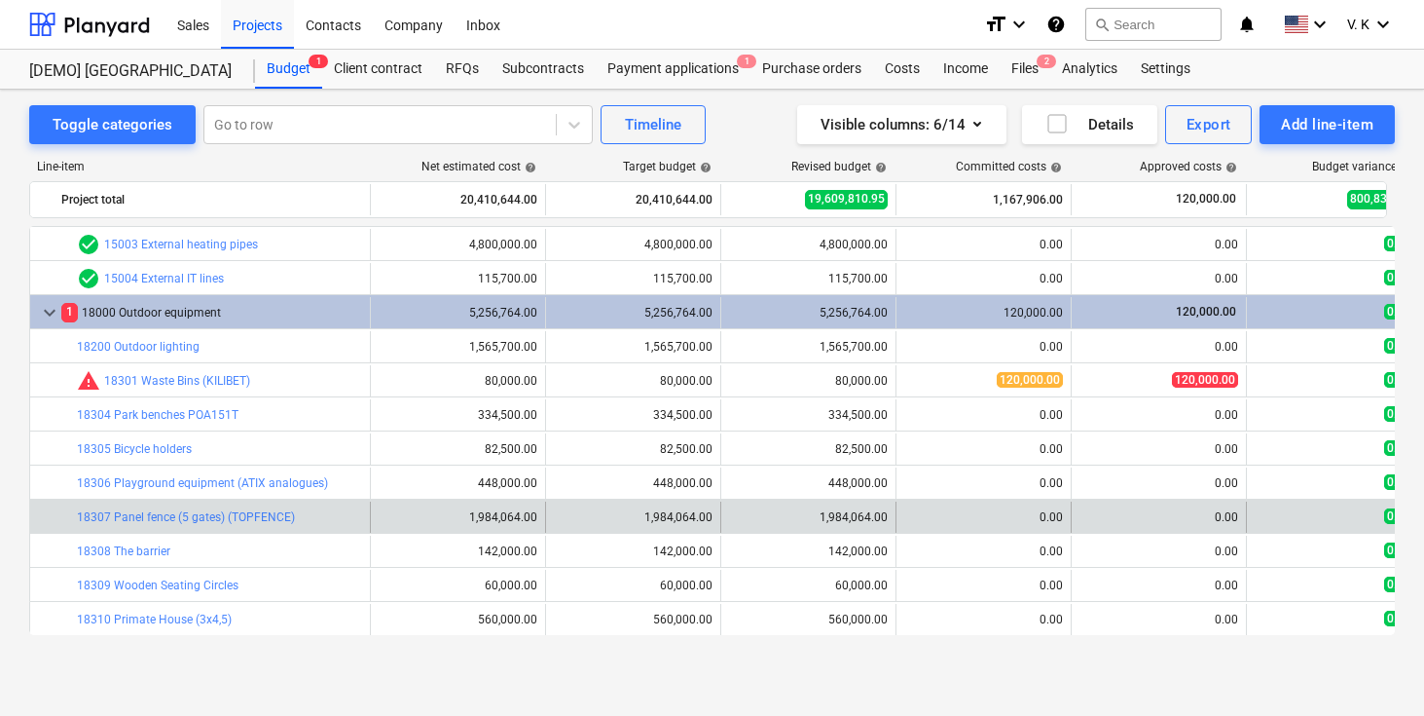
scroll to position [307, 84]
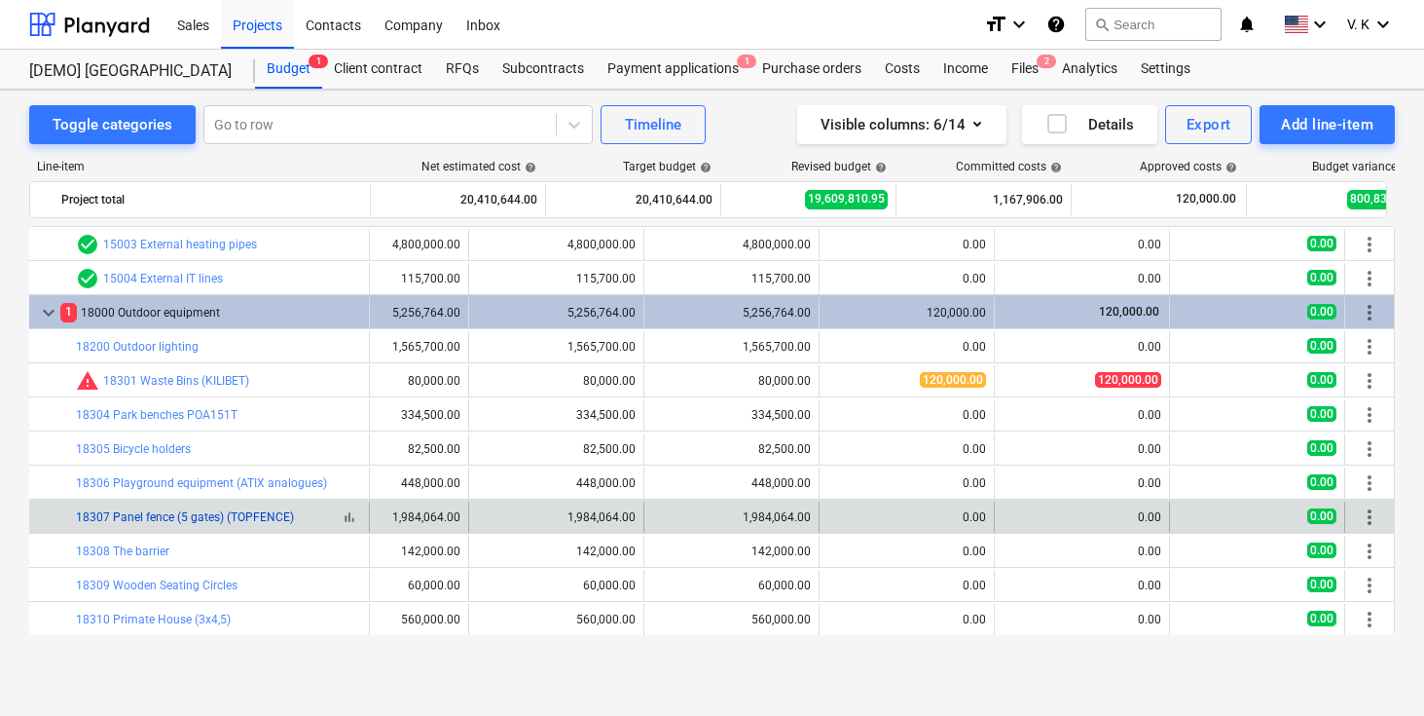
click at [167, 519] on link "18307 Panel fence (5 gates) (TOPFENCE)" at bounding box center [185, 517] width 218 height 14
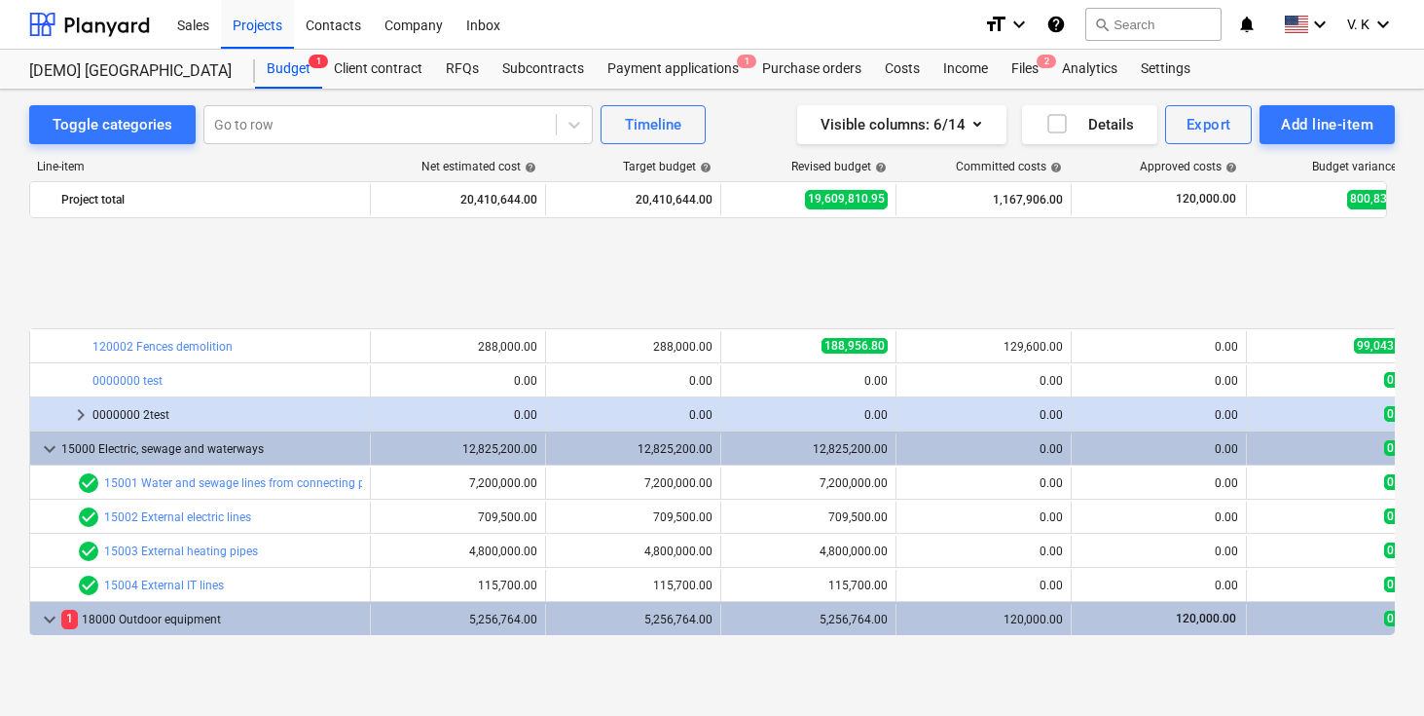
scroll to position [307, 0]
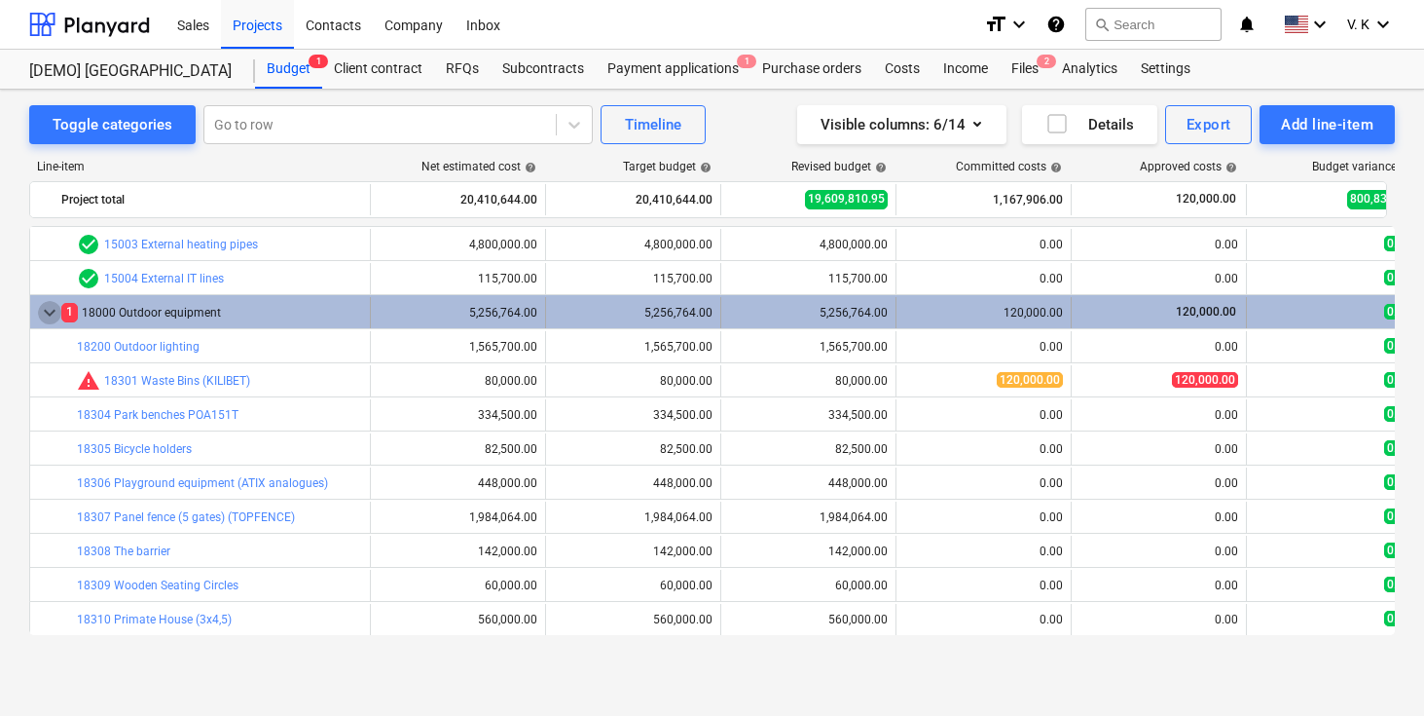
click at [48, 313] on span "keyboard_arrow_down" at bounding box center [49, 312] width 23 height 23
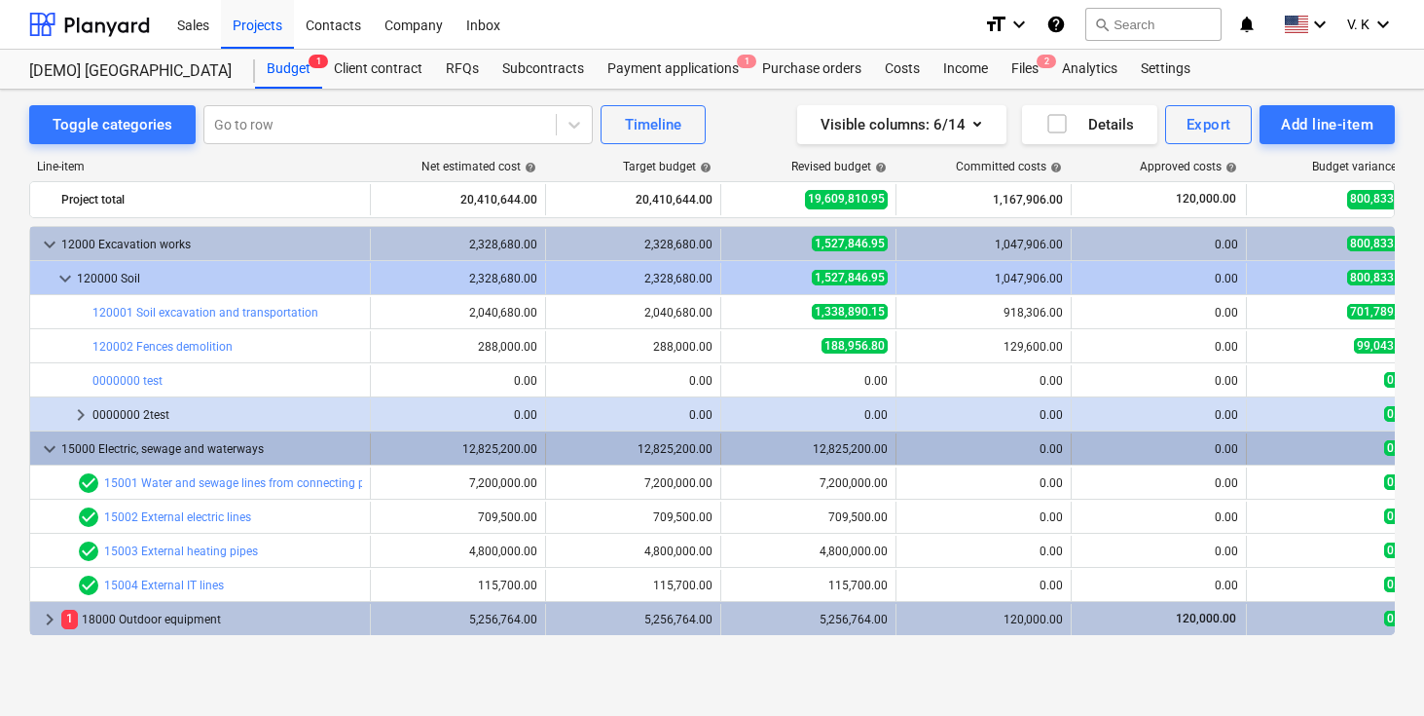
click at [50, 456] on span "keyboard_arrow_down" at bounding box center [49, 448] width 23 height 23
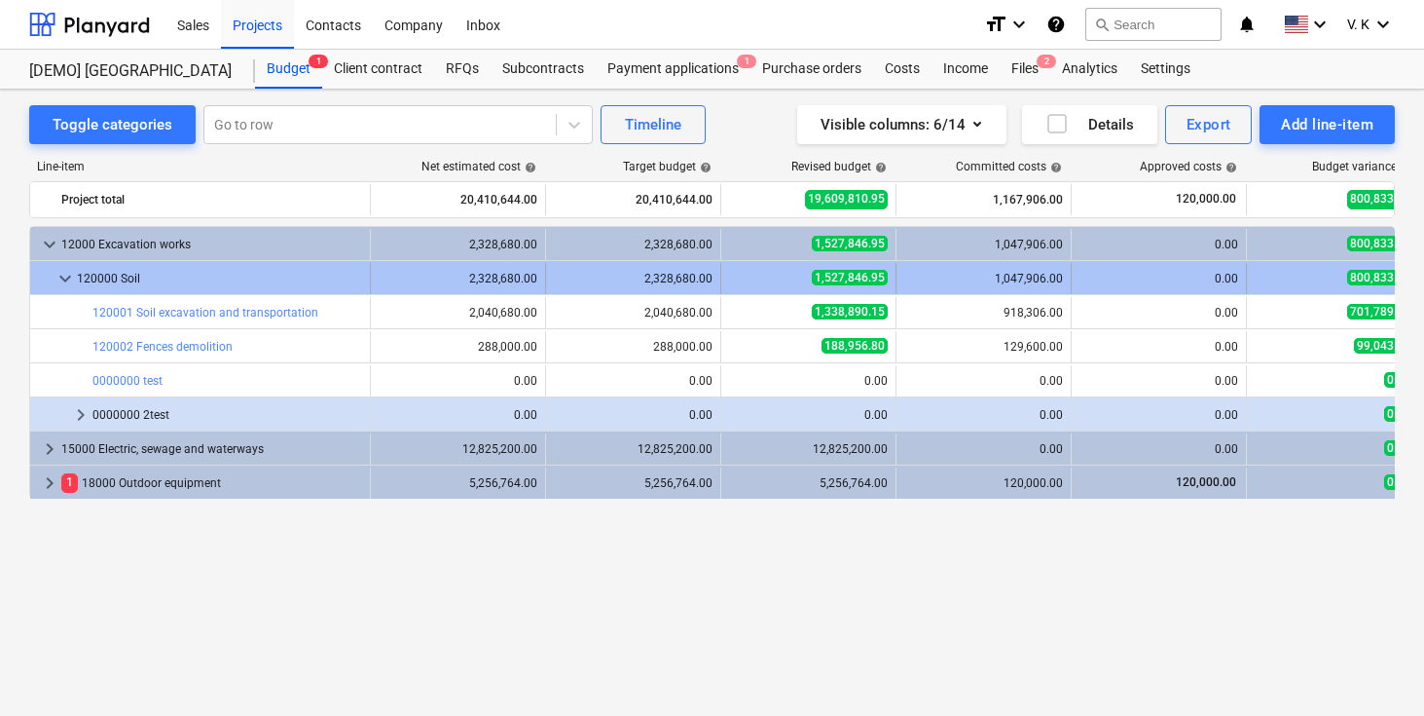
click at [66, 279] on span "keyboard_arrow_down" at bounding box center [65, 278] width 23 height 23
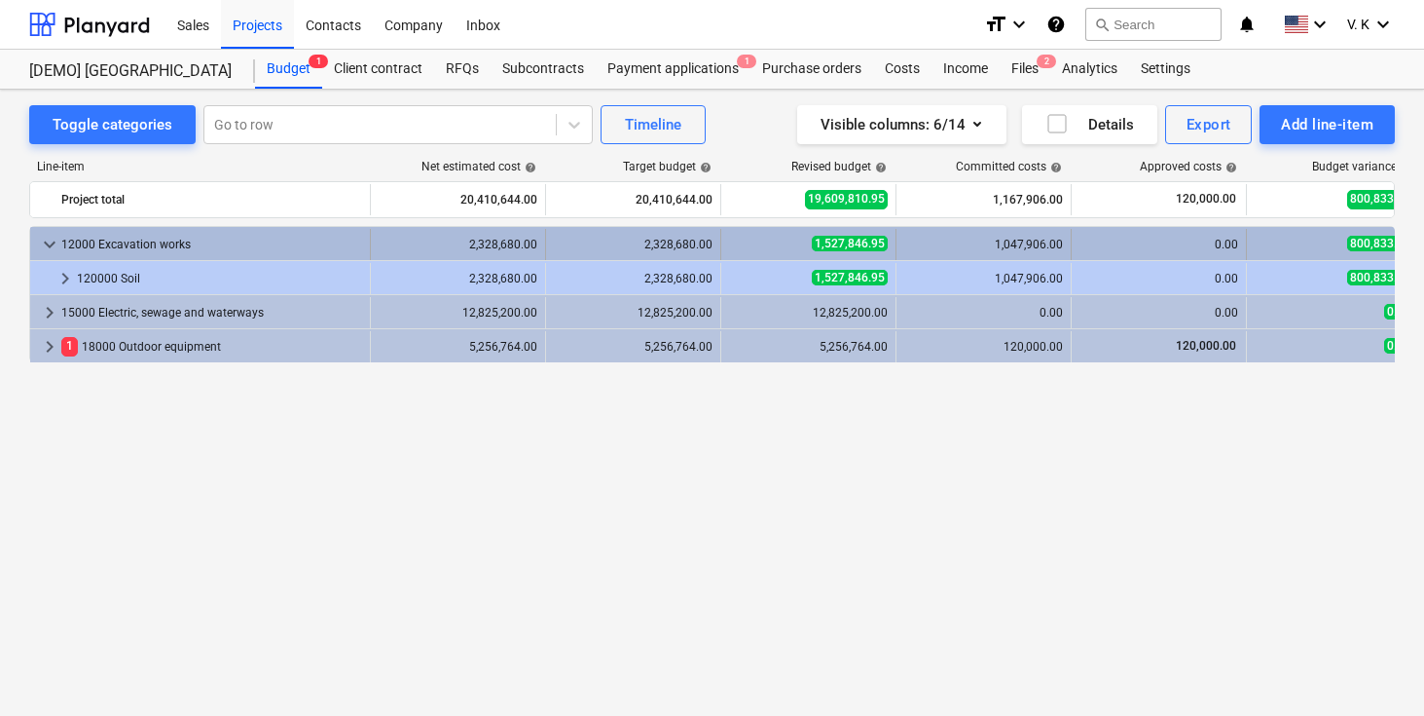
click at [49, 237] on span "keyboard_arrow_down" at bounding box center [49, 244] width 23 height 23
